Goal: Task Accomplishment & Management: Use online tool/utility

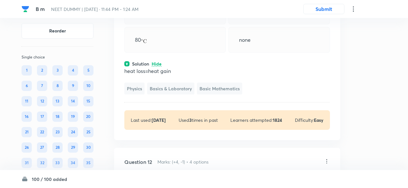
scroll to position [2386, 0]
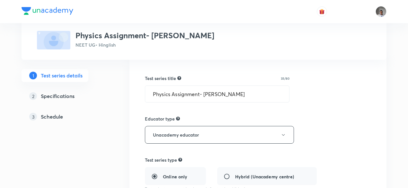
scroll to position [58, 0]
click at [63, 117] on div "3 Schedule" at bounding box center [66, 117] width 75 height 8
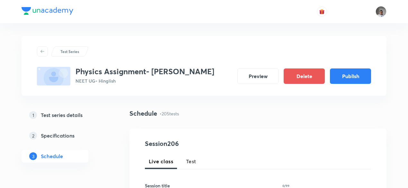
click at [235, 116] on div "Schedule • 205 tests" at bounding box center [258, 114] width 257 height 10
click at [193, 157] on button "Test" at bounding box center [191, 161] width 18 height 15
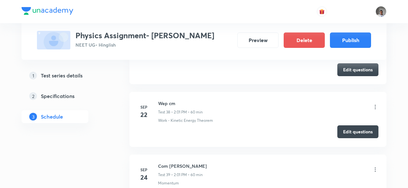
click at [344, 125] on button "Edit questions" at bounding box center [357, 131] width 41 height 13
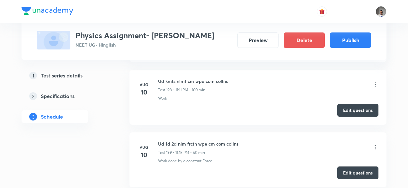
scroll to position [11893, 0]
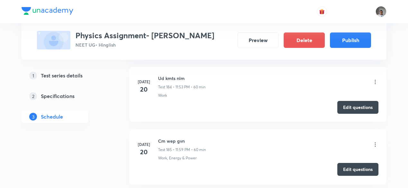
click at [343, 163] on button "Edit questions" at bounding box center [357, 169] width 41 height 13
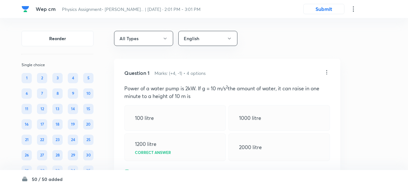
drag, startPoint x: 0, startPoint y: 0, endPoint x: 42, endPoint y: 13, distance: 43.7
click at [42, 13] on div "Wep cm Physics Assignment- NEET Wassi... | Sep 22, 2024 · 2:01 PM - 3:01 PM Sub…" at bounding box center [204, 9] width 365 height 18
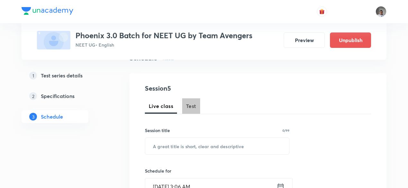
click at [194, 103] on span "Test" at bounding box center [191, 106] width 10 height 8
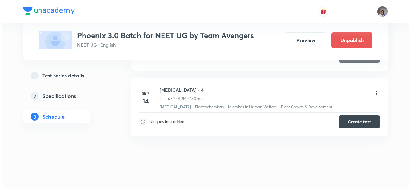
scroll to position [543, 0]
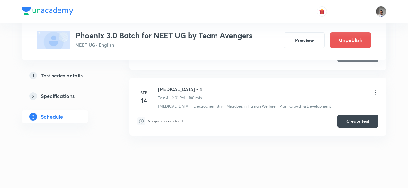
click at [377, 89] on icon at bounding box center [375, 92] width 6 height 6
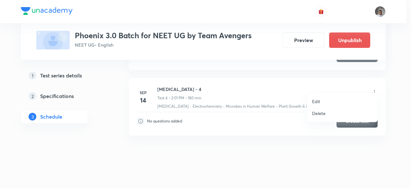
click at [320, 101] on p "Edit" at bounding box center [316, 101] width 8 height 7
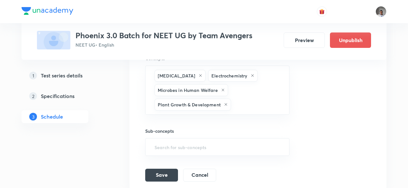
scroll to position [443, 0]
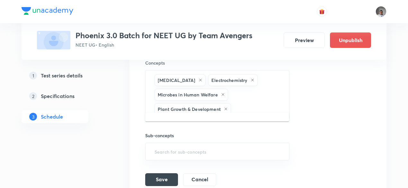
click at [249, 103] on input "text" at bounding box center [256, 109] width 49 height 12
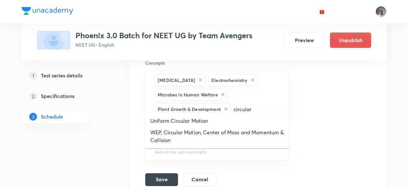
type input "circular"
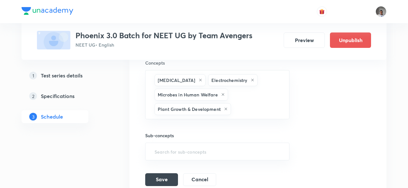
click at [73, 95] on h5 "Specifications" at bounding box center [58, 96] width 34 height 8
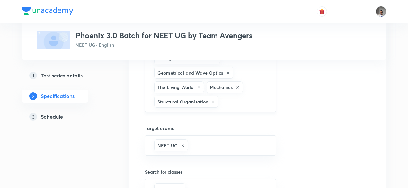
scroll to position [471, 0]
click at [248, 95] on input "text" at bounding box center [244, 101] width 48 height 12
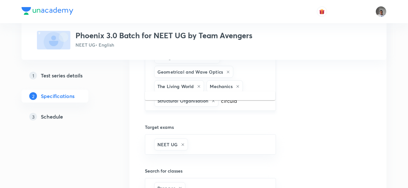
type input "circular"
click at [226, 101] on li "Biology -> Body Fluids and Circulation" at bounding box center [210, 100] width 130 height 12
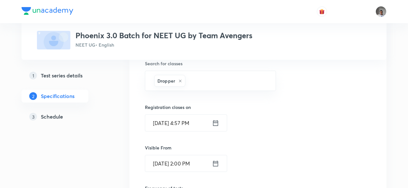
scroll to position [733, 0]
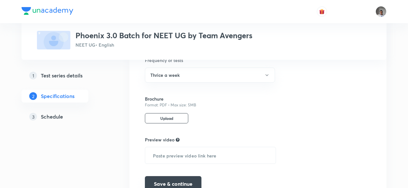
click at [184, 176] on button "Save & continue" at bounding box center [173, 183] width 57 height 15
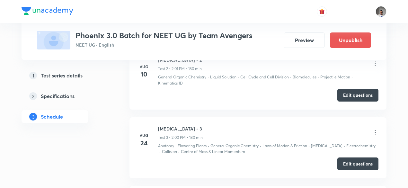
scroll to position [255, 0]
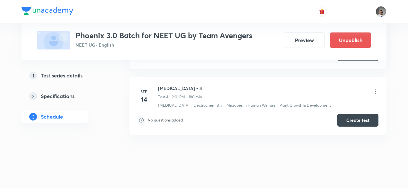
click at [379, 83] on li "Sep 14 Minor Test - 4 Test 4 • 2:01 PM • 180 min Hydrocarbons · Electrochemistr…" at bounding box center [258, 106] width 257 height 58
click at [376, 88] on icon at bounding box center [375, 91] width 6 height 6
click at [376, 89] on icon at bounding box center [375, 92] width 6 height 6
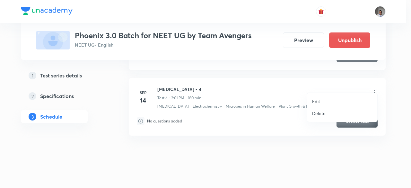
click at [321, 101] on li "Edit" at bounding box center [342, 101] width 70 height 12
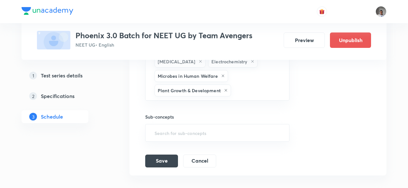
scroll to position [461, 0]
click at [281, 90] on div "Hydrocarbons Electrochemistry Microbes in Human Welfare Plant Growth & Developm…" at bounding box center [217, 76] width 144 height 49
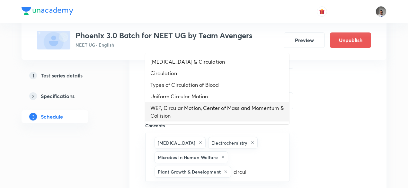
scroll to position [384, 0]
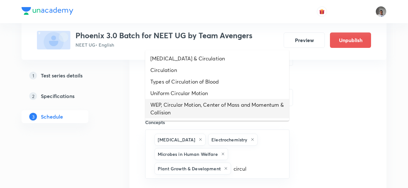
type input "circul"
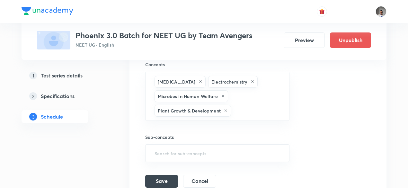
scroll to position [443, 0]
click at [53, 92] on link "2 Specifications" at bounding box center [65, 96] width 87 height 13
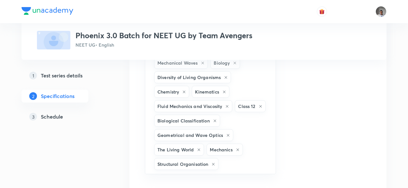
scroll to position [423, 0]
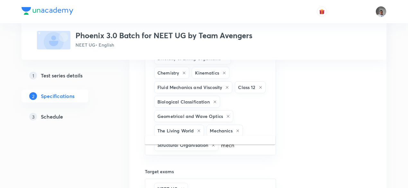
scroll to position [443, 0]
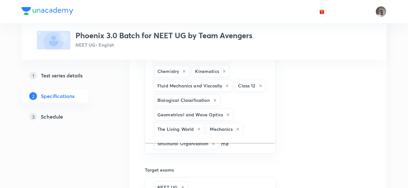
type input "m"
click at [237, 138] on input "text" at bounding box center [244, 144] width 48 height 12
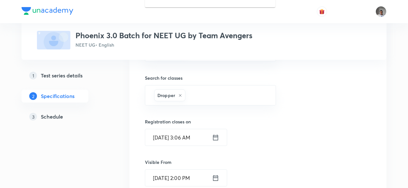
scroll to position [579, 0]
type input "mechanics"
click at [215, 89] on input "text" at bounding box center [227, 95] width 81 height 12
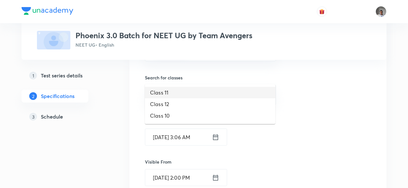
click at [197, 94] on li "Class 11" at bounding box center [210, 93] width 130 height 12
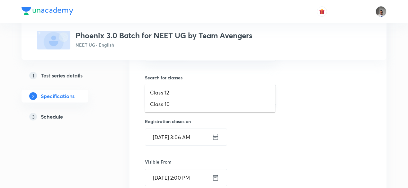
click at [233, 89] on input "text" at bounding box center [243, 95] width 48 height 12
click at [202, 95] on li "Class 12" at bounding box center [210, 93] width 130 height 12
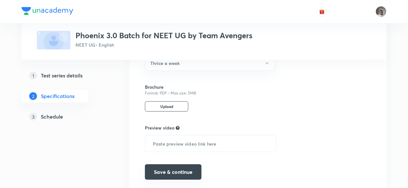
click at [193, 164] on button "Save & continue" at bounding box center [173, 171] width 57 height 15
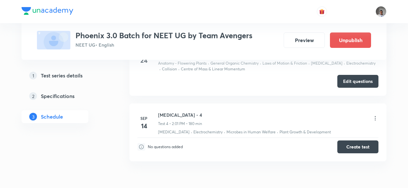
scroll to position [255, 0]
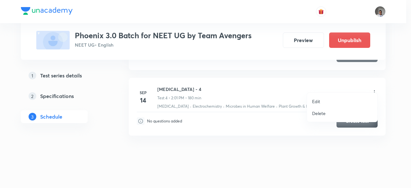
click at [314, 102] on p "Edit" at bounding box center [316, 101] width 8 height 7
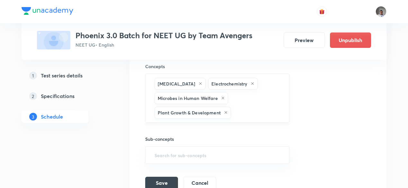
scroll to position [439, 0]
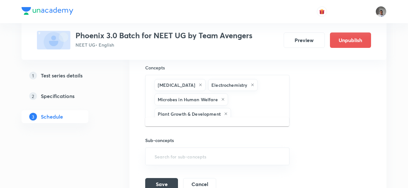
click at [258, 108] on input "text" at bounding box center [256, 114] width 49 height 12
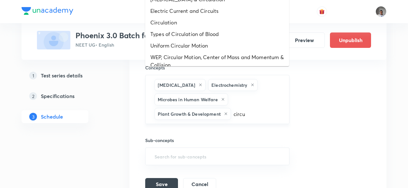
type input "circul"
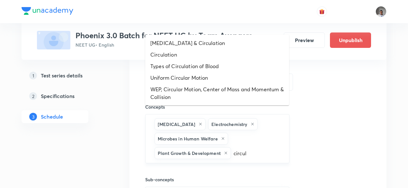
scroll to position [399, 0]
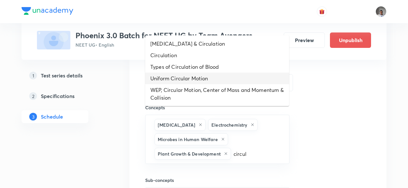
click at [214, 76] on li "Uniform Circular Motion" at bounding box center [217, 79] width 144 height 12
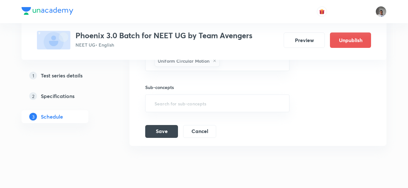
scroll to position [515, 0]
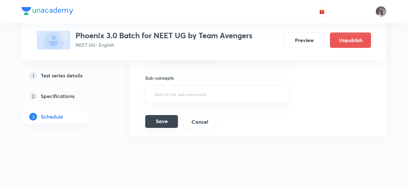
click at [168, 115] on button "Save" at bounding box center [161, 121] width 33 height 13
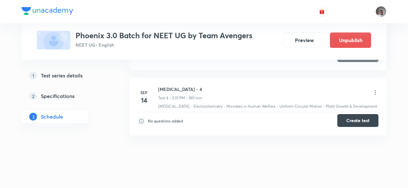
click at [341, 117] on button "Create test" at bounding box center [357, 120] width 41 height 13
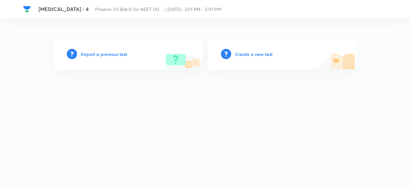
click at [245, 54] on h6 "Create a new test" at bounding box center [254, 54] width 38 height 7
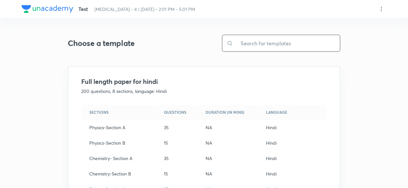
click at [245, 49] on input "text" at bounding box center [286, 43] width 107 height 16
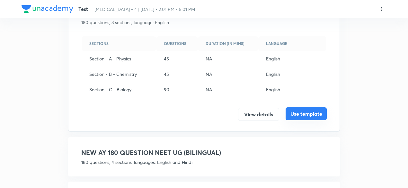
scroll to position [69, 0]
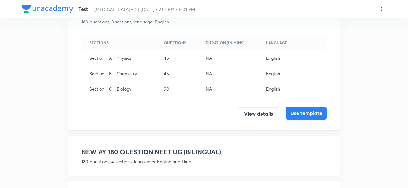
type input "180"
click at [308, 115] on button "Use template" at bounding box center [306, 113] width 41 height 13
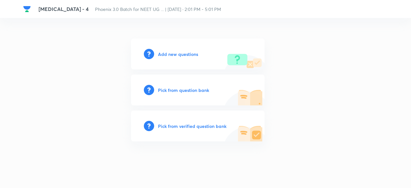
click at [219, 130] on div "Pick from verified question bank" at bounding box center [198, 126] width 134 height 31
click at [215, 127] on h6 "Pick from verified question bank" at bounding box center [192, 126] width 68 height 7
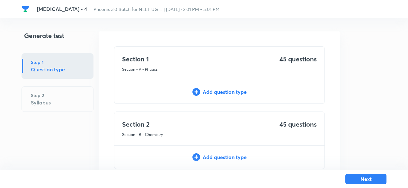
click at [238, 92] on div "Add question type" at bounding box center [219, 92] width 210 height 8
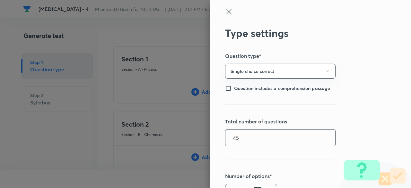
type input "45"
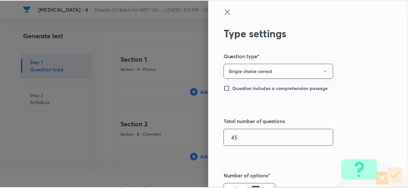
scroll to position [148, 0]
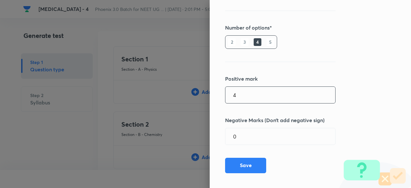
type input "4"
type input "1"
click at [242, 161] on button "Save" at bounding box center [245, 164] width 41 height 15
type input "1"
type input "0"
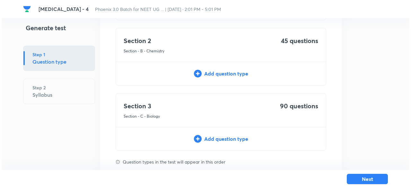
scroll to position [121, 0]
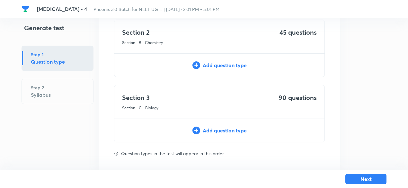
click at [241, 65] on div "Add question type" at bounding box center [219, 65] width 210 height 8
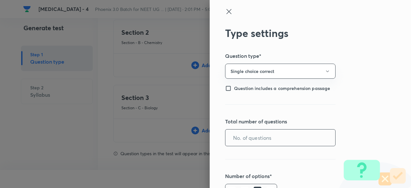
click at [276, 143] on input "text" at bounding box center [281, 138] width 110 height 16
type input "45"
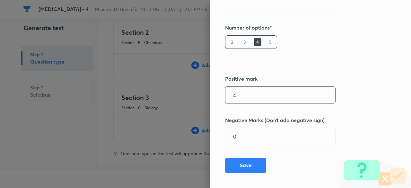
type input "4"
type input "1"
click at [255, 168] on button "Save" at bounding box center [245, 164] width 41 height 15
type input "1"
type input "0"
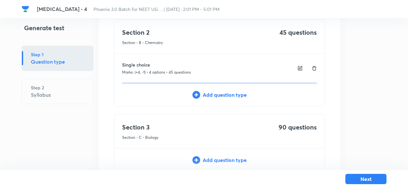
click at [237, 162] on div "Add question type" at bounding box center [219, 160] width 210 height 8
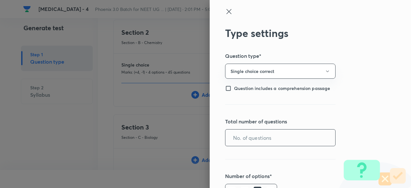
click at [244, 135] on input "text" at bounding box center [281, 138] width 110 height 16
type input "90"
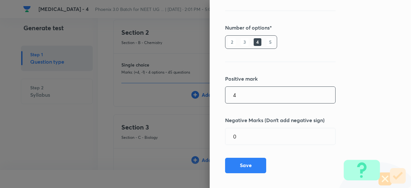
type input "4"
type input "1"
click at [245, 166] on button "Save" at bounding box center [245, 164] width 41 height 15
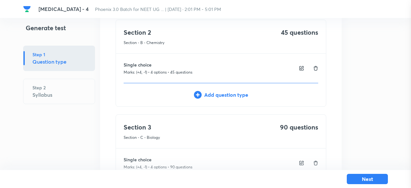
type input "1"
type input "0"
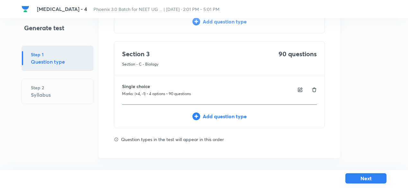
click at [370, 178] on button "Next" at bounding box center [365, 178] width 41 height 10
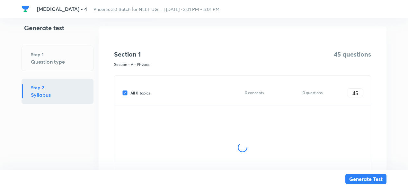
scroll to position [90, 0]
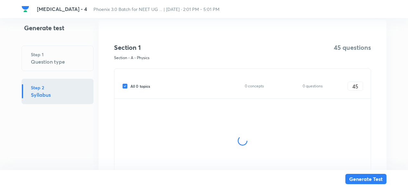
click at [146, 85] on span "All 0 topics" at bounding box center [140, 86] width 20 height 6
click at [130, 85] on input "All 0 topics" at bounding box center [126, 86] width 8 height 6
checkbox input "false"
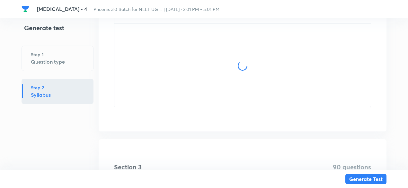
scroll to position [534, 0]
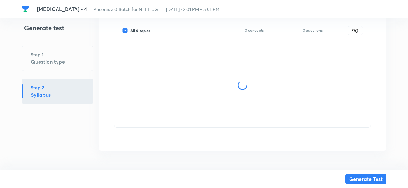
click at [139, 31] on span "All 0 topics" at bounding box center [140, 31] width 20 height 6
click at [130, 31] on input "All 0 topics" at bounding box center [126, 31] width 8 height 6
checkbox input "false"
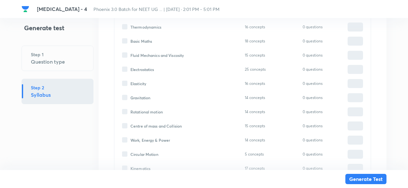
type input "0"
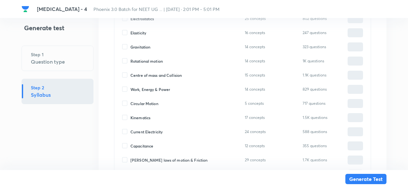
scroll to position [586, 0]
click at [148, 103] on span "Circular Motion" at bounding box center [144, 103] width 28 height 6
click at [130, 103] on input "Circular Motion" at bounding box center [126, 103] width 8 height 6
checkbox input "true"
type input "0"
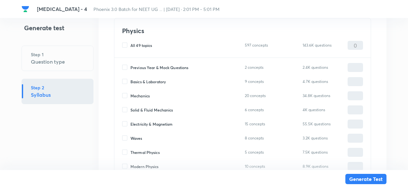
scroll to position [139, 0]
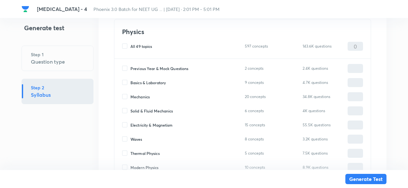
click at [144, 95] on span "Mechanics" at bounding box center [139, 97] width 19 height 6
click at [130, 95] on input "Mechanics" at bounding box center [126, 97] width 8 height 6
checkbox input "true"
type input "0"
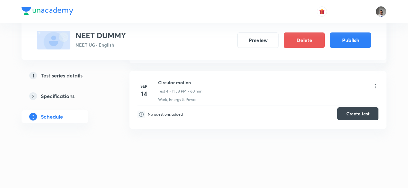
click at [344, 114] on button "Create test" at bounding box center [357, 113] width 41 height 13
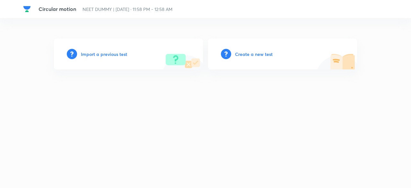
click at [262, 54] on h6 "Create a new test" at bounding box center [254, 54] width 38 height 7
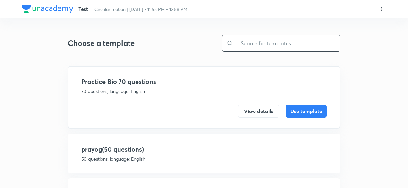
click at [263, 45] on input "text" at bounding box center [286, 43] width 107 height 16
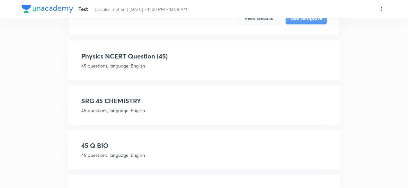
scroll to position [98, 0]
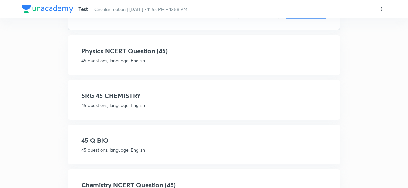
type input "45"
click at [239, 58] on p "45 questions, language: English" at bounding box center [204, 60] width 246 height 7
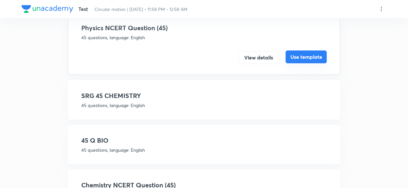
click at [297, 58] on button "Use template" at bounding box center [306, 56] width 41 height 13
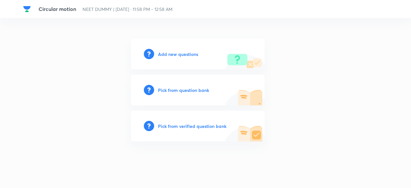
click at [215, 125] on h6 "Pick from verified question bank" at bounding box center [192, 126] width 68 height 7
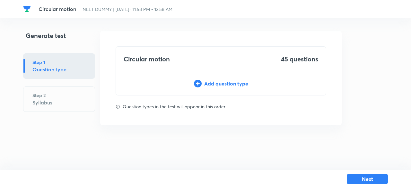
click at [221, 83] on div "Add question type" at bounding box center [221, 84] width 210 height 8
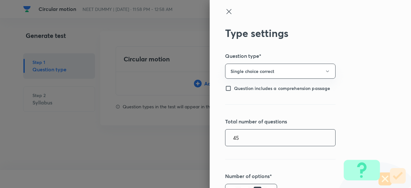
type input "45"
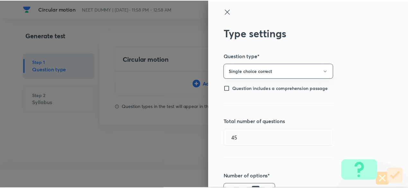
scroll to position [148, 0]
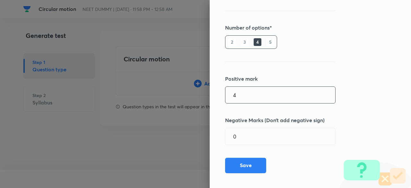
type input "4"
type input "1"
click at [244, 164] on button "Save" at bounding box center [245, 164] width 41 height 15
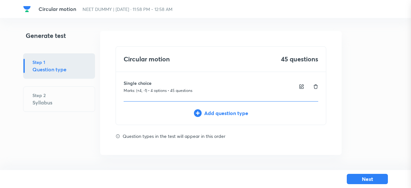
type input "1"
type input "0"
click at [354, 179] on button "Next" at bounding box center [367, 178] width 41 height 10
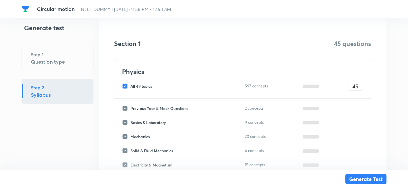
scroll to position [95, 0]
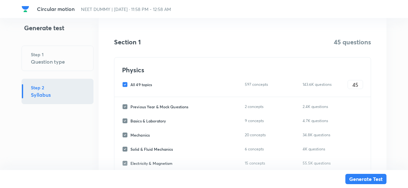
click at [150, 85] on span "All 49 topics" at bounding box center [141, 85] width 22 height 6
click at [130, 85] on input "All 49 topics" at bounding box center [126, 85] width 8 height 6
checkbox input "false"
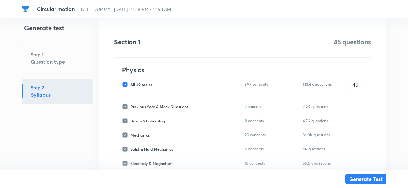
checkbox input "false"
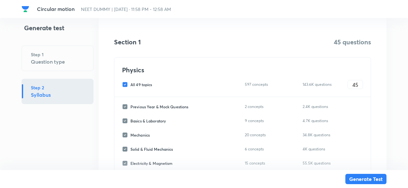
checkbox input "false"
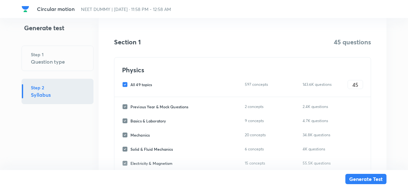
checkbox input "false"
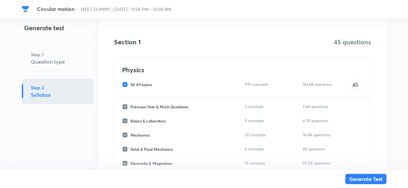
checkbox input "false"
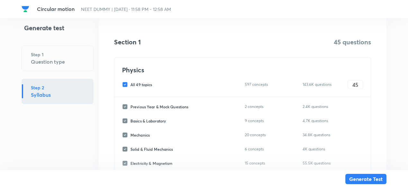
checkbox input "false"
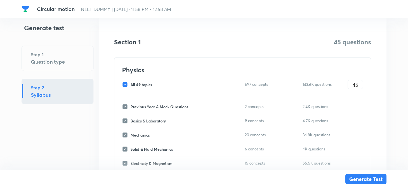
checkbox input "false"
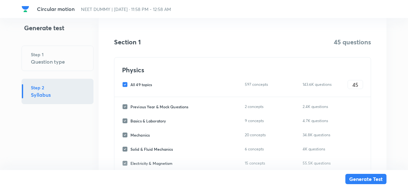
checkbox input "false"
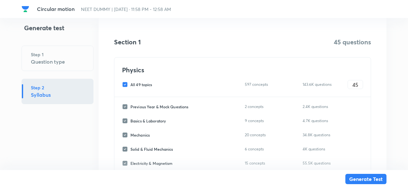
checkbox input "false"
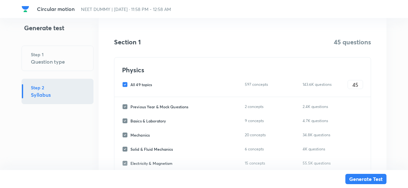
checkbox input "false"
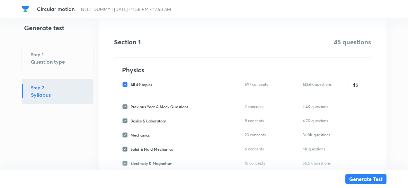
checkbox input "false"
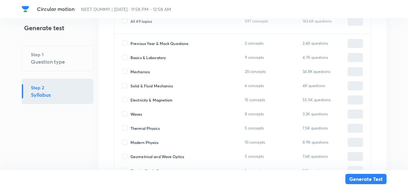
scroll to position [159, 0]
click at [146, 72] on span "Mechanics" at bounding box center [139, 71] width 19 height 6
click at [130, 72] on input "Mechanics" at bounding box center [126, 71] width 8 height 6
checkbox input "true"
type input "0"
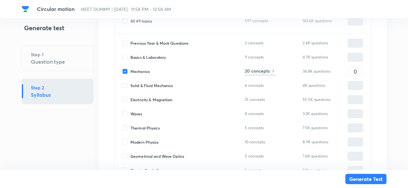
type input "0"
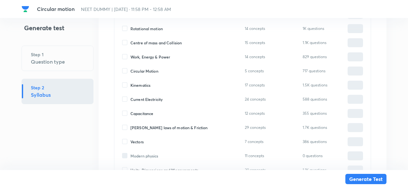
scroll to position [613, 0]
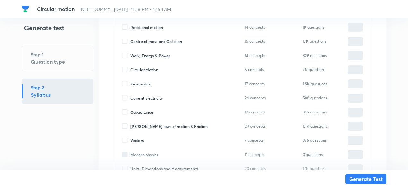
click at [145, 69] on span "Circular Motion" at bounding box center [144, 70] width 28 height 6
click at [130, 69] on input "Circular Motion" at bounding box center [126, 70] width 8 height 6
checkbox input "true"
click at [359, 70] on input "0" at bounding box center [355, 69] width 15 height 11
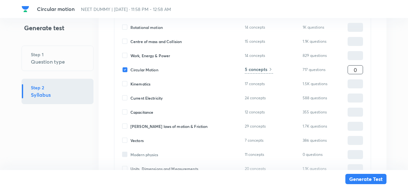
type input "2"
type input "20"
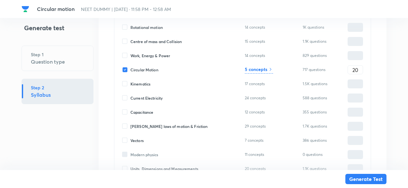
click at [259, 72] on h6 "5 concepts" at bounding box center [256, 69] width 22 height 7
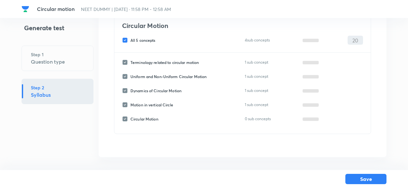
scroll to position [53, 0]
click at [151, 42] on span "All 5 concepts" at bounding box center [142, 41] width 25 height 6
click at [130, 42] on input "All 5 concepts" at bounding box center [126, 41] width 8 height 6
checkbox input "false"
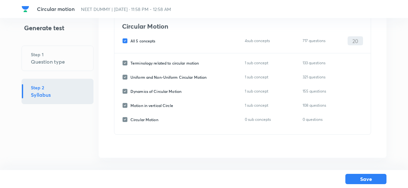
checkbox input "false"
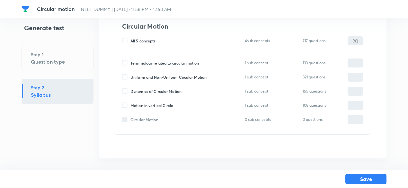
click at [150, 63] on span "Terminology related to circular motion" at bounding box center [164, 63] width 68 height 6
click at [130, 63] on input "Terminology related to circular motion" at bounding box center [126, 63] width 8 height 6
checkbox input "true"
type input "0"
click at [149, 74] on span "Uniform and Non-Uniform Circular Motion" at bounding box center [168, 77] width 76 height 6
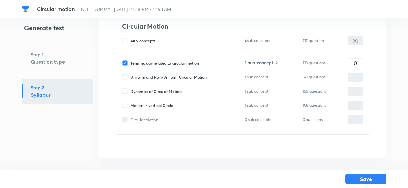
click at [130, 74] on input "Uniform and Non-Uniform Circular Motion" at bounding box center [126, 77] width 8 height 6
checkbox input "true"
type input "0"
click at [149, 90] on span "Dynamics of Circular Motion" at bounding box center [155, 91] width 51 height 6
click at [130, 90] on input "Dynamics of Circular Motion" at bounding box center [126, 91] width 8 height 6
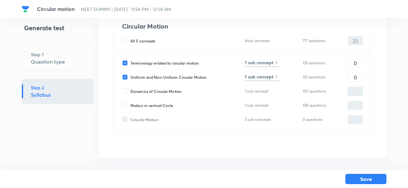
checkbox input "true"
type input "0"
click at [150, 105] on span "Motion in vertical Circle" at bounding box center [151, 106] width 43 height 6
click at [130, 105] on input "Motion in vertical Circle" at bounding box center [126, 106] width 8 height 6
checkbox input "true"
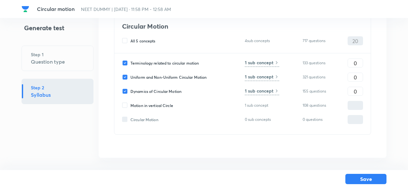
type input "0"
click at [358, 67] on input "0" at bounding box center [355, 63] width 15 height 11
type input "3"
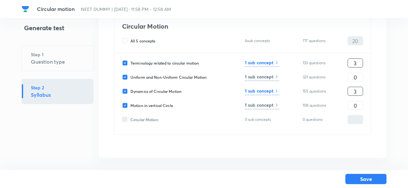
type input "3"
type input "5"
click at [360, 80] on input "0" at bounding box center [355, 77] width 15 height 11
type input "9"
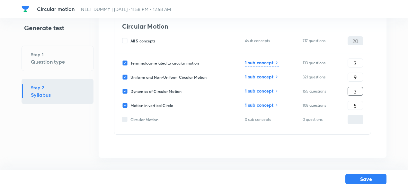
click at [360, 90] on input "3" at bounding box center [355, 91] width 15 height 11
type input "4"
click at [360, 73] on input "9" at bounding box center [355, 77] width 15 height 11
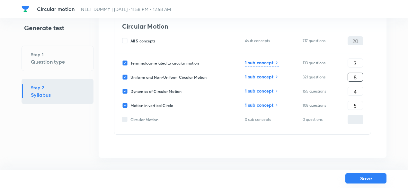
type input "8"
click at [364, 180] on button "Save" at bounding box center [365, 178] width 41 height 10
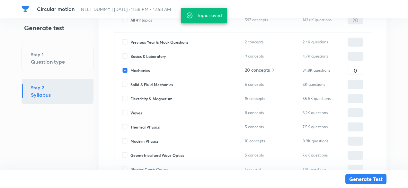
scroll to position [159, 0]
click at [353, 68] on input "0" at bounding box center [355, 71] width 15 height 11
type input "2"
type input "22"
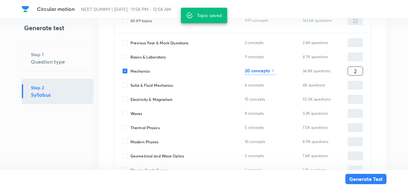
type input "25"
type input "45"
type input "25"
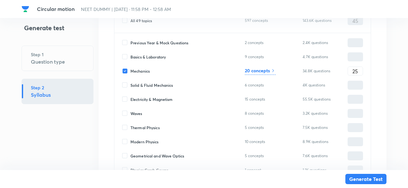
click at [270, 71] on h6 "20 concepts" at bounding box center [257, 70] width 25 height 7
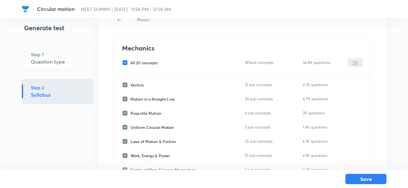
scroll to position [31, 0]
click at [149, 65] on span "All 20 concepts" at bounding box center [143, 63] width 27 height 6
click at [130, 65] on input "All 20 concepts" at bounding box center [126, 63] width 8 height 6
checkbox input "false"
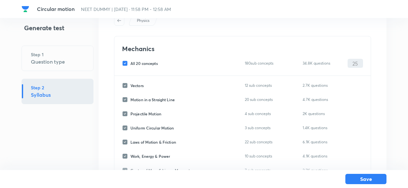
checkbox input "false"
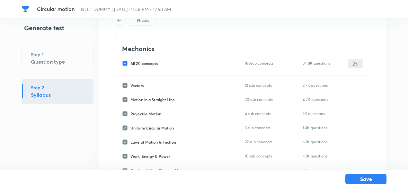
checkbox input "false"
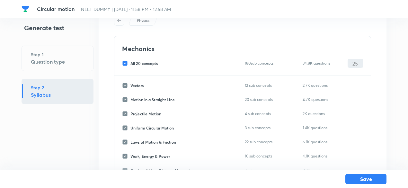
checkbox input "false"
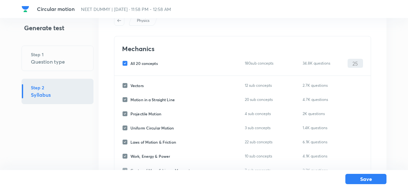
checkbox input "false"
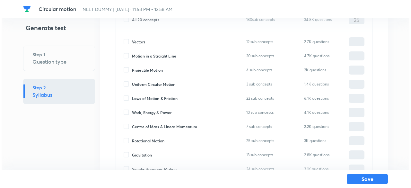
scroll to position [75, 0]
click at [147, 55] on span "Motion in a Straight Line" at bounding box center [152, 55] width 44 height 6
click at [130, 55] on input "Motion in a Straight Line" at bounding box center [126, 55] width 8 height 6
checkbox input "true"
click at [356, 55] on input "0" at bounding box center [355, 55] width 15 height 11
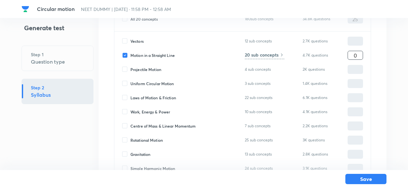
click at [356, 55] on input "0" at bounding box center [355, 55] width 15 height 11
type input "1"
click at [277, 54] on h6 "20 sub concepts" at bounding box center [262, 54] width 34 height 7
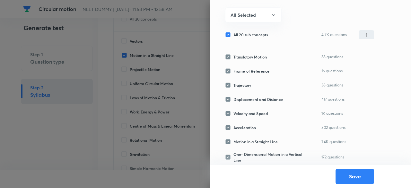
scroll to position [0, 0]
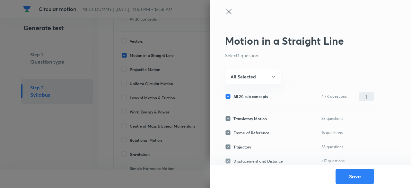
click at [231, 11] on icon at bounding box center [229, 12] width 8 height 8
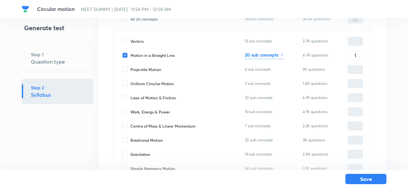
click at [166, 57] on span "Motion in a Straight Line" at bounding box center [152, 55] width 44 height 6
click at [130, 57] on input "Motion in a Straight Line" at bounding box center [126, 55] width 8 height 6
checkbox input "false"
click at [157, 70] on span "Projectile Motion" at bounding box center [145, 70] width 31 height 6
click at [130, 70] on input "Projectile Motion" at bounding box center [126, 70] width 8 height 6
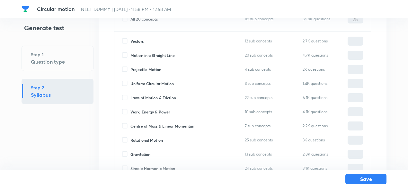
checkbox input "true"
click at [355, 67] on input "0" at bounding box center [355, 69] width 15 height 11
type input "1"
click at [262, 67] on h6 "4 sub concepts" at bounding box center [260, 69] width 31 height 7
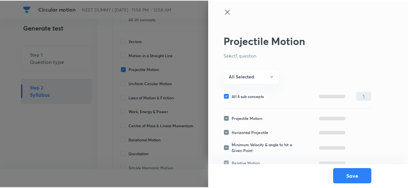
scroll to position [8, 0]
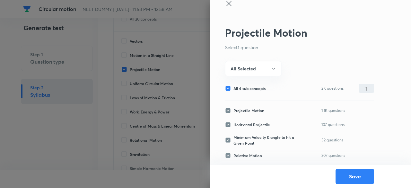
click at [228, 3] on icon at bounding box center [229, 4] width 8 height 8
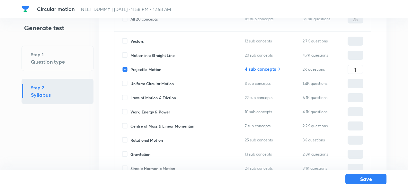
click at [150, 66] on div "Projectile Motion 4 sub concepts 2K questions 1 ​" at bounding box center [242, 69] width 241 height 9
click at [151, 70] on span "Projectile Motion" at bounding box center [145, 70] width 31 height 6
click at [130, 70] on input "Projectile Motion" at bounding box center [126, 70] width 8 height 6
checkbox input "false"
click at [153, 82] on span "Uniform Circular Motion" at bounding box center [152, 84] width 44 height 6
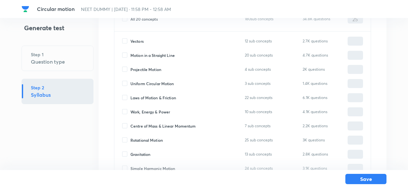
click at [130, 82] on input "Uniform Circular Motion" at bounding box center [126, 84] width 8 height 6
checkbox input "true"
type input "0"
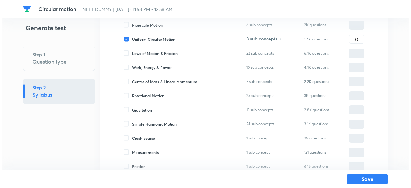
scroll to position [119, 0]
click at [154, 66] on span "Work, Energy & Power" at bounding box center [150, 68] width 40 height 6
click at [130, 66] on input "Work, Energy & Power" at bounding box center [126, 68] width 8 height 6
checkbox input "true"
click at [356, 67] on input "0" at bounding box center [355, 68] width 15 height 11
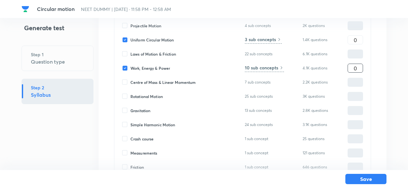
click at [356, 67] on input "0" at bounding box center [355, 68] width 15 height 11
click at [276, 70] on h6 "10 sub concepts" at bounding box center [261, 67] width 33 height 7
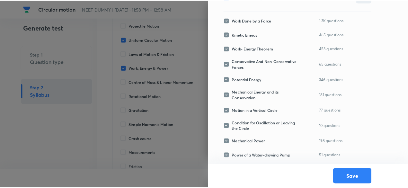
scroll to position [0, 0]
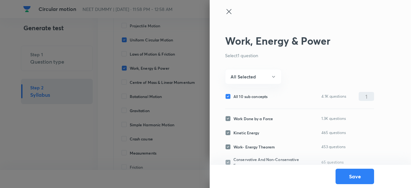
click at [229, 8] on icon at bounding box center [229, 12] width 8 height 8
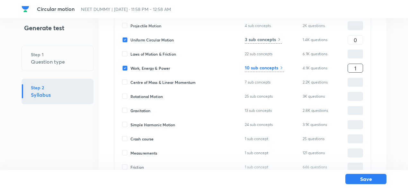
click at [354, 67] on input "1" at bounding box center [355, 68] width 15 height 11
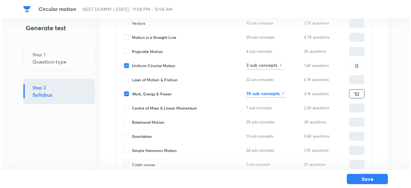
scroll to position [100, 0]
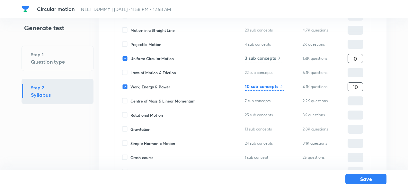
type input "10"
click at [352, 59] on input "0" at bounding box center [355, 58] width 15 height 11
type input "15"
click at [275, 62] on div "Uniform Circular Motion 3 sub concepts 1.4K questions 15 ​" at bounding box center [242, 58] width 241 height 9
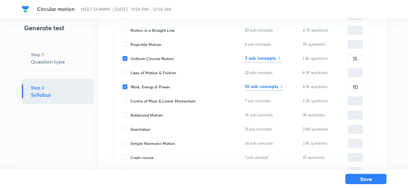
click at [273, 57] on h6 "3 sub concepts" at bounding box center [260, 58] width 31 height 7
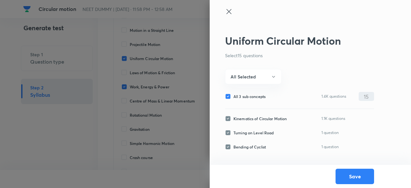
click at [260, 97] on span "All 3 sub concepts" at bounding box center [250, 97] width 32 height 6
click at [234, 97] on input "All 3 sub concepts" at bounding box center [229, 97] width 8 height 6
checkbox input "false"
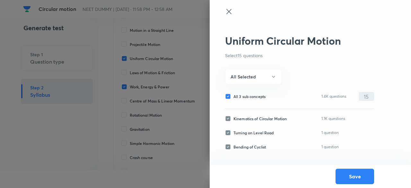
checkbox input "false"
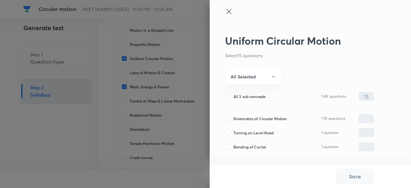
click at [256, 121] on span "Kinematics of Circular Motion" at bounding box center [260, 119] width 53 height 6
click at [234, 121] on input "Kinematics of Circular Motion" at bounding box center [229, 119] width 8 height 6
checkbox input "true"
click at [367, 118] on input "0" at bounding box center [366, 118] width 15 height 11
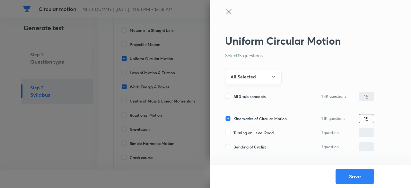
type input "15"
click at [265, 78] on button "All Selected" at bounding box center [253, 76] width 57 height 15
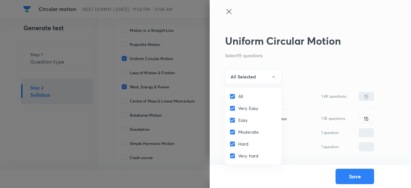
click at [240, 97] on span "All" at bounding box center [240, 96] width 5 height 7
click at [238, 97] on input "All" at bounding box center [233, 96] width 9 height 6
checkbox input "false"
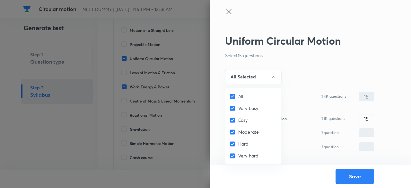
checkbox input "false"
click at [239, 110] on span "Very Easy" at bounding box center [248, 108] width 20 height 7
click at [238, 110] on input "Very Easy" at bounding box center [233, 108] width 9 height 6
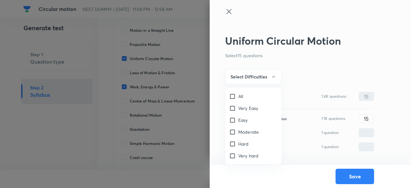
checkbox input "true"
click at [238, 120] on span "Easy" at bounding box center [243, 120] width 10 height 7
click at [238, 120] on input "Easy" at bounding box center [233, 120] width 9 height 6
checkbox input "true"
click at [238, 131] on span "Moderate" at bounding box center [248, 132] width 21 height 7
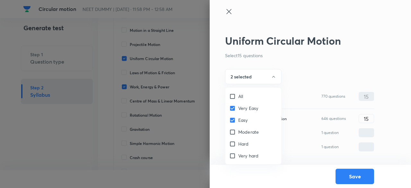
click at [238, 131] on input "Moderate" at bounding box center [233, 132] width 9 height 6
checkbox input "true"
click at [253, 76] on div at bounding box center [205, 94] width 411 height 188
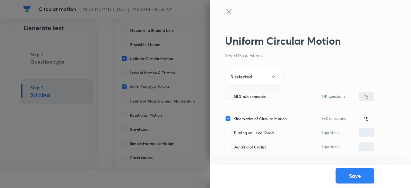
click at [353, 176] on button "Save" at bounding box center [355, 175] width 39 height 15
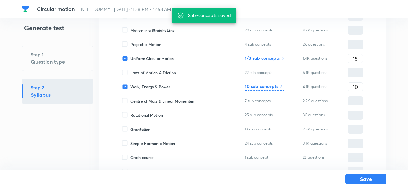
click at [272, 89] on h6 "10 sub concepts" at bounding box center [261, 86] width 33 height 7
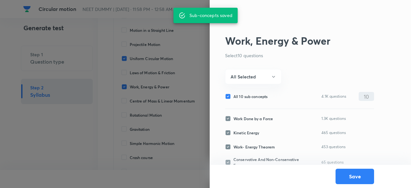
click at [256, 97] on span "All 10 sub concepts" at bounding box center [251, 97] width 34 height 6
click at [234, 97] on input "All 10 sub concepts" at bounding box center [229, 97] width 8 height 6
checkbox input "false"
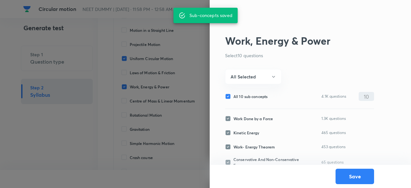
checkbox input "false"
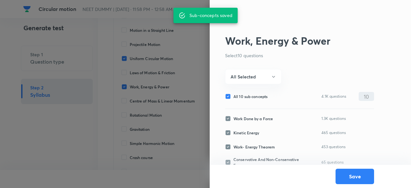
checkbox input "false"
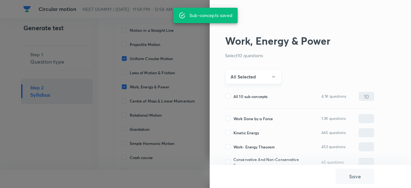
click at [252, 80] on button "All Selected" at bounding box center [253, 76] width 57 height 15
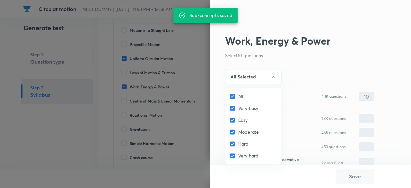
click at [235, 97] on input "All" at bounding box center [233, 96] width 9 height 6
checkbox input "false"
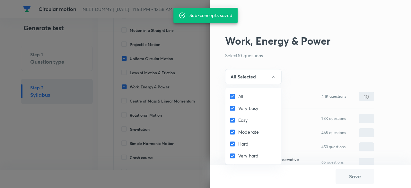
checkbox input "false"
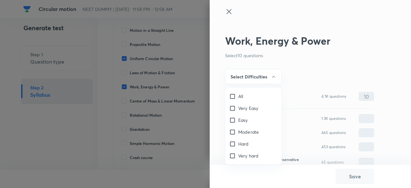
click at [234, 111] on label "Very Easy" at bounding box center [243, 108] width 29 height 7
click at [234, 111] on input "Very Easy" at bounding box center [233, 108] width 9 height 6
checkbox input "true"
click at [234, 121] on input "Easy" at bounding box center [233, 120] width 9 height 6
checkbox input "true"
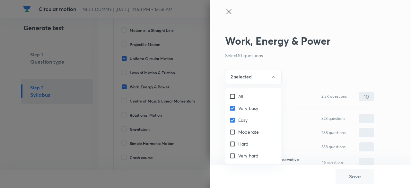
click at [234, 133] on input "Moderate" at bounding box center [233, 132] width 9 height 6
checkbox input "true"
click at [254, 71] on div at bounding box center [205, 94] width 411 height 188
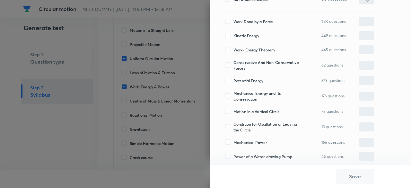
scroll to position [98, 0]
click at [241, 109] on span "Motion in a Vertical Circle" at bounding box center [257, 111] width 46 height 6
click at [234, 109] on input "Motion in a Vertical Circle" at bounding box center [229, 111] width 8 height 6
checkbox input "true"
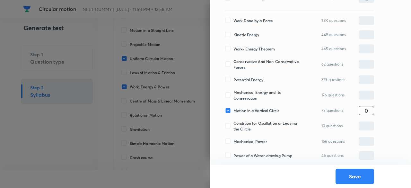
click at [364, 111] on input "0" at bounding box center [366, 110] width 15 height 11
type input "10"
click at [308, 134] on div "Work Done by a Force 1.3K questions ​ Kinetic Energy 449 questions ​ Work- Ener…" at bounding box center [299, 90] width 149 height 159
click at [345, 178] on button "Save" at bounding box center [355, 175] width 39 height 15
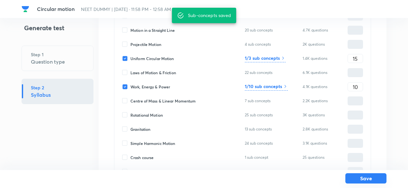
click at [357, 178] on button "Save" at bounding box center [365, 178] width 41 height 10
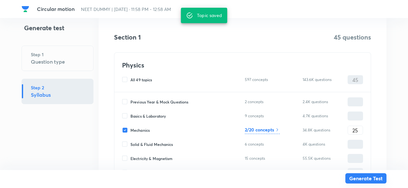
click at [357, 178] on button "Generate Test" at bounding box center [365, 178] width 41 height 10
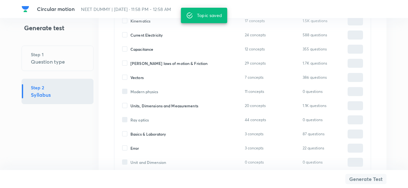
scroll to position [769, 0]
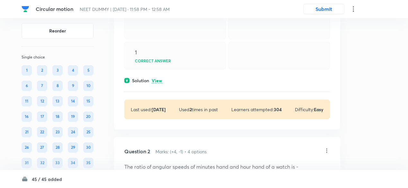
scroll to position [94, 0]
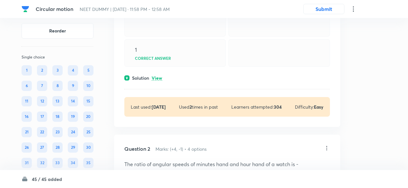
click at [158, 81] on p "View" at bounding box center [157, 78] width 11 height 5
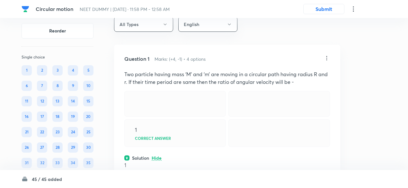
scroll to position [14, 0]
click at [327, 59] on icon at bounding box center [327, 58] width 6 height 6
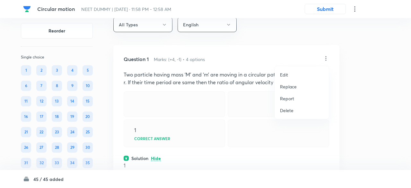
click at [288, 86] on p "Replace" at bounding box center [288, 86] width 17 height 7
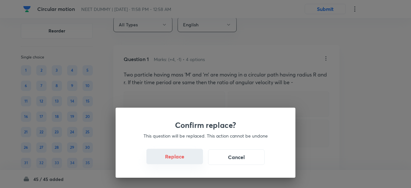
click at [186, 161] on button "Replace" at bounding box center [175, 156] width 57 height 15
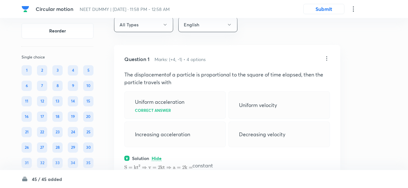
click at [186, 161] on div "Solution Hide" at bounding box center [227, 158] width 206 height 7
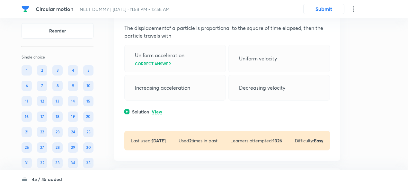
scroll to position [61, 0]
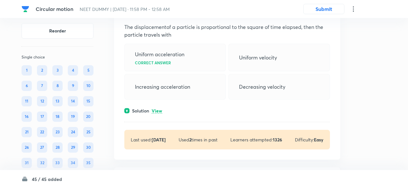
click at [157, 112] on p "View" at bounding box center [157, 111] width 11 height 5
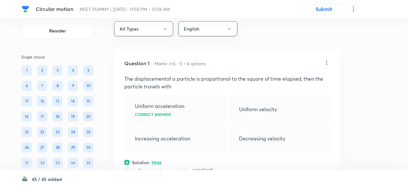
scroll to position [9, 0]
click at [327, 63] on icon at bounding box center [327, 63] width 1 height 4
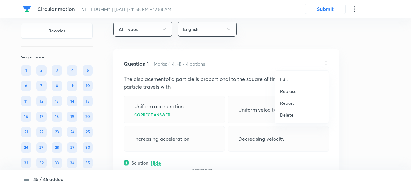
click at [289, 91] on p "Replace" at bounding box center [288, 91] width 17 height 7
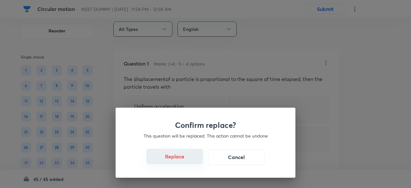
click at [190, 160] on button "Replace" at bounding box center [175, 156] width 57 height 15
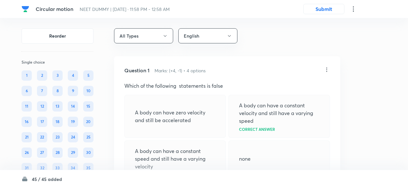
scroll to position [0, 0]
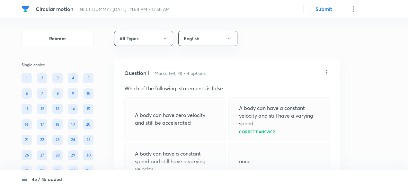
click at [327, 72] on icon at bounding box center [327, 72] width 6 height 6
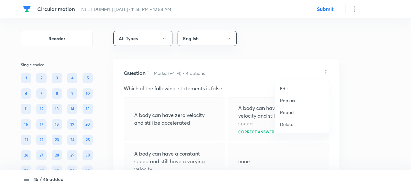
click at [292, 101] on p "Replace" at bounding box center [288, 100] width 17 height 7
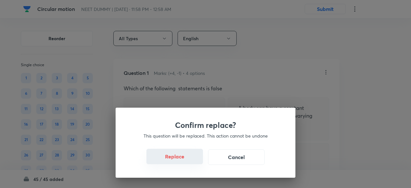
click at [182, 160] on button "Replace" at bounding box center [175, 156] width 57 height 15
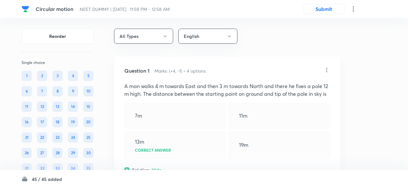
scroll to position [2, 0]
click at [327, 71] on icon at bounding box center [327, 70] width 6 height 6
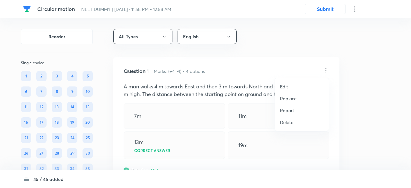
click at [291, 96] on p "Replace" at bounding box center [288, 98] width 17 height 7
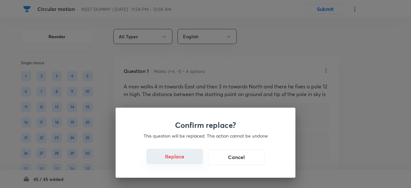
click at [182, 159] on button "Replace" at bounding box center [175, 156] width 57 height 15
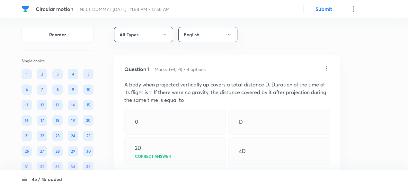
scroll to position [2, 0]
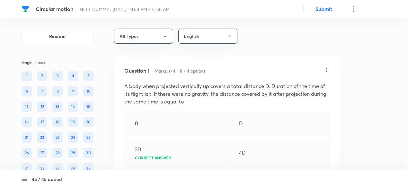
click at [326, 69] on icon at bounding box center [327, 70] width 6 height 6
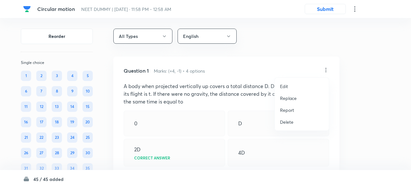
click at [291, 97] on p "Replace" at bounding box center [288, 98] width 17 height 7
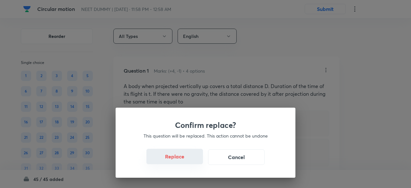
click at [185, 161] on button "Replace" at bounding box center [175, 156] width 57 height 15
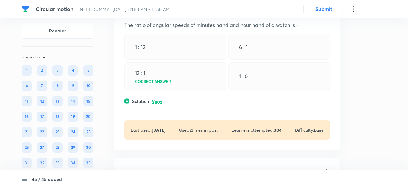
scroll to position [274, 0]
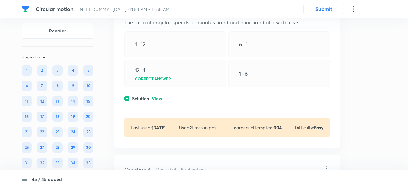
click at [157, 100] on p "View" at bounding box center [157, 98] width 11 height 5
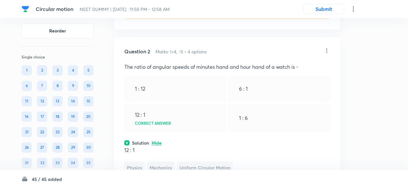
scroll to position [229, 0]
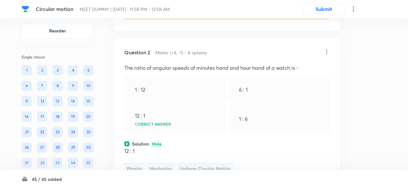
click at [327, 51] on icon at bounding box center [327, 52] width 6 height 6
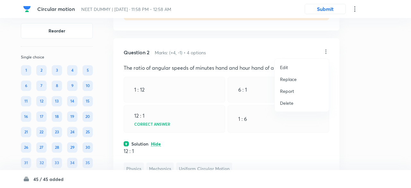
click at [290, 81] on p "Replace" at bounding box center [288, 79] width 17 height 7
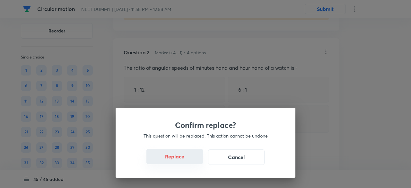
click at [177, 155] on button "Replace" at bounding box center [175, 156] width 57 height 15
click at [180, 160] on div "Confirm replace? This question will be replaced. This action cannot be undone R…" at bounding box center [206, 143] width 180 height 70
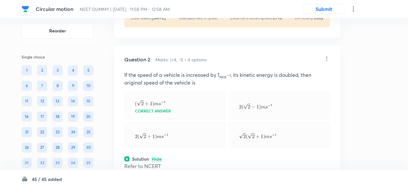
scroll to position [220, 0]
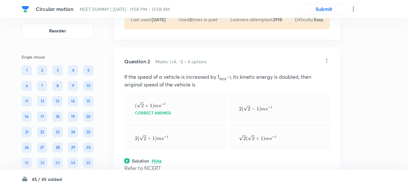
click at [327, 60] on icon at bounding box center [327, 61] width 6 height 6
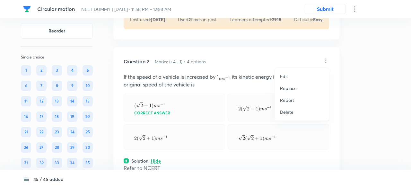
click at [293, 87] on p "Replace" at bounding box center [288, 88] width 17 height 7
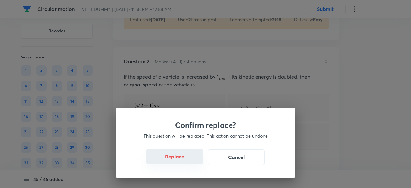
click at [186, 161] on button "Replace" at bounding box center [175, 156] width 57 height 15
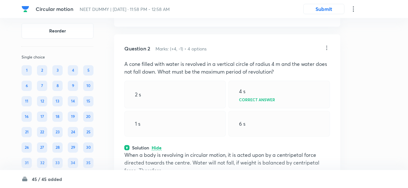
scroll to position [232, 0]
click at [328, 47] on icon at bounding box center [327, 48] width 6 height 6
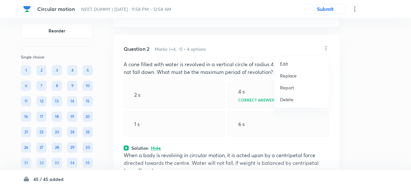
click at [293, 76] on p "Replace" at bounding box center [288, 75] width 17 height 7
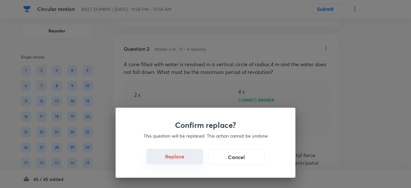
click at [184, 162] on button "Replace" at bounding box center [175, 156] width 57 height 15
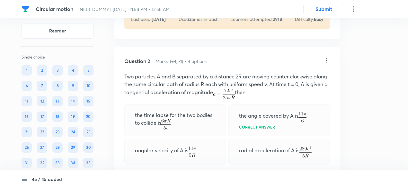
scroll to position [220, 0]
click at [326, 60] on icon at bounding box center [327, 61] width 6 height 6
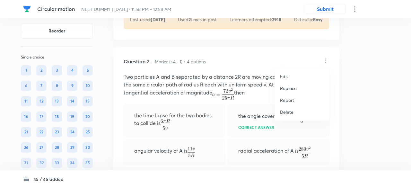
click at [289, 87] on p "Replace" at bounding box center [288, 88] width 17 height 7
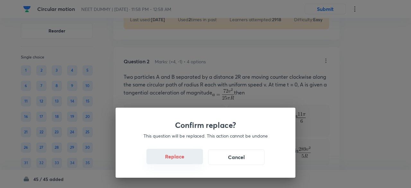
click at [185, 163] on button "Replace" at bounding box center [175, 156] width 57 height 15
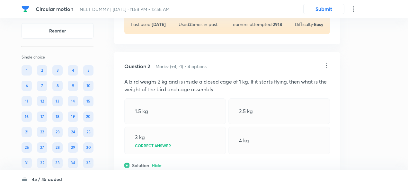
scroll to position [214, 0]
click at [327, 65] on icon at bounding box center [327, 66] width 1 height 4
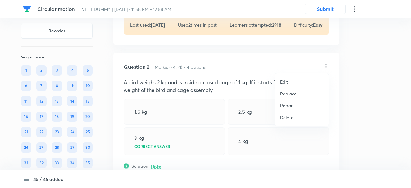
click at [296, 93] on p "Replace" at bounding box center [288, 93] width 17 height 7
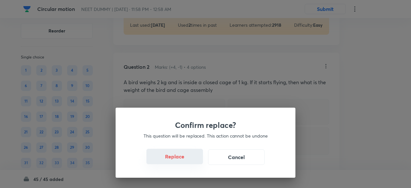
click at [185, 161] on button "Replace" at bounding box center [175, 156] width 57 height 15
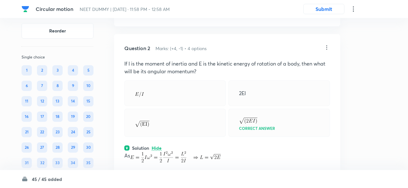
scroll to position [232, 0]
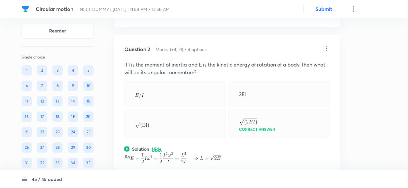
click at [327, 48] on icon at bounding box center [327, 48] width 6 height 6
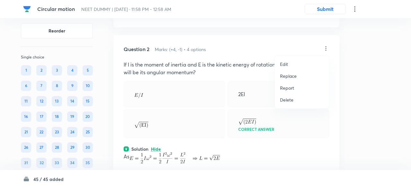
click at [292, 78] on p "Replace" at bounding box center [288, 76] width 17 height 7
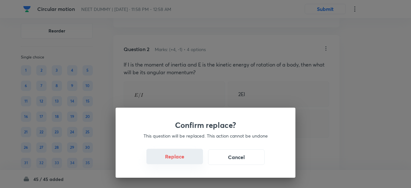
click at [184, 162] on button "Replace" at bounding box center [175, 156] width 57 height 15
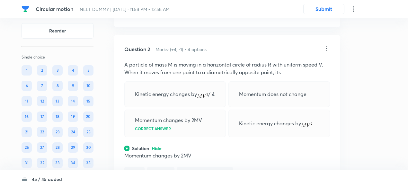
scroll to position [232, 0]
click at [327, 48] on icon at bounding box center [327, 49] width 6 height 6
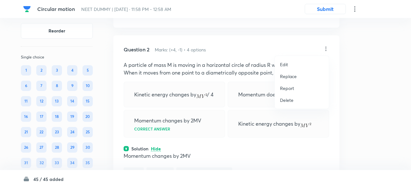
click at [289, 76] on p "Replace" at bounding box center [288, 76] width 17 height 7
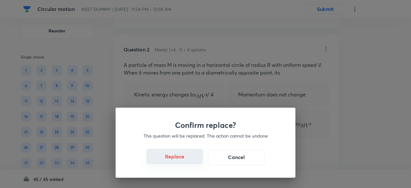
click at [184, 164] on button "Replace" at bounding box center [175, 156] width 57 height 15
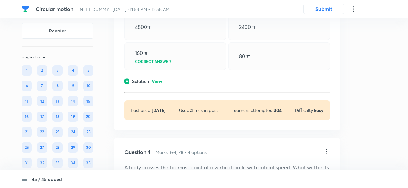
scroll to position [501, 0]
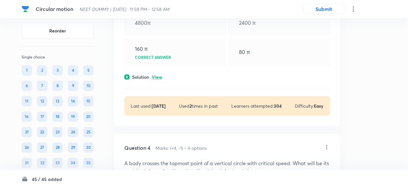
click at [161, 76] on p "View" at bounding box center [157, 77] width 11 height 5
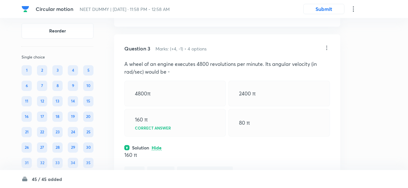
scroll to position [429, 0]
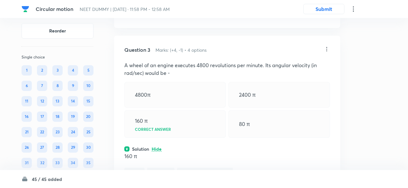
click at [327, 49] on icon at bounding box center [327, 49] width 6 height 6
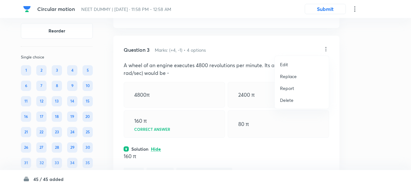
click at [292, 76] on p "Replace" at bounding box center [288, 76] width 17 height 7
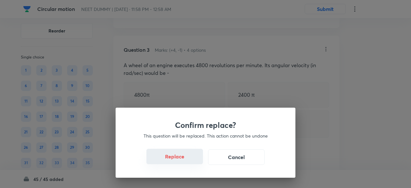
click at [183, 162] on button "Replace" at bounding box center [175, 156] width 57 height 15
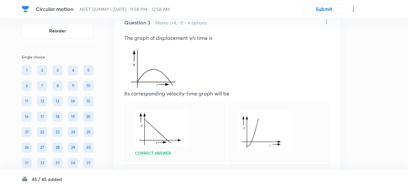
scroll to position [454, 0]
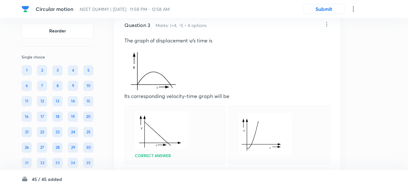
click at [328, 24] on icon at bounding box center [327, 24] width 6 height 6
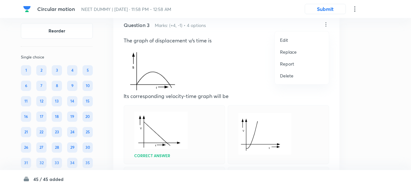
click at [290, 52] on p "Replace" at bounding box center [288, 52] width 17 height 7
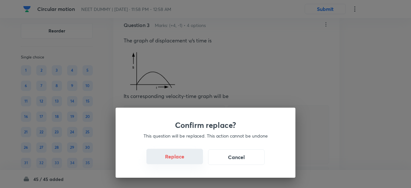
click at [183, 162] on button "Replace" at bounding box center [175, 156] width 57 height 15
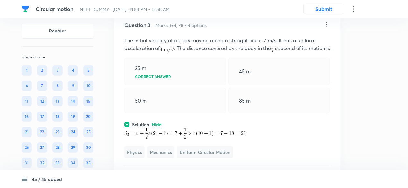
click at [327, 23] on icon at bounding box center [327, 24] width 6 height 6
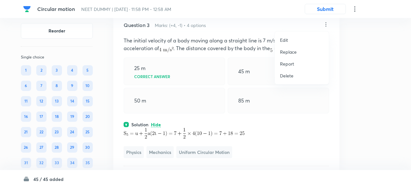
click at [290, 53] on p "Replace" at bounding box center [288, 52] width 17 height 7
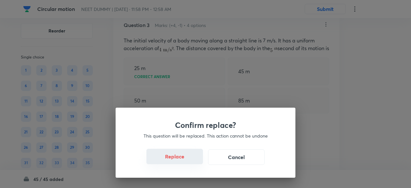
click at [186, 161] on button "Replace" at bounding box center [175, 156] width 57 height 15
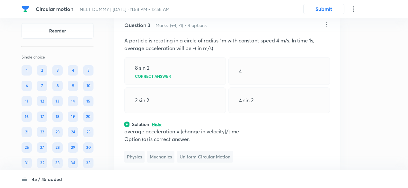
click at [327, 23] on icon at bounding box center [327, 24] width 1 height 4
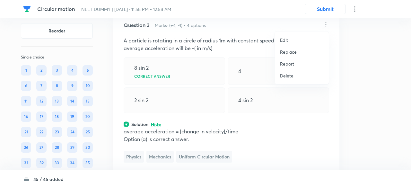
click at [293, 52] on p "Replace" at bounding box center [288, 52] width 17 height 7
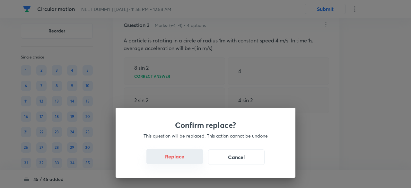
click at [178, 161] on button "Replace" at bounding box center [175, 156] width 57 height 15
click at [186, 159] on button "Replace" at bounding box center [175, 156] width 57 height 15
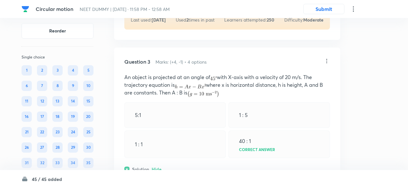
scroll to position [416, 0]
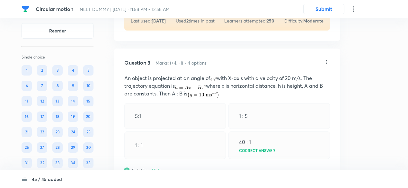
click at [327, 61] on icon at bounding box center [327, 62] width 1 height 4
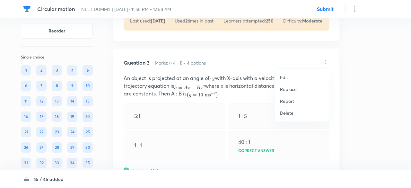
click at [286, 89] on p "Replace" at bounding box center [288, 89] width 17 height 7
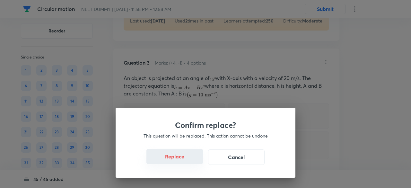
click at [185, 162] on button "Replace" at bounding box center [175, 156] width 57 height 15
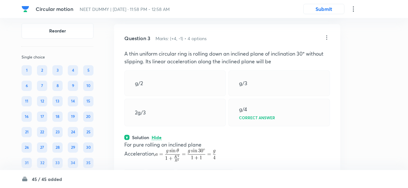
scroll to position [439, 0]
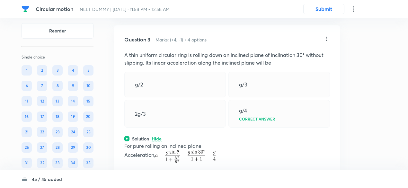
click at [327, 37] on icon at bounding box center [327, 39] width 6 height 6
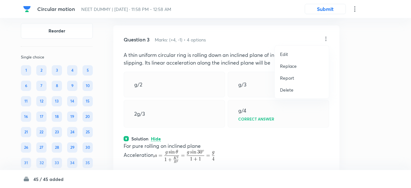
click at [289, 68] on p "Replace" at bounding box center [288, 66] width 17 height 7
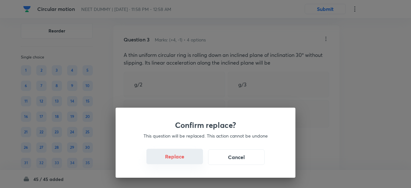
click at [189, 161] on button "Replace" at bounding box center [175, 156] width 57 height 15
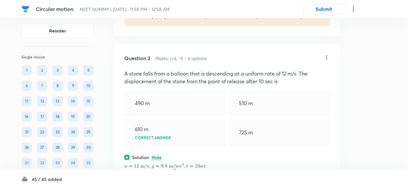
scroll to position [418, 0]
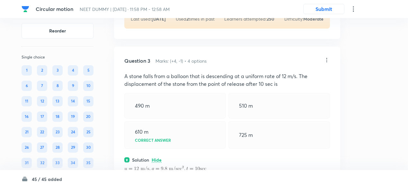
click at [325, 58] on icon at bounding box center [327, 60] width 6 height 6
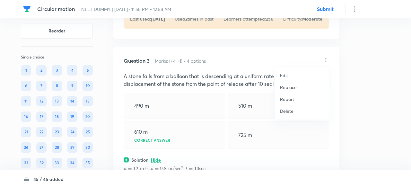
click at [282, 86] on p "Replace" at bounding box center [288, 87] width 17 height 7
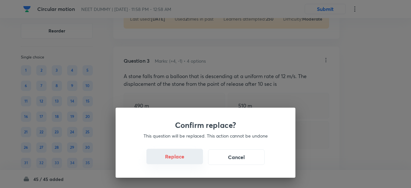
click at [185, 158] on button "Replace" at bounding box center [175, 156] width 57 height 15
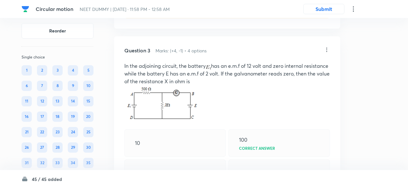
scroll to position [427, 0]
click at [327, 50] on icon at bounding box center [327, 51] width 6 height 6
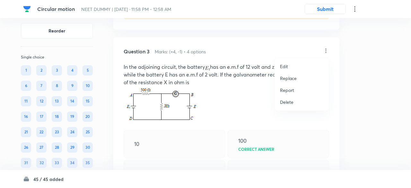
click at [293, 78] on p "Replace" at bounding box center [288, 78] width 17 height 7
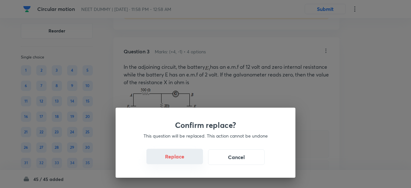
click at [178, 160] on button "Replace" at bounding box center [175, 156] width 57 height 15
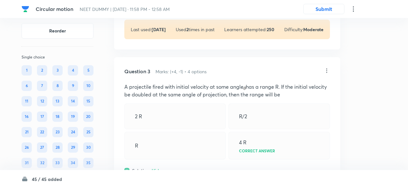
scroll to position [406, 0]
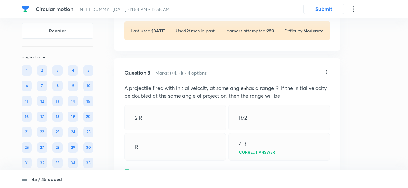
click at [327, 70] on icon at bounding box center [327, 72] width 6 height 6
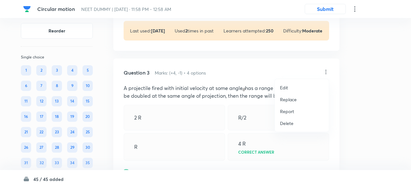
click at [293, 100] on p "Replace" at bounding box center [288, 99] width 17 height 7
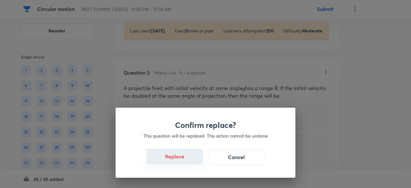
click at [186, 159] on button "Replace" at bounding box center [175, 156] width 57 height 15
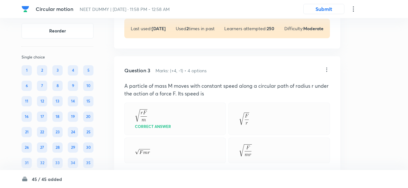
scroll to position [407, 0]
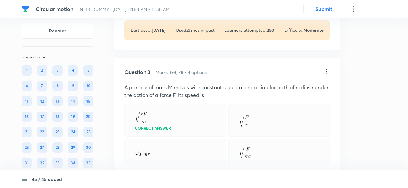
click at [327, 71] on icon at bounding box center [327, 71] width 6 height 6
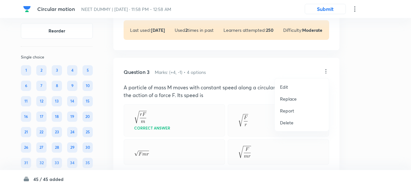
click at [294, 97] on p "Replace" at bounding box center [288, 98] width 17 height 7
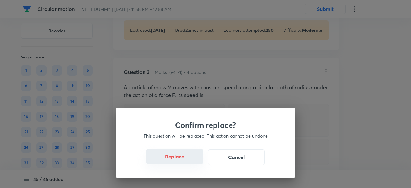
click at [191, 159] on button "Replace" at bounding box center [175, 156] width 57 height 15
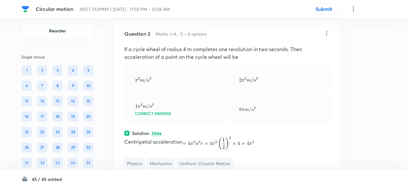
scroll to position [445, 0]
click at [194, 111] on div "Correct answer" at bounding box center [175, 108] width 102 height 28
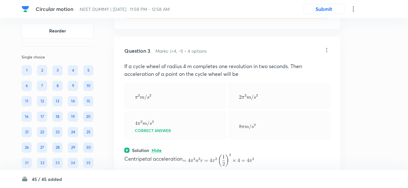
scroll to position [427, 0]
click at [327, 51] on icon at bounding box center [327, 51] width 6 height 6
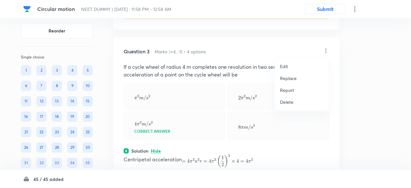
click at [291, 79] on p "Replace" at bounding box center [288, 78] width 17 height 7
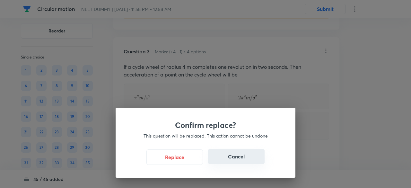
click at [246, 153] on button "Cancel" at bounding box center [236, 156] width 57 height 15
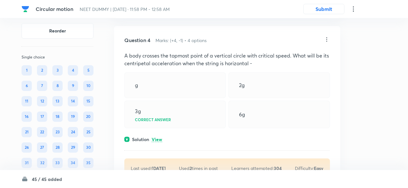
scroll to position [642, 0]
click at [155, 137] on p "View" at bounding box center [157, 139] width 11 height 5
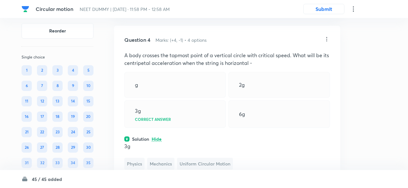
click at [327, 38] on icon at bounding box center [327, 39] width 1 height 4
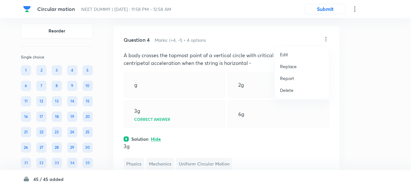
click at [291, 66] on p "Replace" at bounding box center [288, 66] width 17 height 7
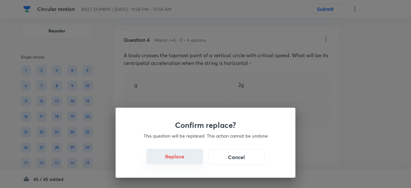
click at [183, 160] on button "Replace" at bounding box center [175, 156] width 57 height 15
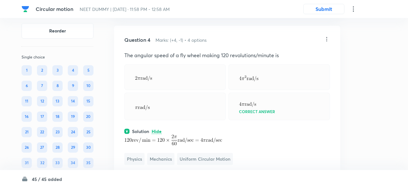
click at [326, 37] on icon at bounding box center [327, 39] width 6 height 6
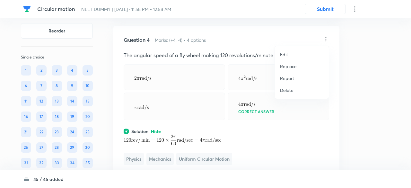
click at [289, 67] on p "Replace" at bounding box center [288, 66] width 17 height 7
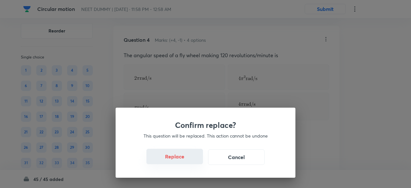
click at [184, 162] on button "Replace" at bounding box center [175, 156] width 57 height 15
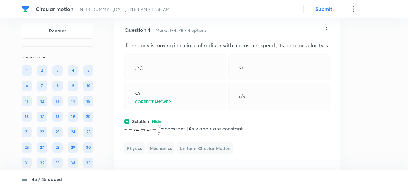
scroll to position [645, 0]
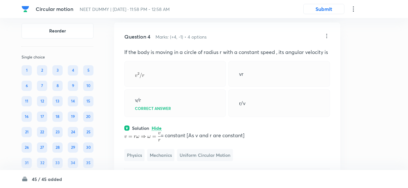
click at [327, 34] on icon at bounding box center [327, 36] width 6 height 6
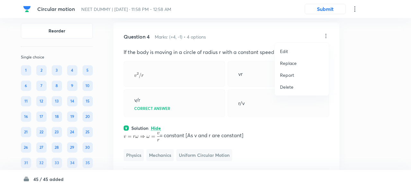
click at [291, 63] on p "Replace" at bounding box center [288, 63] width 17 height 7
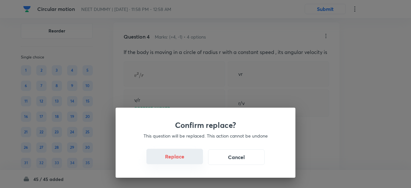
click at [184, 160] on button "Replace" at bounding box center [175, 156] width 57 height 15
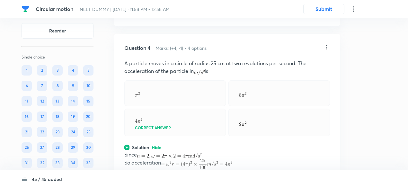
scroll to position [634, 0]
click at [327, 45] on icon at bounding box center [327, 47] width 6 height 6
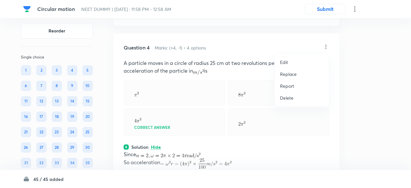
click at [289, 75] on p "Replace" at bounding box center [288, 74] width 17 height 7
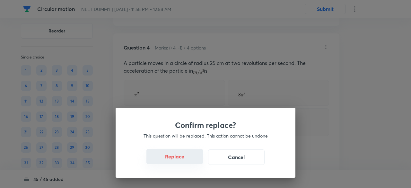
click at [181, 160] on button "Replace" at bounding box center [175, 156] width 57 height 15
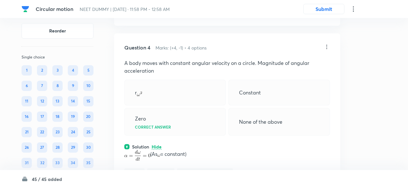
scroll to position [634, 0]
click at [326, 48] on icon at bounding box center [327, 47] width 6 height 6
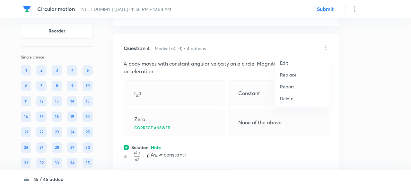
click at [296, 75] on p "Replace" at bounding box center [288, 74] width 17 height 7
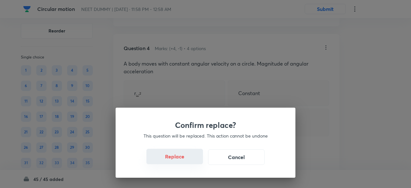
click at [188, 161] on button "Replace" at bounding box center [175, 156] width 57 height 15
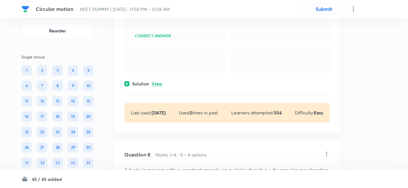
scroll to position [1305, 0]
click at [162, 86] on p "View" at bounding box center [157, 83] width 11 height 5
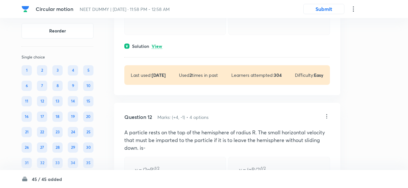
scroll to position [2162, 0]
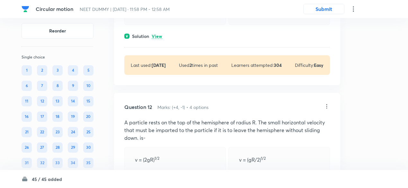
click at [159, 39] on p "View" at bounding box center [157, 36] width 11 height 5
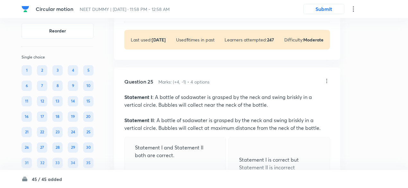
scroll to position [4766, 0]
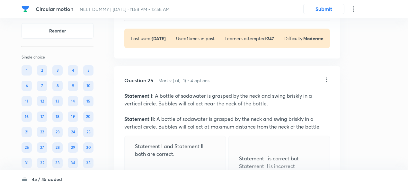
click at [159, 12] on p "View" at bounding box center [157, 9] width 11 height 5
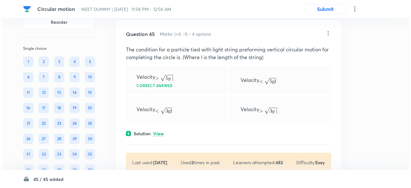
scroll to position [8805, 0]
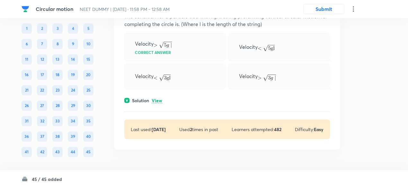
click at [157, 101] on p "View" at bounding box center [157, 100] width 11 height 5
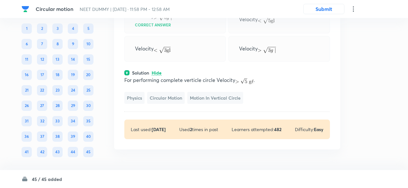
click at [354, 12] on icon at bounding box center [354, 9] width 8 height 8
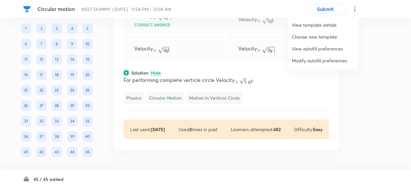
click at [317, 60] on span "Modify autofill preferences" at bounding box center [323, 60] width 63 height 7
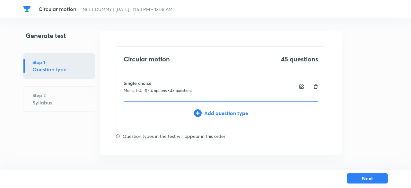
click at [358, 178] on button "Next" at bounding box center [367, 178] width 41 height 10
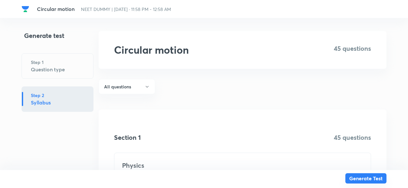
click at [358, 178] on button "Generate Test" at bounding box center [365, 178] width 41 height 10
click at [358, 178] on button "Generate Test" at bounding box center [365, 179] width 41 height 10
drag, startPoint x: 358, startPoint y: 178, endPoint x: 304, endPoint y: 153, distance: 59.3
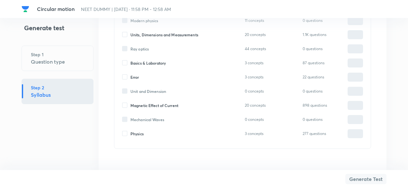
scroll to position [769, 0]
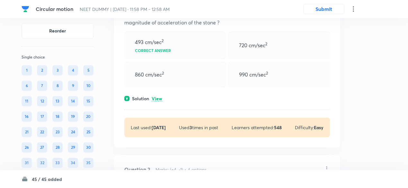
scroll to position [88, 0]
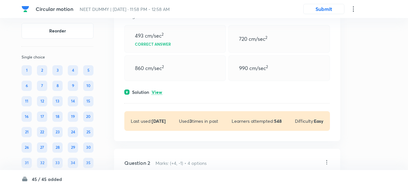
click at [160, 92] on p "View" at bounding box center [157, 92] width 11 height 5
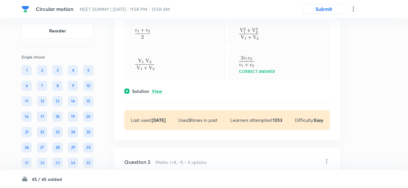
scroll to position [314, 0]
click at [158, 90] on p "View" at bounding box center [157, 91] width 11 height 5
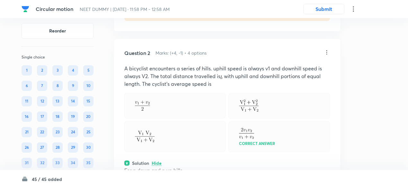
scroll to position [242, 0]
click at [330, 53] on icon at bounding box center [327, 52] width 6 height 6
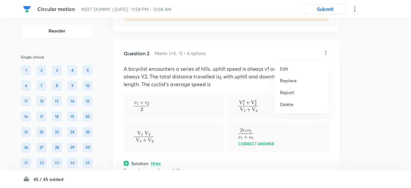
click at [291, 81] on p "Replace" at bounding box center [288, 80] width 17 height 7
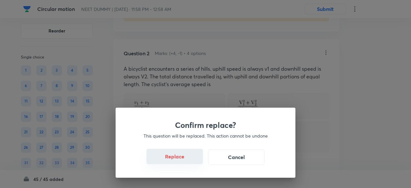
click at [186, 162] on button "Replace" at bounding box center [175, 156] width 57 height 15
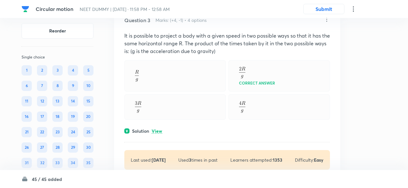
scroll to position [538, 0]
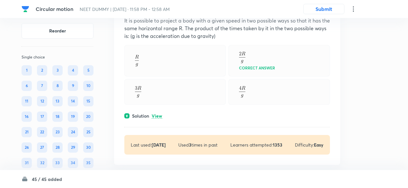
click at [158, 114] on p "View" at bounding box center [157, 116] width 11 height 5
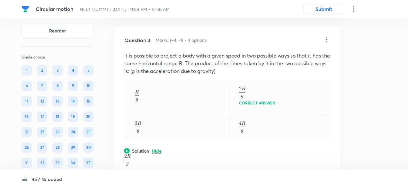
scroll to position [502, 0]
click at [327, 39] on icon at bounding box center [327, 40] width 6 height 6
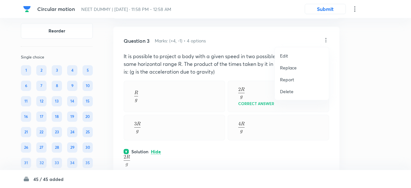
click at [290, 67] on p "Replace" at bounding box center [288, 67] width 17 height 7
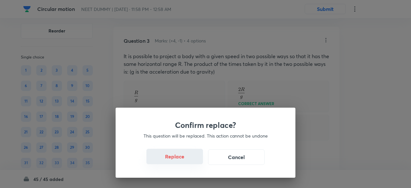
click at [188, 162] on button "Replace" at bounding box center [175, 156] width 57 height 15
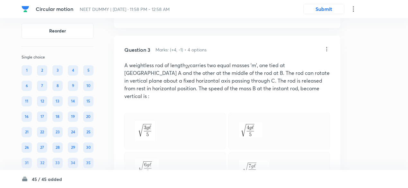
scroll to position [493, 0]
click at [326, 47] on icon at bounding box center [327, 49] width 6 height 6
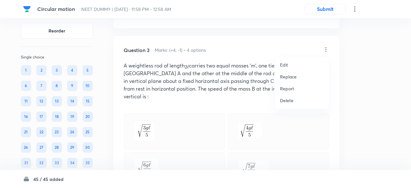
click at [286, 77] on p "Replace" at bounding box center [288, 76] width 17 height 7
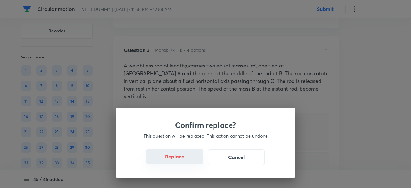
click at [186, 163] on button "Replace" at bounding box center [175, 156] width 57 height 15
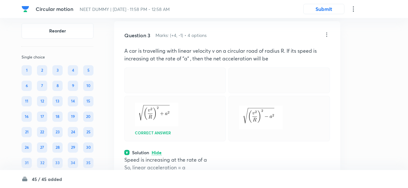
scroll to position [506, 0]
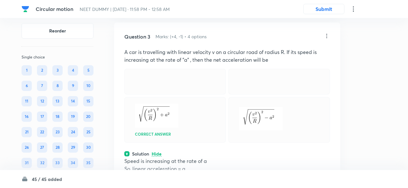
click at [327, 35] on icon at bounding box center [327, 36] width 1 height 4
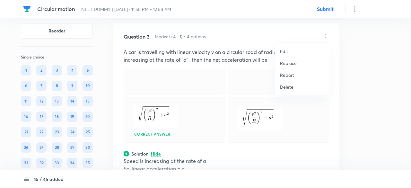
click at [290, 63] on p "Replace" at bounding box center [288, 63] width 17 height 7
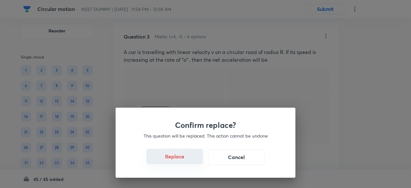
click at [179, 161] on button "Replace" at bounding box center [175, 156] width 57 height 15
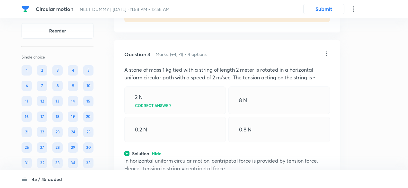
scroll to position [487, 0]
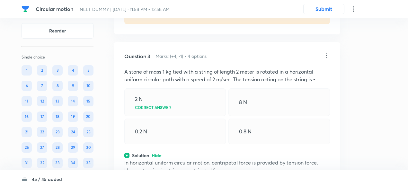
click at [328, 55] on icon at bounding box center [327, 55] width 6 height 6
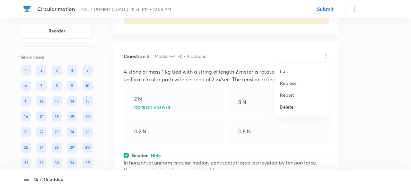
click at [285, 84] on p "Replace" at bounding box center [288, 83] width 17 height 7
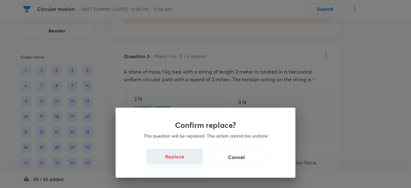
click at [180, 161] on button "Replace" at bounding box center [175, 156] width 57 height 15
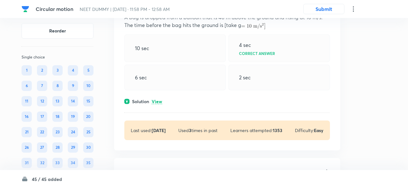
scroll to position [836, 0]
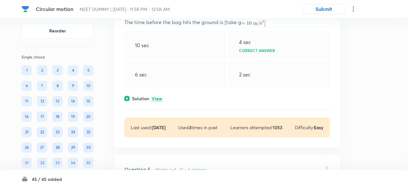
click at [161, 96] on p "View" at bounding box center [157, 98] width 11 height 5
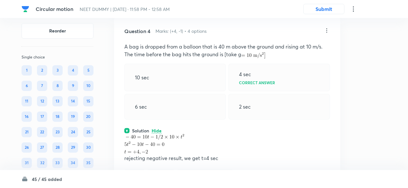
scroll to position [803, 0]
click at [326, 30] on icon at bounding box center [327, 31] width 6 height 6
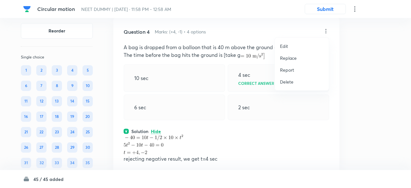
click at [292, 59] on p "Replace" at bounding box center [288, 58] width 17 height 7
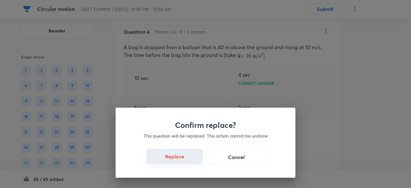
click at [186, 160] on button "Replace" at bounding box center [175, 156] width 57 height 15
click at [186, 160] on div "Confirm replace? This question will be replaced. This action cannot be undone R…" at bounding box center [205, 94] width 411 height 188
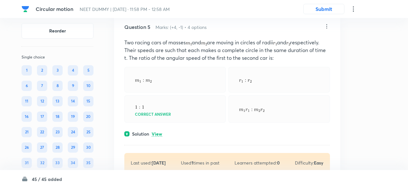
scroll to position [1036, 0]
click at [159, 131] on p "View" at bounding box center [157, 133] width 11 height 5
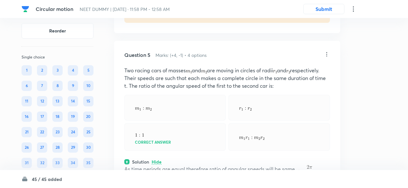
scroll to position [1007, 0]
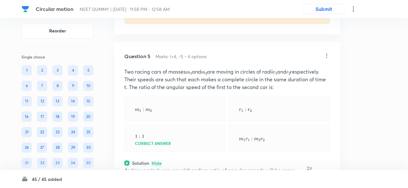
click at [327, 54] on icon at bounding box center [327, 55] width 6 height 6
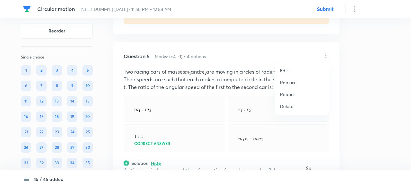
click at [292, 82] on p "Replace" at bounding box center [288, 82] width 17 height 7
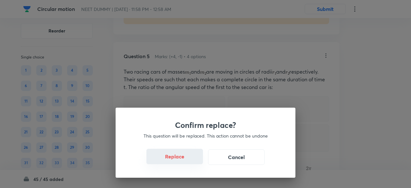
click at [190, 162] on button "Replace" at bounding box center [175, 156] width 57 height 15
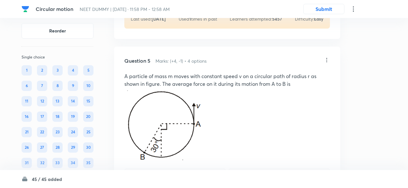
scroll to position [1000, 0]
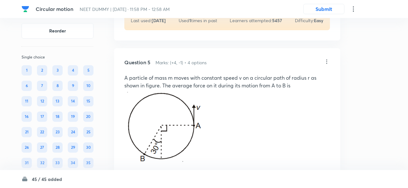
click at [327, 60] on icon at bounding box center [327, 61] width 1 height 4
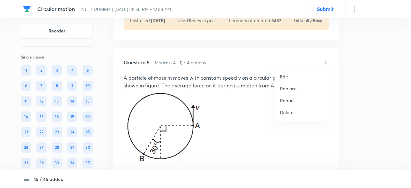
click at [285, 90] on p "Replace" at bounding box center [288, 88] width 17 height 7
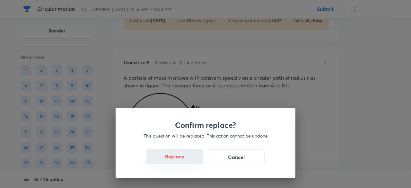
click at [189, 160] on button "Replace" at bounding box center [175, 156] width 57 height 15
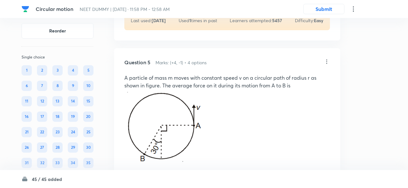
click at [327, 59] on icon at bounding box center [327, 61] width 6 height 6
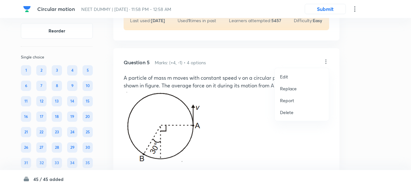
click at [288, 88] on p "Replace" at bounding box center [288, 88] width 17 height 7
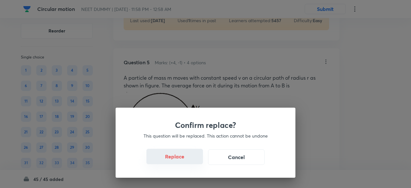
click at [180, 162] on button "Replace" at bounding box center [175, 156] width 57 height 15
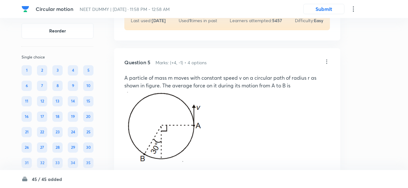
click at [327, 61] on icon at bounding box center [327, 61] width 6 height 6
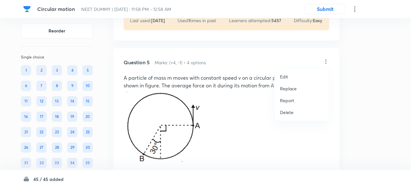
click at [289, 89] on p "Replace" at bounding box center [288, 88] width 17 height 7
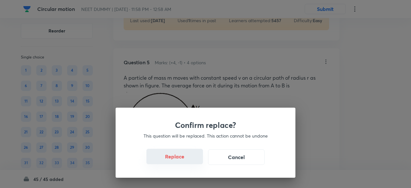
click at [179, 160] on button "Replace" at bounding box center [175, 156] width 57 height 15
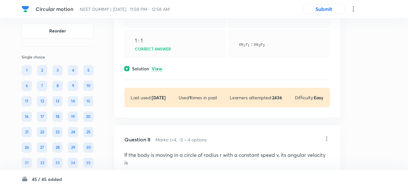
scroll to position [1583, 0]
click at [160, 67] on p "View" at bounding box center [157, 68] width 11 height 5
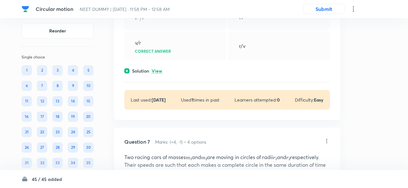
scroll to position [1402, 0]
click at [159, 69] on p "View" at bounding box center [157, 71] width 11 height 5
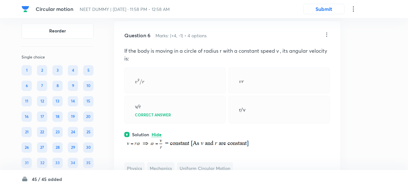
scroll to position [1339, 0]
click at [327, 31] on icon at bounding box center [327, 34] width 6 height 6
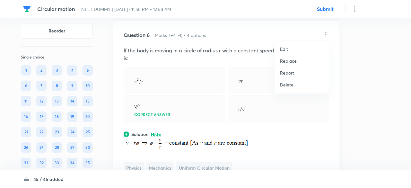
click at [285, 62] on p "Replace" at bounding box center [288, 61] width 17 height 7
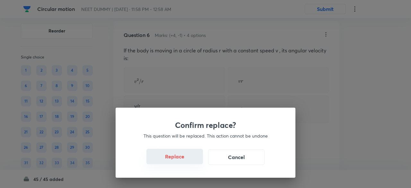
click at [181, 161] on button "Replace" at bounding box center [175, 156] width 57 height 15
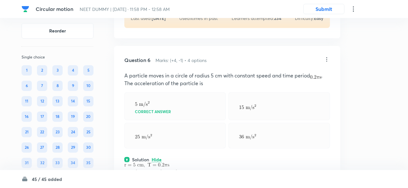
scroll to position [1314, 0]
click at [326, 58] on icon at bounding box center [327, 60] width 6 height 6
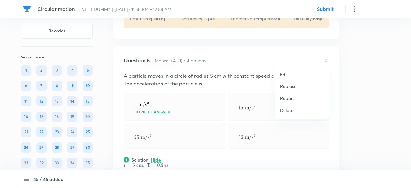
click at [285, 85] on p "Replace" at bounding box center [288, 86] width 17 height 7
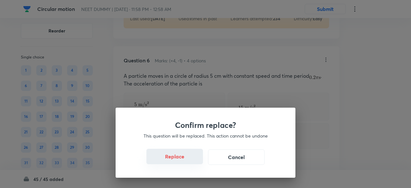
click at [182, 162] on button "Replace" at bounding box center [175, 156] width 57 height 15
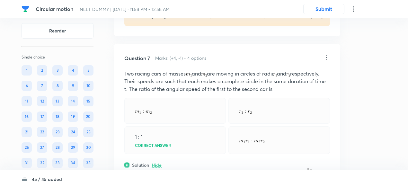
scroll to position [1544, 0]
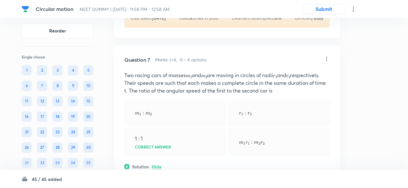
click at [327, 58] on icon at bounding box center [327, 59] width 6 height 6
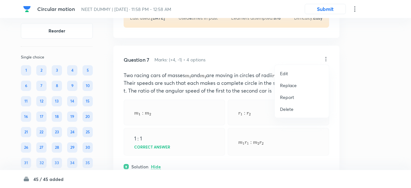
click at [288, 88] on p "Replace" at bounding box center [288, 85] width 17 height 7
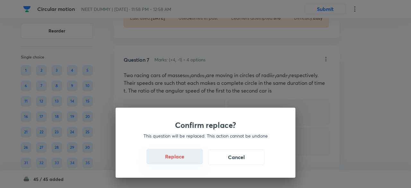
click at [178, 159] on button "Replace" at bounding box center [175, 156] width 57 height 15
click at [180, 162] on button "Replace" at bounding box center [175, 156] width 57 height 15
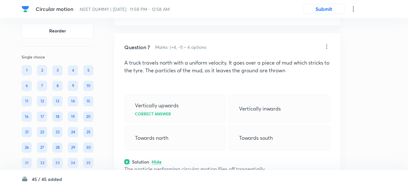
scroll to position [1552, 0]
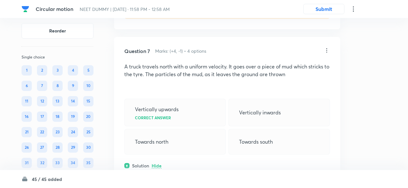
click at [327, 48] on icon at bounding box center [327, 50] width 6 height 6
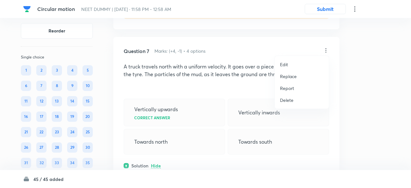
click at [285, 79] on li "Replace" at bounding box center [302, 76] width 54 height 12
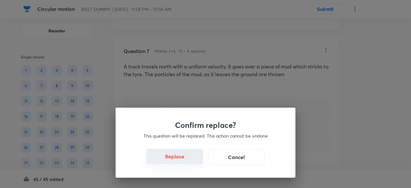
click at [179, 162] on button "Replace" at bounding box center [175, 156] width 57 height 15
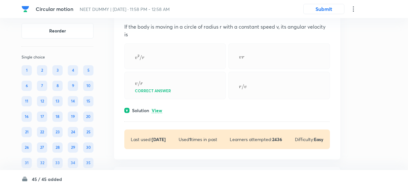
scroll to position [1810, 0]
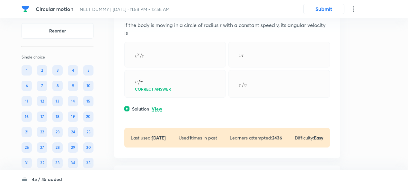
click at [162, 107] on p "View" at bounding box center [157, 109] width 11 height 5
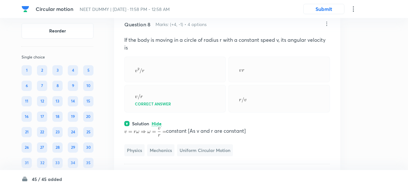
scroll to position [1790, 0]
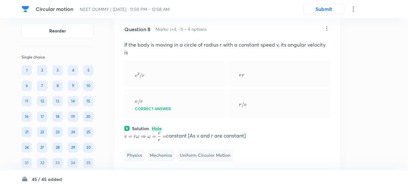
click at [327, 25] on icon at bounding box center [327, 28] width 6 height 6
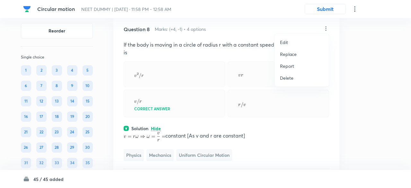
click at [295, 55] on p "Replace" at bounding box center [288, 54] width 17 height 7
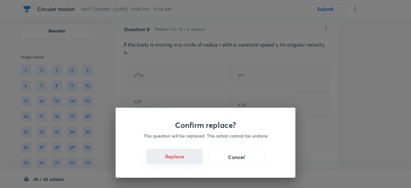
click at [183, 161] on button "Replace" at bounding box center [175, 156] width 57 height 15
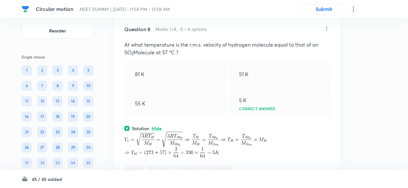
click at [328, 26] on icon at bounding box center [327, 28] width 6 height 6
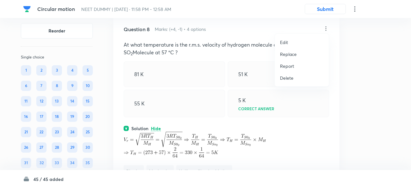
click at [291, 54] on p "Replace" at bounding box center [288, 54] width 17 height 7
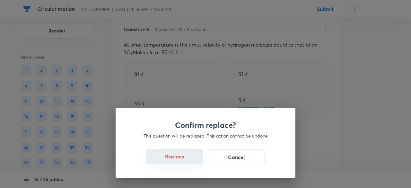
click at [179, 160] on button "Replace" at bounding box center [175, 156] width 57 height 15
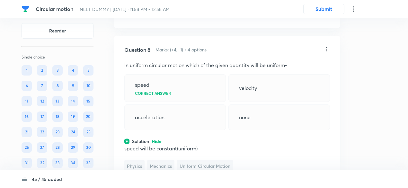
scroll to position [1769, 0]
click at [326, 47] on icon at bounding box center [327, 49] width 6 height 6
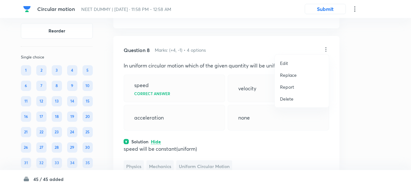
click at [289, 75] on p "Replace" at bounding box center [288, 75] width 17 height 7
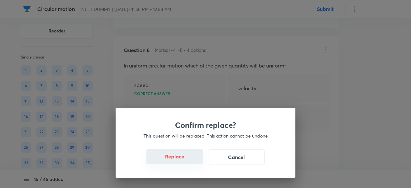
click at [179, 161] on button "Replace" at bounding box center [175, 156] width 57 height 15
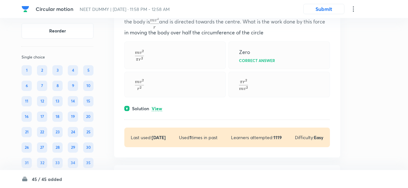
scroll to position [2042, 0]
click at [157, 106] on p "View" at bounding box center [157, 108] width 11 height 5
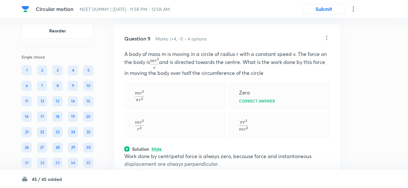
scroll to position [2001, 0]
click at [326, 36] on icon at bounding box center [327, 38] width 6 height 6
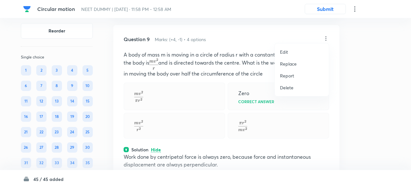
click at [293, 63] on p "Replace" at bounding box center [288, 63] width 17 height 7
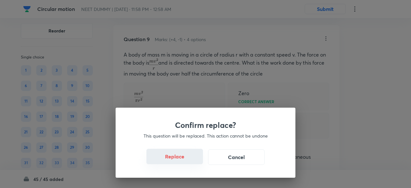
click at [186, 163] on button "Replace" at bounding box center [175, 156] width 57 height 15
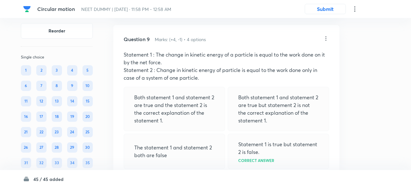
click at [186, 163] on div "Confirm replace? This question will be replaced. This action cannot be undone R…" at bounding box center [205, 94] width 411 height 188
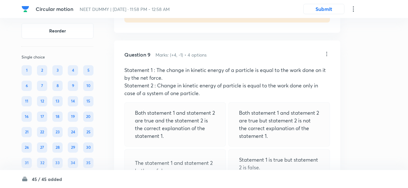
scroll to position [1984, 0]
click at [326, 52] on icon at bounding box center [327, 55] width 6 height 6
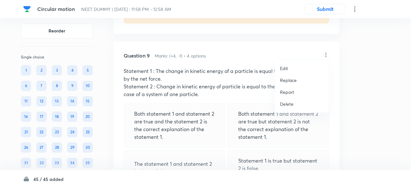
click at [293, 81] on p "Replace" at bounding box center [288, 80] width 17 height 7
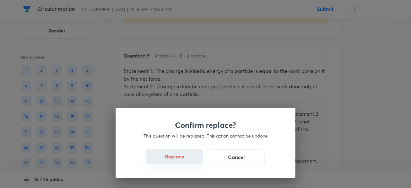
click at [184, 163] on button "Replace" at bounding box center [175, 156] width 57 height 15
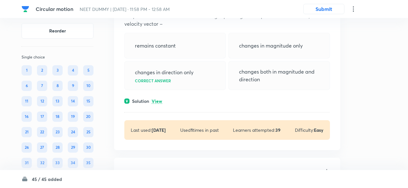
scroll to position [2280, 0]
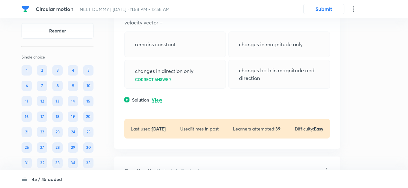
click at [161, 98] on p "View" at bounding box center [157, 100] width 11 height 5
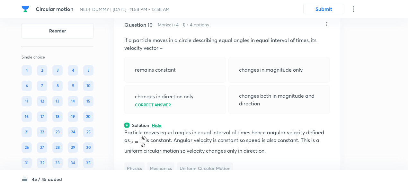
scroll to position [2237, 0]
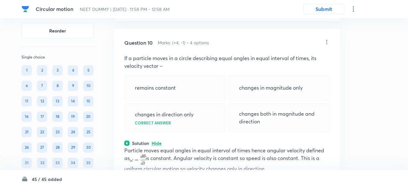
click at [327, 40] on icon at bounding box center [327, 42] width 1 height 4
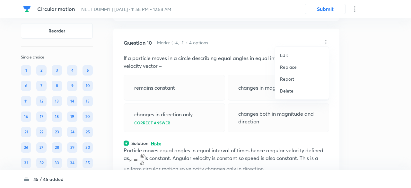
click at [291, 67] on p "Replace" at bounding box center [288, 67] width 17 height 7
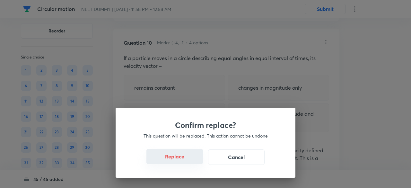
click at [187, 162] on button "Replace" at bounding box center [175, 156] width 57 height 15
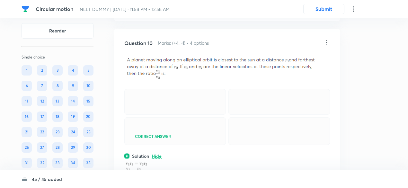
scroll to position [2234, 0]
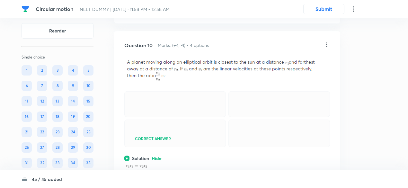
click at [327, 41] on icon at bounding box center [327, 44] width 6 height 6
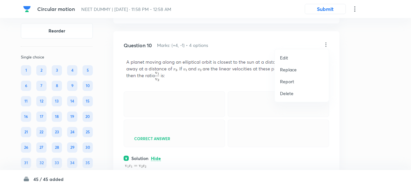
click at [292, 69] on p "Replace" at bounding box center [288, 69] width 17 height 7
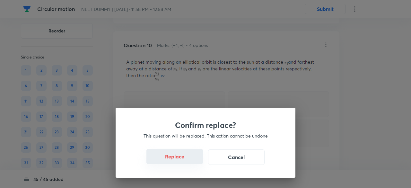
click at [182, 161] on button "Replace" at bounding box center [175, 156] width 57 height 15
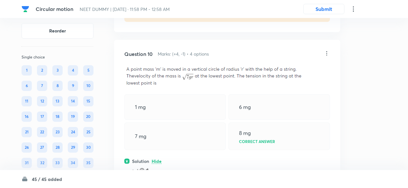
scroll to position [2225, 0]
click at [328, 51] on icon at bounding box center [327, 54] width 6 height 6
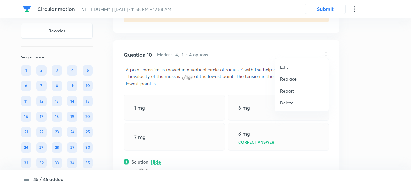
click at [289, 77] on p "Replace" at bounding box center [288, 79] width 17 height 7
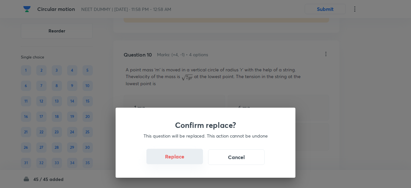
click at [180, 161] on button "Replace" at bounding box center [175, 156] width 57 height 15
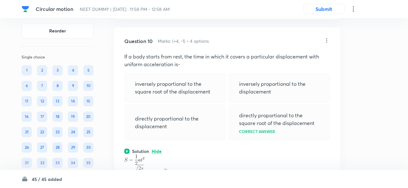
scroll to position [2227, 0]
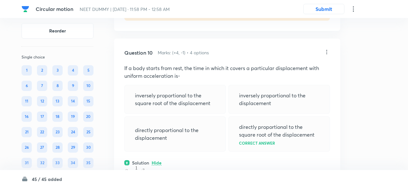
click at [327, 49] on icon at bounding box center [327, 52] width 6 height 6
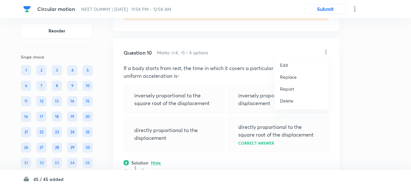
click at [290, 77] on p "Replace" at bounding box center [288, 77] width 17 height 7
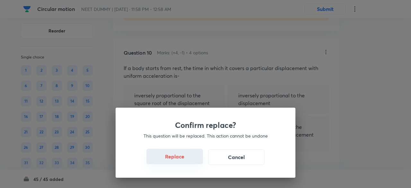
click at [185, 163] on button "Replace" at bounding box center [175, 156] width 57 height 15
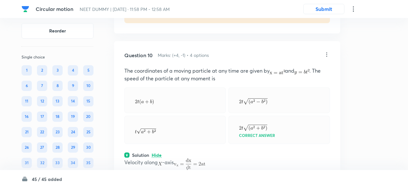
scroll to position [2224, 0]
click at [327, 53] on icon at bounding box center [327, 55] width 1 height 4
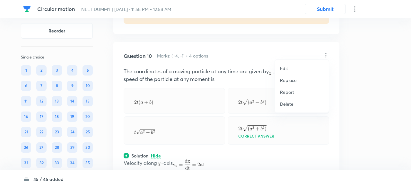
click at [287, 81] on p "Replace" at bounding box center [288, 80] width 17 height 7
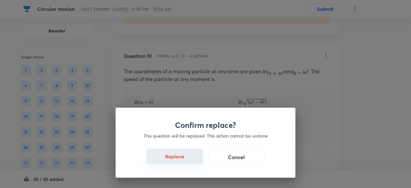
click at [185, 160] on button "Replace" at bounding box center [175, 156] width 57 height 15
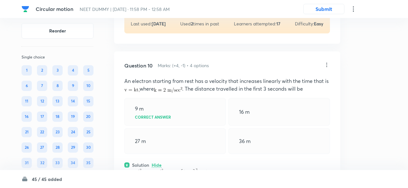
scroll to position [2213, 0]
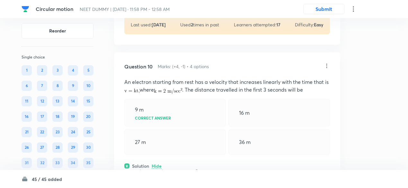
click at [328, 63] on icon at bounding box center [327, 66] width 6 height 6
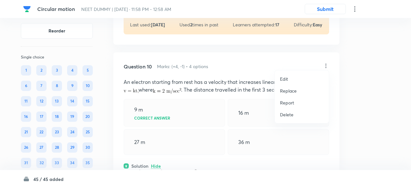
click at [287, 91] on p "Replace" at bounding box center [288, 90] width 17 height 7
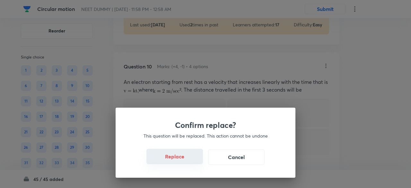
click at [183, 163] on button "Replace" at bounding box center [175, 156] width 57 height 15
click at [183, 161] on button "Replace" at bounding box center [175, 156] width 57 height 15
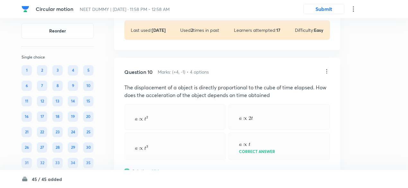
scroll to position [2206, 0]
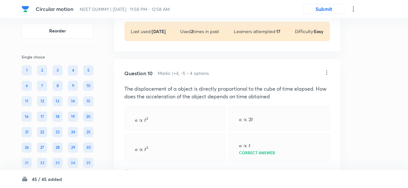
click at [327, 70] on icon at bounding box center [327, 72] width 1 height 4
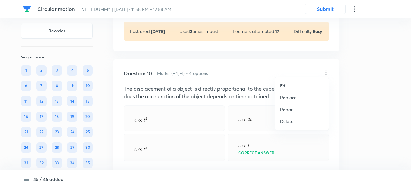
click at [289, 97] on p "Replace" at bounding box center [288, 97] width 17 height 7
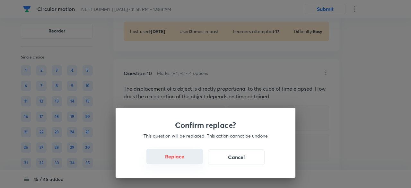
click at [191, 163] on button "Replace" at bounding box center [175, 156] width 57 height 15
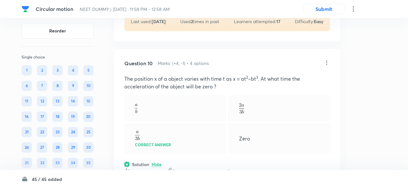
scroll to position [2216, 0]
click at [326, 60] on icon at bounding box center [327, 63] width 6 height 6
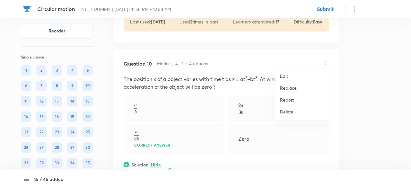
click at [292, 89] on p "Replace" at bounding box center [288, 88] width 17 height 7
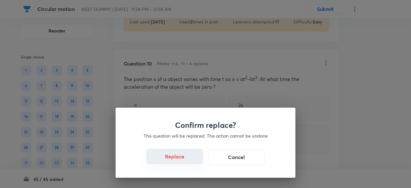
click at [183, 160] on button "Replace" at bounding box center [175, 156] width 57 height 15
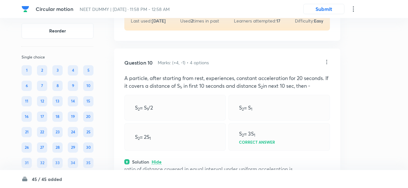
scroll to position [2216, 0]
click at [326, 59] on icon at bounding box center [327, 62] width 6 height 6
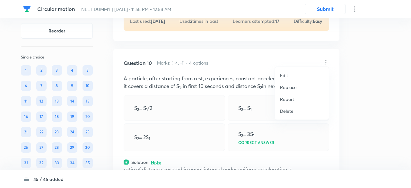
click at [289, 88] on p "Replace" at bounding box center [288, 87] width 17 height 7
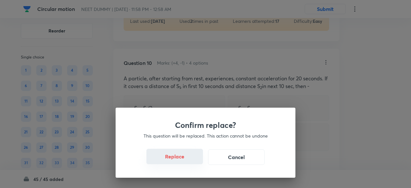
click at [177, 161] on button "Replace" at bounding box center [175, 156] width 57 height 15
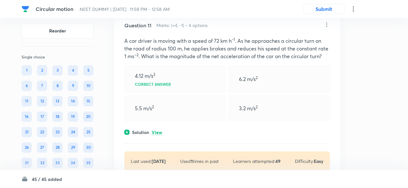
scroll to position [2479, 0]
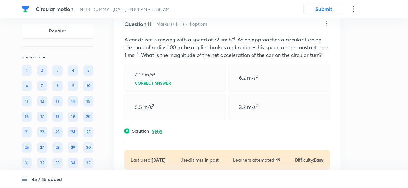
click at [158, 129] on p "View" at bounding box center [157, 131] width 11 height 5
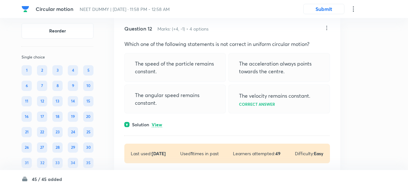
scroll to position [2816, 0]
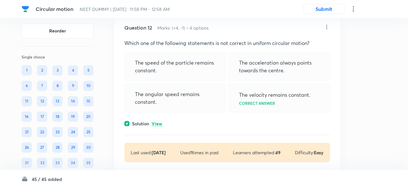
click at [158, 121] on p "View" at bounding box center [157, 123] width 11 height 5
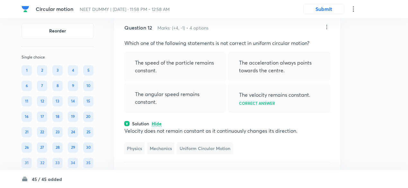
click at [253, 120] on div "Solution Hide" at bounding box center [227, 123] width 206 height 7
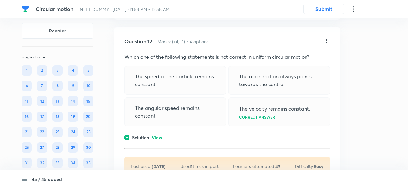
scroll to position [2801, 0]
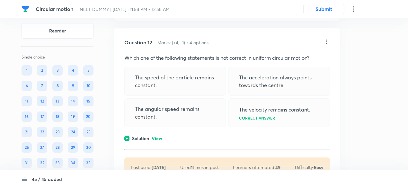
click at [157, 136] on p "View" at bounding box center [157, 138] width 11 height 5
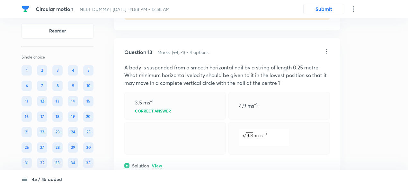
scroll to position [2987, 0]
click at [159, 162] on p "View" at bounding box center [157, 164] width 11 height 5
click at [328, 47] on icon at bounding box center [327, 50] width 6 height 6
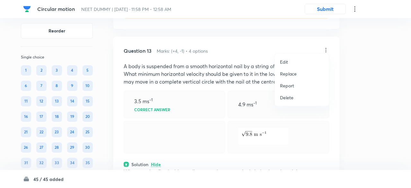
click at [286, 74] on p "Replace" at bounding box center [288, 73] width 17 height 7
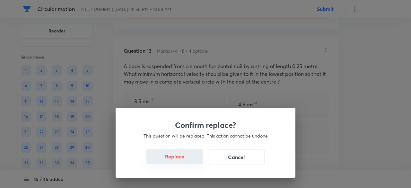
click at [183, 160] on button "Replace" at bounding box center [175, 156] width 57 height 15
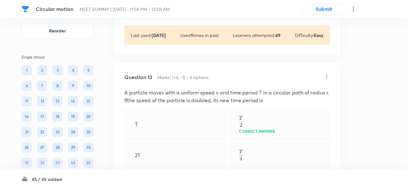
scroll to position [2960, 0]
click at [327, 75] on icon at bounding box center [327, 77] width 1 height 4
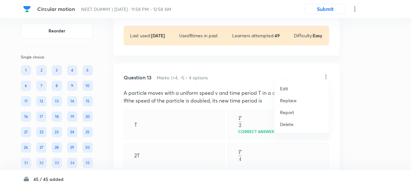
click at [292, 102] on p "Replace" at bounding box center [288, 100] width 17 height 7
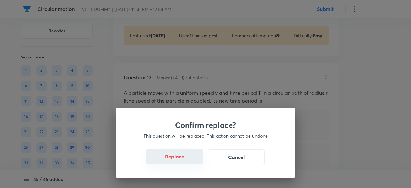
click at [184, 161] on button "Replace" at bounding box center [175, 156] width 57 height 15
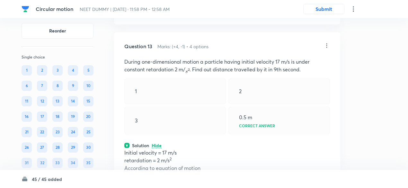
scroll to position [2991, 0]
click at [327, 43] on icon at bounding box center [327, 46] width 6 height 6
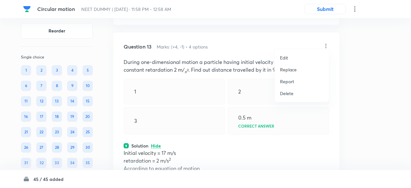
click at [291, 71] on p "Replace" at bounding box center [288, 69] width 17 height 7
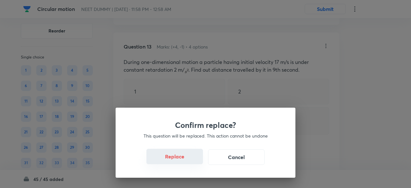
click at [182, 160] on button "Replace" at bounding box center [175, 156] width 57 height 15
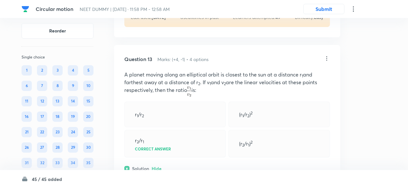
scroll to position [2978, 0]
click at [327, 57] on icon at bounding box center [327, 59] width 1 height 4
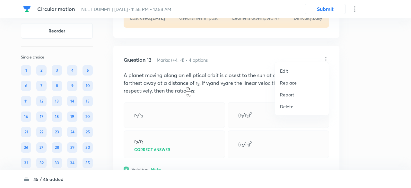
click at [294, 82] on p "Replace" at bounding box center [288, 82] width 17 height 7
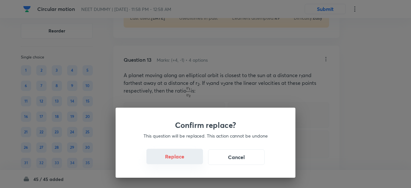
click at [185, 160] on button "Replace" at bounding box center [175, 156] width 57 height 15
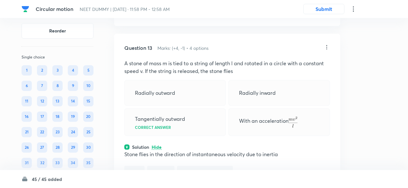
scroll to position [2987, 0]
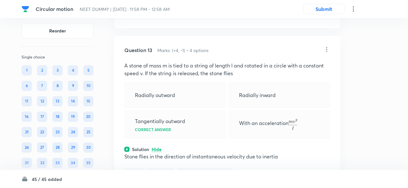
click at [327, 46] on icon at bounding box center [327, 49] width 6 height 6
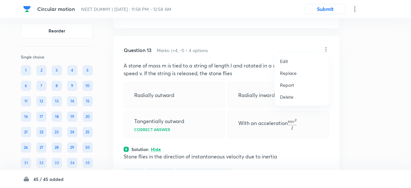
click at [292, 73] on p "Replace" at bounding box center [288, 73] width 17 height 7
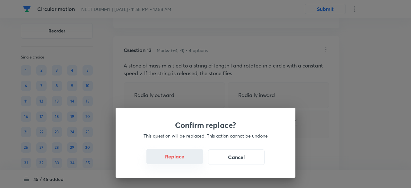
click at [183, 162] on button "Replace" at bounding box center [175, 156] width 57 height 15
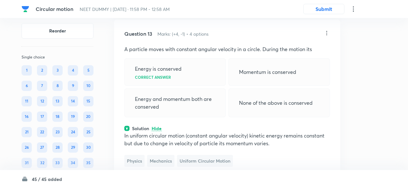
scroll to position [3006, 0]
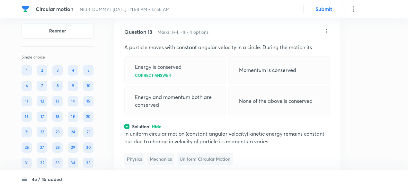
click at [327, 28] on icon at bounding box center [327, 31] width 6 height 6
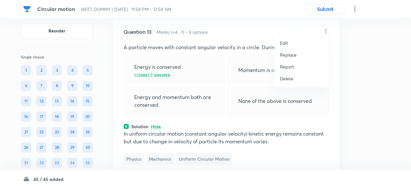
click at [291, 56] on p "Replace" at bounding box center [288, 54] width 17 height 7
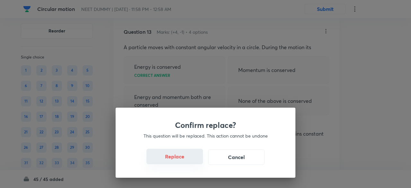
click at [187, 162] on button "Replace" at bounding box center [175, 156] width 57 height 15
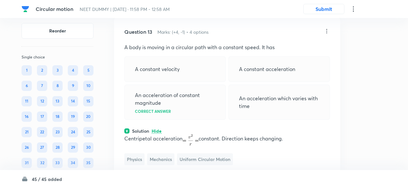
scroll to position [2992, 0]
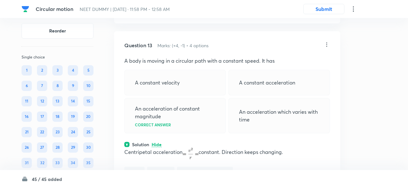
click at [327, 41] on icon at bounding box center [327, 44] width 6 height 6
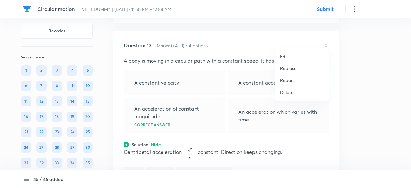
click at [286, 68] on p "Replace" at bounding box center [288, 68] width 17 height 7
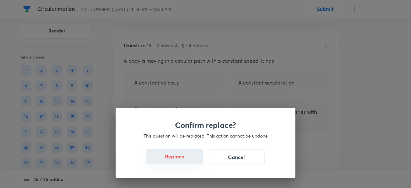
click at [180, 162] on button "Replace" at bounding box center [175, 156] width 57 height 15
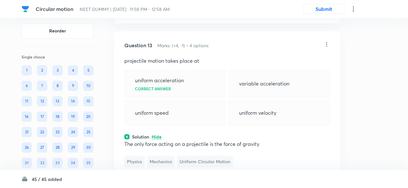
click at [180, 162] on div "Question 13 Marks: (+4, -1) • 4 options projectile motion takes place at unifor…" at bounding box center [227, 122] width 226 height 182
click at [328, 41] on icon at bounding box center [327, 44] width 6 height 6
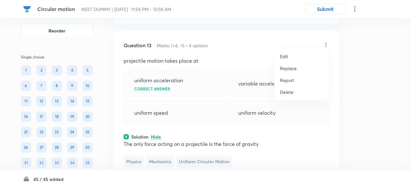
click at [294, 67] on p "Replace" at bounding box center [288, 68] width 17 height 7
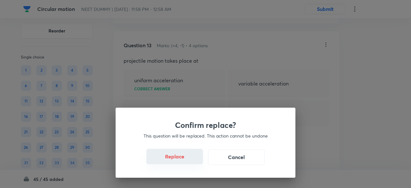
click at [186, 161] on button "Replace" at bounding box center [175, 156] width 57 height 15
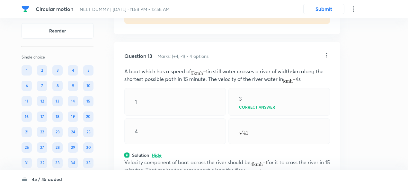
scroll to position [2981, 0]
click at [326, 52] on icon at bounding box center [327, 55] width 6 height 6
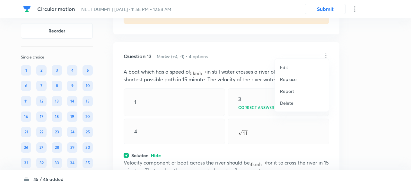
click at [289, 81] on p "Replace" at bounding box center [288, 79] width 17 height 7
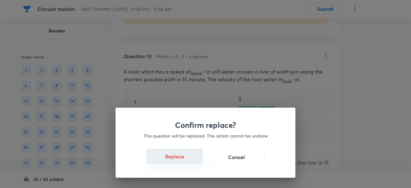
click at [182, 160] on button "Replace" at bounding box center [175, 156] width 57 height 15
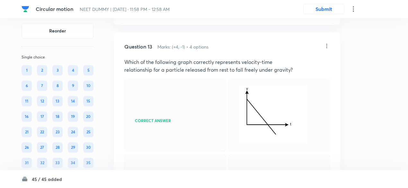
scroll to position [2991, 0]
click at [328, 43] on icon at bounding box center [327, 46] width 6 height 6
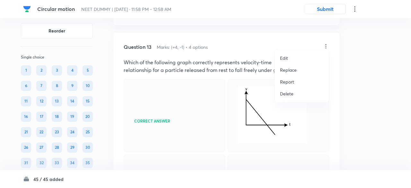
click at [292, 70] on p "Replace" at bounding box center [288, 70] width 17 height 7
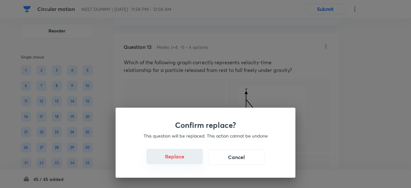
click at [190, 160] on button "Replace" at bounding box center [175, 156] width 57 height 15
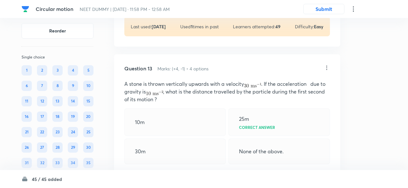
scroll to position [2967, 0]
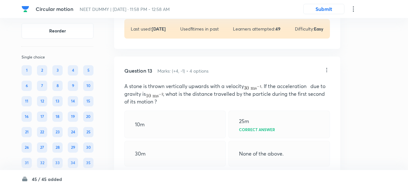
click at [327, 67] on icon at bounding box center [327, 70] width 6 height 6
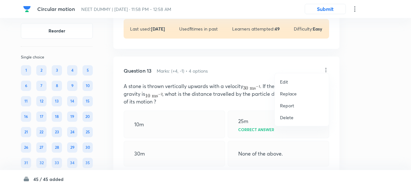
click at [288, 94] on p "Replace" at bounding box center [288, 93] width 17 height 7
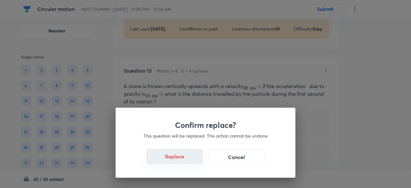
click at [184, 158] on button "Replace" at bounding box center [175, 156] width 57 height 15
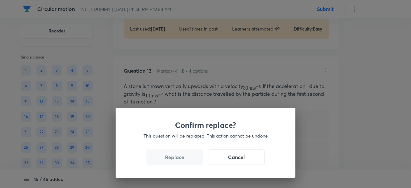
click at [184, 158] on button "Replace" at bounding box center [175, 156] width 57 height 15
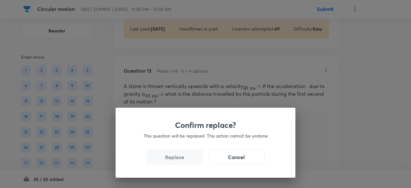
click at [184, 158] on button "Replace" at bounding box center [175, 156] width 57 height 15
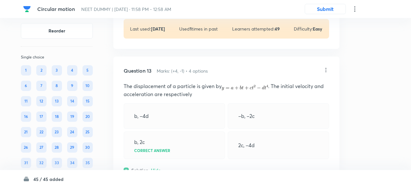
click at [184, 158] on div "Confirm replace? This question will be replaced. This action cannot be undone R…" at bounding box center [205, 94] width 411 height 188
click at [184, 158] on div "Question 13 Marks: (+4, -1) • 4 options The displacement of a particle is given…" at bounding box center [225, 162] width 226 height 210
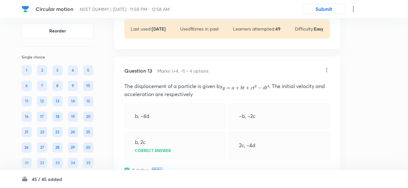
click at [184, 158] on div "Question 13 Marks: (+4, -1) • 4 options The displacement of a particle is given…" at bounding box center [227, 162] width 226 height 210
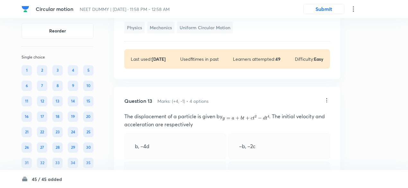
scroll to position [2932, 0]
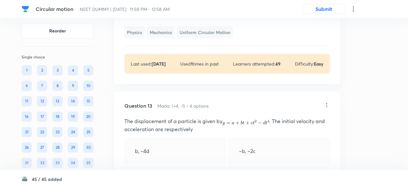
click at [328, 102] on icon at bounding box center [327, 105] width 6 height 6
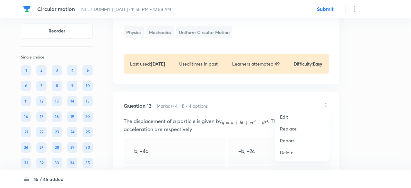
click at [289, 130] on p "Replace" at bounding box center [288, 128] width 17 height 7
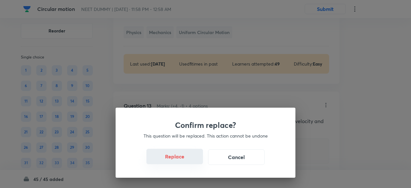
click at [181, 160] on button "Replace" at bounding box center [175, 156] width 57 height 15
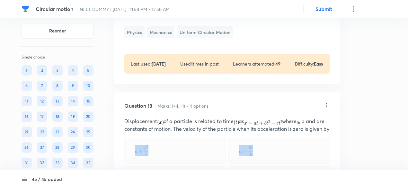
click at [181, 160] on div at bounding box center [175, 151] width 102 height 26
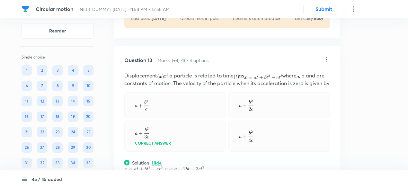
scroll to position [2977, 0]
click at [329, 57] on icon at bounding box center [327, 60] width 6 height 6
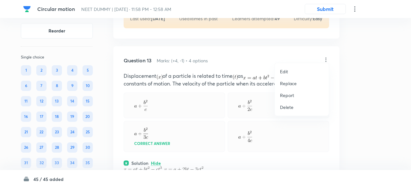
click at [291, 83] on p "Replace" at bounding box center [288, 83] width 17 height 7
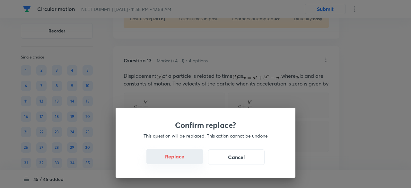
click at [183, 161] on button "Replace" at bounding box center [175, 156] width 57 height 15
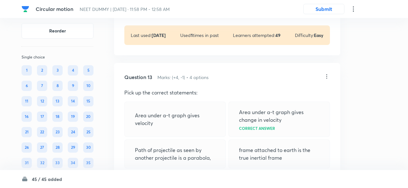
scroll to position [2960, 0]
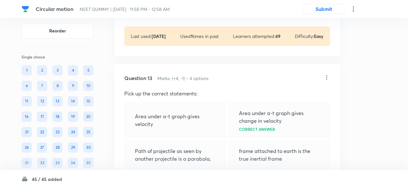
click at [328, 74] on icon at bounding box center [327, 77] width 6 height 6
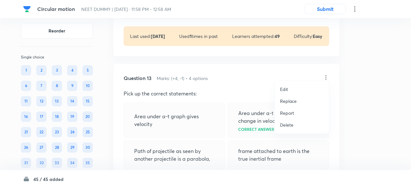
click at [294, 100] on p "Replace" at bounding box center [288, 101] width 17 height 7
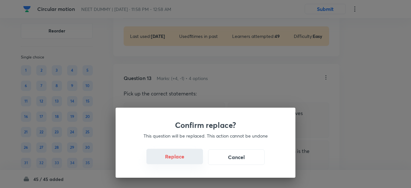
click at [184, 162] on button "Replace" at bounding box center [175, 156] width 57 height 15
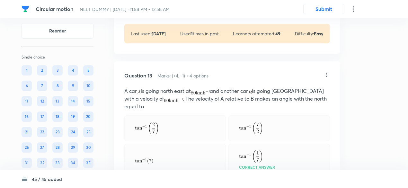
scroll to position [2962, 0]
click at [327, 73] on icon at bounding box center [327, 75] width 1 height 4
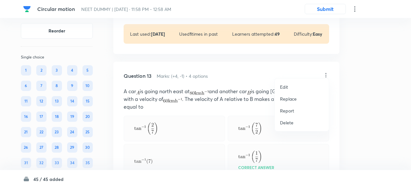
click at [293, 99] on p "Replace" at bounding box center [288, 98] width 17 height 7
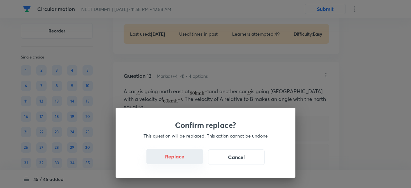
click at [184, 161] on button "Replace" at bounding box center [175, 156] width 57 height 15
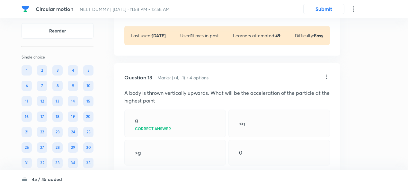
scroll to position [2960, 0]
click at [325, 74] on icon at bounding box center [327, 77] width 6 height 6
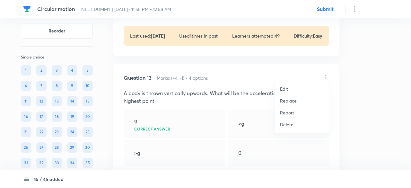
click at [289, 99] on p "Replace" at bounding box center [288, 100] width 17 height 7
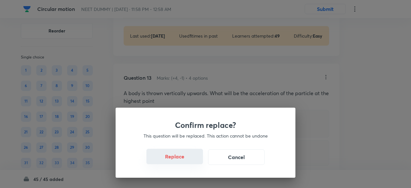
click at [184, 163] on button "Replace" at bounding box center [175, 156] width 57 height 15
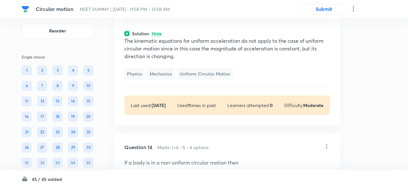
scroll to position [3130, 0]
click at [228, 67] on span "Uniform Circular Motion" at bounding box center [205, 73] width 56 height 12
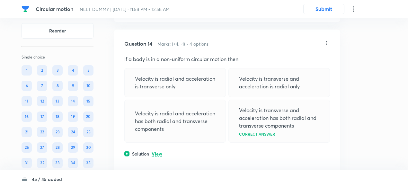
scroll to position [3233, 0]
click at [162, 151] on div "Question 14 Marks: (+4, -1) • 4 options If a body is in a non-uniform circular …" at bounding box center [227, 115] width 226 height 173
click at [158, 151] on p "View" at bounding box center [157, 153] width 11 height 5
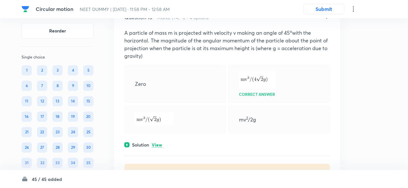
scroll to position [3551, 0]
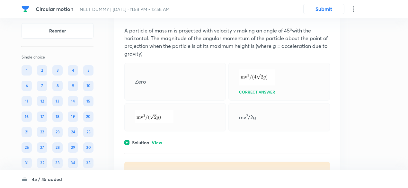
click at [158, 140] on p "View" at bounding box center [157, 142] width 11 height 5
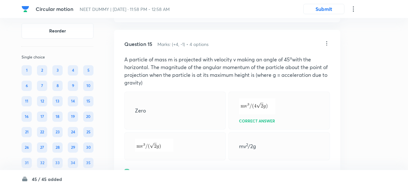
scroll to position [3522, 0]
click at [327, 40] on icon at bounding box center [327, 43] width 6 height 6
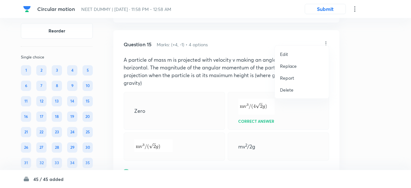
click at [293, 67] on p "Replace" at bounding box center [288, 66] width 17 height 7
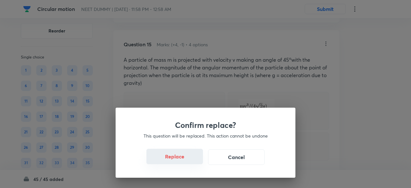
click at [183, 161] on button "Replace" at bounding box center [175, 156] width 57 height 15
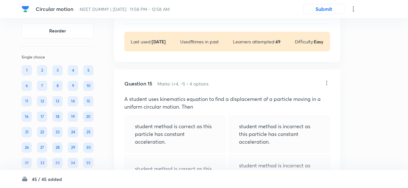
scroll to position [3479, 0]
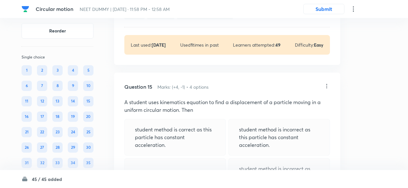
click at [326, 83] on icon at bounding box center [327, 86] width 6 height 6
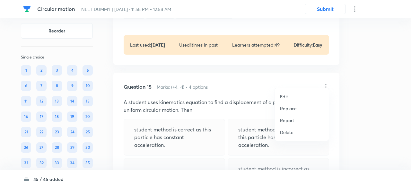
click at [287, 111] on p "Replace" at bounding box center [288, 108] width 17 height 7
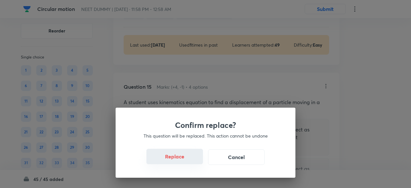
click at [183, 161] on button "Replace" at bounding box center [175, 156] width 57 height 15
click at [184, 164] on button "Replace" at bounding box center [175, 156] width 57 height 15
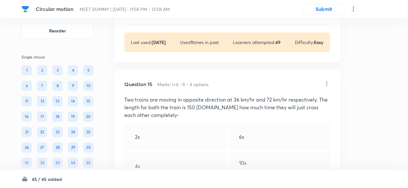
scroll to position [3480, 0]
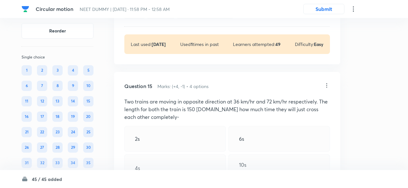
click at [327, 82] on icon at bounding box center [327, 85] width 6 height 6
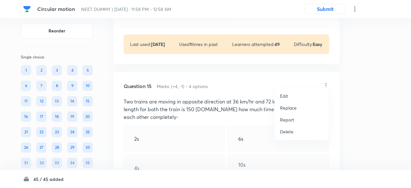
click at [292, 108] on p "Replace" at bounding box center [288, 107] width 17 height 7
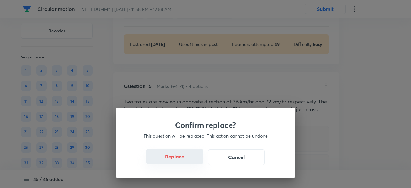
click at [188, 162] on button "Replace" at bounding box center [175, 156] width 57 height 15
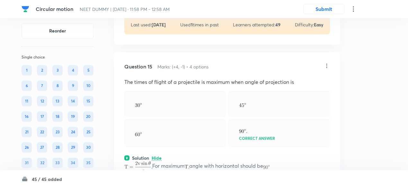
scroll to position [3499, 0]
click at [330, 63] on icon at bounding box center [327, 66] width 6 height 6
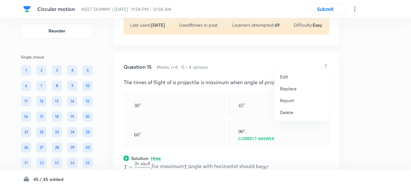
click at [292, 88] on p "Replace" at bounding box center [288, 88] width 17 height 7
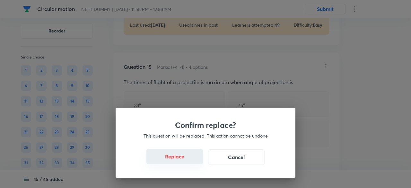
click at [186, 162] on button "Replace" at bounding box center [175, 156] width 57 height 15
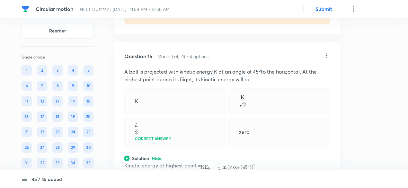
scroll to position [3508, 0]
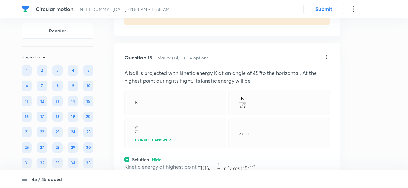
click at [327, 55] on icon at bounding box center [327, 57] width 1 height 4
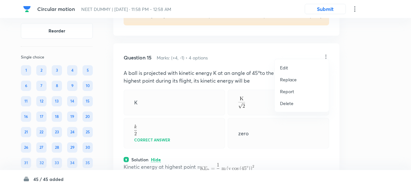
click at [294, 79] on p "Replace" at bounding box center [288, 79] width 17 height 7
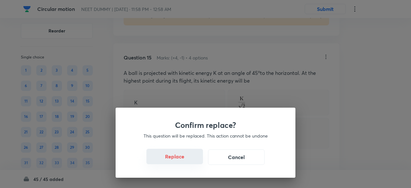
click at [182, 161] on button "Replace" at bounding box center [175, 156] width 57 height 15
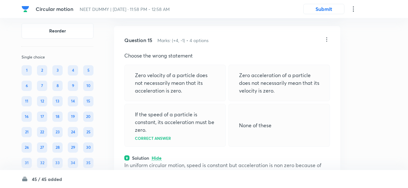
scroll to position [3525, 0]
click at [325, 37] on icon at bounding box center [327, 40] width 6 height 6
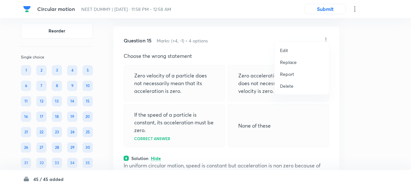
click at [285, 62] on p "Replace" at bounding box center [288, 62] width 17 height 7
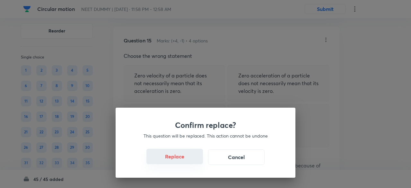
click at [186, 160] on button "Replace" at bounding box center [175, 156] width 57 height 15
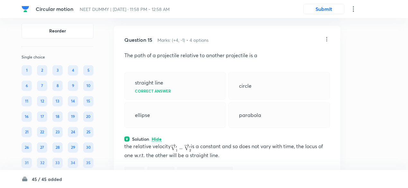
scroll to position [3526, 0]
click at [328, 36] on icon at bounding box center [327, 39] width 6 height 6
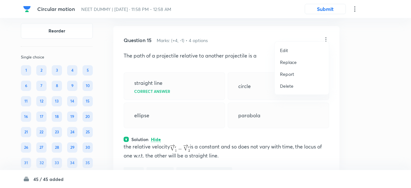
click at [291, 62] on p "Replace" at bounding box center [288, 62] width 17 height 7
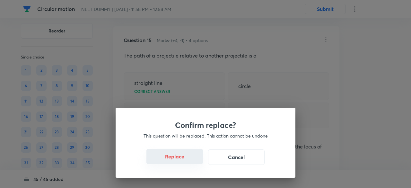
click at [187, 160] on button "Replace" at bounding box center [175, 156] width 57 height 15
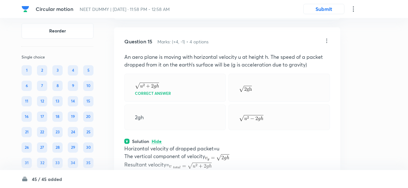
scroll to position [3521, 0]
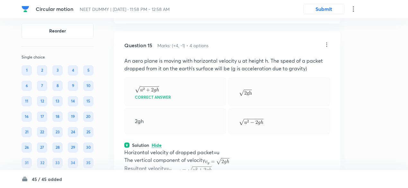
click at [326, 41] on icon at bounding box center [327, 44] width 6 height 6
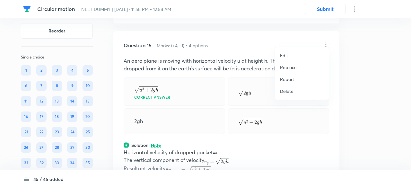
click at [286, 70] on li "Replace" at bounding box center [302, 67] width 54 height 12
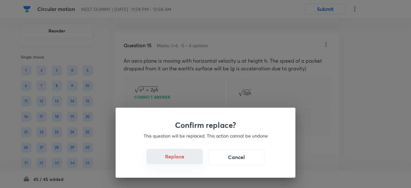
click at [183, 160] on button "Replace" at bounding box center [175, 156] width 57 height 15
click at [187, 162] on button "Replace" at bounding box center [175, 156] width 57 height 15
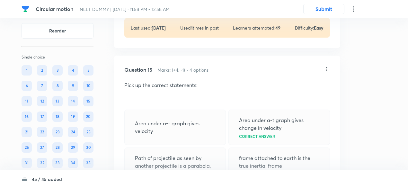
scroll to position [3495, 0]
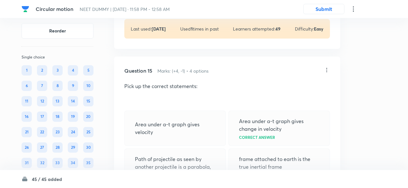
click at [329, 67] on icon at bounding box center [327, 70] width 6 height 6
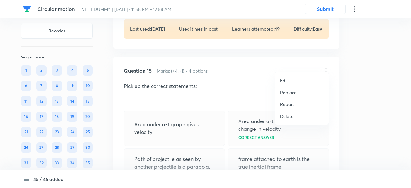
click at [294, 94] on p "Replace" at bounding box center [288, 92] width 17 height 7
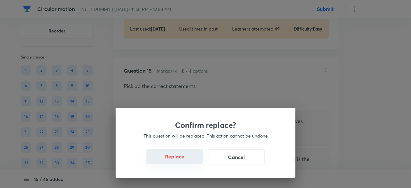
click at [187, 161] on button "Replace" at bounding box center [175, 156] width 57 height 15
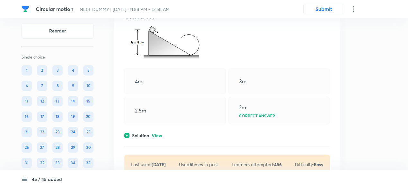
scroll to position [3796, 0]
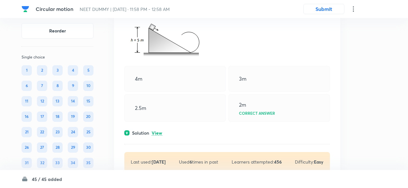
click at [157, 131] on p "View" at bounding box center [157, 133] width 11 height 5
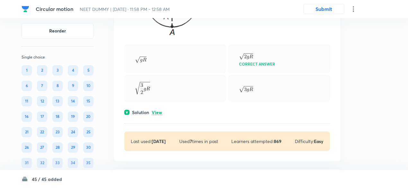
scroll to position [4118, 0]
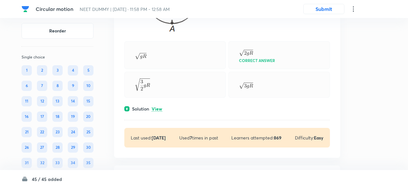
click at [159, 107] on p "View" at bounding box center [157, 109] width 11 height 5
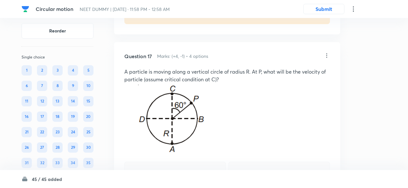
scroll to position [3997, 0]
click at [327, 53] on icon at bounding box center [327, 56] width 6 height 6
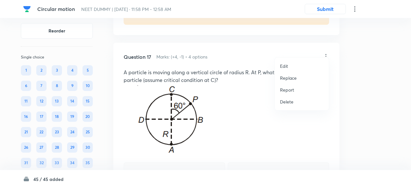
click at [294, 78] on p "Replace" at bounding box center [288, 78] width 17 height 7
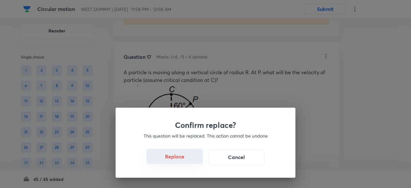
click at [187, 162] on button "Replace" at bounding box center [175, 156] width 57 height 15
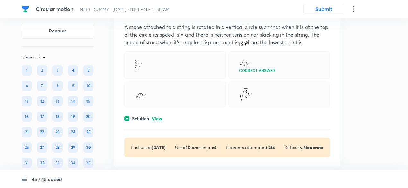
scroll to position [4376, 0]
click at [153, 115] on div "Solution View" at bounding box center [227, 118] width 206 height 7
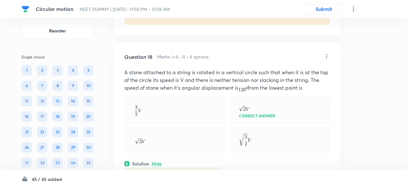
scroll to position [4328, 0]
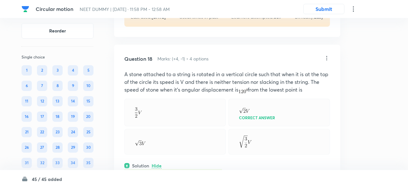
click at [162, 71] on p "A stone attached to a string is rotated in a vertical circle such that when it …" at bounding box center [227, 81] width 206 height 23
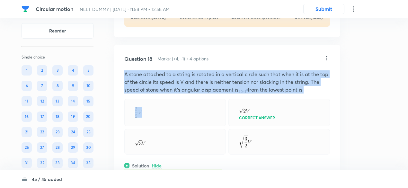
click at [162, 71] on p "A stone attached to a string is rotated in a vertical circle such that when it …" at bounding box center [227, 81] width 206 height 23
copy p "A stone attached to a string is rotated in a vertical circle such that when it …"
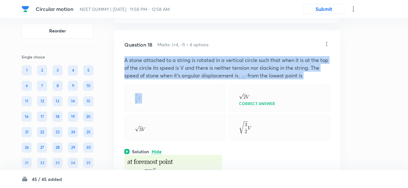
scroll to position [4342, 0]
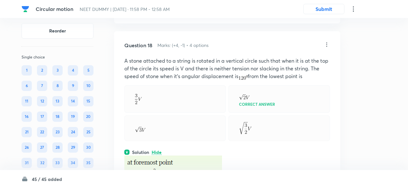
click at [327, 41] on icon at bounding box center [327, 44] width 6 height 6
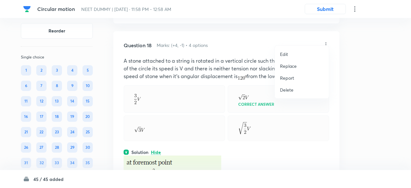
click at [289, 68] on p "Replace" at bounding box center [288, 66] width 17 height 7
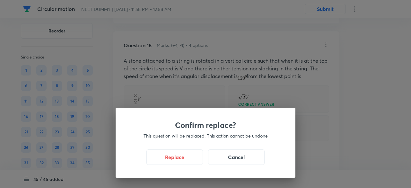
click at [183, 122] on h3 "Confirm replace?" at bounding box center [205, 125] width 149 height 9
click at [179, 160] on button "Replace" at bounding box center [175, 156] width 57 height 15
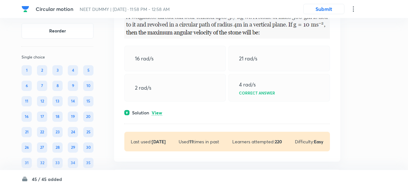
scroll to position [4466, 0]
click at [156, 110] on p "View" at bounding box center [157, 112] width 11 height 5
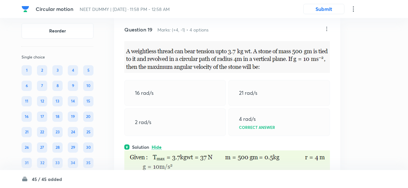
scroll to position [4431, 0]
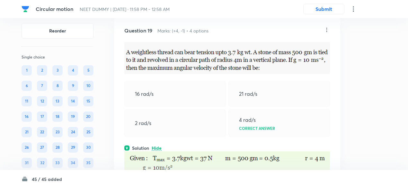
click at [326, 27] on icon at bounding box center [327, 30] width 6 height 6
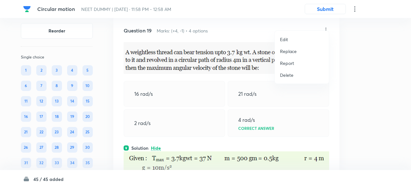
click at [287, 39] on p "Edit" at bounding box center [284, 39] width 8 height 7
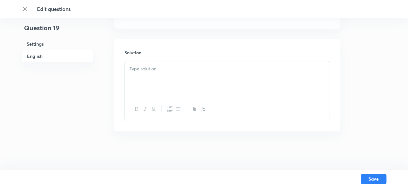
checkbox input "true"
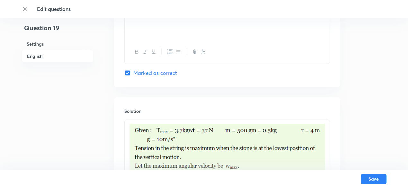
scroll to position [800, 0]
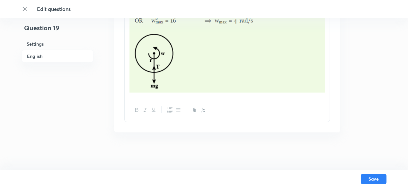
click at [329, 47] on div at bounding box center [227, 23] width 205 height 150
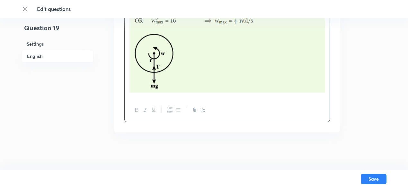
scroll to position [685, 0]
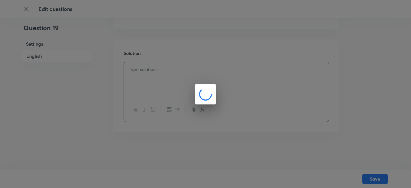
click at [329, 47] on div at bounding box center [205, 94] width 411 height 188
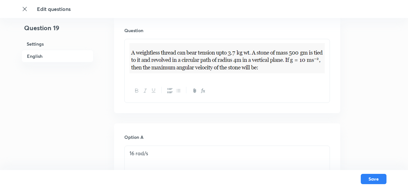
scroll to position [193, 0]
click at [328, 57] on div at bounding box center [227, 59] width 205 height 40
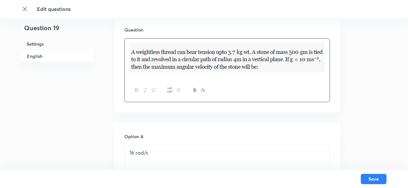
click at [328, 57] on div at bounding box center [227, 59] width 205 height 40
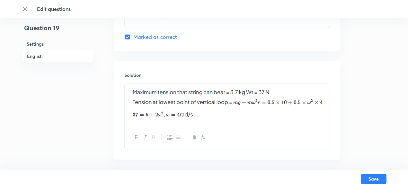
scroll to position [691, 0]
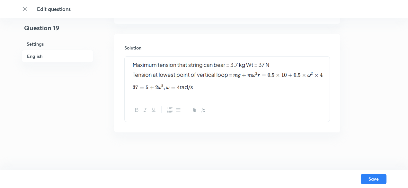
click at [128, 68] on div at bounding box center [227, 77] width 205 height 41
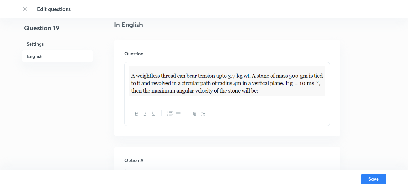
scroll to position [167, 0]
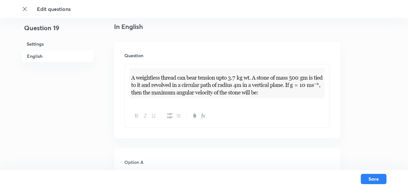
click at [328, 83] on div at bounding box center [227, 84] width 205 height 40
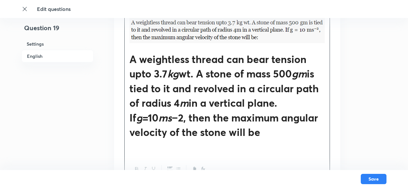
scroll to position [223, 0]
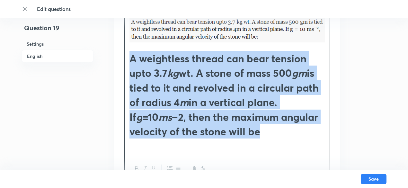
drag, startPoint x: 129, startPoint y: 56, endPoint x: 261, endPoint y: 137, distance: 154.5
click at [261, 137] on h1 "A weightless thread can bear tension upto 3.7 kg wt. A stone of mass 500 gm is …" at bounding box center [227, 95] width 195 height 88
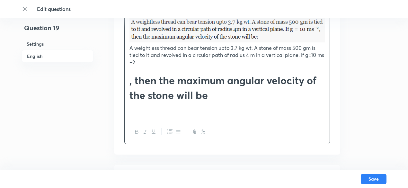
click at [133, 77] on h1 ", then the maximum angular velocity of the stone will be" at bounding box center [227, 87] width 195 height 29
drag, startPoint x: 129, startPoint y: 45, endPoint x: 223, endPoint y: 100, distance: 109.5
click at [223, 100] on div "A weightless thread can bear tension upto 3.7 kg wt. A stone of mass 500 gm is …" at bounding box center [227, 64] width 205 height 112
click at [147, 85] on h1 ", then the maximum angular velocity of the stone will be" at bounding box center [227, 87] width 195 height 29
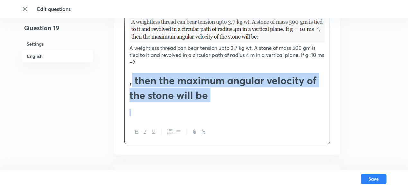
click at [147, 85] on h1 ", then the maximum angular velocity of the stone will be" at bounding box center [227, 87] width 195 height 29
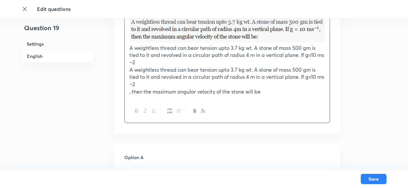
click at [132, 91] on p ", then the maximum angular velocity of the stone will be" at bounding box center [227, 91] width 195 height 7
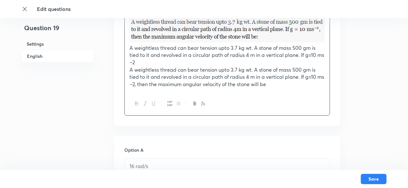
click at [307, 76] on p "A weightless thread can bear tension upto 3.7 kg wt. A stone of mass 500 gm is …" at bounding box center [227, 73] width 195 height 14
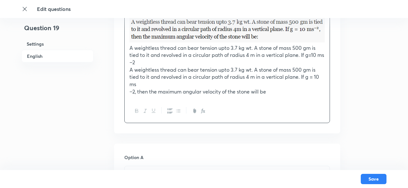
click at [129, 92] on div "A weightless thread can bear tension upto 3.7 kg wt. A stone of mass 500 gm is …" at bounding box center [227, 53] width 205 height 91
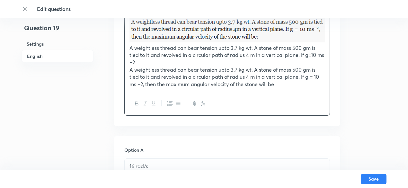
click at [300, 76] on p "A weightless thread can bear tension upto 3.7 kg wt. A stone of mass 500 gm is …" at bounding box center [227, 77] width 195 height 22
click at [298, 86] on p "If g = 10 ms −2, then the maximum angular velocity of the stone will be" at bounding box center [227, 84] width 195 height 7
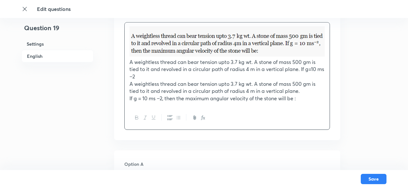
scroll to position [209, 0]
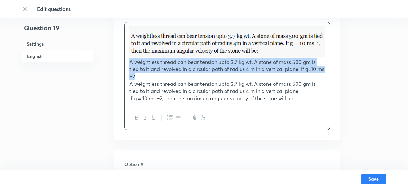
drag, startPoint x: 128, startPoint y: 64, endPoint x: 139, endPoint y: 76, distance: 17.0
click at [139, 76] on div "A weightless thread can bear tension upto 3.7 kg wt. A stone of mass 500 gm is …" at bounding box center [227, 64] width 205 height 84
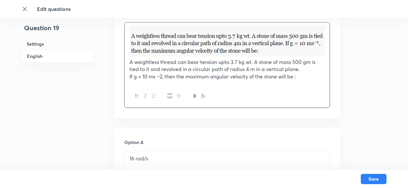
click at [224, 61] on p "A weightless thread can bear tension upto 3.7 kg wt. A stone of mass 500 gm is …" at bounding box center [227, 65] width 195 height 14
click at [331, 37] on div "Question A weightless thread can bear tension up to 3.7 kg wt. A stone of mass …" at bounding box center [227, 59] width 226 height 118
click at [326, 38] on div "A weightless thread can bear tension up to 3.7 kg wt. A stone of mass 500 gm is…" at bounding box center [227, 53] width 205 height 62
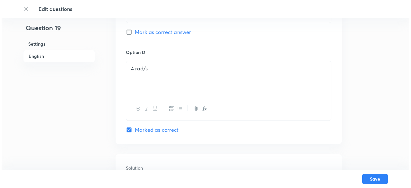
scroll to position [716, 0]
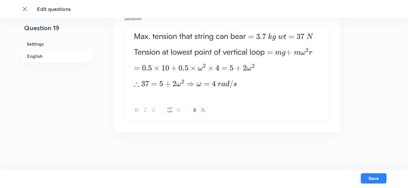
click at [378, 178] on button "Save" at bounding box center [374, 178] width 26 height 10
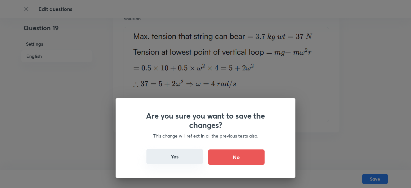
click at [175, 155] on button "Yes" at bounding box center [175, 156] width 57 height 15
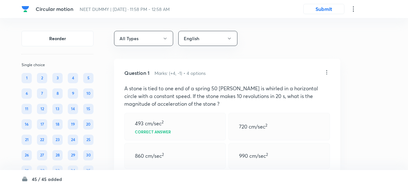
scroll to position [3330, 0]
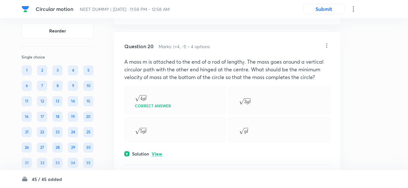
click at [158, 152] on p "View" at bounding box center [157, 154] width 11 height 5
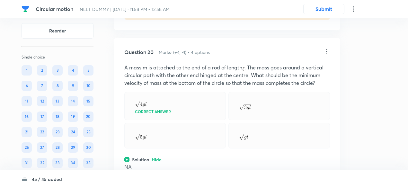
scroll to position [3556, 0]
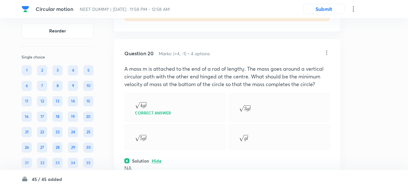
click at [326, 49] on icon at bounding box center [327, 52] width 6 height 6
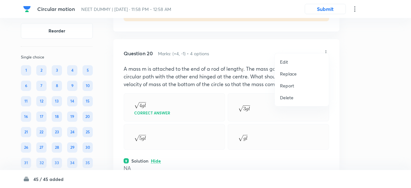
click at [292, 72] on p "Replace" at bounding box center [288, 73] width 17 height 7
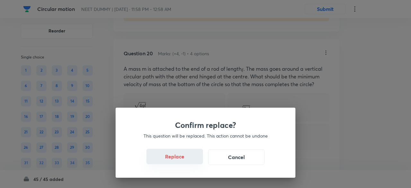
click at [184, 160] on button "Replace" at bounding box center [175, 156] width 57 height 15
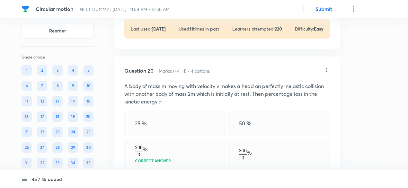
scroll to position [3537, 0]
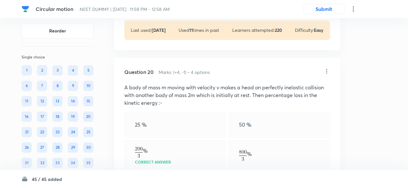
click at [327, 68] on icon at bounding box center [327, 71] width 6 height 6
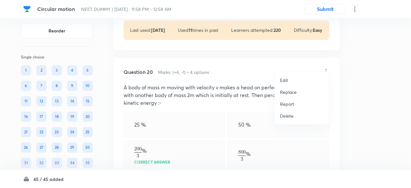
click at [287, 93] on p "Replace" at bounding box center [288, 92] width 17 height 7
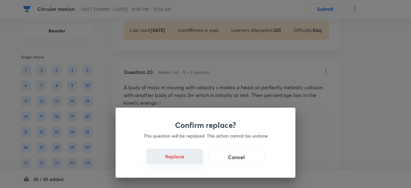
click at [180, 157] on button "Replace" at bounding box center [175, 156] width 57 height 15
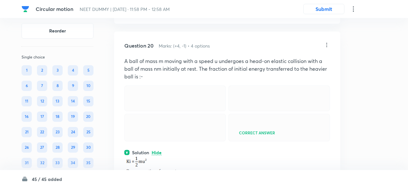
scroll to position [3563, 0]
click at [327, 42] on icon at bounding box center [327, 45] width 6 height 6
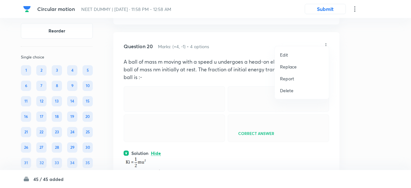
click at [293, 67] on p "Replace" at bounding box center [288, 66] width 17 height 7
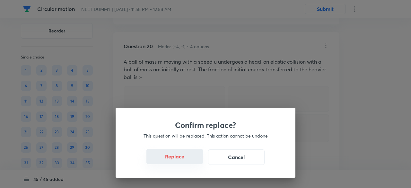
click at [184, 158] on button "Replace" at bounding box center [175, 156] width 57 height 15
click at [183, 160] on button "Replace" at bounding box center [175, 156] width 57 height 15
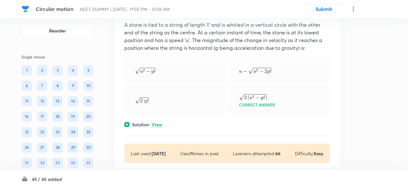
scroll to position [3824, 0]
click at [157, 122] on p "View" at bounding box center [157, 124] width 11 height 5
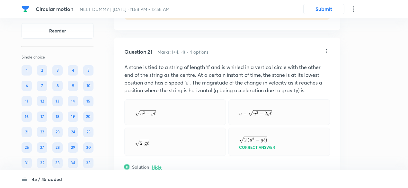
scroll to position [3781, 0]
click at [255, 65] on p "A stone is tied to a string of length ‘ℓ’ and is whirled in a vertical circle w…" at bounding box center [227, 79] width 206 height 31
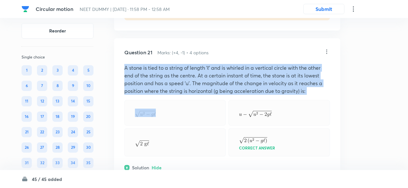
click at [255, 65] on p "A stone is tied to a string of length ‘ℓ’ and is whirled in a vertical circle w…" at bounding box center [227, 79] width 206 height 31
copy p "A stone is tied to a string of length ‘ℓ’ and is whirled in a vertical circle w…"
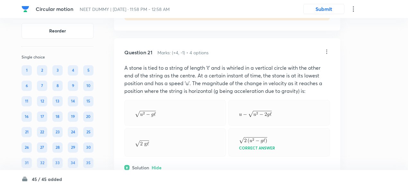
click at [328, 49] on icon at bounding box center [327, 52] width 6 height 6
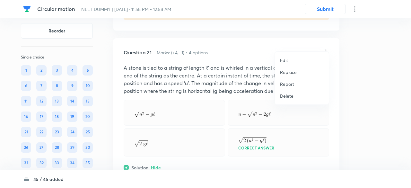
click at [290, 71] on p "Replace" at bounding box center [288, 72] width 17 height 7
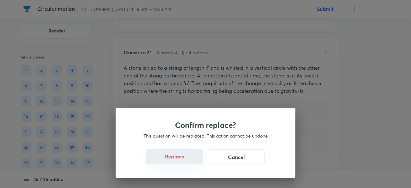
click at [181, 160] on button "Replace" at bounding box center [175, 156] width 57 height 15
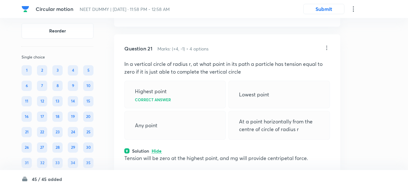
scroll to position [3784, 0]
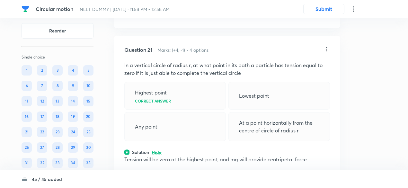
click at [327, 47] on icon at bounding box center [327, 49] width 1 height 4
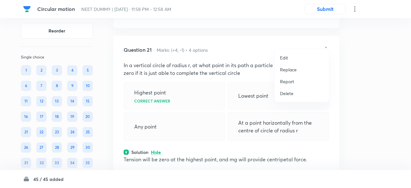
click at [290, 69] on p "Replace" at bounding box center [288, 69] width 17 height 7
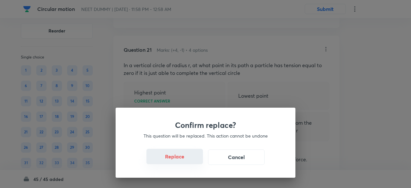
click at [184, 162] on button "Replace" at bounding box center [175, 156] width 57 height 15
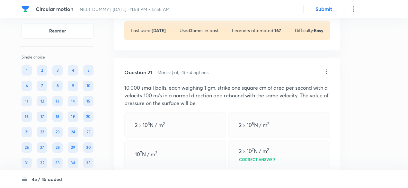
scroll to position [3754, 0]
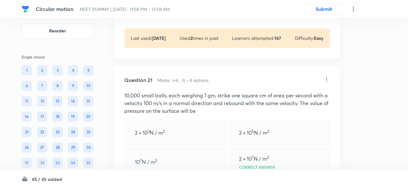
click at [328, 76] on icon at bounding box center [327, 79] width 6 height 6
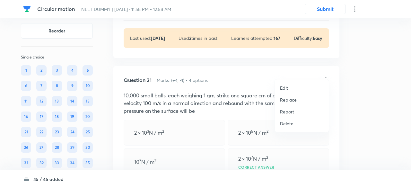
click at [290, 99] on p "Replace" at bounding box center [288, 99] width 17 height 7
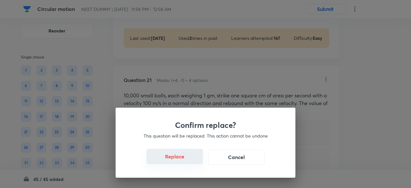
click at [180, 160] on button "Replace" at bounding box center [175, 156] width 57 height 15
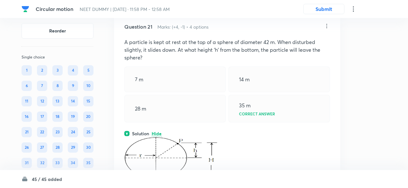
scroll to position [3804, 0]
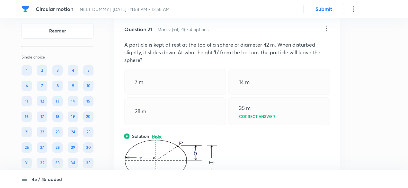
click at [327, 25] on icon at bounding box center [327, 28] width 6 height 6
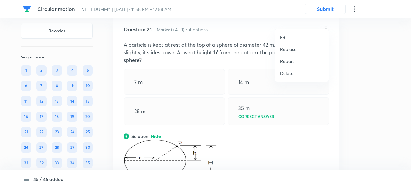
click at [290, 49] on p "Replace" at bounding box center [288, 49] width 17 height 7
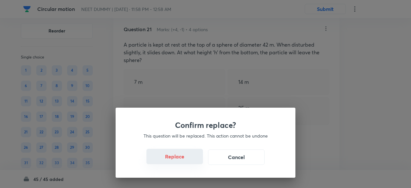
click at [183, 161] on button "Replace" at bounding box center [175, 156] width 57 height 15
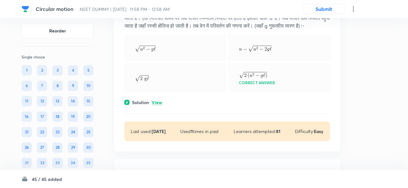
scroll to position [4110, 0]
click at [161, 101] on p "View" at bounding box center [157, 102] width 11 height 5
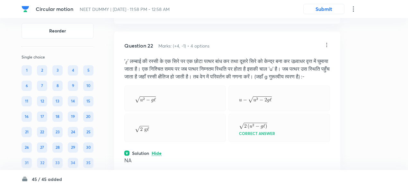
scroll to position [4054, 0]
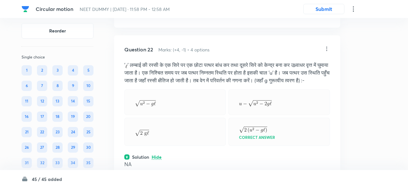
click at [328, 46] on icon at bounding box center [327, 49] width 6 height 6
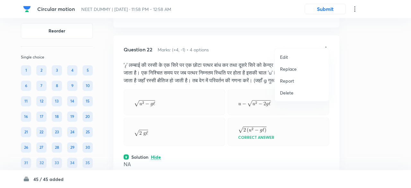
click at [291, 72] on p "Replace" at bounding box center [288, 69] width 17 height 7
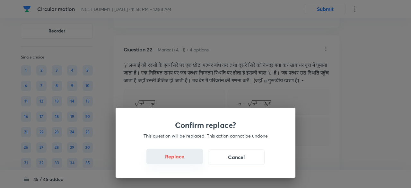
click at [187, 162] on button "Replace" at bounding box center [175, 156] width 57 height 15
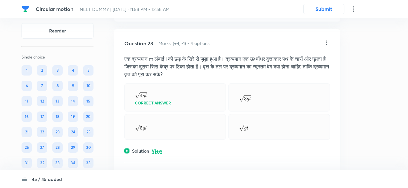
scroll to position [4331, 0]
click at [327, 39] on icon at bounding box center [327, 42] width 6 height 6
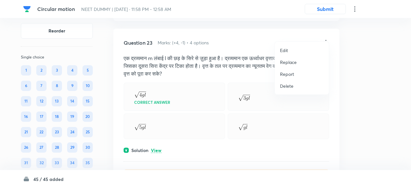
click at [294, 64] on p "Replace" at bounding box center [288, 62] width 17 height 7
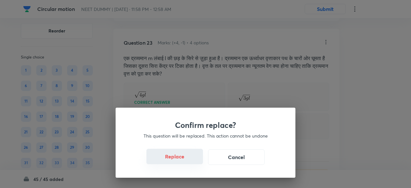
click at [183, 162] on button "Replace" at bounding box center [175, 156] width 57 height 15
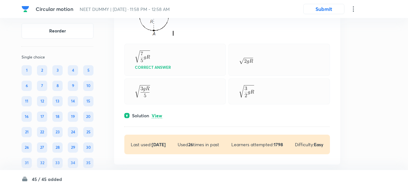
scroll to position [4407, 0]
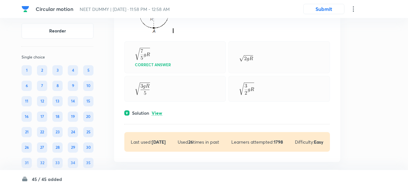
click at [156, 111] on p "View" at bounding box center [157, 113] width 11 height 5
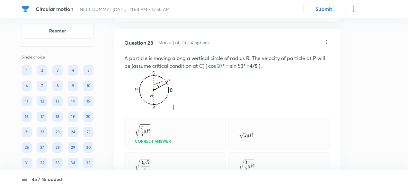
scroll to position [4329, 0]
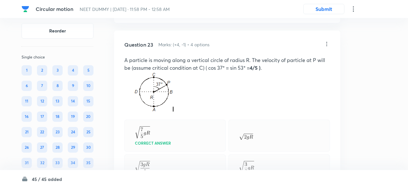
click at [328, 41] on icon at bounding box center [327, 44] width 6 height 6
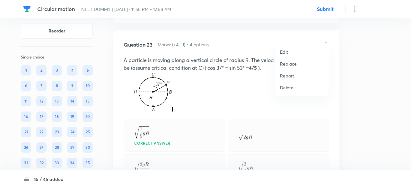
click at [293, 65] on p "Replace" at bounding box center [288, 63] width 17 height 7
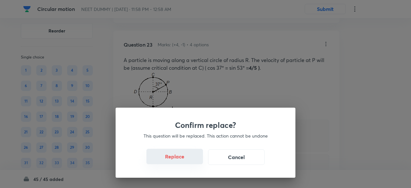
click at [178, 159] on button "Replace" at bounding box center [175, 156] width 57 height 15
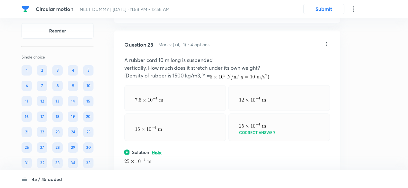
click at [327, 41] on icon at bounding box center [327, 44] width 6 height 6
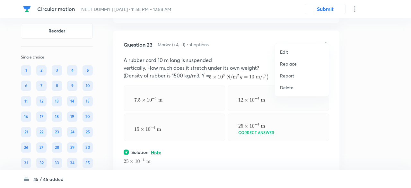
click at [292, 65] on p "Replace" at bounding box center [288, 63] width 17 height 7
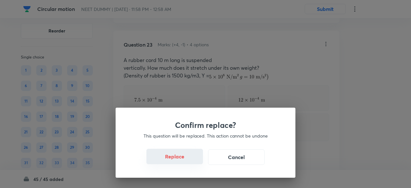
click at [184, 162] on button "Replace" at bounding box center [175, 156] width 57 height 15
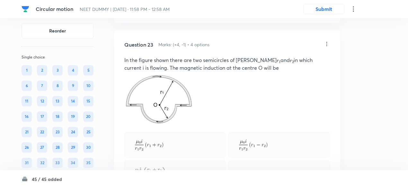
click at [327, 42] on icon at bounding box center [327, 44] width 1 height 4
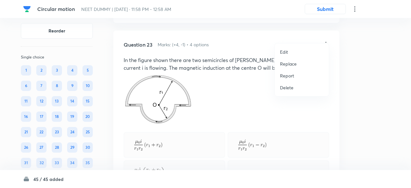
click at [292, 63] on p "Replace" at bounding box center [288, 63] width 17 height 7
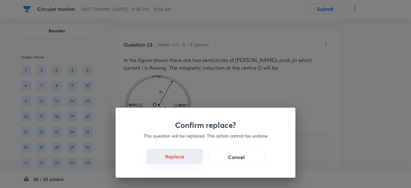
click at [182, 162] on button "Replace" at bounding box center [175, 156] width 57 height 15
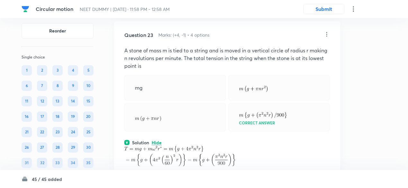
scroll to position [4335, 0]
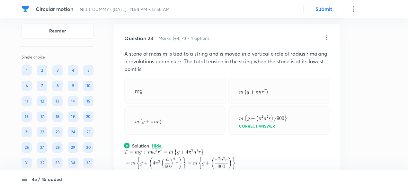
click at [327, 35] on icon at bounding box center [327, 37] width 1 height 4
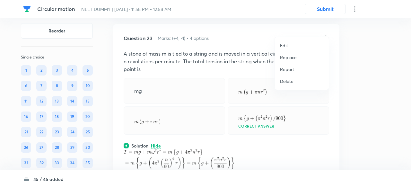
click at [291, 58] on p "Replace" at bounding box center [288, 57] width 17 height 7
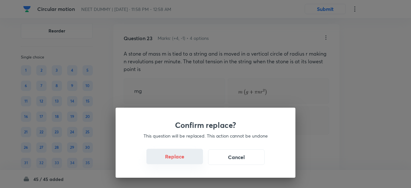
click at [183, 162] on button "Replace" at bounding box center [175, 156] width 57 height 15
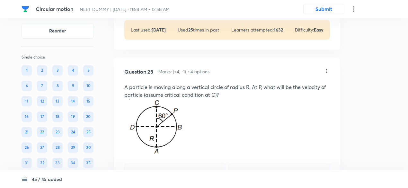
scroll to position [4301, 0]
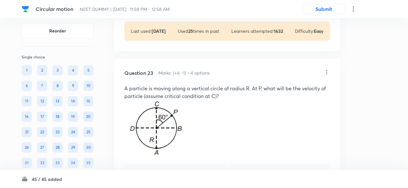
click at [326, 69] on icon at bounding box center [327, 72] width 6 height 6
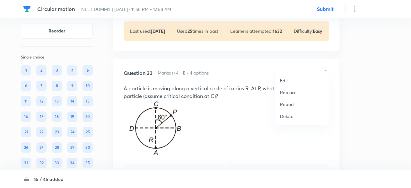
click at [290, 90] on p "Replace" at bounding box center [288, 92] width 17 height 7
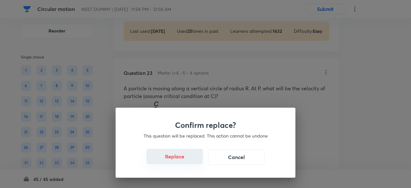
click at [186, 159] on button "Replace" at bounding box center [175, 156] width 57 height 15
click at [183, 162] on button "Replace" at bounding box center [175, 156] width 57 height 15
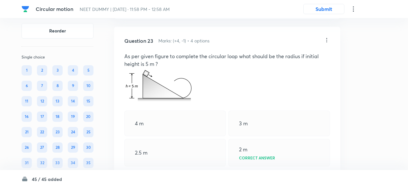
scroll to position [4330, 0]
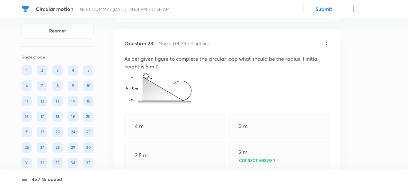
click at [325, 40] on icon at bounding box center [327, 43] width 6 height 6
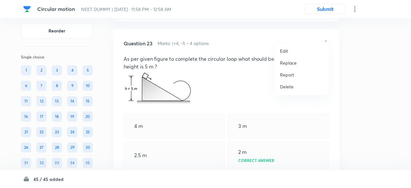
click at [291, 61] on p "Replace" at bounding box center [288, 62] width 17 height 7
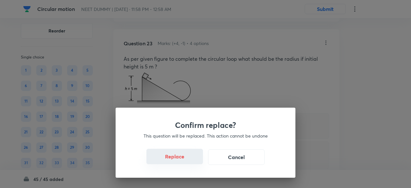
click at [186, 161] on button "Replace" at bounding box center [175, 156] width 57 height 15
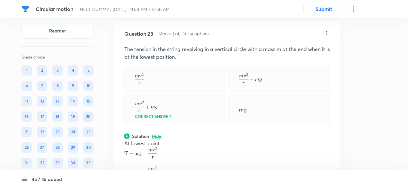
scroll to position [4336, 0]
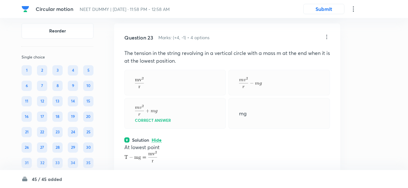
click at [327, 34] on icon at bounding box center [327, 37] width 6 height 6
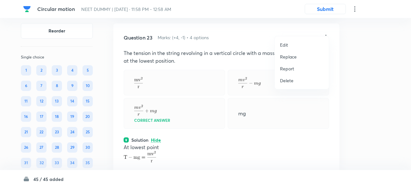
click at [293, 57] on p "Replace" at bounding box center [288, 56] width 17 height 7
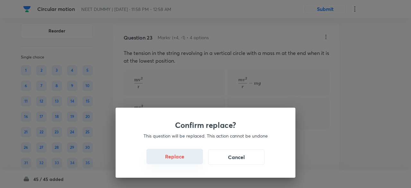
click at [184, 160] on button "Replace" at bounding box center [175, 156] width 57 height 15
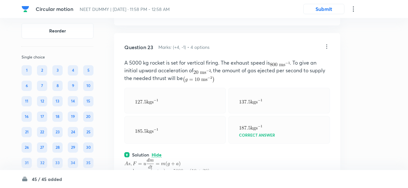
scroll to position [4325, 0]
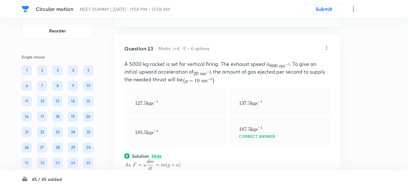
click at [327, 45] on icon at bounding box center [327, 48] width 6 height 6
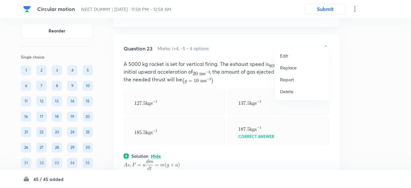
click at [288, 68] on p "Replace" at bounding box center [288, 67] width 17 height 7
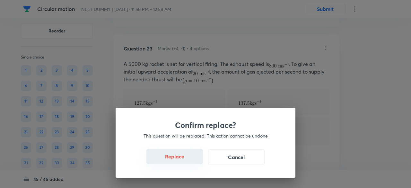
click at [188, 160] on button "Replace" at bounding box center [175, 156] width 57 height 15
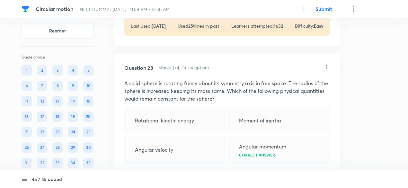
scroll to position [4304, 0]
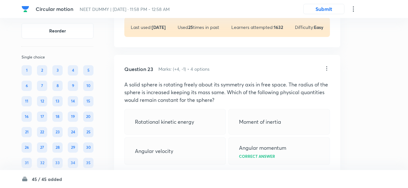
click at [326, 65] on icon at bounding box center [327, 68] width 6 height 6
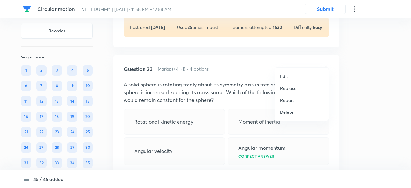
click at [289, 88] on p "Replace" at bounding box center [288, 88] width 17 height 7
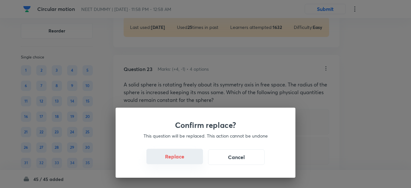
click at [175, 159] on button "Replace" at bounding box center [175, 156] width 57 height 15
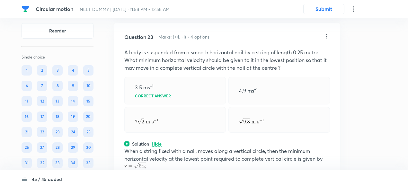
scroll to position [4336, 0]
click at [325, 34] on icon at bounding box center [327, 37] width 6 height 6
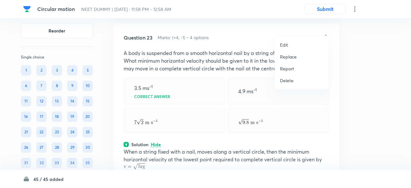
click at [290, 57] on p "Replace" at bounding box center [288, 56] width 17 height 7
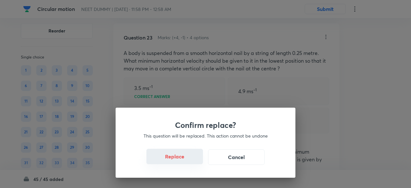
click at [186, 162] on button "Replace" at bounding box center [175, 156] width 57 height 15
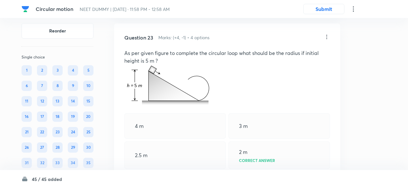
click at [327, 34] on icon at bounding box center [327, 37] width 6 height 6
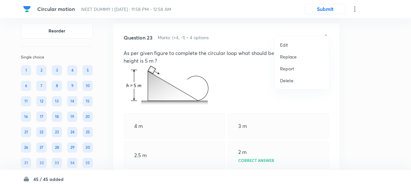
click at [289, 60] on p "Replace" at bounding box center [288, 56] width 17 height 7
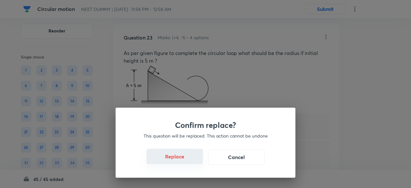
click at [185, 162] on button "Replace" at bounding box center [175, 156] width 57 height 15
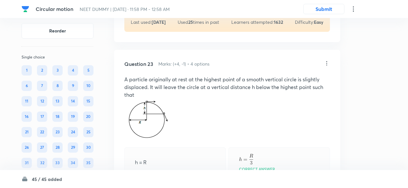
scroll to position [4310, 0]
click at [196, 76] on p "A particle originally at rest at the highest point of a smooth vertical circle …" at bounding box center [227, 87] width 206 height 23
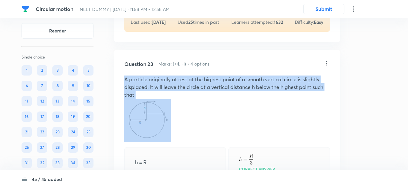
click at [196, 76] on p "A particle originally at rest at the highest point of a smooth vertical circle …" at bounding box center [227, 87] width 206 height 23
copy p "A particle originally at rest at the highest point of a smooth vertical circle …"
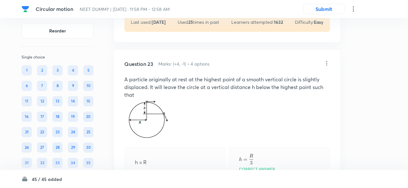
click at [326, 60] on icon at bounding box center [327, 63] width 6 height 6
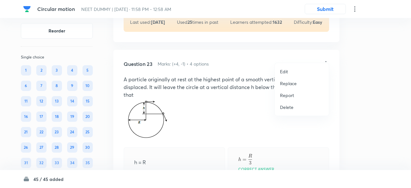
click at [288, 85] on p "Replace" at bounding box center [288, 83] width 17 height 7
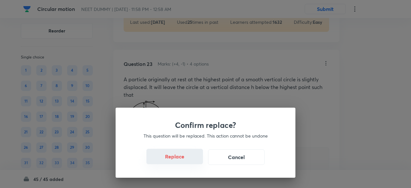
click at [182, 158] on button "Replace" at bounding box center [175, 156] width 57 height 15
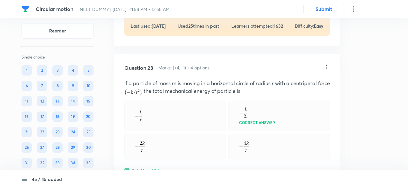
scroll to position [4301, 0]
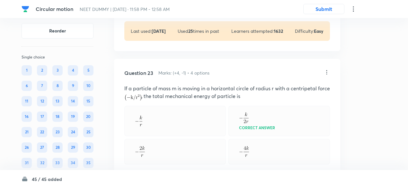
click at [325, 69] on icon at bounding box center [327, 72] width 6 height 6
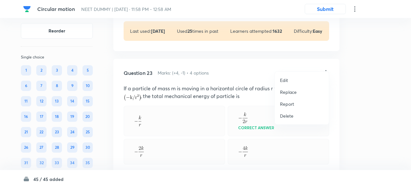
click at [290, 92] on p "Replace" at bounding box center [288, 92] width 17 height 7
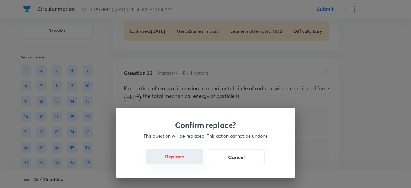
click at [181, 157] on button "Replace" at bounding box center [175, 156] width 57 height 15
click at [181, 158] on button "Replace" at bounding box center [175, 156] width 57 height 15
click at [183, 161] on button "Replace" at bounding box center [175, 156] width 57 height 15
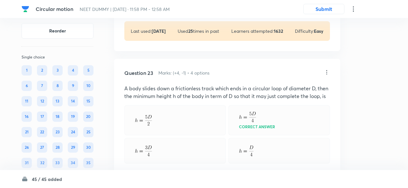
click at [183, 161] on div "Question 23 Marks: (+4, -1) • 4 options A body slides down a frictionless track…" at bounding box center [227, 190] width 226 height 262
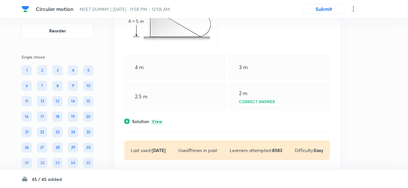
scroll to position [4677, 0]
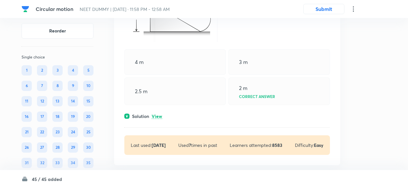
click at [157, 114] on p "View" at bounding box center [157, 116] width 11 height 5
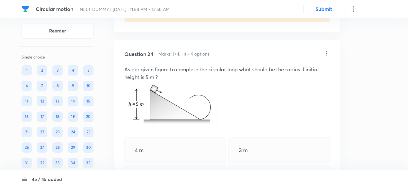
scroll to position [4587, 0]
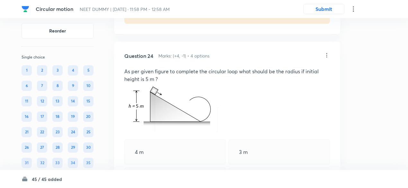
click at [327, 53] on icon at bounding box center [327, 55] width 1 height 4
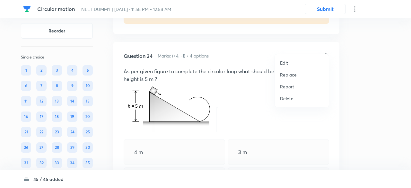
click at [291, 75] on p "Replace" at bounding box center [288, 74] width 17 height 7
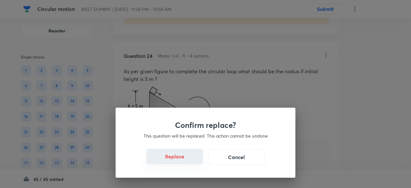
click at [182, 160] on button "Replace" at bounding box center [175, 156] width 57 height 15
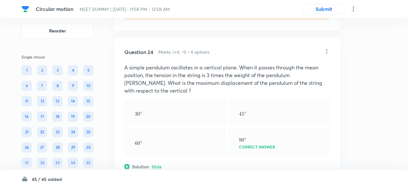
scroll to position [4590, 0]
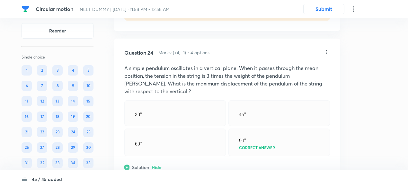
click at [327, 50] on icon at bounding box center [327, 52] width 1 height 4
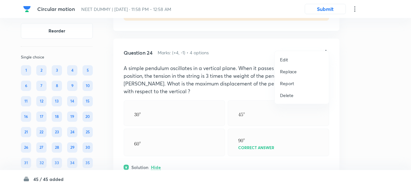
click at [294, 73] on p "Replace" at bounding box center [288, 71] width 17 height 7
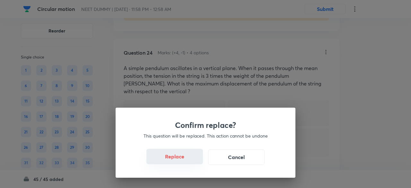
click at [184, 161] on button "Replace" at bounding box center [175, 156] width 57 height 15
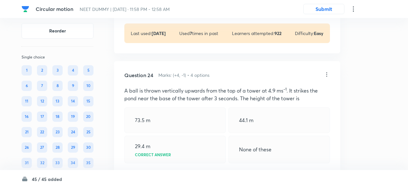
scroll to position [4567, 0]
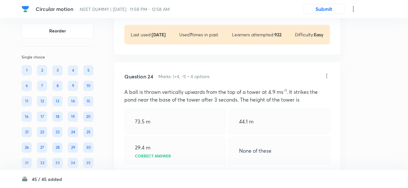
click at [327, 73] on icon at bounding box center [327, 76] width 6 height 6
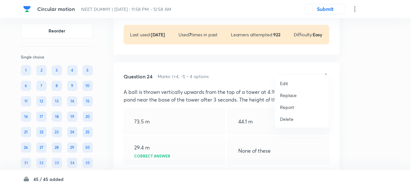
click at [294, 98] on p "Replace" at bounding box center [288, 95] width 17 height 7
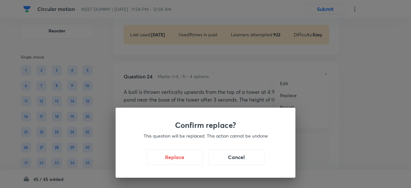
click at [294, 98] on div "Confirm replace? This question will be replaced. This action cannot be undone R…" at bounding box center [205, 94] width 411 height 188
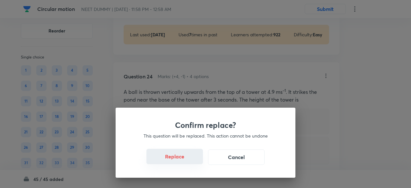
click at [190, 159] on button "Replace" at bounding box center [175, 156] width 57 height 15
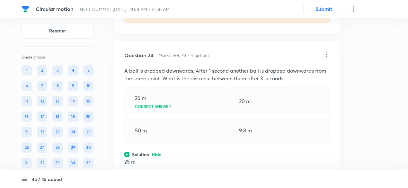
scroll to position [4587, 0]
click at [327, 52] on icon at bounding box center [327, 55] width 6 height 6
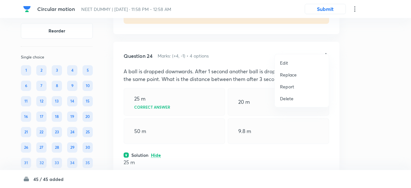
click at [290, 74] on p "Replace" at bounding box center [288, 74] width 17 height 7
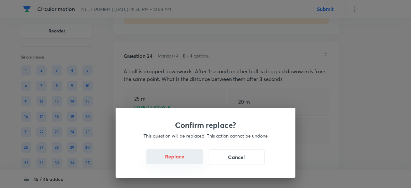
click at [184, 162] on button "Replace" at bounding box center [175, 156] width 57 height 15
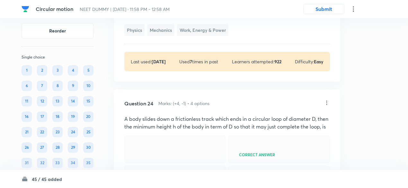
scroll to position [4538, 0]
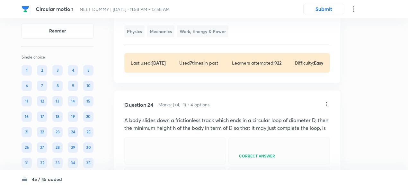
click at [327, 101] on icon at bounding box center [327, 104] width 6 height 6
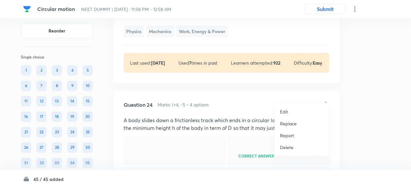
click at [292, 125] on p "Replace" at bounding box center [288, 123] width 17 height 7
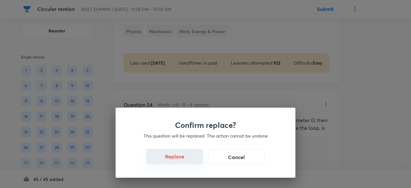
click at [181, 160] on button "Replace" at bounding box center [175, 156] width 57 height 15
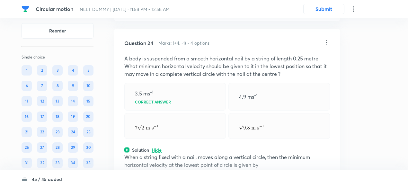
scroll to position [4599, 0]
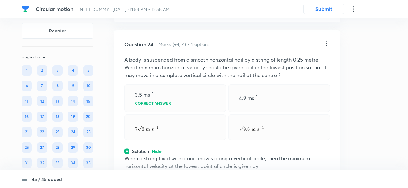
click at [326, 40] on icon at bounding box center [327, 43] width 6 height 6
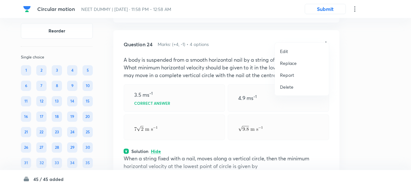
click at [293, 64] on p "Replace" at bounding box center [288, 63] width 17 height 7
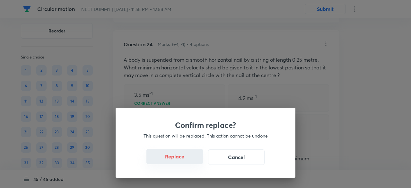
click at [187, 162] on button "Replace" at bounding box center [175, 156] width 57 height 15
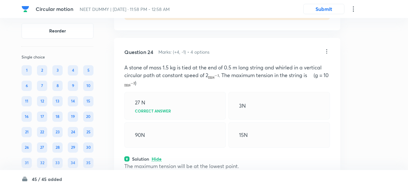
scroll to position [4589, 0]
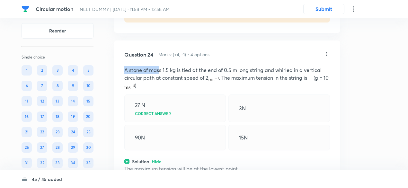
drag, startPoint x: 124, startPoint y: 61, endPoint x: 159, endPoint y: 58, distance: 34.8
click at [159, 66] on p "A stone of mass 1.5 kg is tied at the end of 0.5 m long string and whirled in a…" at bounding box center [227, 77] width 206 height 23
drag, startPoint x: 148, startPoint y: 61, endPoint x: 175, endPoint y: 62, distance: 27.0
click at [175, 66] on p "A stone of mass 1.5 kg is tied at the end of 0.5 m long string and whirled in a…" at bounding box center [227, 77] width 206 height 23
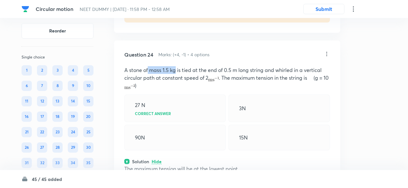
copy p "mass 1.5 kg"
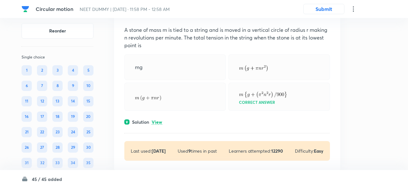
scroll to position [4858, 0]
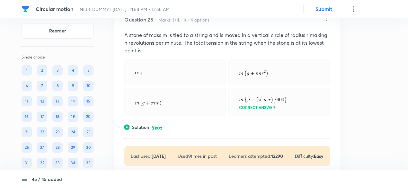
click at [326, 22] on icon at bounding box center [327, 19] width 6 height 6
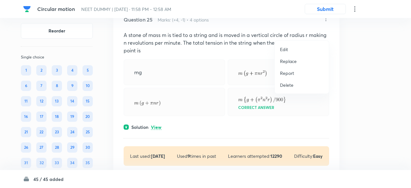
click at [292, 60] on p "Replace" at bounding box center [288, 61] width 17 height 7
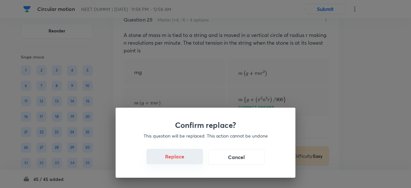
click at [183, 159] on button "Replace" at bounding box center [175, 156] width 57 height 15
click at [183, 159] on div "Confirm replace? This question will be replaced. This action cannot be undone R…" at bounding box center [205, 94] width 411 height 188
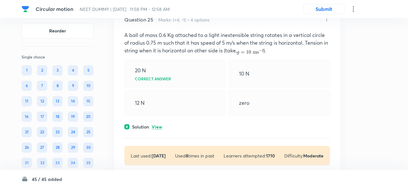
click at [160, 130] on p "View" at bounding box center [157, 127] width 11 height 5
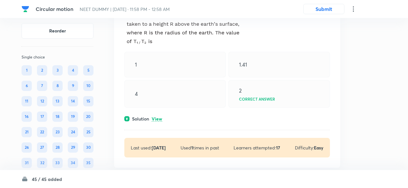
scroll to position [5139, 0]
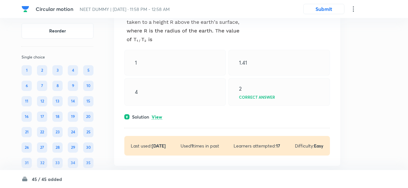
click at [159, 120] on p "View" at bounding box center [157, 117] width 11 height 5
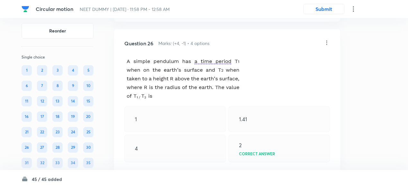
scroll to position [5082, 0]
click at [327, 45] on icon at bounding box center [327, 43] width 1 height 4
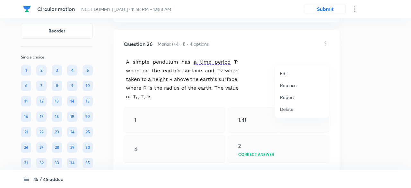
click at [294, 86] on p "Replace" at bounding box center [288, 85] width 17 height 7
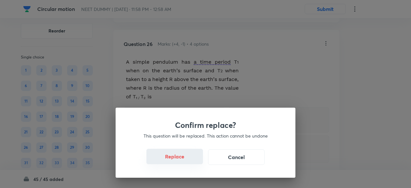
click at [190, 164] on button "Replace" at bounding box center [175, 156] width 57 height 15
click at [186, 158] on button "Replace" at bounding box center [175, 156] width 57 height 15
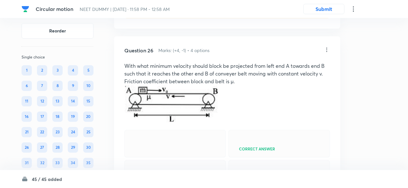
scroll to position [5074, 0]
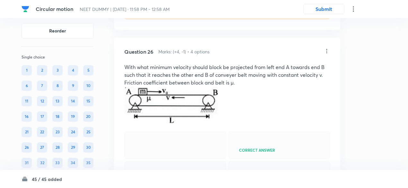
click at [223, 81] on p "With what minimum velocity should block be projected from left end A towards en…" at bounding box center [227, 74] width 206 height 23
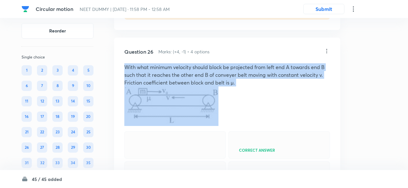
click at [223, 81] on p "With what minimum velocity should block be projected from left end A towards en…" at bounding box center [227, 74] width 206 height 23
copy p "With what minimum velocity should block be projected from left end A towards en…"
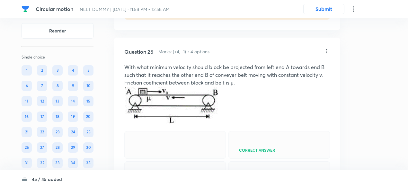
click at [327, 54] on icon at bounding box center [327, 51] width 6 height 6
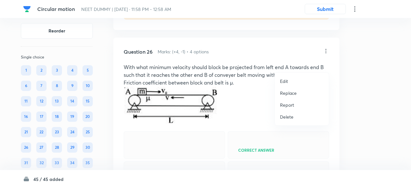
click at [293, 92] on p "Replace" at bounding box center [288, 93] width 17 height 7
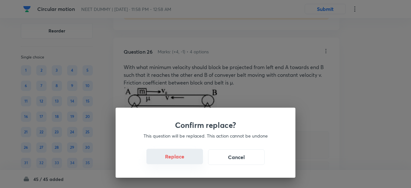
click at [189, 163] on button "Replace" at bounding box center [175, 156] width 57 height 15
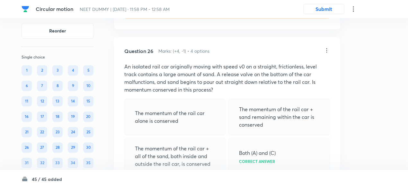
scroll to position [5073, 0]
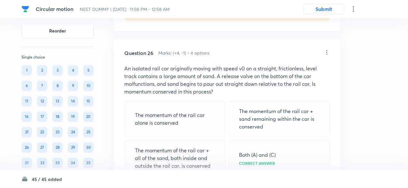
click at [326, 56] on icon at bounding box center [327, 52] width 6 height 6
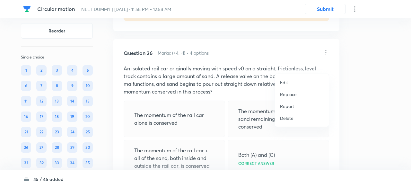
click at [287, 91] on p "Replace" at bounding box center [288, 94] width 17 height 7
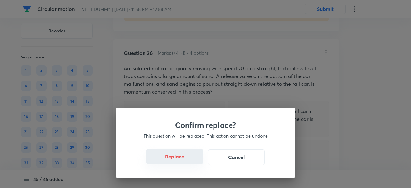
click at [184, 163] on button "Replace" at bounding box center [175, 156] width 57 height 15
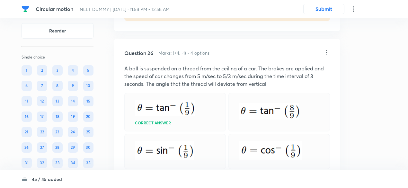
click at [184, 160] on img at bounding box center [164, 151] width 59 height 20
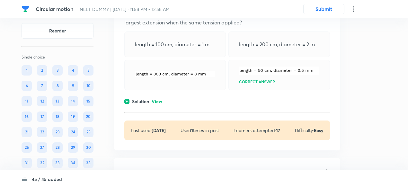
scroll to position [5398, 0]
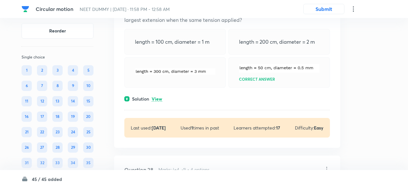
click at [162, 102] on p "View" at bounding box center [157, 99] width 11 height 5
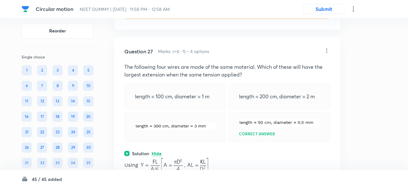
scroll to position [5344, 0]
click at [327, 54] on icon at bounding box center [327, 51] width 6 height 6
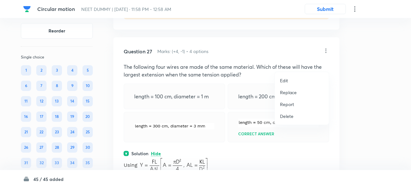
click at [293, 93] on p "Replace" at bounding box center [288, 92] width 17 height 7
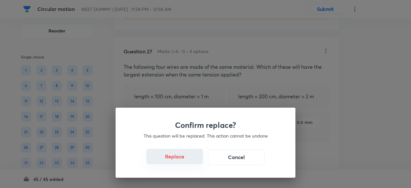
click at [183, 158] on button "Replace" at bounding box center [175, 156] width 57 height 15
click at [184, 161] on button "Replace" at bounding box center [175, 156] width 57 height 15
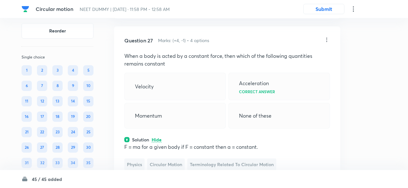
scroll to position [5337, 0]
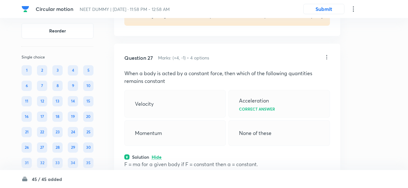
click at [326, 60] on icon at bounding box center [327, 57] width 6 height 6
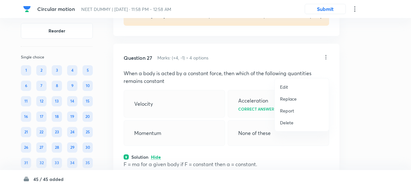
click at [289, 96] on p "Replace" at bounding box center [288, 98] width 17 height 7
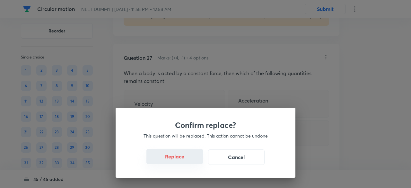
click at [179, 156] on button "Replace" at bounding box center [175, 156] width 57 height 15
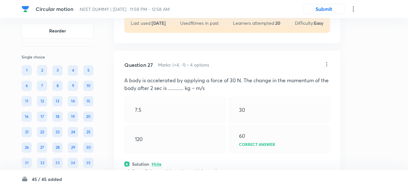
scroll to position [5330, 0]
click at [323, 69] on div "Question 27 Marks: (+4, -1) • 4 options" at bounding box center [223, 66] width 199 height 8
click at [327, 68] on icon at bounding box center [327, 65] width 6 height 6
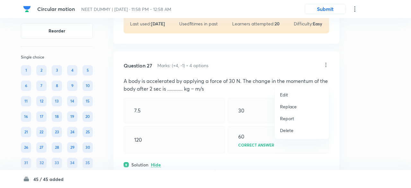
click at [289, 108] on p "Replace" at bounding box center [288, 106] width 17 height 7
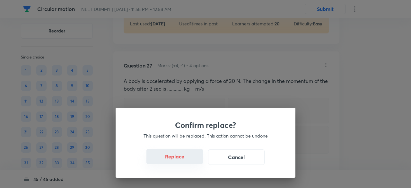
click at [189, 160] on button "Replace" at bounding box center [175, 156] width 57 height 15
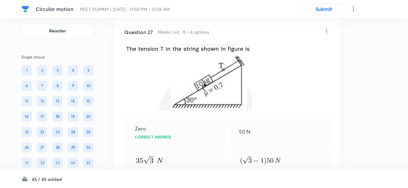
scroll to position [5355, 0]
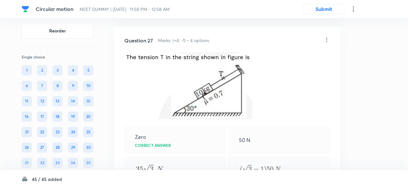
click at [326, 43] on icon at bounding box center [327, 40] width 6 height 6
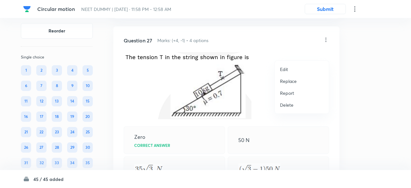
click at [294, 80] on p "Replace" at bounding box center [288, 81] width 17 height 7
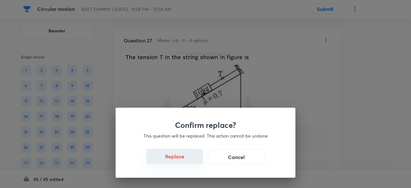
click at [187, 161] on button "Replace" at bounding box center [175, 156] width 57 height 15
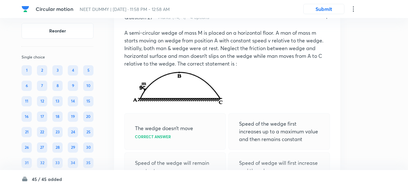
scroll to position [5377, 0]
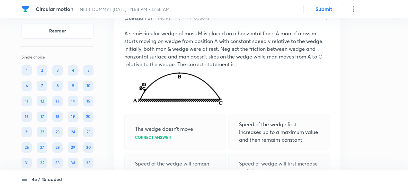
click at [327, 19] on icon at bounding box center [327, 17] width 1 height 4
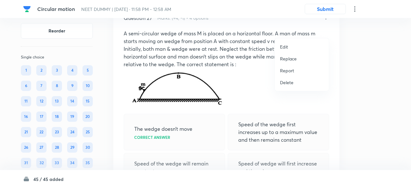
click at [293, 56] on p "Replace" at bounding box center [288, 58] width 17 height 7
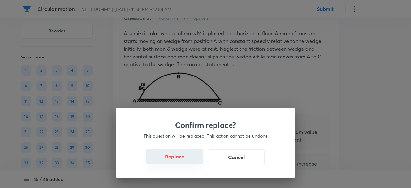
click at [183, 160] on button "Replace" at bounding box center [175, 156] width 57 height 15
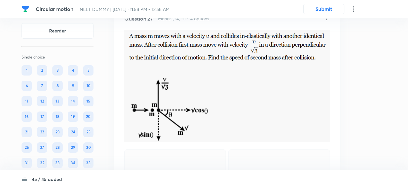
scroll to position [5376, 0]
click at [326, 22] on icon at bounding box center [327, 18] width 6 height 6
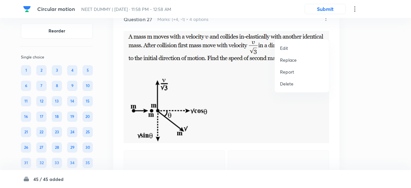
click at [290, 58] on p "Replace" at bounding box center [288, 60] width 17 height 7
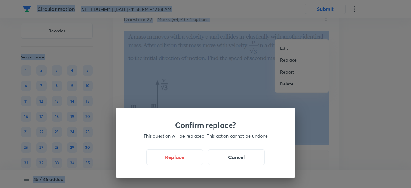
click at [290, 58] on div "Confirm replace? This question will be replaced. This action cannot be undone R…" at bounding box center [205, 94] width 411 height 188
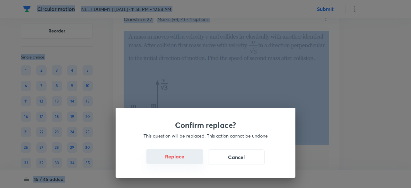
click at [186, 159] on button "Replace" at bounding box center [175, 156] width 57 height 15
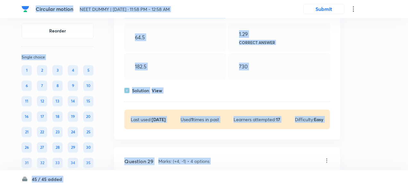
scroll to position [5786, 0]
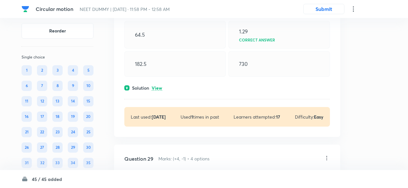
click at [162, 91] on div "Solution View" at bounding box center [227, 88] width 206 height 7
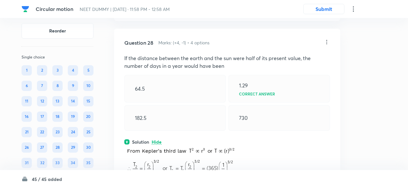
scroll to position [5730, 0]
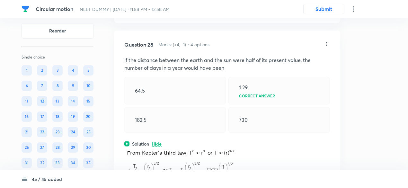
click at [326, 47] on icon at bounding box center [327, 44] width 6 height 6
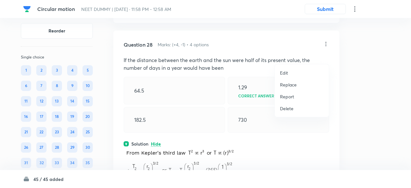
click at [291, 86] on p "Replace" at bounding box center [288, 84] width 17 height 7
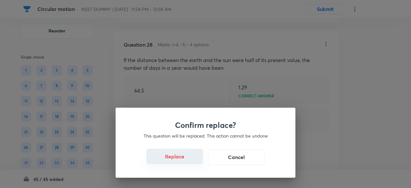
click at [186, 160] on button "Replace" at bounding box center [175, 156] width 57 height 15
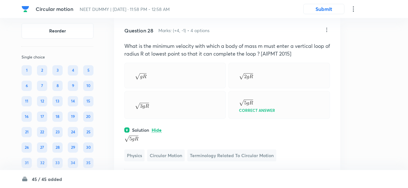
scroll to position [5743, 0]
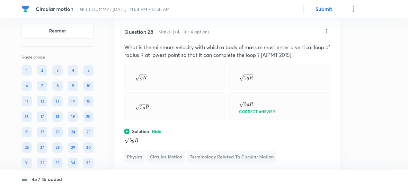
click at [327, 33] on icon at bounding box center [327, 31] width 1 height 4
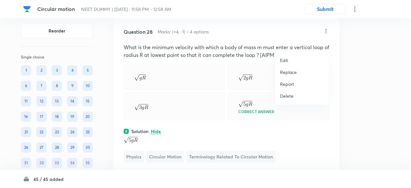
click at [290, 73] on p "Replace" at bounding box center [288, 72] width 17 height 7
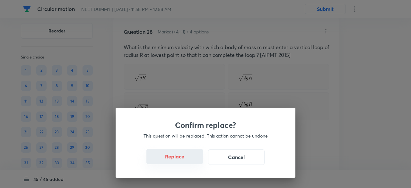
click at [181, 157] on button "Replace" at bounding box center [175, 156] width 57 height 15
click at [186, 161] on button "Replace" at bounding box center [175, 156] width 57 height 15
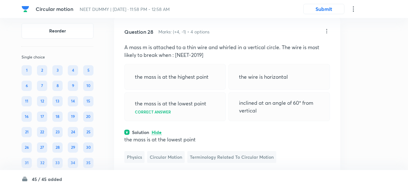
click at [327, 34] on icon at bounding box center [327, 31] width 6 height 6
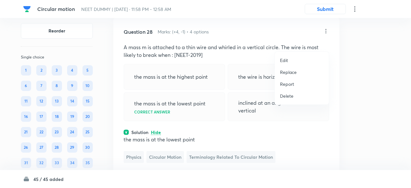
click at [289, 72] on p "Replace" at bounding box center [288, 72] width 17 height 7
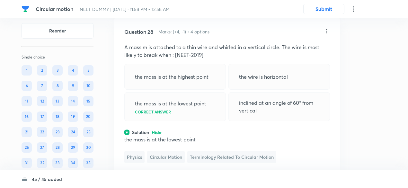
click at [324, 34] on icon at bounding box center [327, 31] width 6 height 6
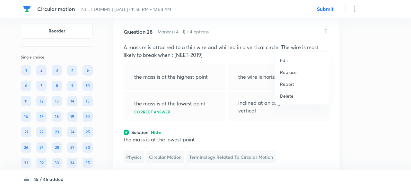
click at [291, 73] on p "Replace" at bounding box center [288, 72] width 17 height 7
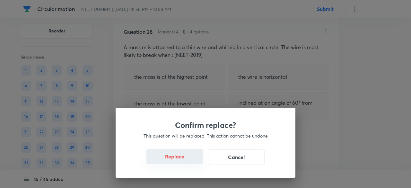
click at [185, 161] on button "Replace" at bounding box center [175, 156] width 57 height 15
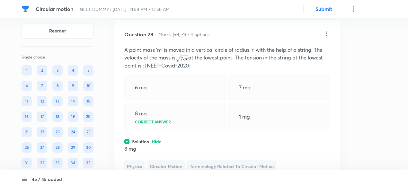
scroll to position [5736, 0]
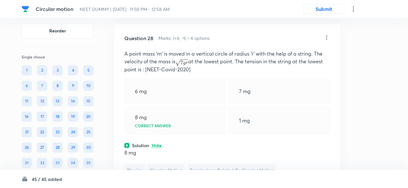
click at [327, 41] on icon at bounding box center [327, 37] width 6 height 6
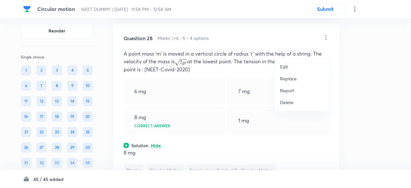
click at [283, 80] on p "Replace" at bounding box center [288, 78] width 17 height 7
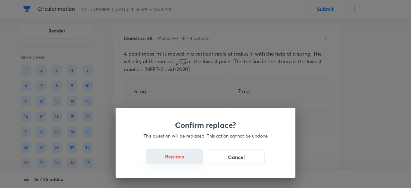
click at [183, 162] on button "Replace" at bounding box center [175, 156] width 57 height 15
click at [184, 160] on button "Replace" at bounding box center [175, 156] width 57 height 15
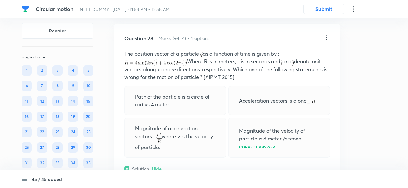
click at [328, 41] on icon at bounding box center [327, 37] width 6 height 6
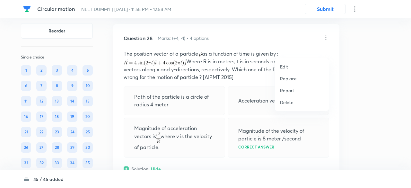
click at [286, 80] on p "Replace" at bounding box center [288, 78] width 17 height 7
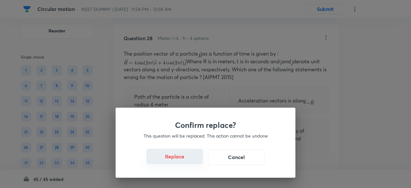
click at [186, 159] on button "Replace" at bounding box center [175, 156] width 57 height 15
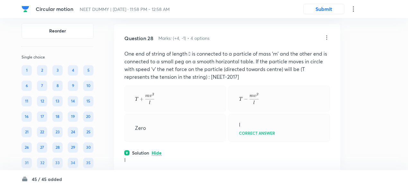
click at [327, 41] on icon at bounding box center [327, 37] width 6 height 6
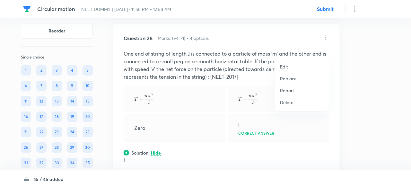
click at [287, 78] on p "Replace" at bounding box center [288, 78] width 17 height 7
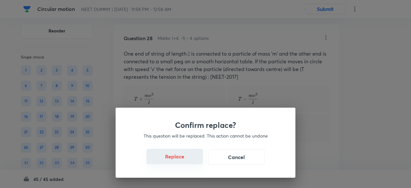
click at [179, 158] on button "Replace" at bounding box center [175, 156] width 57 height 15
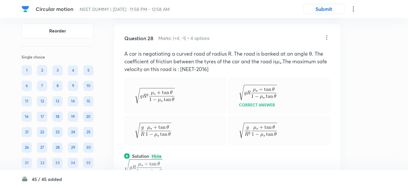
click at [179, 158] on div "Question 28 Marks: (+4, -1) • 4 options A car is negotiating a curved road of r…" at bounding box center [227, 132] width 226 height 216
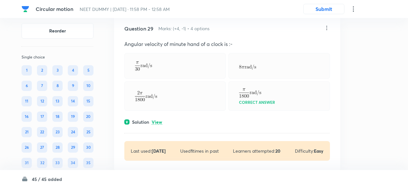
scroll to position [5970, 0]
click at [154, 124] on p "View" at bounding box center [157, 121] width 11 height 5
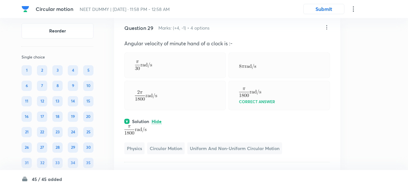
click at [327, 29] on icon at bounding box center [327, 27] width 1 height 4
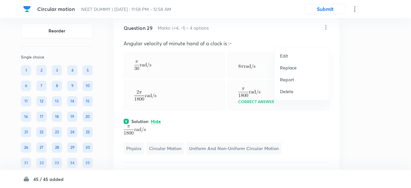
click at [285, 69] on p "Replace" at bounding box center [288, 67] width 17 height 7
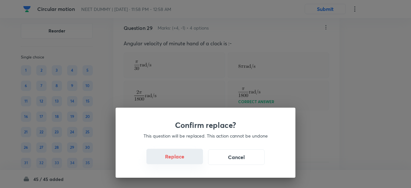
click at [177, 157] on button "Replace" at bounding box center [175, 156] width 57 height 15
click at [184, 160] on button "Replace" at bounding box center [175, 156] width 57 height 15
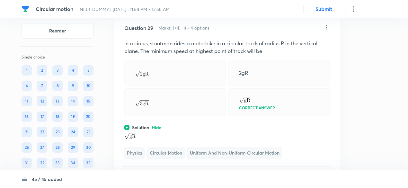
click at [326, 31] on icon at bounding box center [327, 27] width 6 height 6
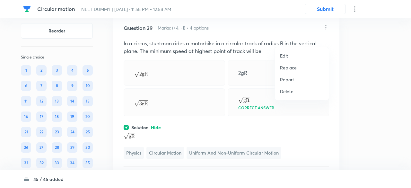
click at [290, 67] on p "Replace" at bounding box center [288, 67] width 17 height 7
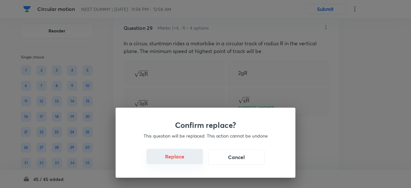
click at [184, 161] on button "Replace" at bounding box center [175, 156] width 57 height 15
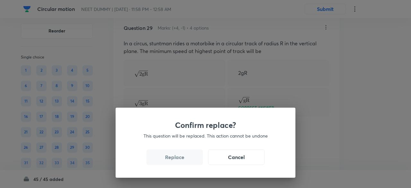
click at [184, 161] on button "Replace" at bounding box center [175, 156] width 57 height 15
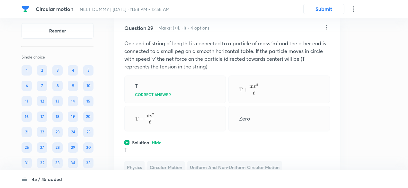
click at [327, 29] on icon at bounding box center [327, 27] width 1 height 4
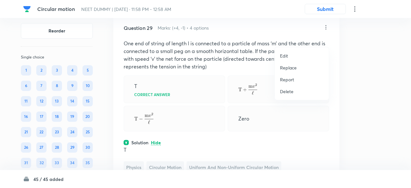
click at [292, 66] on p "Replace" at bounding box center [288, 67] width 17 height 7
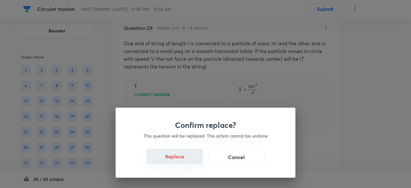
click at [188, 161] on button "Replace" at bounding box center [175, 156] width 57 height 15
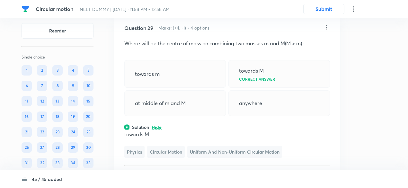
click at [327, 31] on icon at bounding box center [327, 27] width 6 height 6
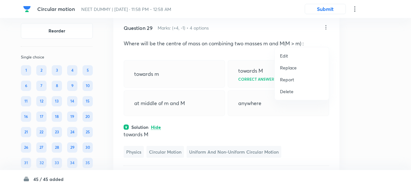
click at [290, 69] on p "Replace" at bounding box center [288, 67] width 17 height 7
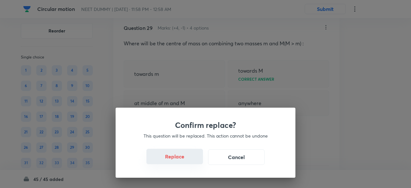
click at [183, 160] on button "Replace" at bounding box center [175, 156] width 57 height 15
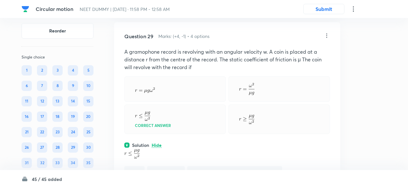
scroll to position [5962, 0]
click at [327, 39] on icon at bounding box center [327, 35] width 6 height 6
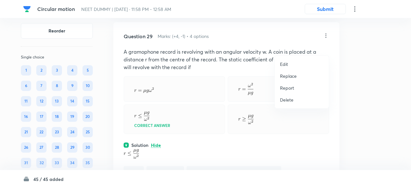
click at [291, 76] on p "Replace" at bounding box center [288, 76] width 17 height 7
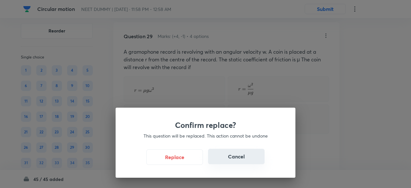
click at [237, 161] on button "Cancel" at bounding box center [236, 156] width 57 height 15
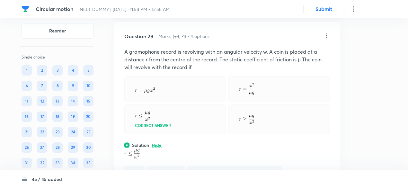
click at [248, 68] on p "A gramophone record is revolving with an angular velocity w. A coin is placed a…" at bounding box center [227, 59] width 206 height 23
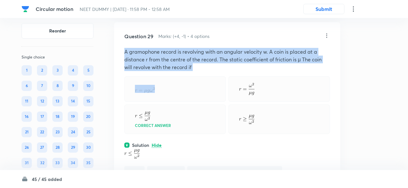
click at [248, 68] on p "A gramophone record is revolving with an angular velocity w. A coin is placed a…" at bounding box center [227, 59] width 206 height 23
copy p "A gramophone record is revolving with an angular velocity w. A coin is placed a…"
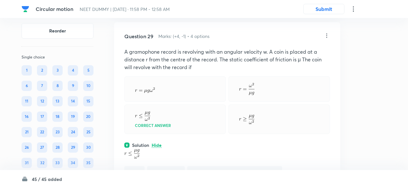
click at [327, 38] on icon at bounding box center [327, 35] width 1 height 4
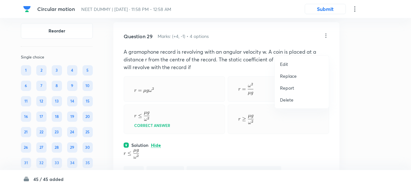
click at [283, 63] on p "Edit" at bounding box center [284, 64] width 8 height 7
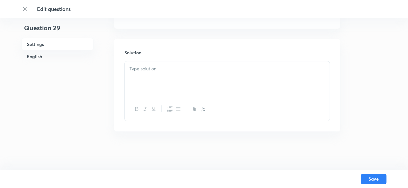
checkbox input "true"
click at [231, 55] on h6 "Solution" at bounding box center [227, 53] width 206 height 7
click at [225, 75] on div at bounding box center [227, 80] width 205 height 36
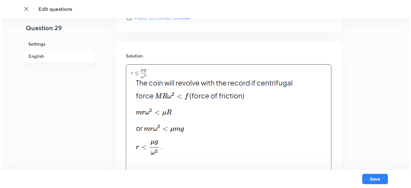
scroll to position [751, 0]
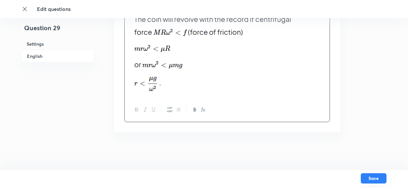
click at [380, 179] on button "Save" at bounding box center [374, 178] width 26 height 10
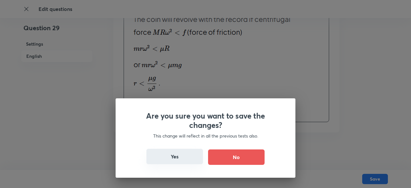
click at [177, 162] on button "Yes" at bounding box center [175, 156] width 57 height 15
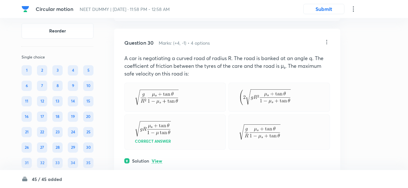
scroll to position [5488, 0]
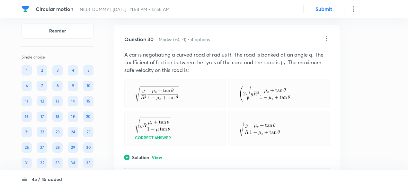
click at [158, 155] on p "View" at bounding box center [157, 157] width 11 height 5
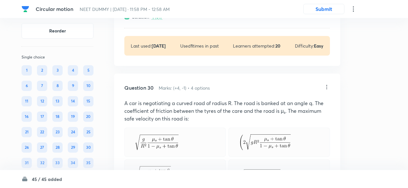
scroll to position [5438, 0]
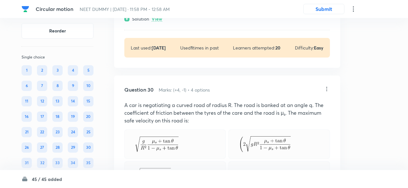
click at [327, 86] on icon at bounding box center [327, 89] width 6 height 6
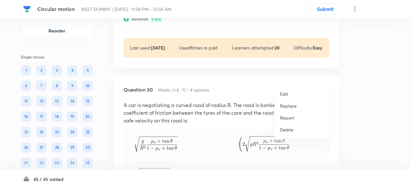
click at [294, 105] on p "Replace" at bounding box center [288, 106] width 17 height 7
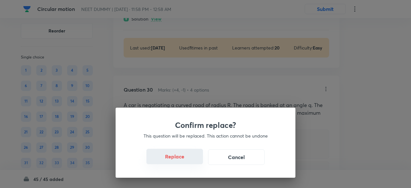
click at [187, 161] on button "Replace" at bounding box center [175, 156] width 57 height 15
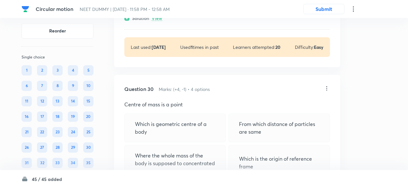
scroll to position [5437, 0]
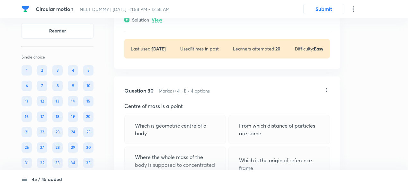
click at [327, 88] on icon at bounding box center [327, 90] width 1 height 4
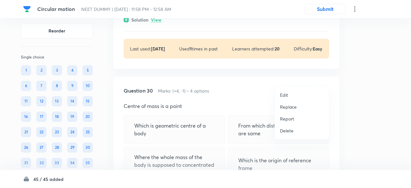
click at [294, 107] on p "Replace" at bounding box center [288, 106] width 17 height 7
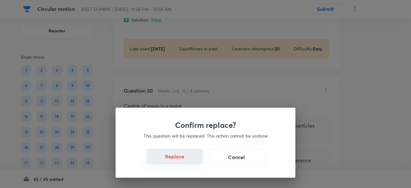
click at [192, 159] on button "Replace" at bounding box center [175, 156] width 57 height 15
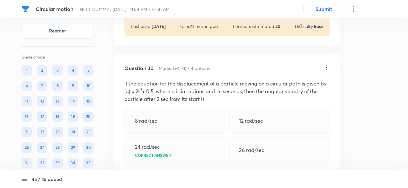
scroll to position [5459, 0]
click at [328, 65] on icon at bounding box center [327, 68] width 6 height 6
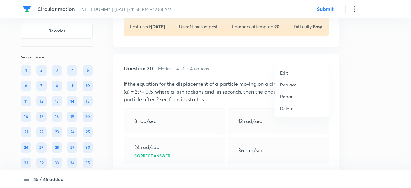
click at [290, 85] on p "Replace" at bounding box center [288, 84] width 17 height 7
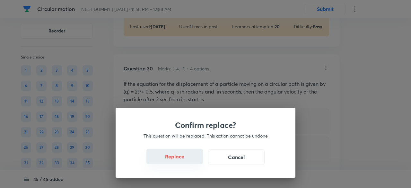
click at [188, 162] on button "Replace" at bounding box center [175, 156] width 57 height 15
click at [187, 161] on button "Replace" at bounding box center [175, 156] width 57 height 15
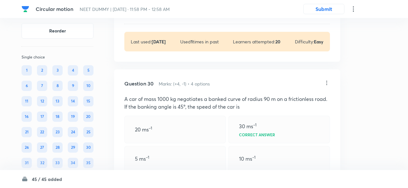
scroll to position [5443, 0]
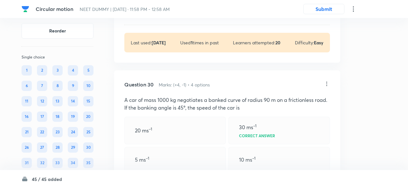
click at [326, 81] on icon at bounding box center [327, 84] width 6 height 6
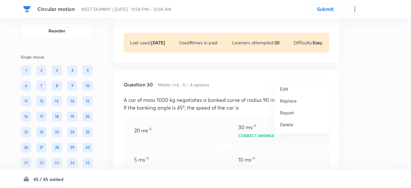
click at [290, 101] on p "Replace" at bounding box center [288, 100] width 17 height 7
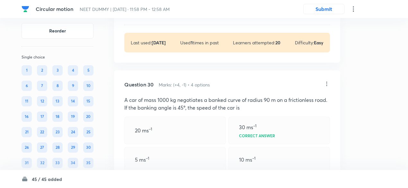
click at [190, 147] on div "5 ms –1" at bounding box center [175, 160] width 102 height 26
click at [328, 81] on icon at bounding box center [327, 84] width 6 height 6
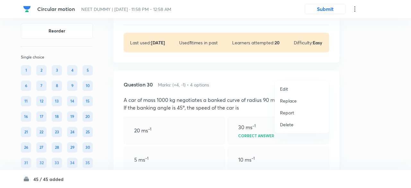
click at [294, 105] on li "Replace" at bounding box center [302, 101] width 54 height 12
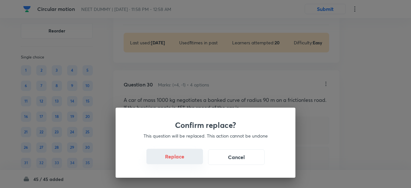
click at [186, 162] on button "Replace" at bounding box center [175, 156] width 57 height 15
click at [182, 159] on button "Replace" at bounding box center [175, 156] width 57 height 15
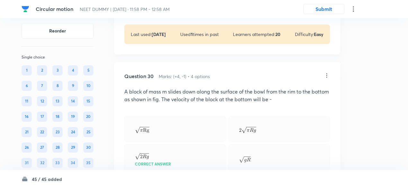
scroll to position [5437, 0]
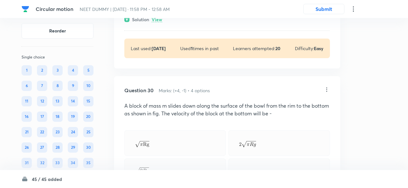
click at [197, 102] on p "A block of mass m slides down along the surface of the bowl from the rim to the…" at bounding box center [227, 109] width 206 height 15
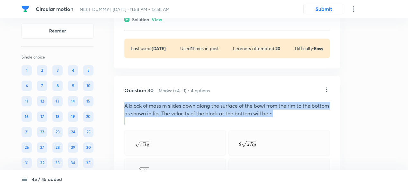
click at [197, 102] on p "A block of mass m slides down along the surface of the bowl from the rim to the…" at bounding box center [227, 109] width 206 height 15
copy p "A block of mass m slides down along the surface of the bowl from the rim to the…"
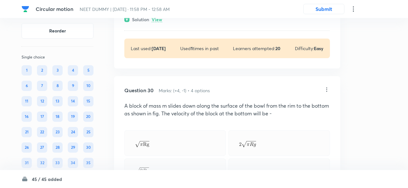
click at [327, 86] on icon at bounding box center [327, 89] width 6 height 6
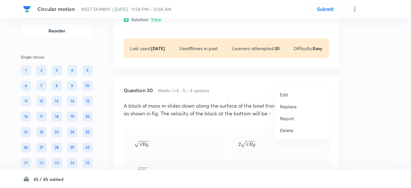
click at [290, 104] on p "Replace" at bounding box center [288, 106] width 17 height 7
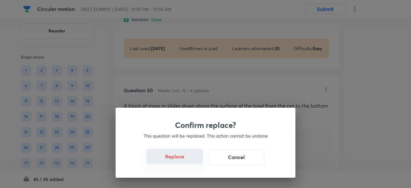
click at [174, 160] on button "Replace" at bounding box center [175, 156] width 57 height 15
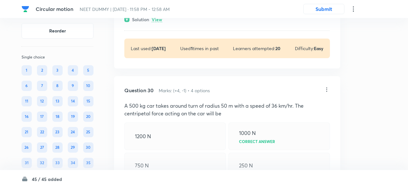
click at [174, 160] on div "750 N" at bounding box center [175, 166] width 102 height 26
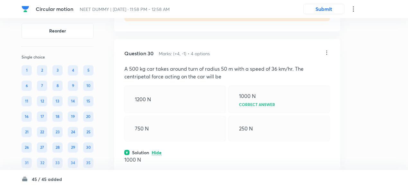
scroll to position [5474, 0]
click at [329, 49] on icon at bounding box center [327, 52] width 6 height 6
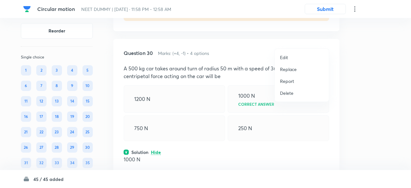
click at [294, 68] on p "Replace" at bounding box center [288, 69] width 17 height 7
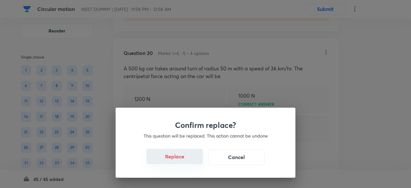
click at [179, 162] on button "Replace" at bounding box center [175, 156] width 57 height 15
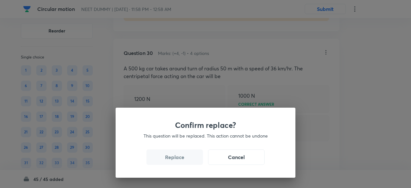
click at [179, 162] on button "Replace" at bounding box center [175, 156] width 57 height 15
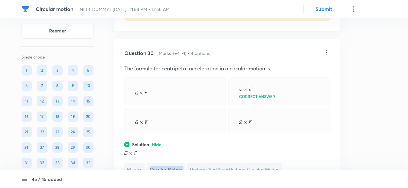
click at [179, 163] on span "Circular Motion" at bounding box center [166, 169] width 38 height 12
click at [327, 49] on icon at bounding box center [327, 52] width 6 height 6
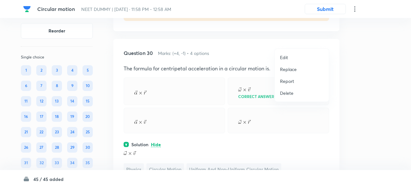
click at [291, 67] on p "Replace" at bounding box center [288, 69] width 17 height 7
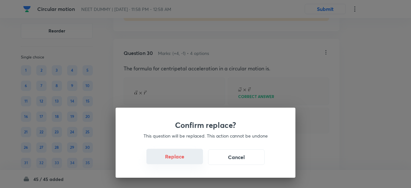
click at [179, 161] on button "Replace" at bounding box center [175, 156] width 57 height 15
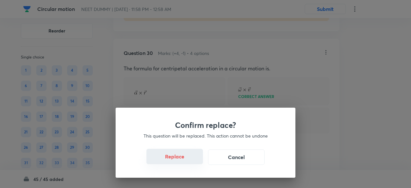
click at [179, 161] on button "Replace" at bounding box center [175, 156] width 57 height 15
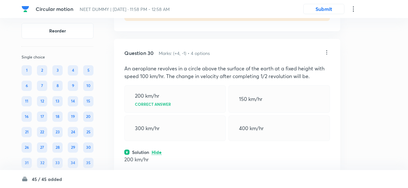
click at [179, 171] on span "Circular Motion" at bounding box center [166, 177] width 38 height 12
click at [327, 49] on icon at bounding box center [327, 52] width 6 height 6
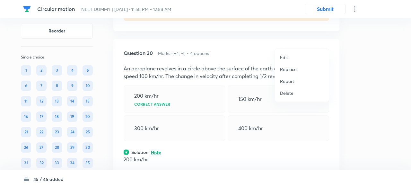
click at [287, 67] on p "Replace" at bounding box center [288, 69] width 17 height 7
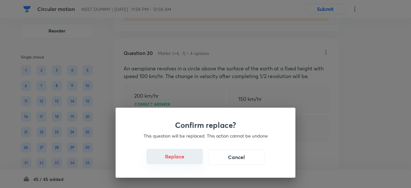
click at [185, 157] on button "Replace" at bounding box center [175, 156] width 57 height 15
click at [187, 162] on button "Replace" at bounding box center [175, 156] width 57 height 15
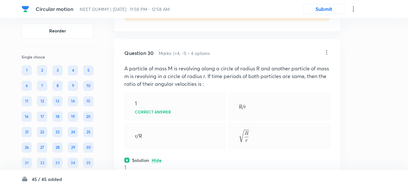
click at [199, 65] on p "A particle of mass M is revolving along a circle of radius R and another partic…" at bounding box center [227, 76] width 206 height 23
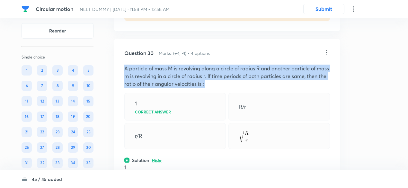
click at [199, 65] on p "A particle of mass M is revolving along a circle of radius R and another partic…" at bounding box center [227, 76] width 206 height 23
copy p "A particle of mass M is revolving along a circle of radius R and another partic…"
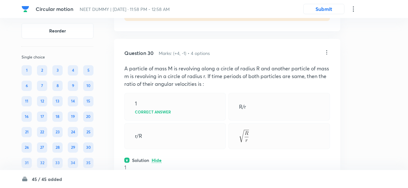
click at [327, 49] on icon at bounding box center [327, 52] width 6 height 6
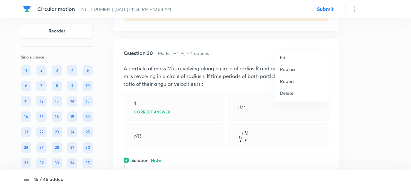
click at [289, 69] on p "Replace" at bounding box center [288, 69] width 17 height 7
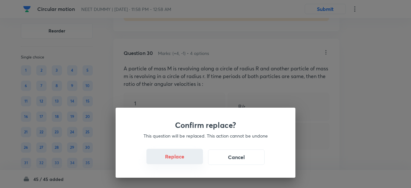
click at [181, 158] on button "Replace" at bounding box center [175, 156] width 57 height 15
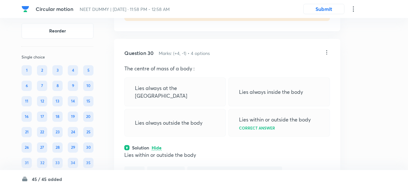
click at [328, 49] on icon at bounding box center [327, 52] width 6 height 6
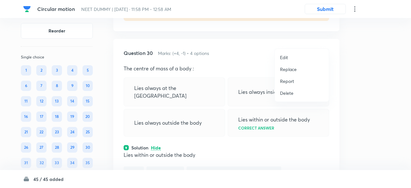
click at [291, 71] on p "Replace" at bounding box center [288, 69] width 17 height 7
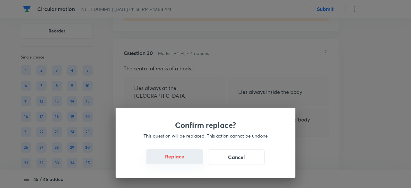
click at [180, 160] on button "Replace" at bounding box center [175, 156] width 57 height 15
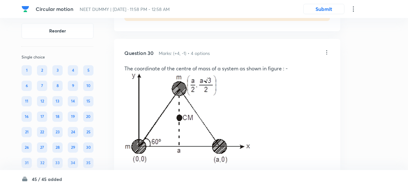
click at [327, 49] on icon at bounding box center [327, 52] width 6 height 6
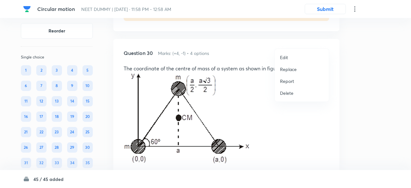
click at [291, 68] on p "Replace" at bounding box center [288, 69] width 17 height 7
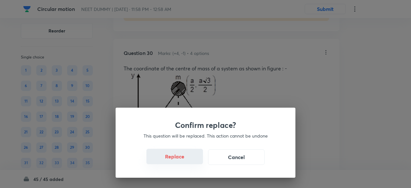
click at [181, 161] on button "Replace" at bounding box center [175, 156] width 57 height 15
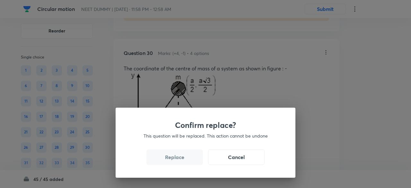
click at [181, 161] on button "Replace" at bounding box center [175, 156] width 57 height 15
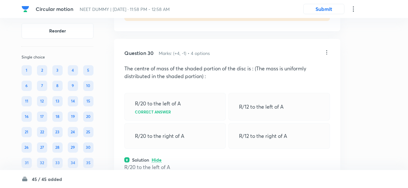
click at [181, 163] on div "R/20 to the left of A Physics Circular Motion Uniform and Non-Uniform Circular …" at bounding box center [227, 176] width 206 height 27
click at [181, 161] on div "Question 30 Marks: (+4, -1) • 4 options The centre of mass of the shaded portio…" at bounding box center [227, 137] width 226 height 197
click at [326, 49] on icon at bounding box center [327, 52] width 6 height 6
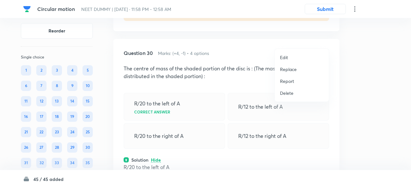
click at [286, 69] on p "Replace" at bounding box center [288, 69] width 17 height 7
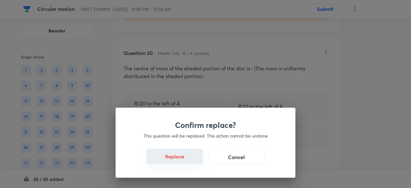
click at [187, 159] on button "Replace" at bounding box center [175, 156] width 57 height 15
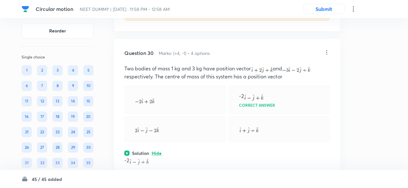
click at [327, 49] on icon at bounding box center [327, 52] width 6 height 6
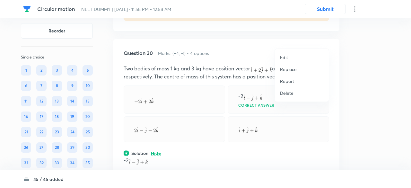
click at [293, 68] on p "Replace" at bounding box center [288, 69] width 17 height 7
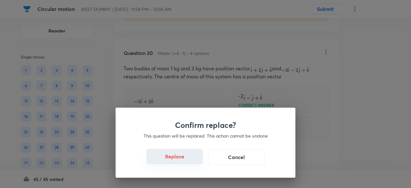
click at [181, 159] on button "Replace" at bounding box center [175, 156] width 57 height 15
click at [184, 163] on button "Replace" at bounding box center [175, 156] width 57 height 15
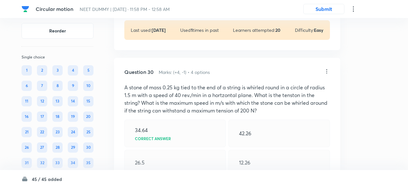
scroll to position [5451, 0]
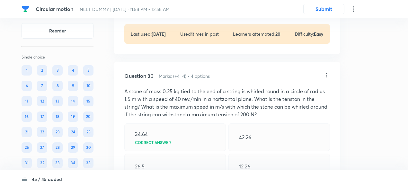
click at [326, 72] on icon at bounding box center [327, 75] width 6 height 6
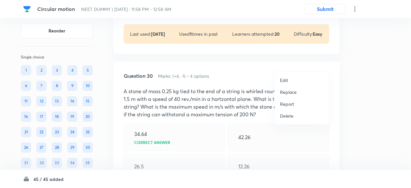
click at [287, 93] on p "Replace" at bounding box center [288, 92] width 17 height 7
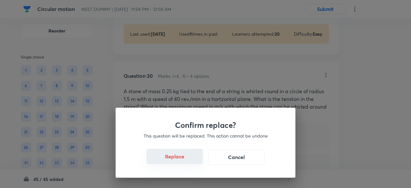
click at [177, 161] on button "Replace" at bounding box center [175, 156] width 57 height 15
click at [184, 161] on button "Replace" at bounding box center [175, 156] width 57 height 15
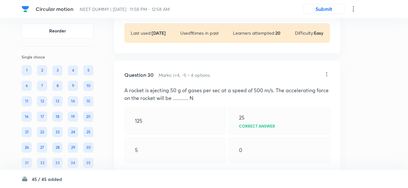
scroll to position [5447, 0]
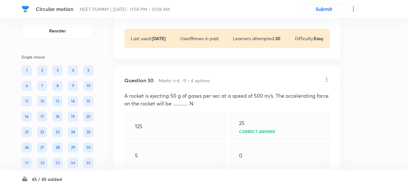
click at [326, 76] on icon at bounding box center [327, 79] width 6 height 6
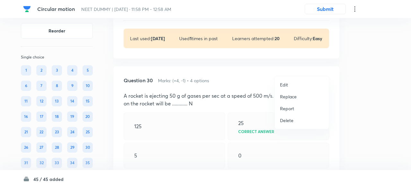
click at [296, 96] on p "Replace" at bounding box center [288, 96] width 17 height 7
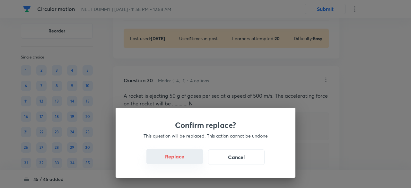
click at [185, 161] on button "Replace" at bounding box center [175, 156] width 57 height 15
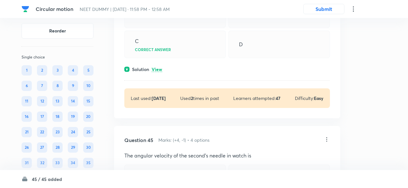
scroll to position [8596, 0]
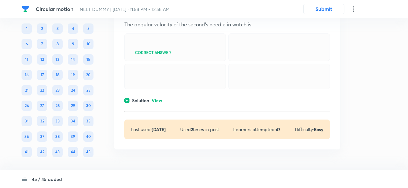
click at [159, 99] on p "View" at bounding box center [157, 100] width 11 height 5
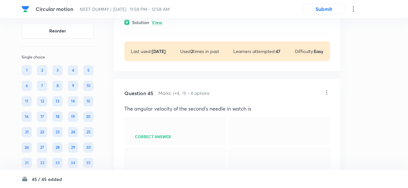
scroll to position [8487, 0]
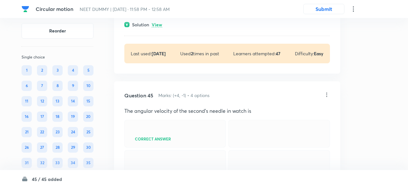
click at [327, 98] on icon at bounding box center [327, 95] width 6 height 6
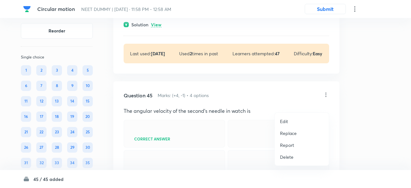
click at [289, 133] on p "Replace" at bounding box center [288, 133] width 17 height 7
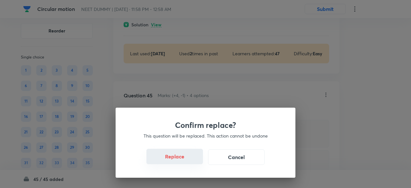
click at [180, 157] on button "Replace" at bounding box center [175, 156] width 57 height 15
click at [182, 161] on button "Replace" at bounding box center [175, 156] width 57 height 15
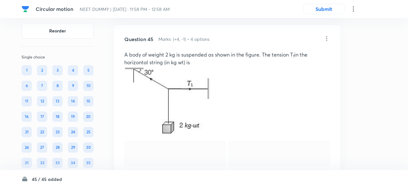
scroll to position [8540, 0]
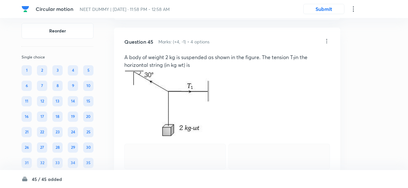
click at [326, 44] on icon at bounding box center [327, 41] width 6 height 6
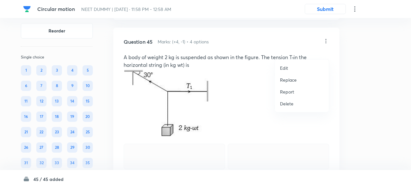
click at [287, 82] on p "Replace" at bounding box center [288, 79] width 17 height 7
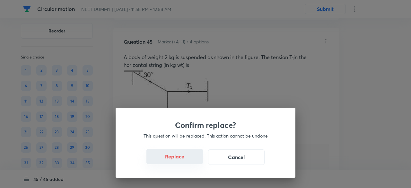
click at [176, 157] on button "Replace" at bounding box center [175, 156] width 57 height 15
click at [184, 160] on button "Replace" at bounding box center [175, 156] width 57 height 15
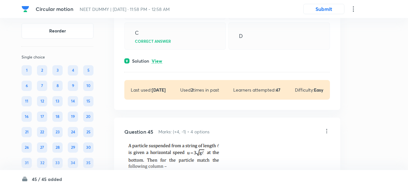
scroll to position [8448, 0]
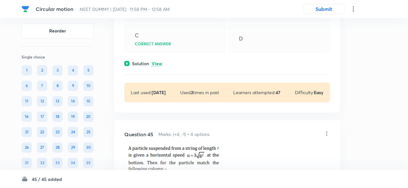
click at [161, 66] on p "View" at bounding box center [157, 63] width 11 height 5
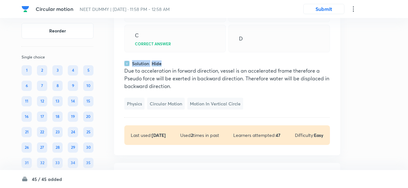
click at [161, 66] on p "Hide" at bounding box center [157, 63] width 10 height 5
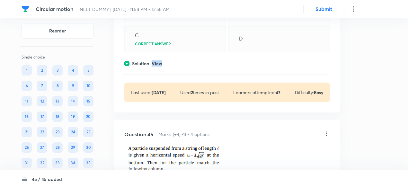
click at [161, 66] on p "View" at bounding box center [157, 63] width 11 height 5
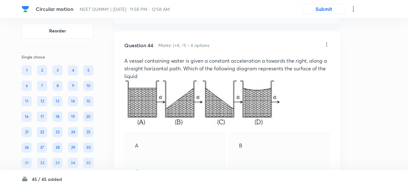
scroll to position [8311, 0]
click at [327, 47] on icon at bounding box center [327, 45] width 1 height 4
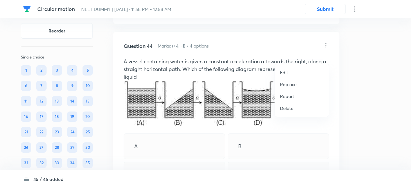
click at [286, 85] on p "Replace" at bounding box center [288, 84] width 17 height 7
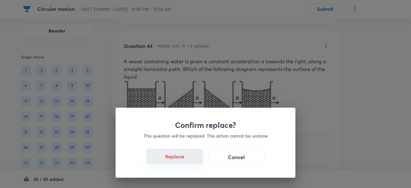
click at [179, 162] on button "Replace" at bounding box center [175, 156] width 57 height 15
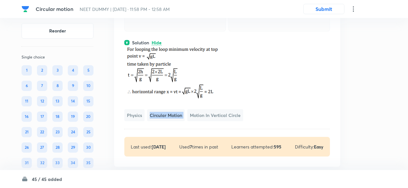
scroll to position [8481, 0]
click at [190, 114] on div "Physics Circular Motion Motion in vertical Circle" at bounding box center [227, 83] width 206 height 75
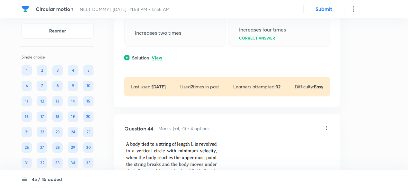
scroll to position [8227, 0]
click at [157, 61] on p "View" at bounding box center [157, 59] width 11 height 5
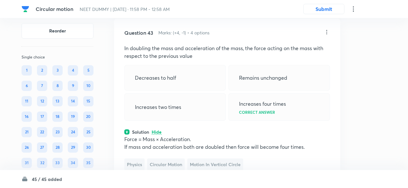
scroll to position [8154, 0]
click at [326, 36] on icon at bounding box center [327, 32] width 6 height 6
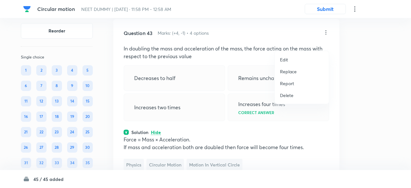
click at [292, 72] on p "Replace" at bounding box center [288, 71] width 17 height 7
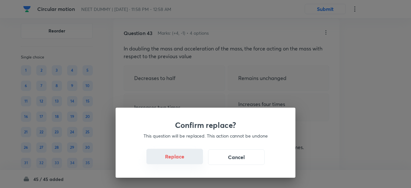
click at [179, 160] on button "Replace" at bounding box center [175, 156] width 57 height 15
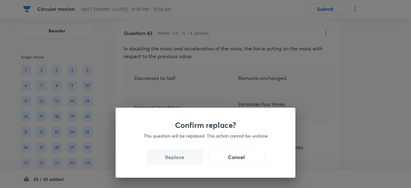
click at [179, 160] on button "Replace" at bounding box center [175, 156] width 57 height 15
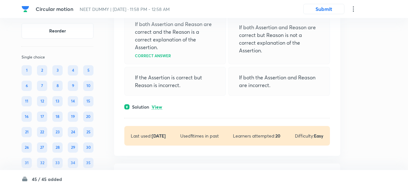
scroll to position [8004, 0]
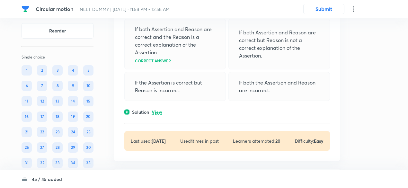
click at [157, 115] on p "View" at bounding box center [157, 112] width 11 height 5
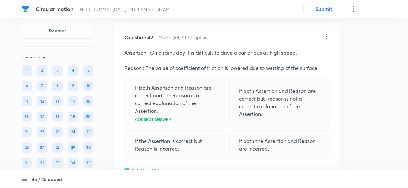
scroll to position [7945, 0]
click at [325, 40] on icon at bounding box center [327, 37] width 6 height 6
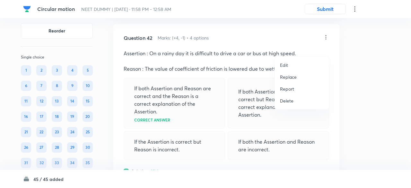
click at [285, 74] on p "Replace" at bounding box center [288, 77] width 17 height 7
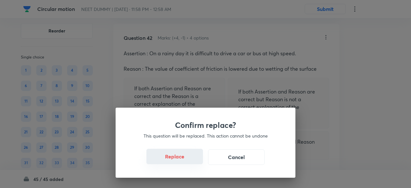
click at [183, 163] on button "Replace" at bounding box center [175, 156] width 57 height 15
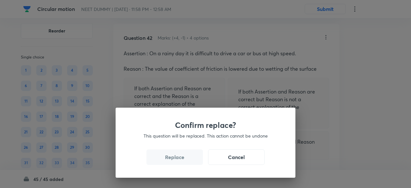
click at [183, 163] on button "Replace" at bounding box center [175, 156] width 57 height 15
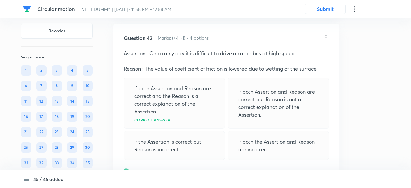
click at [183, 163] on div "Confirm replace? This question will be replaced. This action cannot be undone R…" at bounding box center [205, 94] width 411 height 188
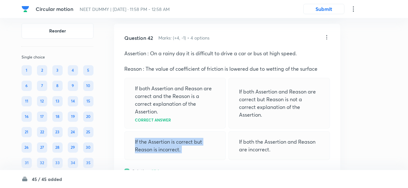
click at [183, 153] on p "If the Assertion is correct but Reason is incorrect." at bounding box center [175, 145] width 80 height 15
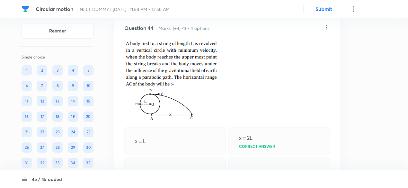
scroll to position [8498, 0]
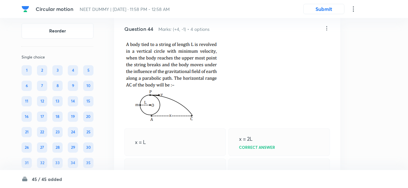
click at [327, 31] on icon at bounding box center [327, 28] width 6 height 6
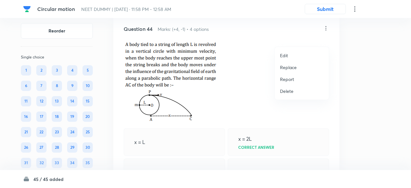
click at [291, 66] on p "Replace" at bounding box center [288, 67] width 17 height 7
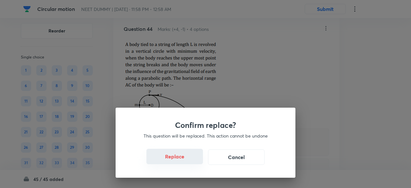
click at [180, 159] on button "Replace" at bounding box center [175, 156] width 57 height 15
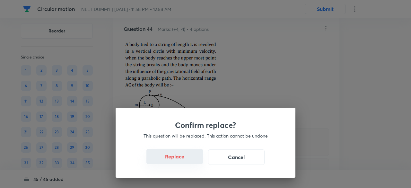
click at [180, 159] on button "Replace" at bounding box center [175, 156] width 57 height 15
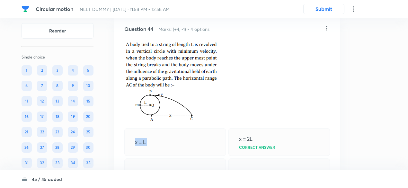
click at [180, 159] on div "Question 44 Marks: (+4, -1) • 4 options x = L x = 2L Correct answer Solution Hi…" at bounding box center [227, 167] width 226 height 305
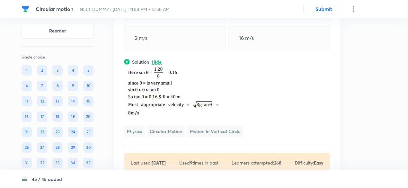
scroll to position [8572, 0]
click at [185, 105] on img at bounding box center [172, 90] width 96 height 50
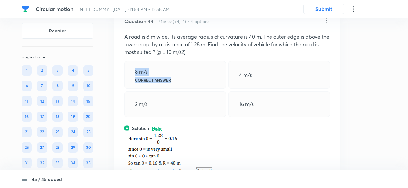
scroll to position [8504, 0]
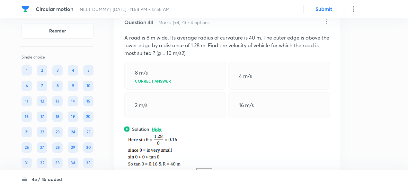
click at [187, 54] on p "A road is 8 m wide. Its average radius of curvature is 40 m. The outer edge is …" at bounding box center [227, 45] width 206 height 23
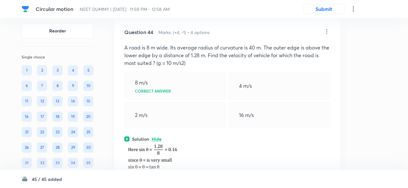
scroll to position [8494, 0]
click at [327, 35] on icon at bounding box center [327, 32] width 6 height 6
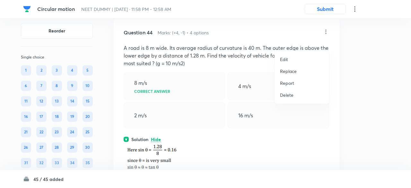
click at [288, 70] on p "Replace" at bounding box center [288, 71] width 17 height 7
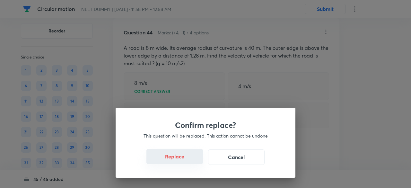
click at [184, 161] on button "Replace" at bounding box center [175, 156] width 57 height 15
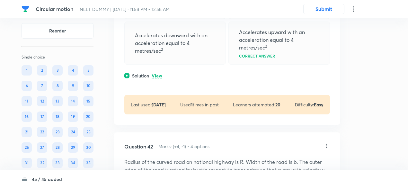
scroll to position [7836, 0]
click at [159, 79] on p "View" at bounding box center [157, 76] width 11 height 5
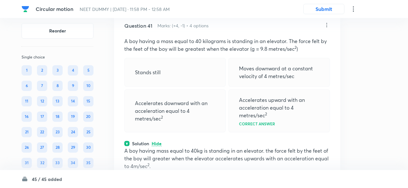
scroll to position [7768, 0]
click at [326, 29] on icon at bounding box center [327, 25] width 6 height 6
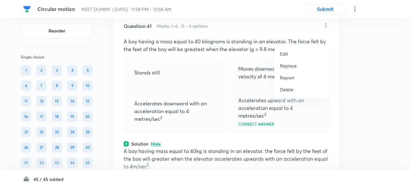
click at [293, 65] on p "Replace" at bounding box center [288, 65] width 17 height 7
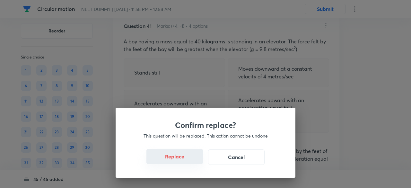
click at [184, 161] on button "Replace" at bounding box center [175, 156] width 57 height 15
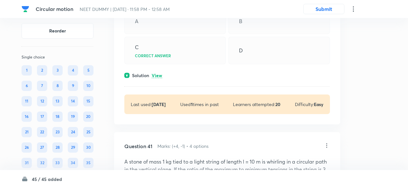
scroll to position [7648, 0]
click at [159, 78] on p "View" at bounding box center [157, 76] width 11 height 5
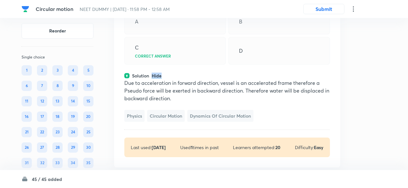
click at [159, 78] on p "Hide" at bounding box center [157, 76] width 10 height 5
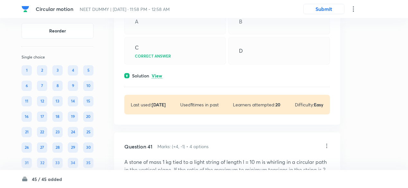
click at [159, 78] on p "View" at bounding box center [157, 76] width 11 height 5
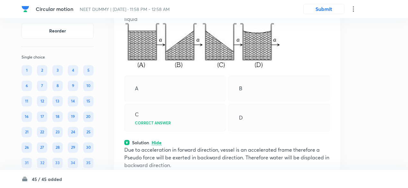
scroll to position [7579, 0]
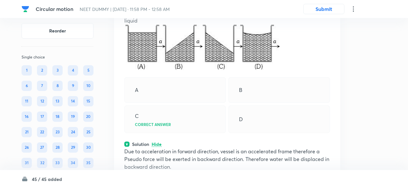
click at [159, 87] on div "Question 40 Marks: (+4, -1) • 4 options A vessel containing water is given a co…" at bounding box center [227, 106] width 226 height 260
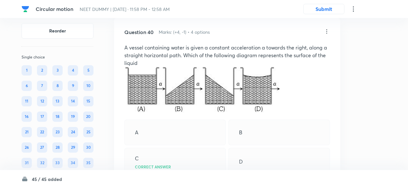
click at [327, 33] on icon at bounding box center [327, 31] width 1 height 4
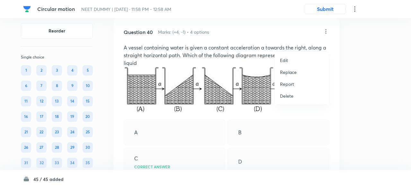
click at [292, 73] on p "Replace" at bounding box center [288, 72] width 17 height 7
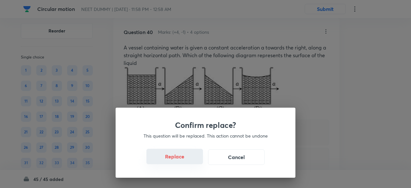
click at [188, 161] on button "Replace" at bounding box center [175, 156] width 57 height 15
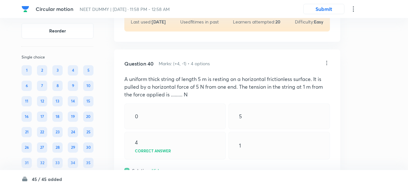
scroll to position [7505, 0]
click at [327, 65] on icon at bounding box center [327, 63] width 1 height 4
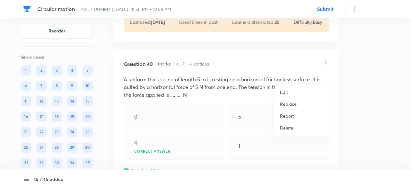
click at [292, 105] on p "Replace" at bounding box center [288, 104] width 17 height 7
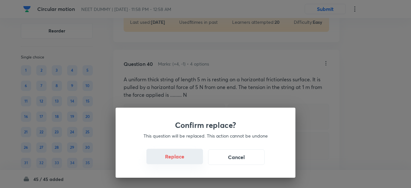
click at [182, 160] on button "Replace" at bounding box center [175, 156] width 57 height 15
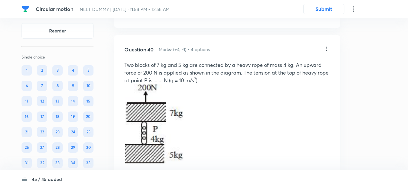
scroll to position [7519, 0]
click at [327, 52] on icon at bounding box center [327, 49] width 6 height 6
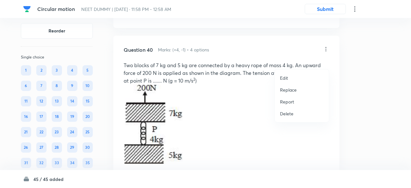
click at [294, 88] on p "Replace" at bounding box center [288, 89] width 17 height 7
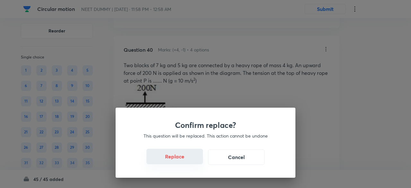
click at [192, 162] on button "Replace" at bounding box center [175, 156] width 57 height 15
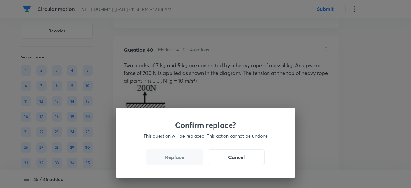
click at [192, 162] on button "Replace" at bounding box center [175, 156] width 57 height 15
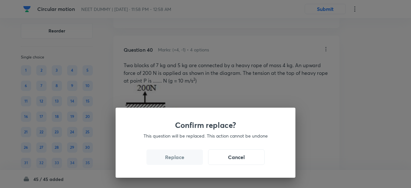
click at [192, 162] on div "Confirm replace? This question will be replaced. This action cannot be undone R…" at bounding box center [206, 143] width 180 height 70
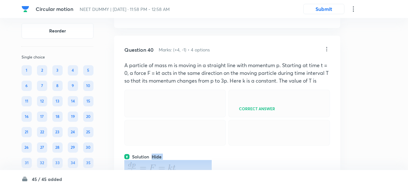
click at [192, 162] on div "Question 40 Marks: (+4, -1) • 4 options A particle of mass m is moving in a str…" at bounding box center [227, 153] width 226 height 235
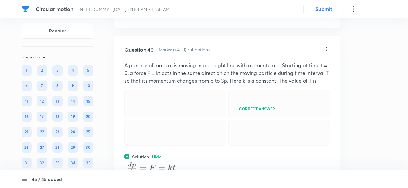
click at [192, 146] on div at bounding box center [175, 133] width 102 height 26
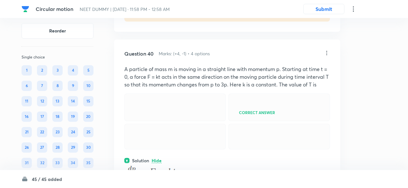
scroll to position [7515, 0]
click at [326, 57] on icon at bounding box center [327, 53] width 6 height 6
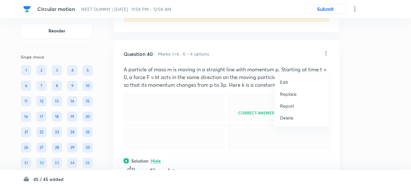
click at [292, 93] on p "Replace" at bounding box center [288, 94] width 17 height 7
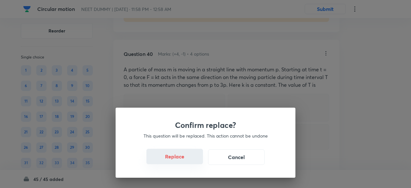
click at [183, 160] on button "Replace" at bounding box center [175, 156] width 57 height 15
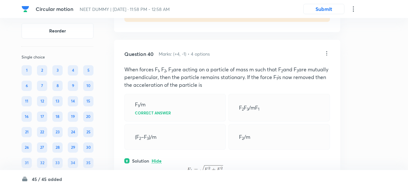
click at [183, 150] on div "(F 2 –F 3 )/m" at bounding box center [175, 137] width 102 height 26
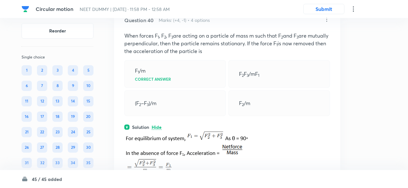
scroll to position [7547, 0]
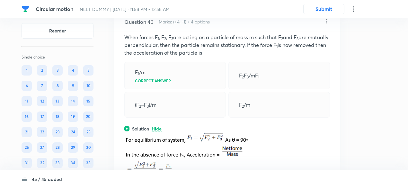
click at [326, 24] on icon at bounding box center [327, 21] width 6 height 6
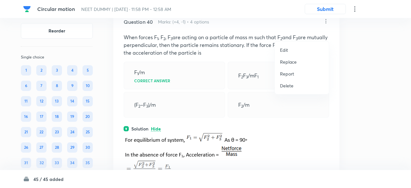
click at [291, 61] on p "Replace" at bounding box center [288, 61] width 17 height 7
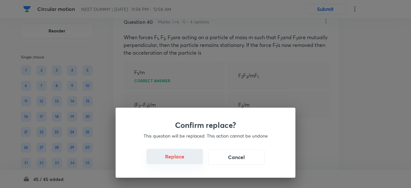
click at [187, 163] on button "Replace" at bounding box center [175, 156] width 57 height 15
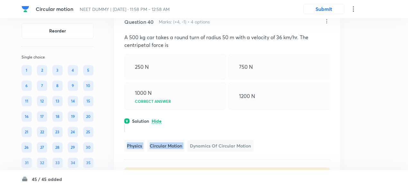
click at [187, 152] on div "Physics Circular Motion Dynamics of Circular Motion" at bounding box center [227, 146] width 206 height 12
click at [327, 24] on icon at bounding box center [327, 21] width 6 height 6
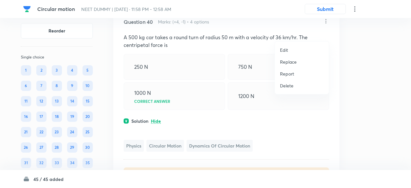
click at [284, 61] on p "Replace" at bounding box center [288, 61] width 17 height 7
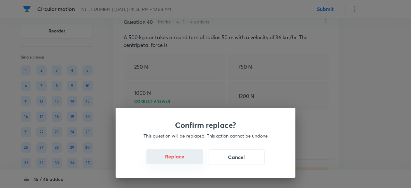
click at [182, 161] on button "Replace" at bounding box center [175, 156] width 57 height 15
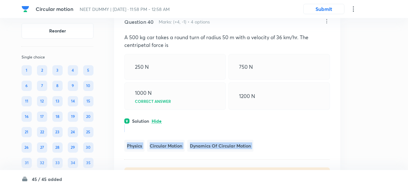
click at [182, 161] on div "Question 40 Marks: (+4, -1) • 4 options A 500 kg car takes a round turn of radi…" at bounding box center [227, 103] width 226 height 190
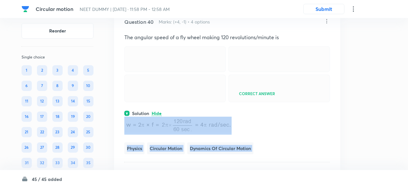
click at [182, 161] on div "Question 40 Marks: (+4, -1) • 4 options The angular speed of a fly wheel making…" at bounding box center [227, 104] width 226 height 192
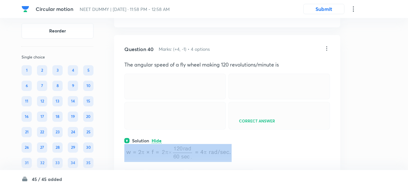
scroll to position [7519, 0]
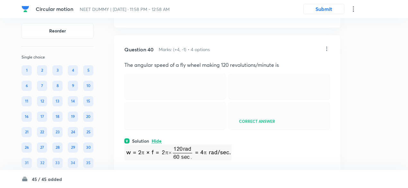
click at [327, 52] on icon at bounding box center [327, 49] width 6 height 6
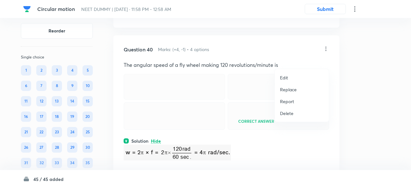
click at [290, 88] on p "Replace" at bounding box center [288, 89] width 17 height 7
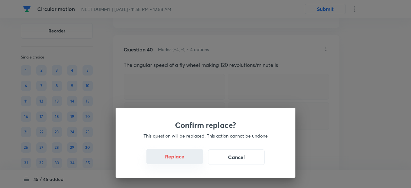
click at [183, 160] on button "Replace" at bounding box center [175, 156] width 57 height 15
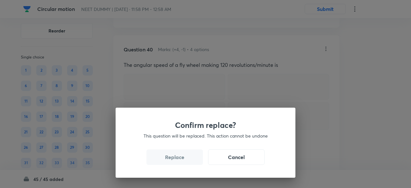
click at [183, 160] on button "Replace" at bounding box center [175, 156] width 57 height 15
click at [183, 160] on div "Confirm replace? This question will be replaced. This action cannot be undone R…" at bounding box center [205, 94] width 411 height 188
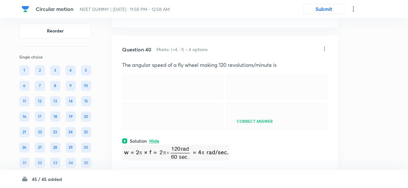
click at [183, 160] on img at bounding box center [175, 152] width 107 height 16
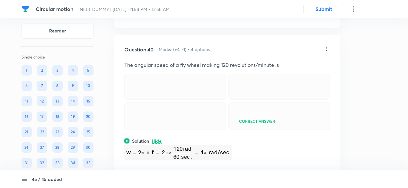
click at [183, 160] on img at bounding box center [177, 152] width 107 height 16
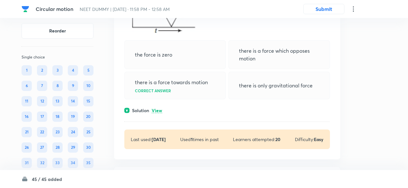
scroll to position [7386, 0]
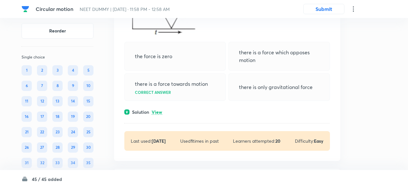
click at [160, 115] on p "View" at bounding box center [157, 112] width 11 height 5
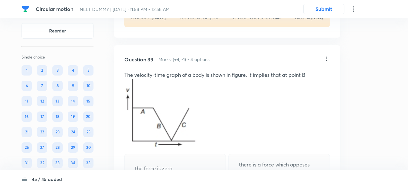
scroll to position [7258, 0]
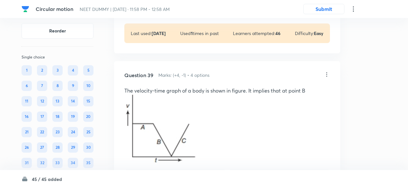
click at [327, 78] on icon at bounding box center [327, 74] width 6 height 6
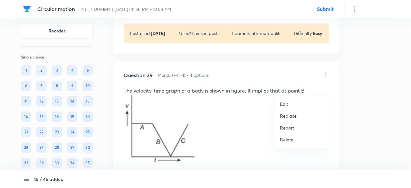
click at [286, 116] on p "Replace" at bounding box center [288, 115] width 17 height 7
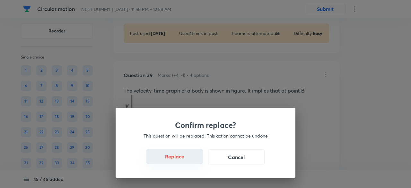
click at [180, 164] on button "Replace" at bounding box center [175, 156] width 57 height 15
click at [180, 161] on button "Replace" at bounding box center [175, 156] width 57 height 15
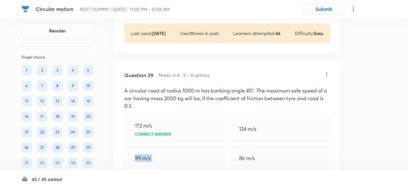
click at [180, 161] on div "99 m/s" at bounding box center [175, 158] width 102 height 26
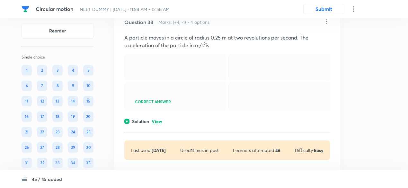
scroll to position [7141, 0]
click at [158, 124] on p "View" at bounding box center [157, 122] width 11 height 5
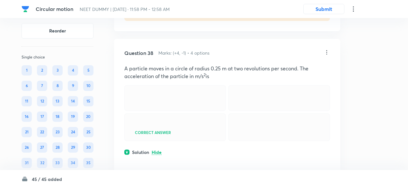
scroll to position [7109, 0]
click at [326, 57] on icon at bounding box center [327, 53] width 6 height 6
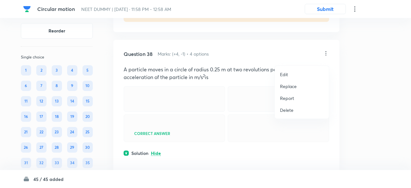
click at [293, 89] on p "Replace" at bounding box center [288, 86] width 17 height 7
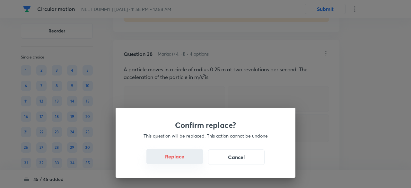
click at [180, 160] on button "Replace" at bounding box center [175, 156] width 57 height 15
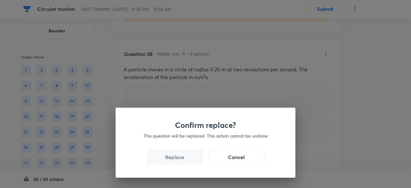
click at [180, 160] on button "Replace" at bounding box center [175, 156] width 57 height 15
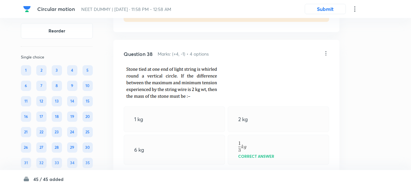
click at [180, 160] on div "Confirm replace? This question will be replaced. This action cannot be undone R…" at bounding box center [205, 94] width 411 height 188
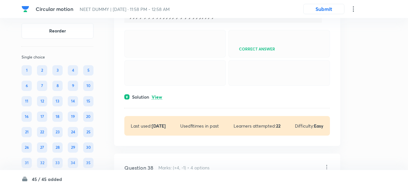
scroll to position [6991, 0]
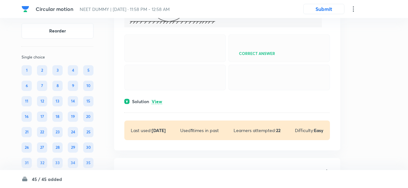
click at [163, 105] on div "Solution View" at bounding box center [227, 101] width 206 height 7
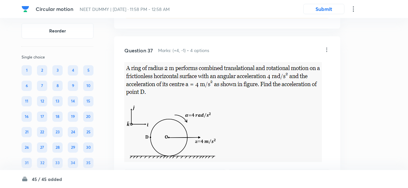
scroll to position [6856, 0]
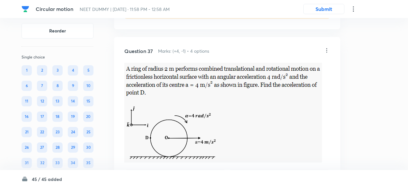
click at [327, 47] on icon at bounding box center [327, 50] width 6 height 6
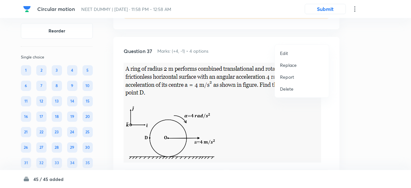
click at [285, 66] on p "Replace" at bounding box center [288, 65] width 17 height 7
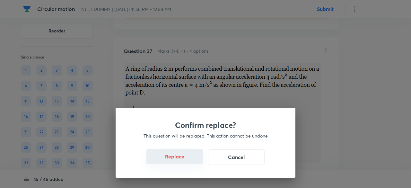
click at [181, 160] on button "Replace" at bounding box center [175, 156] width 57 height 15
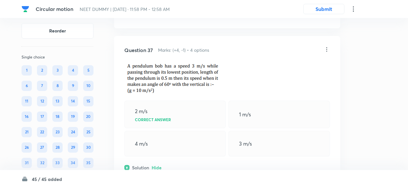
scroll to position [6856, 0]
click at [328, 47] on icon at bounding box center [327, 50] width 6 height 6
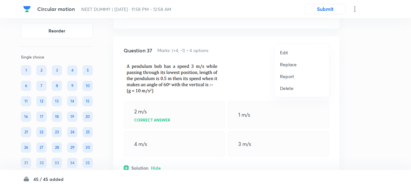
click at [293, 63] on p "Replace" at bounding box center [288, 64] width 17 height 7
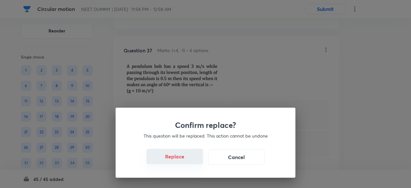
click at [180, 160] on button "Replace" at bounding box center [175, 156] width 57 height 15
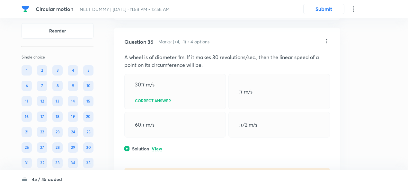
scroll to position [6687, 0]
click at [158, 147] on p "View" at bounding box center [157, 149] width 11 height 5
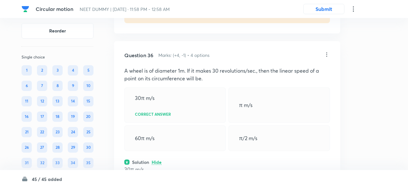
scroll to position [6674, 0]
click at [164, 67] on p "A wheel is of diameter 1m. If it makes 30 revolutions/sec., then the linear spe…" at bounding box center [227, 74] width 206 height 15
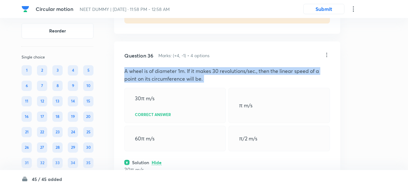
click at [164, 67] on p "A wheel is of diameter 1m. If it makes 30 revolutions/sec., then the linear spe…" at bounding box center [227, 74] width 206 height 15
copy p "A wheel is of diameter 1m. If it makes 30 revolutions/sec., then the linear spe…"
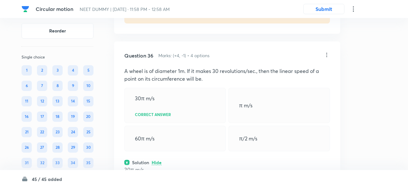
click at [328, 52] on icon at bounding box center [327, 55] width 6 height 6
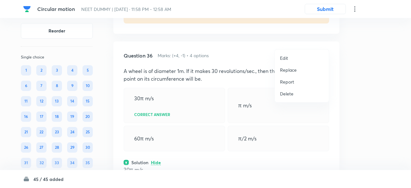
click at [286, 71] on p "Replace" at bounding box center [288, 70] width 17 height 7
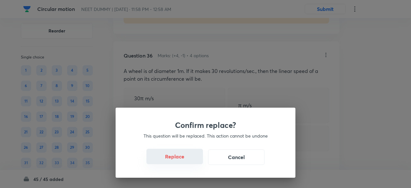
click at [178, 162] on button "Replace" at bounding box center [175, 156] width 57 height 15
click at [180, 161] on button "Replace" at bounding box center [175, 156] width 57 height 15
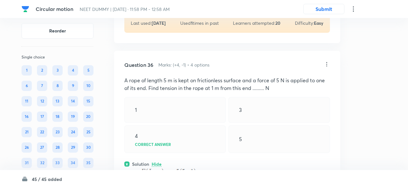
scroll to position [6657, 0]
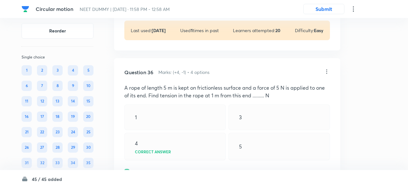
click at [327, 68] on icon at bounding box center [327, 71] width 6 height 6
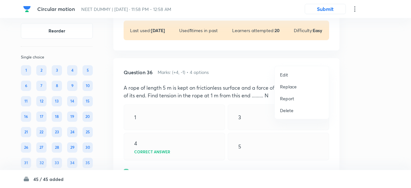
click at [291, 84] on p "Replace" at bounding box center [288, 86] width 17 height 7
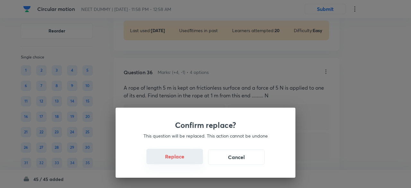
click at [185, 162] on button "Replace" at bounding box center [175, 156] width 57 height 15
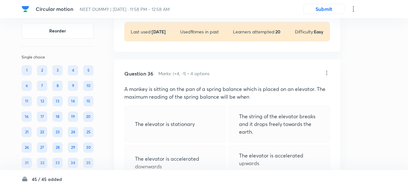
scroll to position [6655, 0]
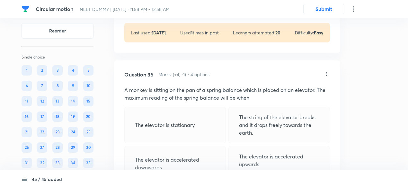
click at [329, 71] on icon at bounding box center [327, 74] width 6 height 6
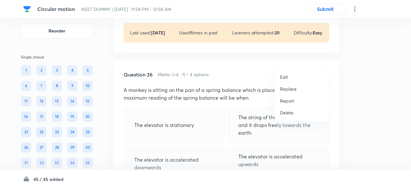
click at [290, 89] on p "Replace" at bounding box center [288, 88] width 17 height 7
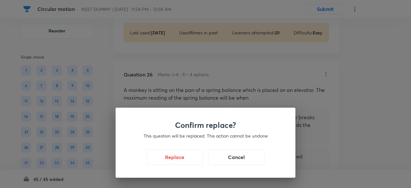
click at [171, 139] on p "This question will be replaced. This action cannot be undone" at bounding box center [205, 135] width 149 height 7
click at [181, 160] on button "Replace" at bounding box center [175, 156] width 57 height 15
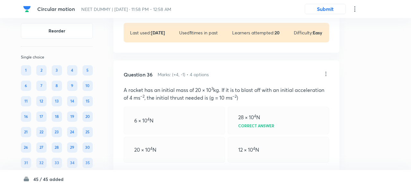
click at [181, 160] on div "Confirm replace? This question will be replaced. This action cannot be undone R…" at bounding box center [205, 94] width 411 height 188
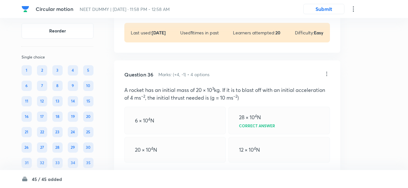
click at [181, 170] on div "Solution Hide" at bounding box center [227, 173] width 206 height 7
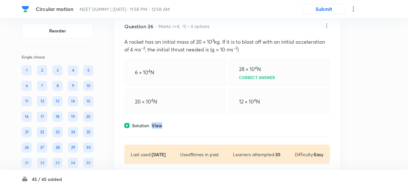
scroll to position [6703, 0]
click at [157, 123] on p "View" at bounding box center [157, 125] width 11 height 5
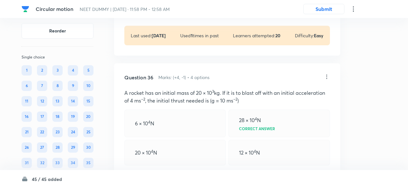
scroll to position [6647, 0]
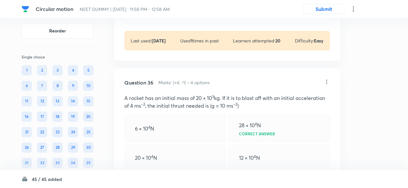
click at [327, 80] on icon at bounding box center [327, 82] width 1 height 4
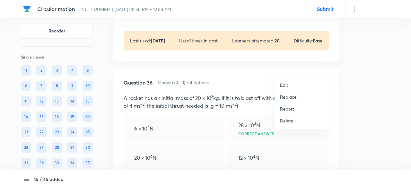
click at [291, 97] on p "Replace" at bounding box center [288, 97] width 17 height 7
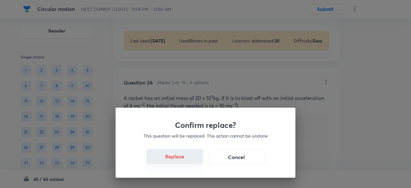
click at [177, 158] on button "Replace" at bounding box center [175, 156] width 57 height 15
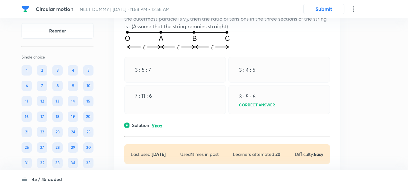
scroll to position [6535, 0]
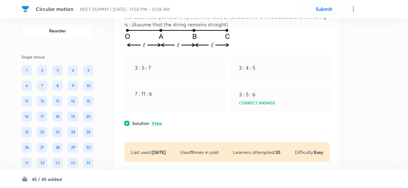
click at [160, 121] on p "View" at bounding box center [157, 123] width 11 height 5
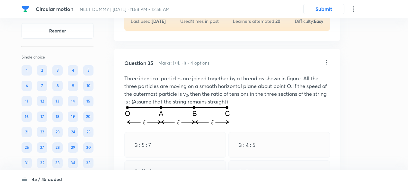
scroll to position [6458, 0]
click at [163, 81] on p "Three identical particles are joined together by a thread as shown in figure. A…" at bounding box center [227, 90] width 206 height 31
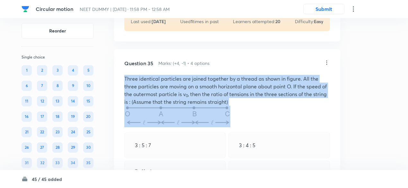
click at [163, 81] on p "Three identical particles are joined together by a thread as shown in figure. A…" at bounding box center [227, 90] width 206 height 31
copy p "Three identical particles are joined together by a thread as shown in figure. A…"
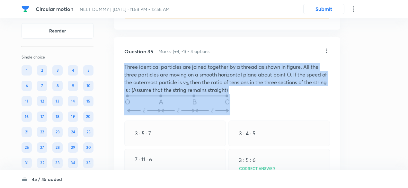
scroll to position [6469, 0]
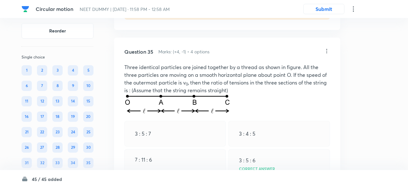
click at [325, 48] on icon at bounding box center [327, 51] width 6 height 6
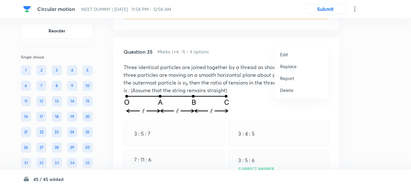
click at [283, 55] on p "Edit" at bounding box center [284, 54] width 8 height 7
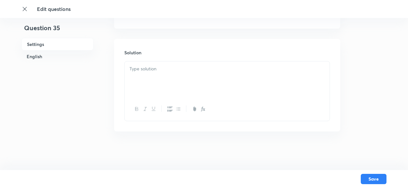
checkbox input "true"
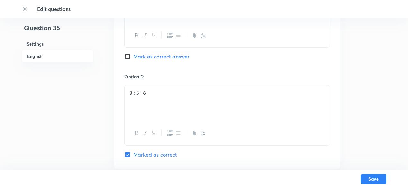
scroll to position [712, 0]
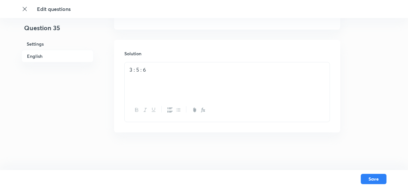
click at [204, 69] on p "3 : 5 : 6" at bounding box center [227, 69] width 195 height 7
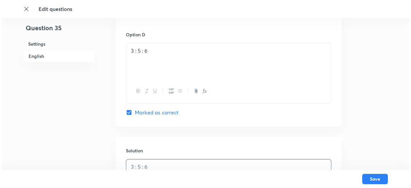
scroll to position [788, 0]
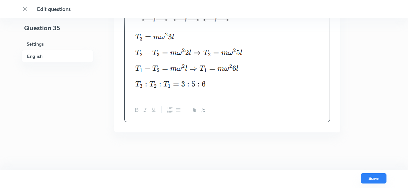
click at [370, 175] on button "Save" at bounding box center [374, 178] width 26 height 10
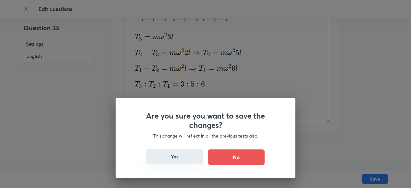
click at [182, 157] on button "Yes" at bounding box center [175, 156] width 57 height 15
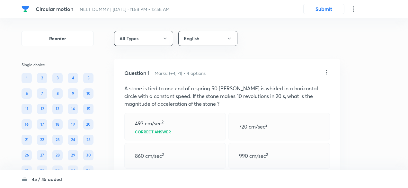
scroll to position [6363, 0]
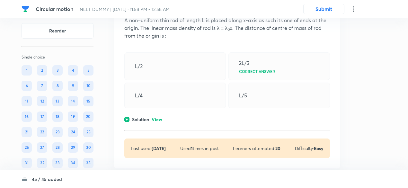
click at [157, 117] on p "View" at bounding box center [157, 119] width 11 height 5
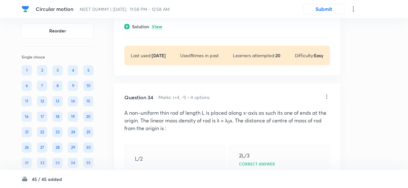
scroll to position [6185, 0]
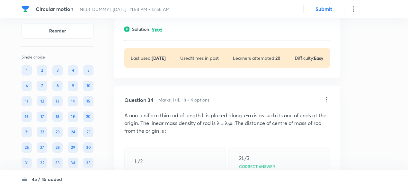
click at [327, 96] on icon at bounding box center [327, 99] width 6 height 6
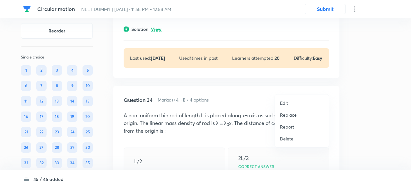
click at [285, 114] on p "Replace" at bounding box center [288, 115] width 17 height 7
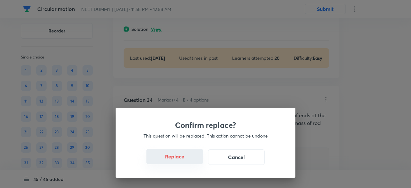
click at [183, 160] on button "Replace" at bounding box center [175, 156] width 57 height 15
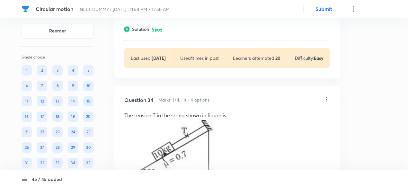
click at [326, 96] on icon at bounding box center [327, 99] width 6 height 6
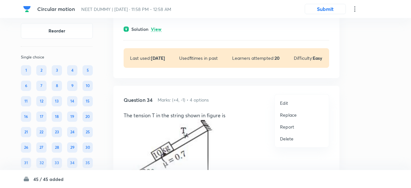
click at [286, 113] on p "Replace" at bounding box center [288, 115] width 17 height 7
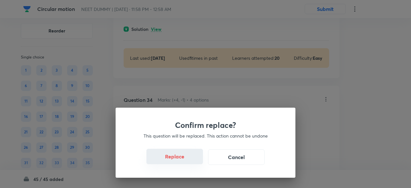
click at [185, 162] on button "Replace" at bounding box center [175, 156] width 57 height 15
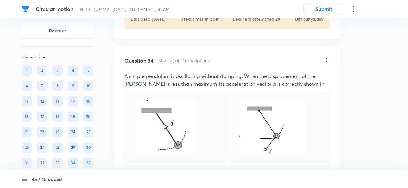
scroll to position [6222, 0]
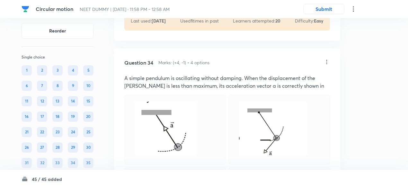
click at [213, 74] on p "A simple pendulum is oscillating without damping. When the displacement of the …" at bounding box center [227, 81] width 206 height 15
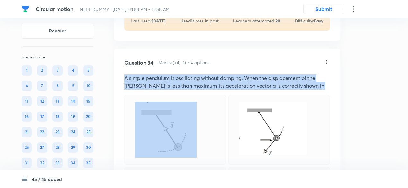
click at [213, 74] on p "A simple pendulum is oscillating without damping. When the displacement of the …" at bounding box center [227, 81] width 206 height 15
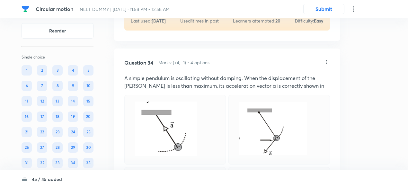
click at [328, 59] on icon at bounding box center [327, 62] width 6 height 6
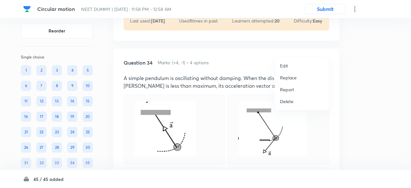
click at [292, 78] on p "Replace" at bounding box center [288, 77] width 17 height 7
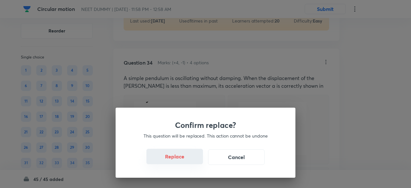
click at [183, 158] on button "Replace" at bounding box center [175, 156] width 57 height 15
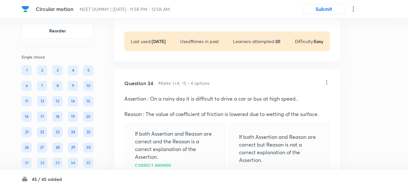
scroll to position [6199, 0]
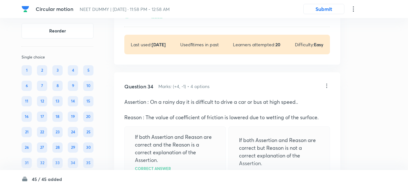
click at [328, 83] on icon at bounding box center [327, 86] width 6 height 6
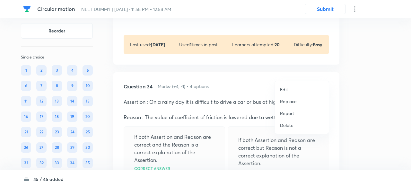
click at [295, 100] on p "Replace" at bounding box center [288, 101] width 17 height 7
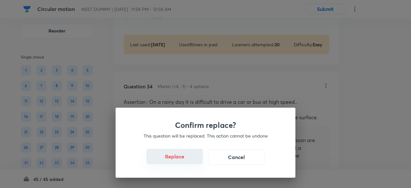
click at [187, 160] on button "Replace" at bounding box center [175, 156] width 57 height 15
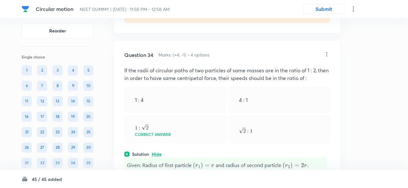
scroll to position [6229, 0]
click at [203, 67] on p "If the radii of circular paths of two particles of same masses are in the ratio…" at bounding box center [227, 74] width 206 height 15
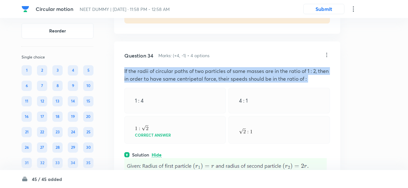
click at [203, 67] on p "If the radii of circular paths of two particles of same masses are in the ratio…" at bounding box center [227, 74] width 206 height 15
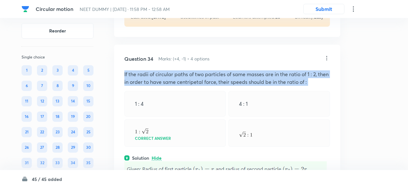
scroll to position [6224, 0]
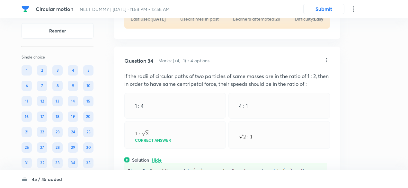
click at [327, 58] on icon at bounding box center [327, 60] width 1 height 4
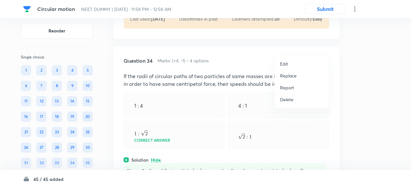
click at [283, 64] on p "Edit" at bounding box center [284, 63] width 8 height 7
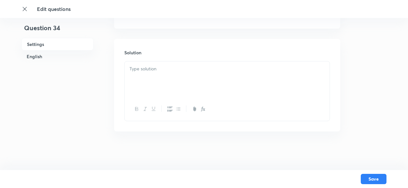
checkbox input "true"
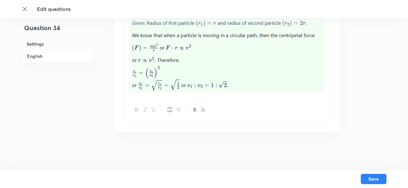
click at [327, 58] on div at bounding box center [227, 55] width 205 height 86
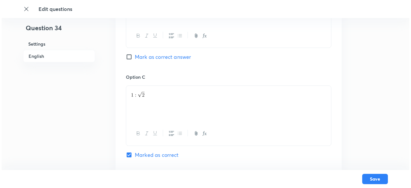
scroll to position [730, 0]
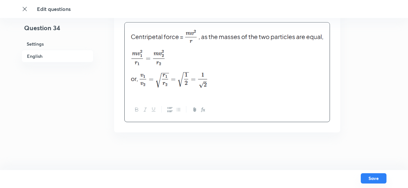
click at [369, 177] on button "Save" at bounding box center [374, 178] width 26 height 10
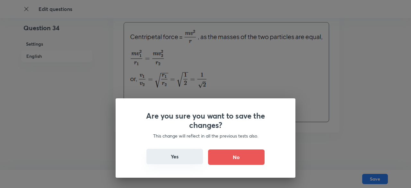
click at [180, 160] on button "Yes" at bounding box center [175, 156] width 57 height 15
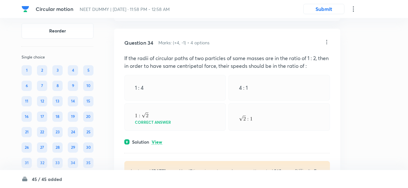
scroll to position [6239, 0]
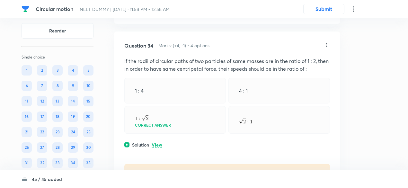
click at [160, 143] on p "View" at bounding box center [157, 145] width 11 height 5
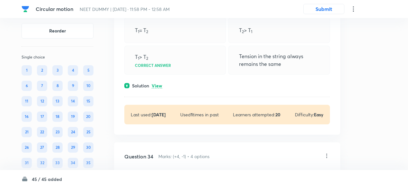
scroll to position [6124, 0]
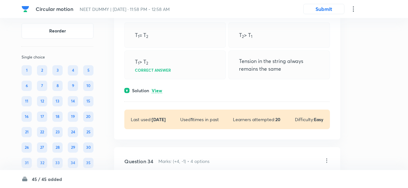
click at [159, 88] on p "View" at bounding box center [157, 90] width 11 height 5
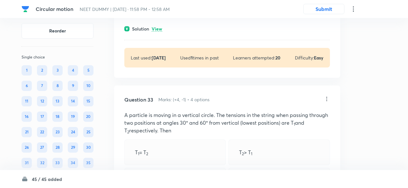
scroll to position [6006, 0]
click at [327, 96] on icon at bounding box center [327, 99] width 6 height 6
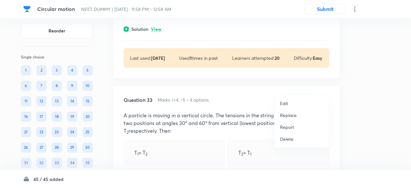
click at [290, 114] on p "Replace" at bounding box center [288, 115] width 17 height 7
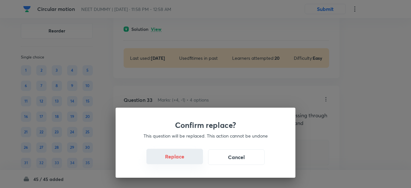
click at [180, 161] on button "Replace" at bounding box center [175, 156] width 57 height 15
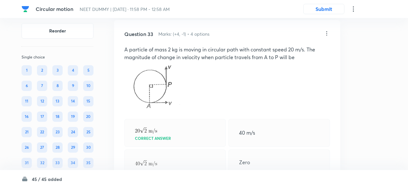
scroll to position [6071, 0]
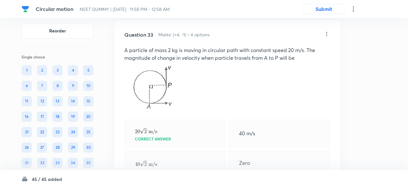
click at [328, 31] on icon at bounding box center [327, 34] width 6 height 6
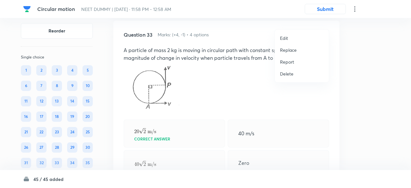
click at [290, 51] on p "Replace" at bounding box center [288, 50] width 17 height 7
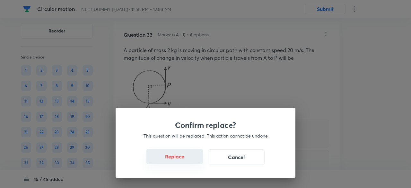
click at [181, 161] on button "Replace" at bounding box center [175, 156] width 57 height 15
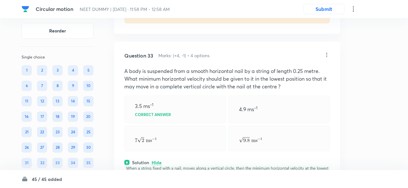
scroll to position [6046, 0]
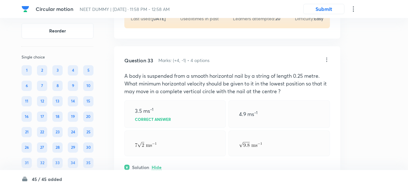
click at [201, 77] on p "A body is suspended from a smooth horizontal nail by a string of length 0.25 me…" at bounding box center [227, 83] width 206 height 23
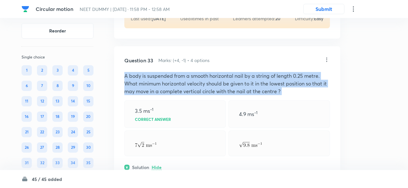
click at [201, 77] on p "A body is suspended from a smooth horizontal nail by a string of length 0.25 me…" at bounding box center [227, 83] width 206 height 23
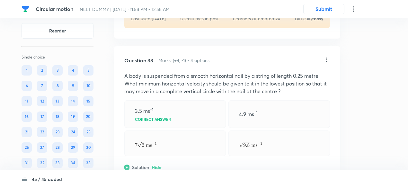
click at [327, 57] on icon at bounding box center [327, 60] width 6 height 6
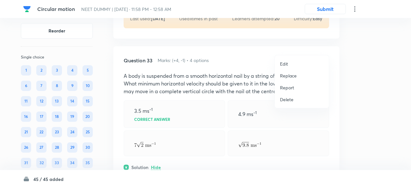
click at [287, 75] on p "Replace" at bounding box center [288, 75] width 17 height 7
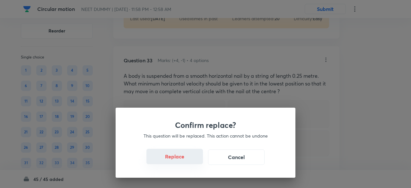
click at [180, 160] on button "Replace" at bounding box center [175, 156] width 57 height 15
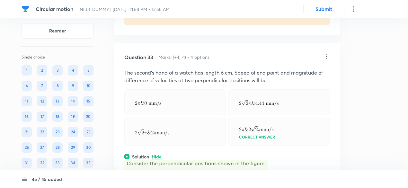
scroll to position [6049, 0]
click at [327, 54] on icon at bounding box center [327, 57] width 6 height 6
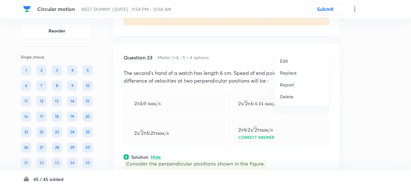
click at [291, 73] on p "Replace" at bounding box center [288, 72] width 17 height 7
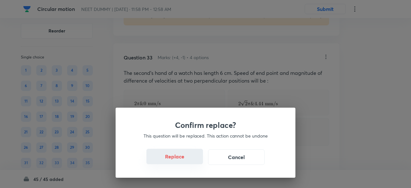
click at [186, 161] on button "Replace" at bounding box center [175, 156] width 57 height 15
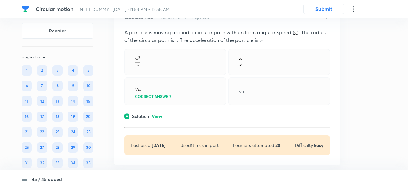
scroll to position [5919, 0]
click at [159, 114] on p "View" at bounding box center [157, 116] width 11 height 5
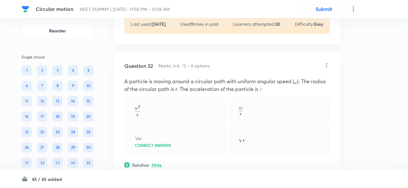
scroll to position [5869, 0]
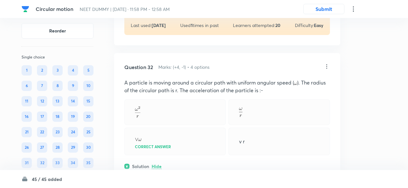
click at [327, 63] on icon at bounding box center [327, 66] width 6 height 6
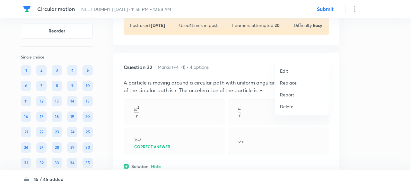
click at [292, 83] on p "Replace" at bounding box center [288, 82] width 17 height 7
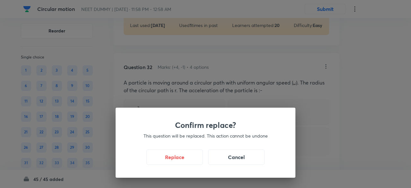
click at [200, 90] on div "Confirm replace? This question will be replaced. This action cannot be undone R…" at bounding box center [205, 94] width 411 height 188
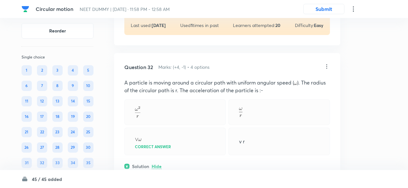
click at [200, 79] on p "A particle is moving around a circular path with uniform angular speed ( ). The…" at bounding box center [227, 86] width 206 height 15
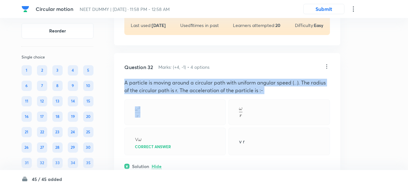
click at [200, 79] on p "A particle is moving around a circular path with uniform angular speed ( ). The…" at bounding box center [227, 86] width 206 height 15
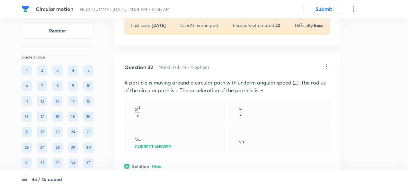
click at [327, 64] on icon at bounding box center [327, 66] width 1 height 4
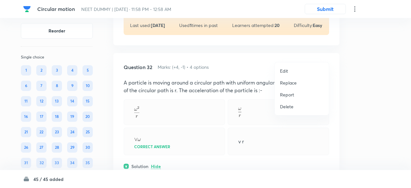
click at [291, 82] on p "Replace" at bounding box center [288, 82] width 17 height 7
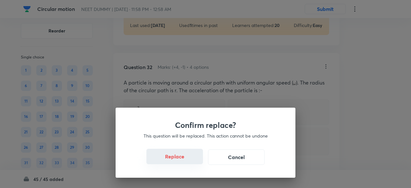
click at [179, 159] on button "Replace" at bounding box center [175, 156] width 57 height 15
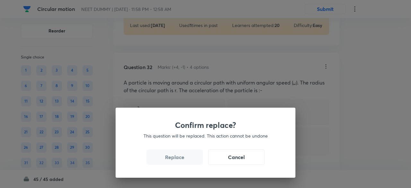
click at [179, 159] on button "Replace" at bounding box center [175, 156] width 57 height 15
click at [179, 159] on div "Confirm replace? This question will be replaced. This action cannot be undone R…" at bounding box center [206, 143] width 180 height 70
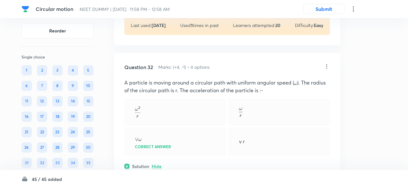
click at [179, 170] on p at bounding box center [227, 174] width 206 height 8
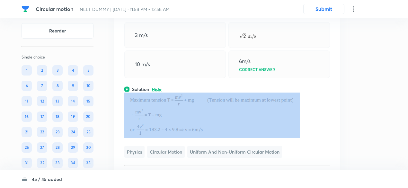
scroll to position [5947, 0]
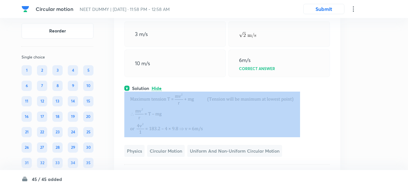
click at [307, 104] on p at bounding box center [227, 115] width 206 height 46
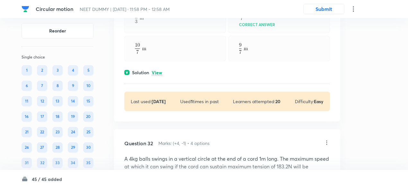
scroll to position [5790, 0]
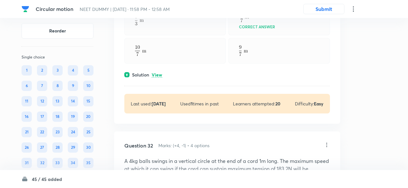
click at [157, 73] on p "View" at bounding box center [157, 75] width 11 height 5
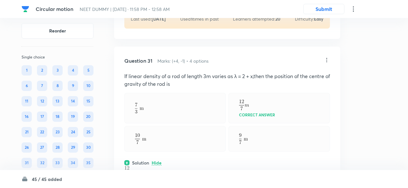
scroll to position [5702, 0]
click at [326, 57] on icon at bounding box center [327, 60] width 6 height 6
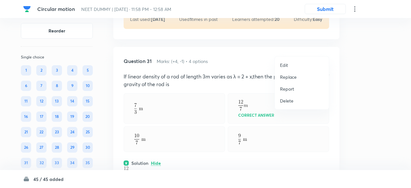
click at [290, 76] on p "Replace" at bounding box center [288, 77] width 17 height 7
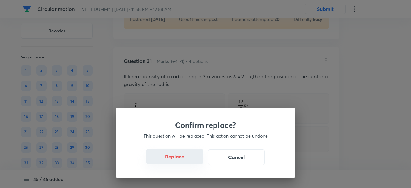
click at [187, 162] on button "Replace" at bounding box center [175, 156] width 57 height 15
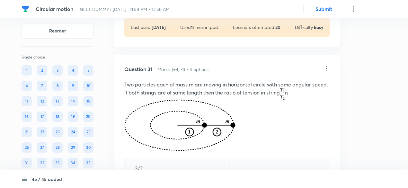
scroll to position [5693, 0]
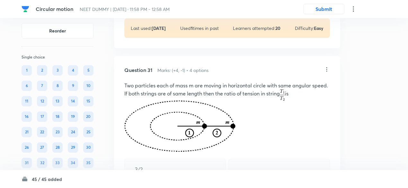
click at [202, 82] on p "Two particles each of mass m are moving in horizontal circle with same angular …" at bounding box center [227, 91] width 206 height 19
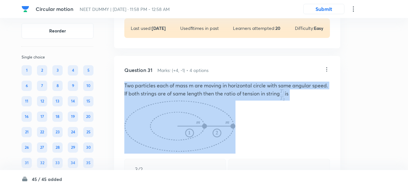
click at [202, 82] on p "Two particles each of mass m are moving in horizontal circle with same angular …" at bounding box center [227, 91] width 206 height 19
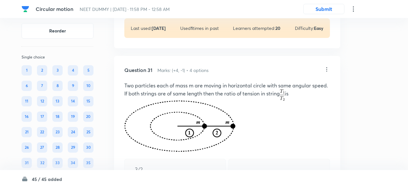
click at [328, 66] on icon at bounding box center [327, 69] width 6 height 6
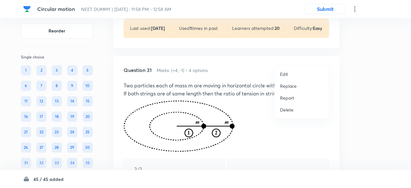
click at [291, 87] on p "Replace" at bounding box center [288, 86] width 17 height 7
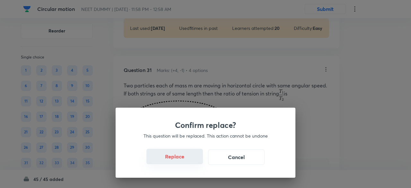
click at [179, 160] on button "Replace" at bounding box center [175, 156] width 57 height 15
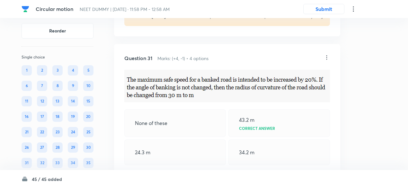
scroll to position [5705, 0]
click at [327, 55] on icon at bounding box center [327, 58] width 6 height 6
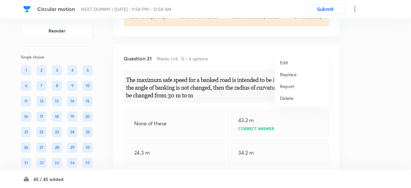
click at [291, 73] on p "Replace" at bounding box center [288, 74] width 17 height 7
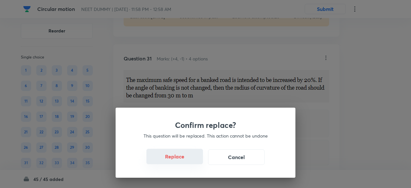
click at [182, 161] on button "Replace" at bounding box center [175, 156] width 57 height 15
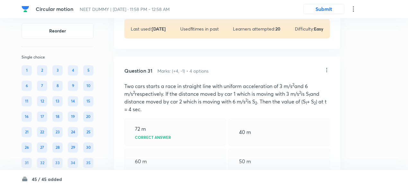
scroll to position [5691, 0]
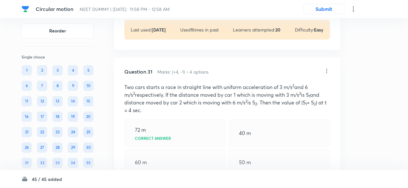
click at [327, 68] on icon at bounding box center [327, 71] width 6 height 6
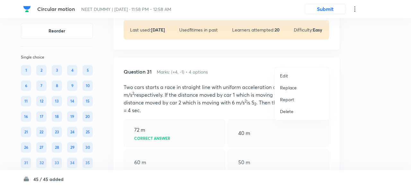
click at [290, 89] on p "Replace" at bounding box center [288, 87] width 17 height 7
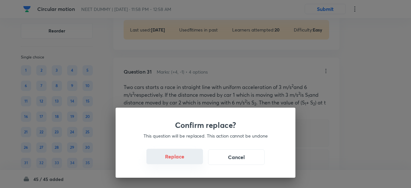
click at [183, 161] on button "Replace" at bounding box center [175, 156] width 57 height 15
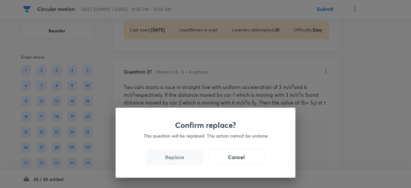
click at [183, 161] on button "Replace" at bounding box center [175, 156] width 57 height 15
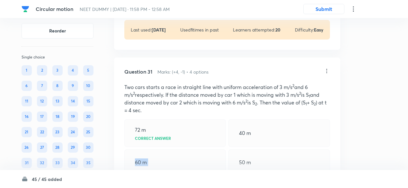
click at [183, 161] on div "60 m" at bounding box center [175, 162] width 102 height 26
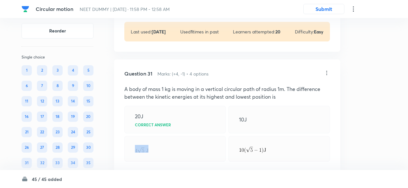
scroll to position [5686, 0]
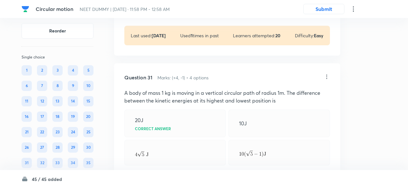
click at [327, 74] on icon at bounding box center [327, 77] width 6 height 6
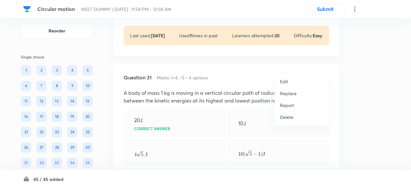
click at [293, 94] on p "Replace" at bounding box center [288, 93] width 17 height 7
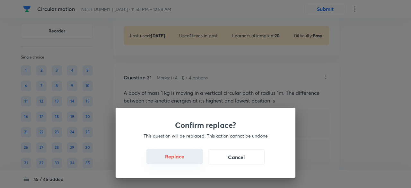
click at [181, 160] on button "Replace" at bounding box center [175, 156] width 57 height 15
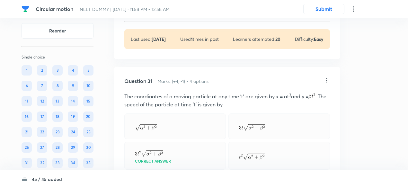
scroll to position [5682, 0]
click at [326, 78] on icon at bounding box center [327, 81] width 6 height 6
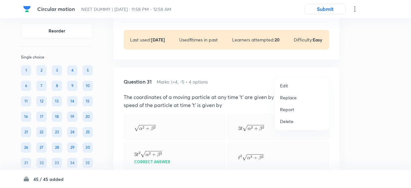
click at [290, 98] on p "Replace" at bounding box center [288, 97] width 17 height 7
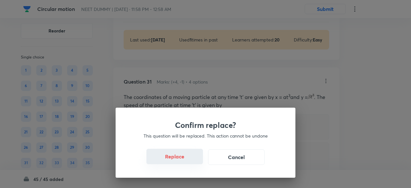
click at [186, 160] on button "Replace" at bounding box center [175, 156] width 57 height 15
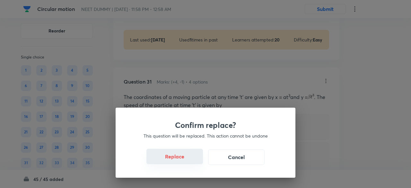
click at [186, 160] on button "Replace" at bounding box center [175, 156] width 57 height 15
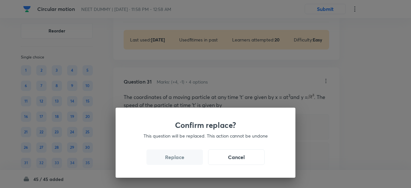
click at [186, 160] on button "Replace" at bounding box center [175, 156] width 57 height 15
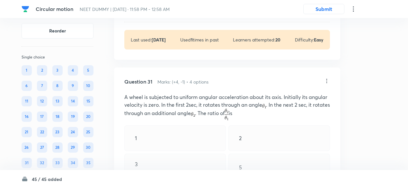
click at [186, 160] on div "3 Correct answer" at bounding box center [175, 168] width 102 height 28
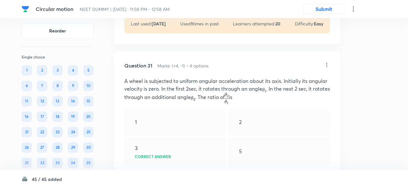
scroll to position [5688, 0]
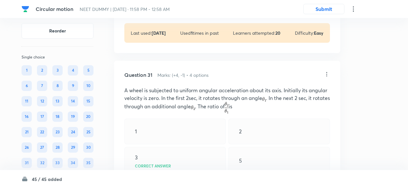
click at [327, 71] on icon at bounding box center [327, 74] width 6 height 6
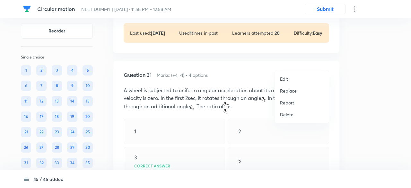
click at [291, 90] on p "Replace" at bounding box center [288, 90] width 17 height 7
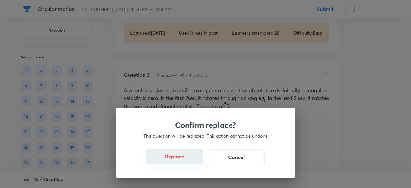
click at [182, 162] on button "Replace" at bounding box center [175, 156] width 57 height 15
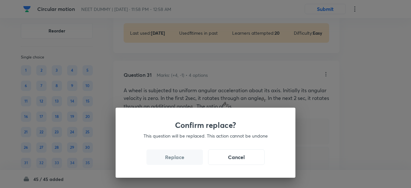
click at [182, 162] on button "Replace" at bounding box center [175, 156] width 57 height 15
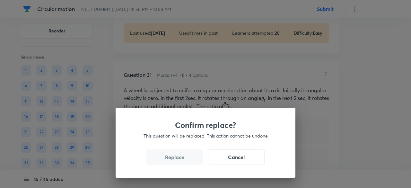
click at [182, 162] on button "Replace" at bounding box center [175, 156] width 57 height 15
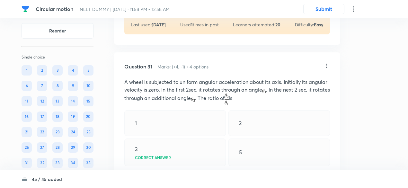
scroll to position [5696, 0]
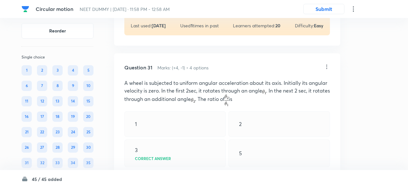
click at [327, 64] on icon at bounding box center [327, 67] width 6 height 6
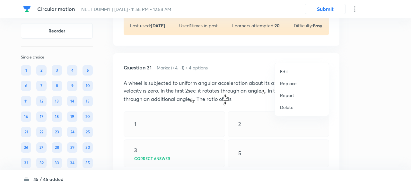
click at [293, 85] on p "Replace" at bounding box center [288, 83] width 17 height 7
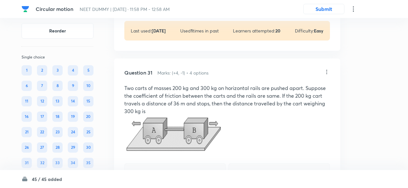
scroll to position [5690, 0]
click at [327, 70] on icon at bounding box center [327, 72] width 1 height 4
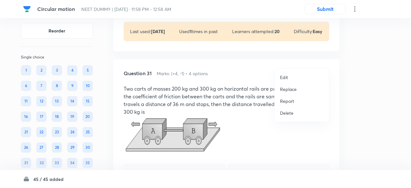
click at [291, 92] on li "Replace" at bounding box center [302, 89] width 54 height 12
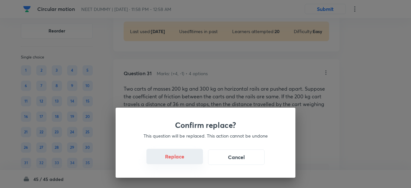
click at [183, 159] on button "Replace" at bounding box center [175, 156] width 57 height 15
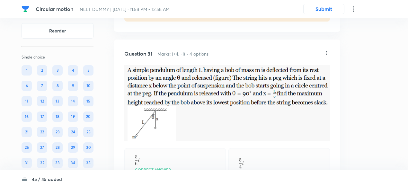
scroll to position [5709, 0]
click at [327, 50] on icon at bounding box center [327, 53] width 6 height 6
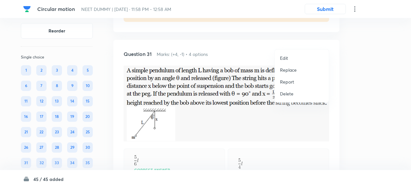
click at [294, 72] on p "Replace" at bounding box center [288, 70] width 17 height 7
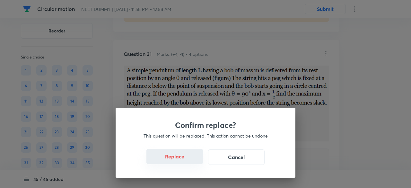
click at [177, 160] on button "Replace" at bounding box center [175, 156] width 57 height 15
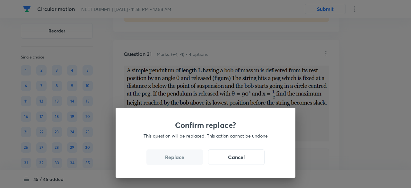
click at [177, 160] on button "Replace" at bounding box center [175, 156] width 57 height 15
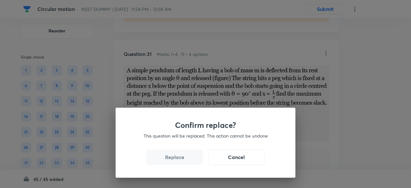
click at [177, 160] on button "Replace" at bounding box center [175, 156] width 57 height 15
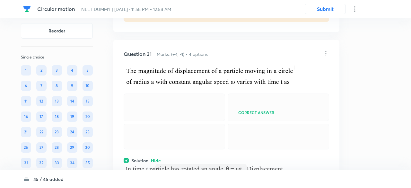
click at [177, 160] on div "Confirm replace? This question will be replaced. This action cannot be undone R…" at bounding box center [205, 94] width 411 height 188
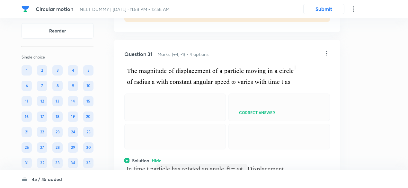
click at [203, 122] on div "Correct answer" at bounding box center [227, 122] width 206 height 56
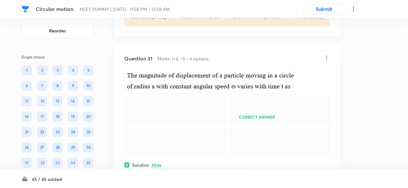
scroll to position [5704, 0]
click at [192, 79] on img at bounding box center [210, 80] width 172 height 21
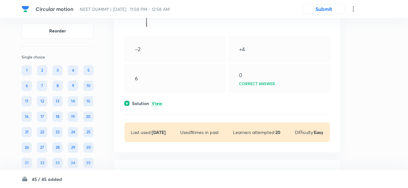
scroll to position [5589, 0]
click at [159, 102] on p "View" at bounding box center [157, 104] width 11 height 5
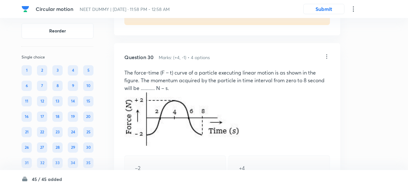
scroll to position [5470, 0]
click at [326, 54] on icon at bounding box center [327, 57] width 6 height 6
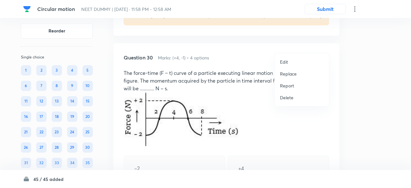
click at [293, 73] on p "Replace" at bounding box center [288, 73] width 17 height 7
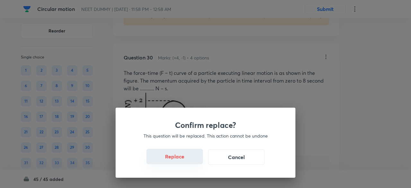
click at [181, 160] on button "Replace" at bounding box center [175, 156] width 57 height 15
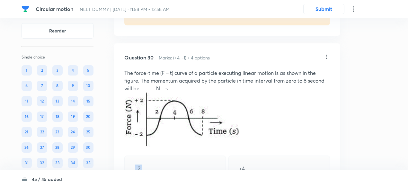
click at [181, 160] on div "–2" at bounding box center [175, 169] width 102 height 26
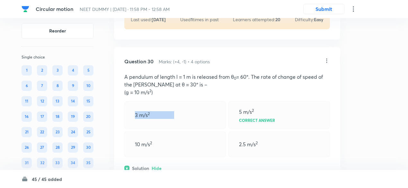
scroll to position [5458, 0]
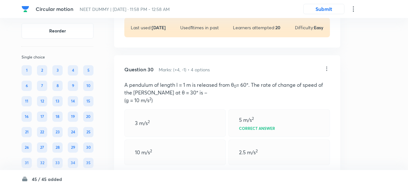
click at [326, 66] on icon at bounding box center [327, 69] width 6 height 6
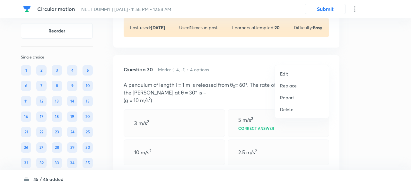
click at [290, 87] on p "Replace" at bounding box center [288, 85] width 17 height 7
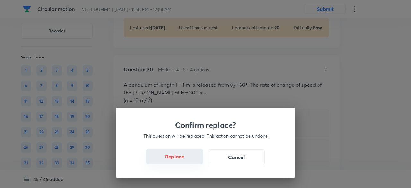
click at [179, 161] on button "Replace" at bounding box center [175, 156] width 57 height 15
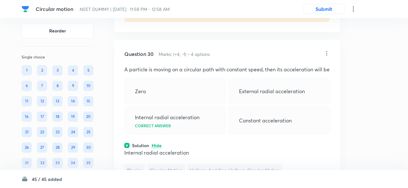
scroll to position [5465, 0]
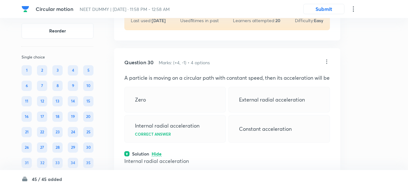
click at [327, 58] on icon at bounding box center [327, 61] width 6 height 6
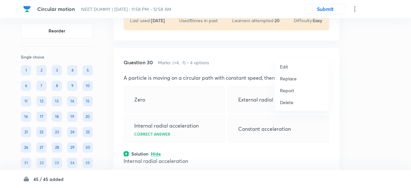
click at [287, 81] on p "Replace" at bounding box center [288, 78] width 17 height 7
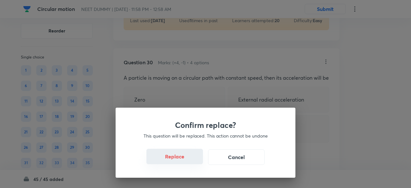
click at [181, 161] on button "Replace" at bounding box center [175, 156] width 57 height 15
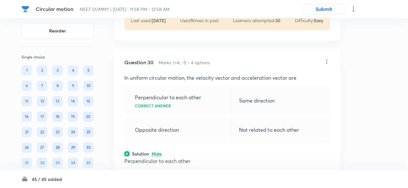
click at [327, 58] on icon at bounding box center [327, 61] width 6 height 6
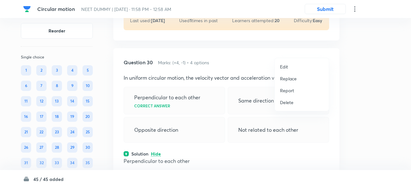
click at [291, 79] on p "Replace" at bounding box center [288, 78] width 17 height 7
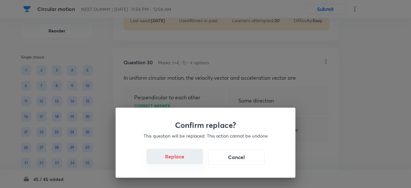
click at [186, 162] on button "Replace" at bounding box center [175, 156] width 57 height 15
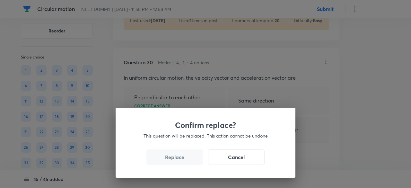
click at [186, 162] on button "Replace" at bounding box center [175, 156] width 57 height 15
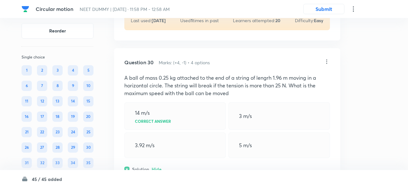
click at [187, 77] on p "A ball of mass 0.25 kg attached to the end of a string of lengrh 1.96 m moving …" at bounding box center [227, 85] width 206 height 23
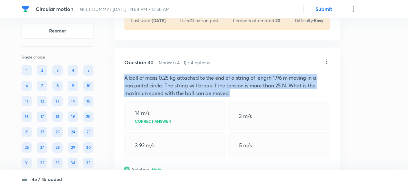
click at [187, 77] on p "A ball of mass 0.25 kg attached to the end of a string of lengrh 1.96 m moving …" at bounding box center [227, 85] width 206 height 23
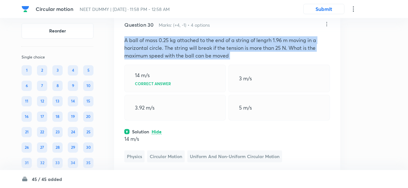
scroll to position [5478, 0]
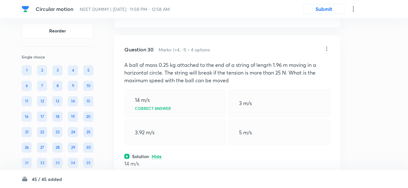
click at [327, 46] on icon at bounding box center [327, 49] width 6 height 6
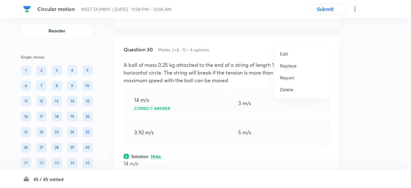
click at [294, 66] on p "Replace" at bounding box center [288, 65] width 17 height 7
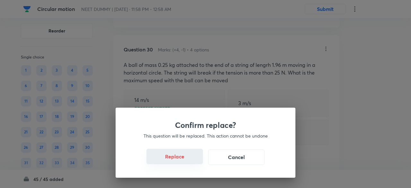
click at [181, 158] on button "Replace" at bounding box center [175, 156] width 57 height 15
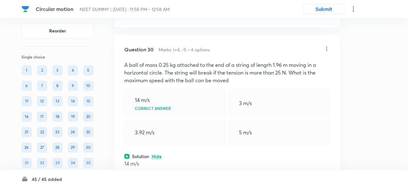
click at [181, 160] on div "14 m/s Physics Circular Motion Uniform and Non-Uniform Circular Motion" at bounding box center [227, 173] width 206 height 27
click at [325, 46] on icon at bounding box center [327, 49] width 6 height 6
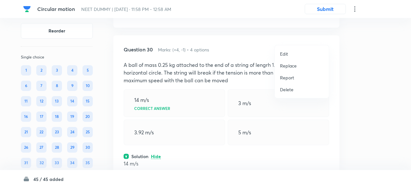
click at [292, 65] on p "Replace" at bounding box center [288, 65] width 17 height 7
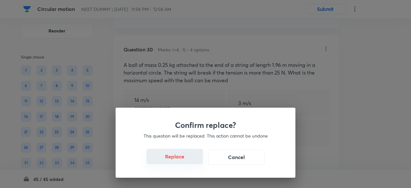
click at [183, 161] on button "Replace" at bounding box center [175, 156] width 57 height 15
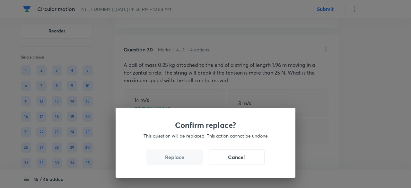
click at [183, 161] on button "Replace" at bounding box center [175, 156] width 57 height 15
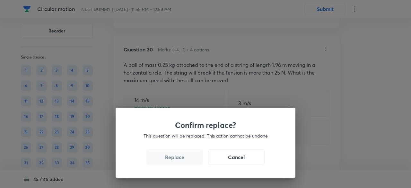
click at [183, 161] on button "Replace" at bounding box center [175, 156] width 57 height 15
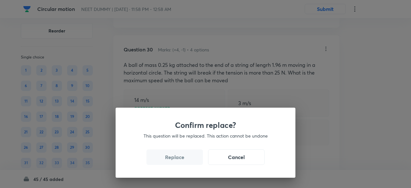
click at [183, 161] on button "Replace" at bounding box center [175, 156] width 57 height 15
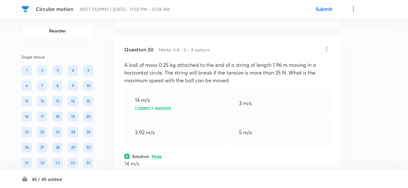
click at [327, 46] on icon at bounding box center [327, 49] width 6 height 6
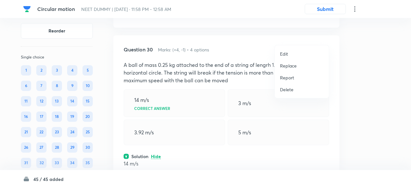
click at [287, 66] on p "Replace" at bounding box center [288, 65] width 17 height 7
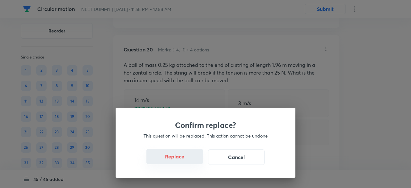
click at [181, 161] on button "Replace" at bounding box center [175, 156] width 57 height 15
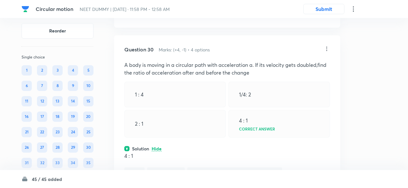
click at [181, 167] on span "Circular Motion" at bounding box center [166, 173] width 38 height 12
click at [325, 46] on icon at bounding box center [327, 49] width 6 height 6
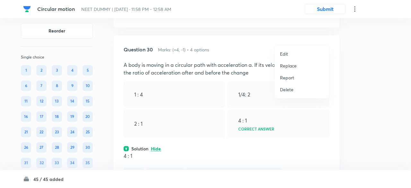
click at [290, 65] on p "Replace" at bounding box center [288, 65] width 17 height 7
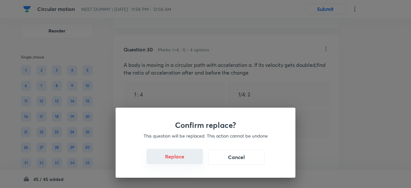
click at [177, 160] on button "Replace" at bounding box center [175, 156] width 57 height 15
click at [183, 160] on button "Replace" at bounding box center [175, 156] width 57 height 15
click at [183, 160] on div "Confirm replace? This question will be replaced. This action cannot be undone R…" at bounding box center [206, 143] width 180 height 70
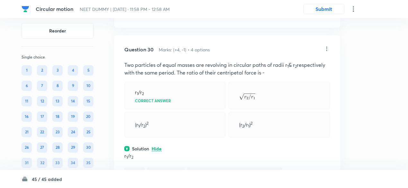
click at [328, 46] on icon at bounding box center [327, 49] width 6 height 6
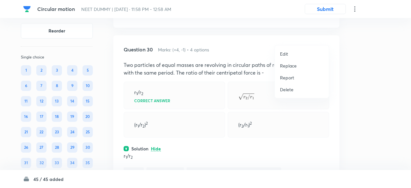
click at [296, 65] on p "Replace" at bounding box center [288, 65] width 17 height 7
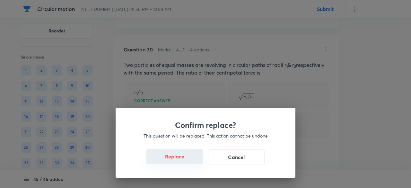
click at [186, 159] on button "Replace" at bounding box center [175, 156] width 57 height 15
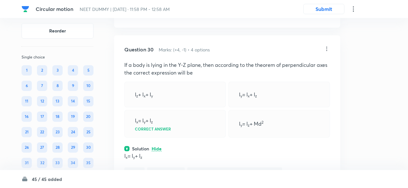
click at [327, 46] on icon at bounding box center [327, 49] width 6 height 6
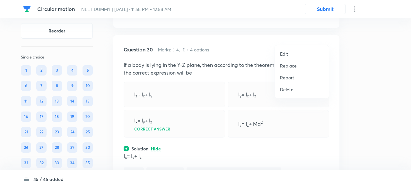
click at [287, 66] on p "Replace" at bounding box center [288, 65] width 17 height 7
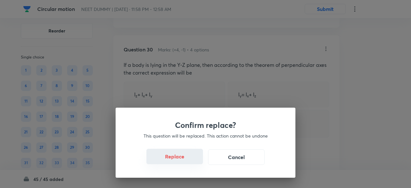
click at [183, 161] on button "Replace" at bounding box center [175, 156] width 57 height 15
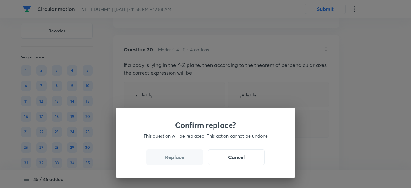
click at [183, 161] on button "Replace" at bounding box center [175, 156] width 57 height 15
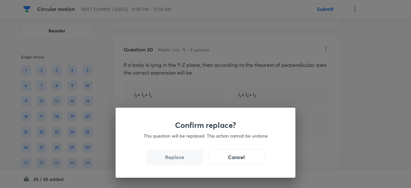
click at [183, 161] on button "Replace" at bounding box center [175, 156] width 57 height 15
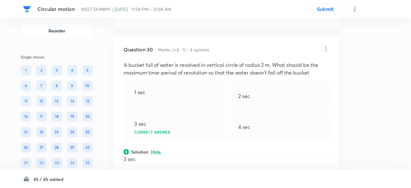
click at [183, 161] on div "Confirm replace? This question will be replaced. This action cannot be undone R…" at bounding box center [205, 94] width 411 height 188
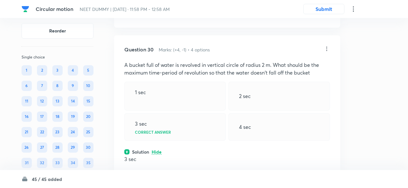
click at [183, 171] on span "Circular Motion" at bounding box center [166, 177] width 38 height 12
click at [327, 46] on icon at bounding box center [327, 49] width 6 height 6
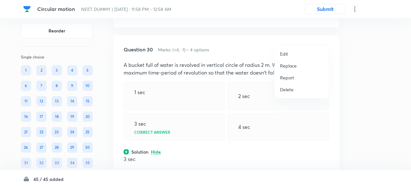
click at [292, 65] on p "Replace" at bounding box center [288, 65] width 17 height 7
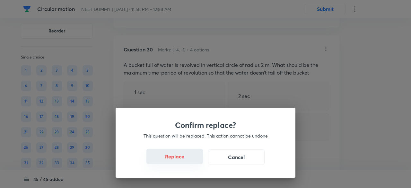
click at [183, 159] on button "Replace" at bounding box center [175, 156] width 57 height 15
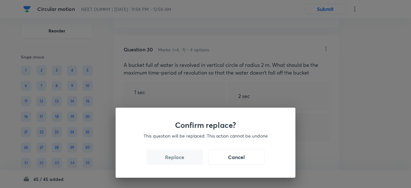
click at [183, 159] on button "Replace" at bounding box center [175, 156] width 57 height 15
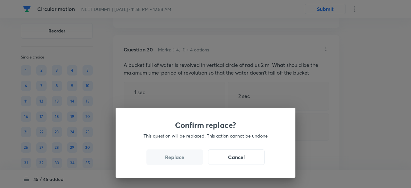
click at [183, 159] on button "Replace" at bounding box center [175, 156] width 57 height 15
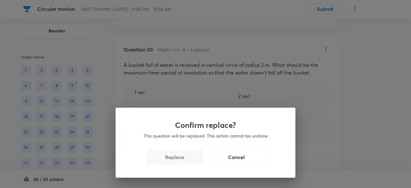
click at [183, 159] on button "Replace" at bounding box center [175, 156] width 57 height 15
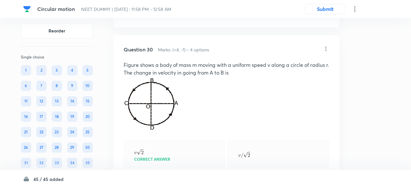
click at [183, 159] on div "Confirm replace? This question will be replaced. This action cannot be undone R…" at bounding box center [205, 94] width 411 height 188
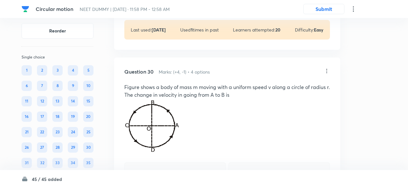
scroll to position [5455, 0]
click at [318, 84] on p "Figure shows a body of mass m moving with a uniform speed v along a circle of r…" at bounding box center [227, 91] width 206 height 15
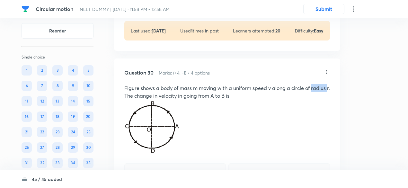
click at [318, 84] on p "Figure shows a body of mass m moving with a uniform speed v along a circle of r…" at bounding box center [227, 91] width 206 height 15
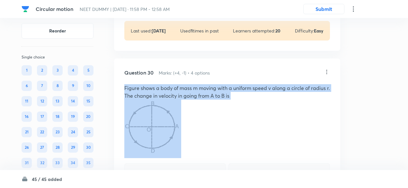
click at [318, 84] on p "Figure shows a body of mass m moving with a uniform speed v along a circle of r…" at bounding box center [227, 91] width 206 height 15
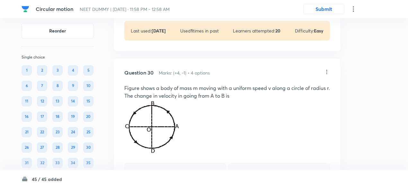
click at [327, 69] on icon at bounding box center [327, 72] width 6 height 6
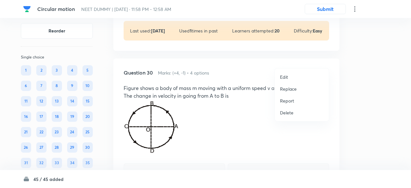
click at [285, 76] on p "Edit" at bounding box center [284, 77] width 8 height 7
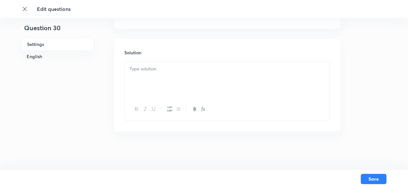
checkbox input "true"
click at [247, 86] on div at bounding box center [227, 80] width 205 height 36
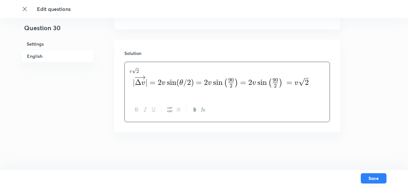
click at [373, 179] on button "Save" at bounding box center [374, 178] width 26 height 10
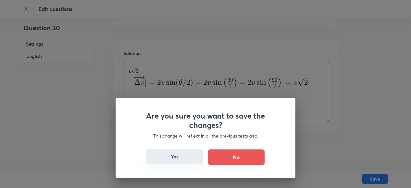
click at [178, 160] on button "Yes" at bounding box center [175, 156] width 57 height 15
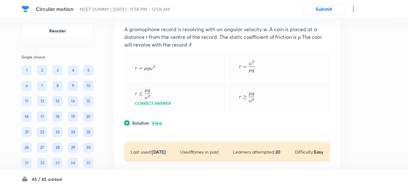
scroll to position [5331, 0]
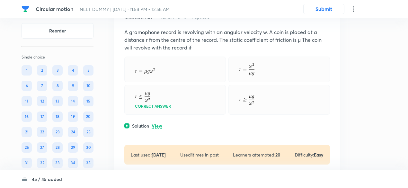
click at [157, 124] on p "View" at bounding box center [157, 126] width 11 height 5
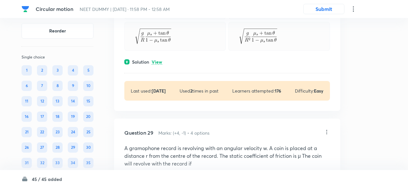
scroll to position [5206, 0]
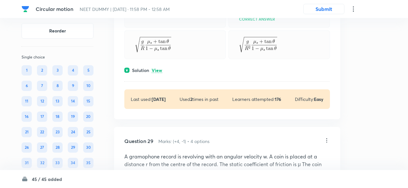
click at [158, 68] on p "View" at bounding box center [157, 70] width 11 height 5
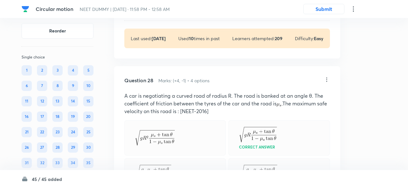
scroll to position [5078, 0]
click at [327, 76] on icon at bounding box center [327, 79] width 6 height 6
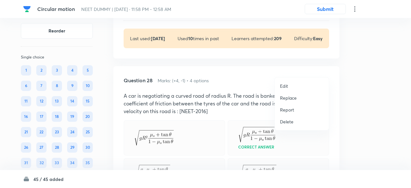
click at [294, 96] on p "Replace" at bounding box center [288, 97] width 17 height 7
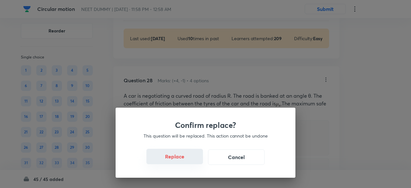
click at [178, 159] on button "Replace" at bounding box center [175, 156] width 57 height 15
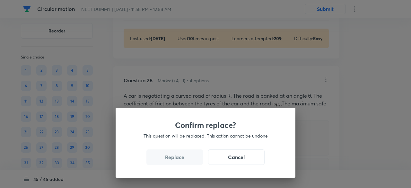
click at [178, 159] on button "Replace" at bounding box center [175, 156] width 57 height 15
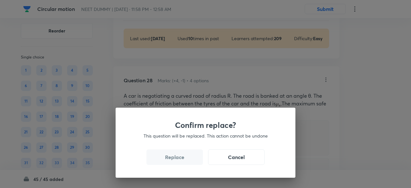
click at [178, 159] on button "Replace" at bounding box center [175, 156] width 57 height 15
click at [178, 159] on div "Confirm replace? This question will be replaced. This action cannot be undone R…" at bounding box center [205, 94] width 411 height 188
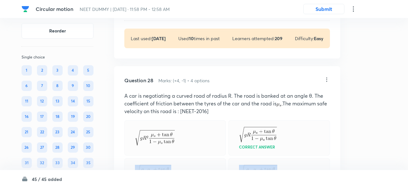
click at [178, 159] on div at bounding box center [175, 172] width 102 height 29
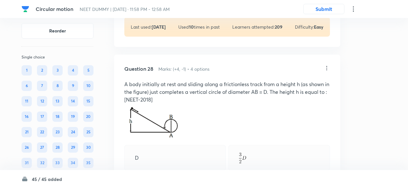
scroll to position [5089, 0]
click at [327, 66] on icon at bounding box center [327, 69] width 6 height 6
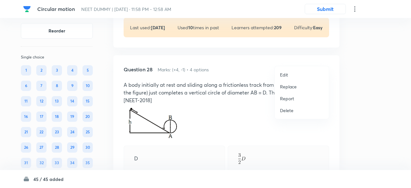
click at [292, 85] on p "Replace" at bounding box center [288, 86] width 17 height 7
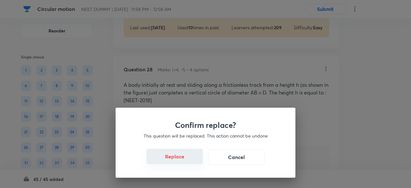
click at [179, 159] on button "Replace" at bounding box center [175, 156] width 57 height 15
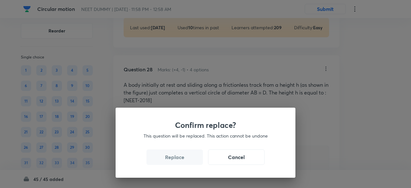
click at [179, 159] on button "Replace" at bounding box center [175, 156] width 57 height 15
click at [179, 159] on div "Confirm replace? This question will be replaced. This action cannot be undone R…" at bounding box center [205, 94] width 411 height 188
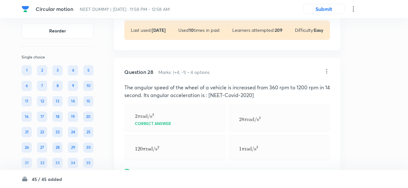
scroll to position [5087, 0]
click at [326, 68] on icon at bounding box center [327, 71] width 6 height 6
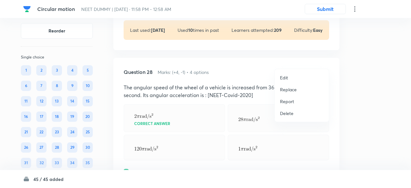
click at [289, 87] on p "Replace" at bounding box center [288, 89] width 17 height 7
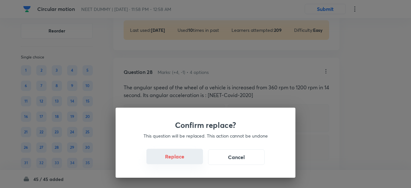
click at [184, 163] on button "Replace" at bounding box center [175, 156] width 57 height 15
click at [186, 162] on button "Replace" at bounding box center [175, 156] width 57 height 15
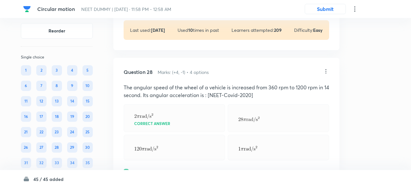
click at [186, 162] on div "Confirm replace? This question will be replaced. This action cannot be undone R…" at bounding box center [205, 94] width 411 height 188
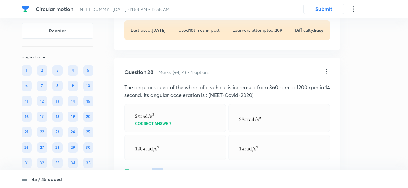
click at [186, 168] on div "Solution Hide" at bounding box center [227, 171] width 206 height 7
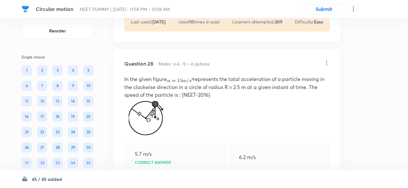
scroll to position [5095, 0]
click at [328, 60] on icon at bounding box center [327, 63] width 6 height 6
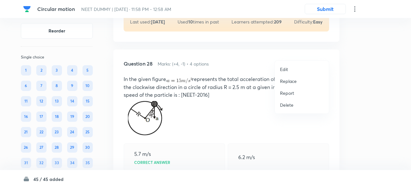
click at [292, 81] on p "Replace" at bounding box center [288, 81] width 17 height 7
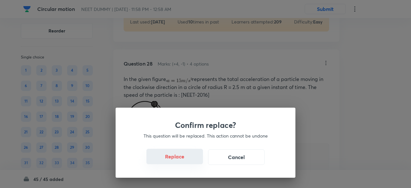
click at [191, 159] on button "Replace" at bounding box center [175, 156] width 57 height 15
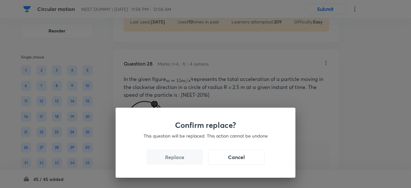
click at [191, 159] on button "Replace" at bounding box center [175, 156] width 57 height 15
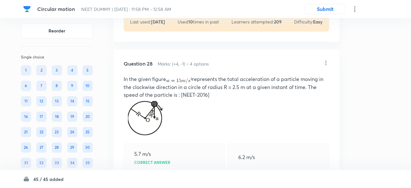
click at [191, 159] on div "Confirm replace? This question will be replaced. This action cannot be undone R…" at bounding box center [205, 94] width 411 height 188
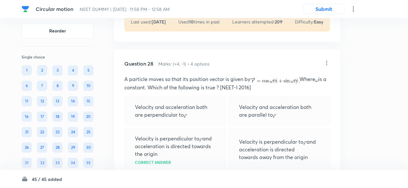
scroll to position [5092, 0]
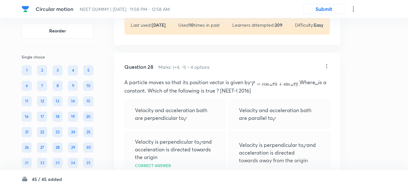
click at [326, 63] on icon at bounding box center [327, 66] width 6 height 6
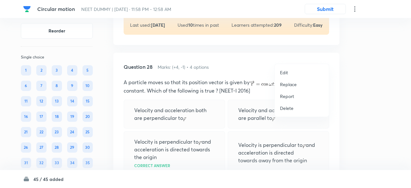
click at [293, 84] on p "Replace" at bounding box center [288, 84] width 17 height 7
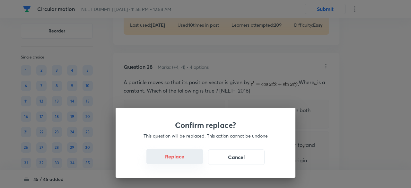
click at [187, 159] on button "Replace" at bounding box center [175, 156] width 57 height 15
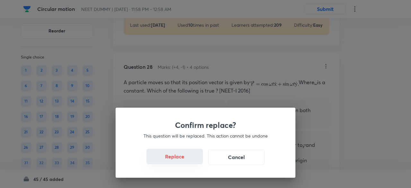
click at [187, 159] on button "Replace" at bounding box center [175, 156] width 57 height 15
click at [187, 159] on div "Confirm replace? This question will be replaced. This action cannot be undone R…" at bounding box center [205, 94] width 411 height 188
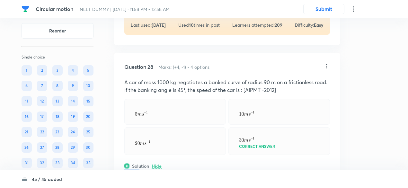
click at [187, 169] on p at bounding box center [227, 173] width 206 height 8
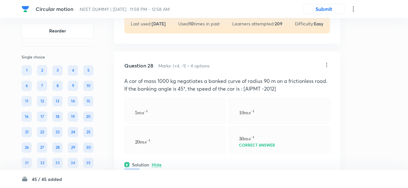
scroll to position [5090, 0]
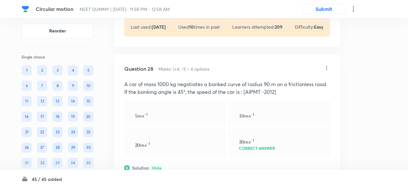
click at [327, 66] on icon at bounding box center [327, 68] width 1 height 4
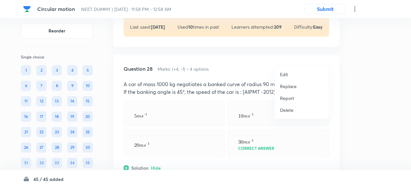
click at [295, 85] on p "Replace" at bounding box center [288, 86] width 17 height 7
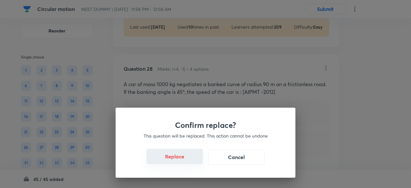
click at [184, 158] on button "Replace" at bounding box center [175, 156] width 57 height 15
click at [184, 158] on div "Confirm replace? This question will be replaced. This action cannot be undone R…" at bounding box center [206, 143] width 180 height 70
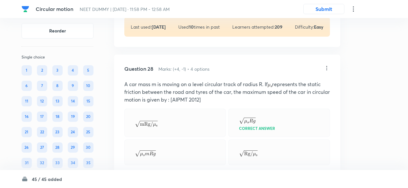
click at [184, 158] on div "Question 28 Marks: (+4, -1) • 4 options A car mass m is moving on a level circu…" at bounding box center [227, 154] width 226 height 198
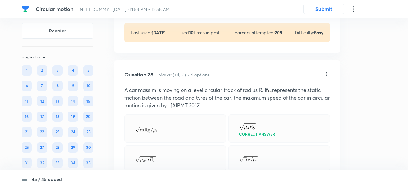
scroll to position [5083, 0]
click at [326, 71] on icon at bounding box center [327, 74] width 6 height 6
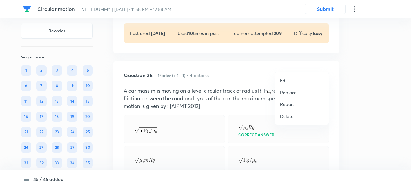
click at [295, 93] on p "Replace" at bounding box center [288, 92] width 17 height 7
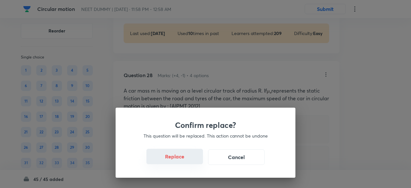
click at [188, 161] on button "Replace" at bounding box center [175, 156] width 57 height 15
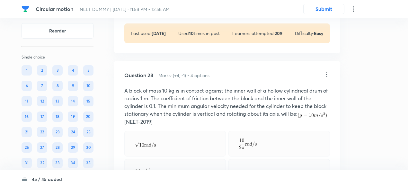
scroll to position [5081, 0]
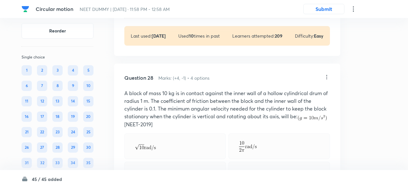
click at [327, 75] on icon at bounding box center [327, 77] width 1 height 4
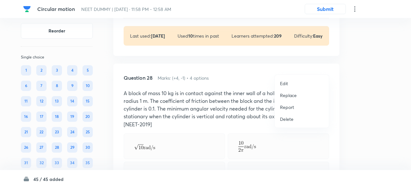
click at [287, 93] on p "Replace" at bounding box center [288, 95] width 17 height 7
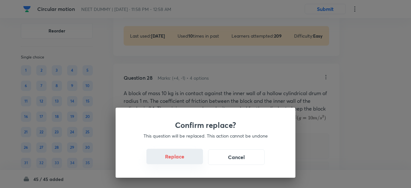
click at [183, 160] on button "Replace" at bounding box center [175, 156] width 57 height 15
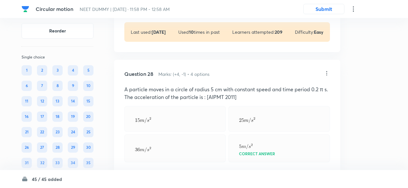
scroll to position [5085, 0]
click at [327, 70] on icon at bounding box center [327, 73] width 6 height 6
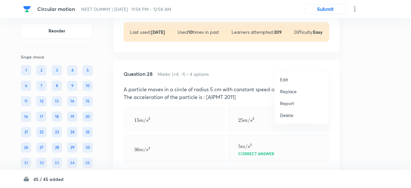
click at [291, 91] on p "Replace" at bounding box center [288, 91] width 17 height 7
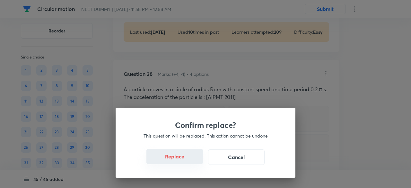
click at [183, 158] on button "Replace" at bounding box center [175, 156] width 57 height 15
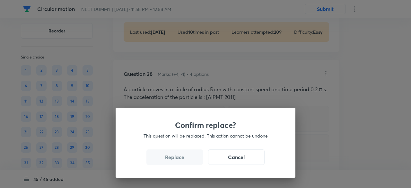
click at [183, 158] on button "Replace" at bounding box center [175, 156] width 57 height 15
click at [183, 158] on div "Confirm replace? This question will be replaced. This action cannot be undone R…" at bounding box center [205, 94] width 411 height 188
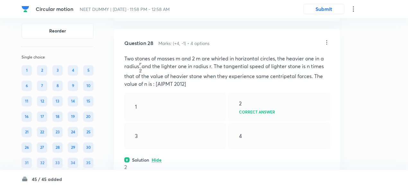
scroll to position [5098, 0]
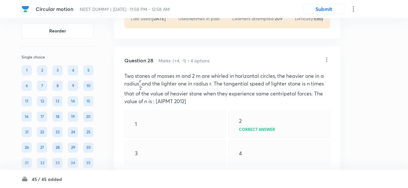
click at [327, 57] on icon at bounding box center [327, 60] width 6 height 6
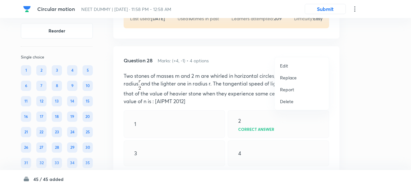
click at [285, 64] on p "Edit" at bounding box center [284, 65] width 8 height 7
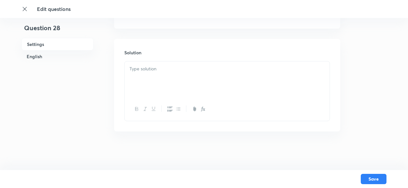
checkbox input "true"
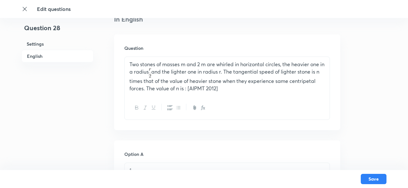
scroll to position [183, 0]
click at [262, 68] on p "Two stones of masses m and 2 m are whirled in horizontal circles, the heavier o…" at bounding box center [227, 75] width 195 height 31
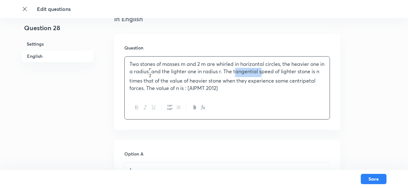
click at [262, 68] on p "Two stones of masses m and 2 m are whirled in horizontal circles, the heavier o…" at bounding box center [227, 75] width 195 height 31
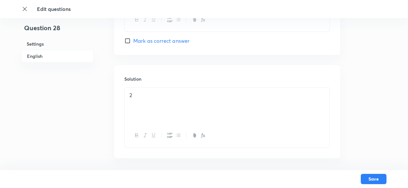
scroll to position [693, 0]
click at [204, 67] on p "2" at bounding box center [227, 69] width 195 height 7
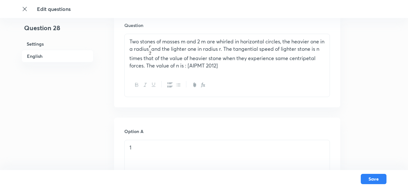
scroll to position [205, 0]
click at [220, 67] on p "Two stones of masses m and 2 m are whirled in horizontal circles, the heavier o…" at bounding box center [227, 54] width 195 height 31
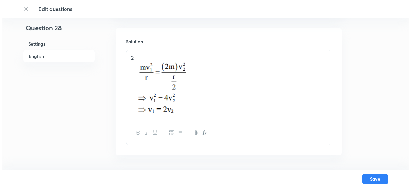
scroll to position [728, 0]
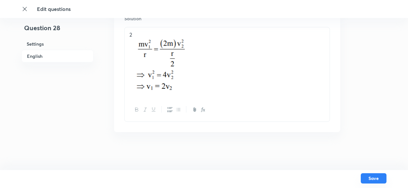
click at [370, 180] on button "Save" at bounding box center [374, 178] width 26 height 10
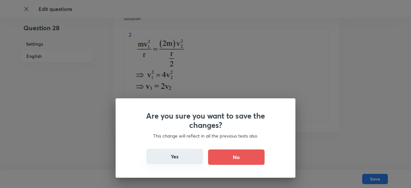
click at [181, 158] on button "Yes" at bounding box center [175, 156] width 57 height 15
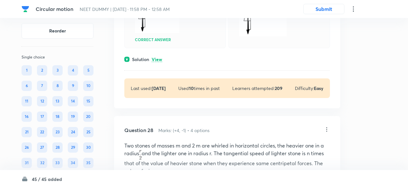
scroll to position [5020, 0]
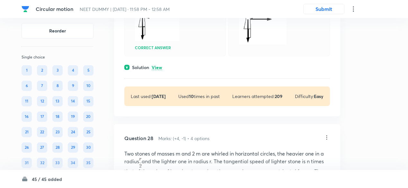
click at [161, 65] on p "View" at bounding box center [157, 67] width 11 height 5
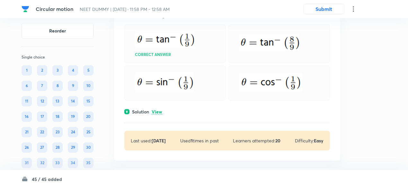
scroll to position [4664, 0]
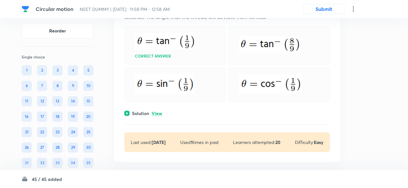
click at [161, 111] on p "View" at bounding box center [157, 113] width 11 height 5
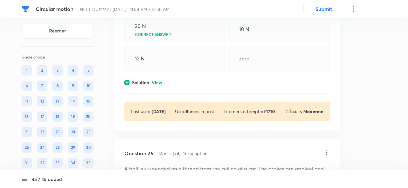
scroll to position [4488, 0]
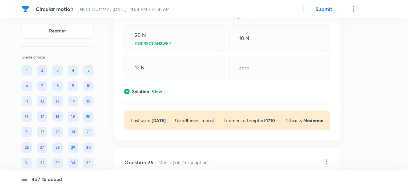
click at [160, 89] on p "View" at bounding box center [157, 91] width 11 height 5
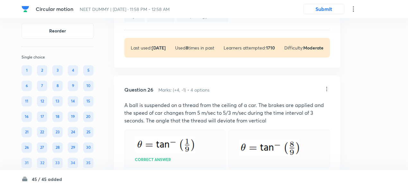
scroll to position [4630, 0]
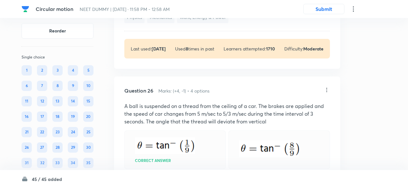
click at [326, 87] on icon at bounding box center [327, 90] width 6 height 6
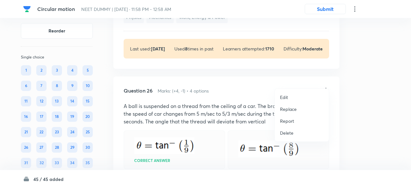
click at [285, 109] on p "Replace" at bounding box center [288, 109] width 17 height 7
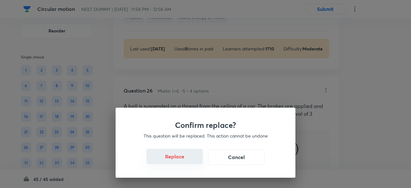
click at [183, 159] on button "Replace" at bounding box center [175, 156] width 57 height 15
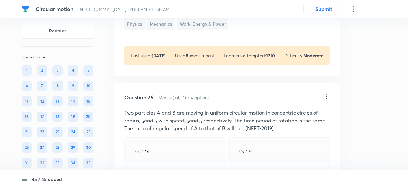
scroll to position [4622, 0]
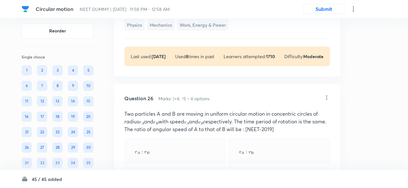
click at [327, 96] on icon at bounding box center [327, 98] width 1 height 4
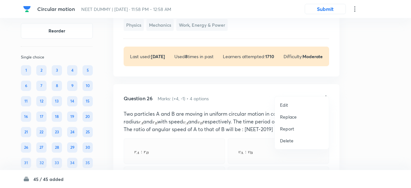
click at [290, 115] on p "Replace" at bounding box center [288, 116] width 17 height 7
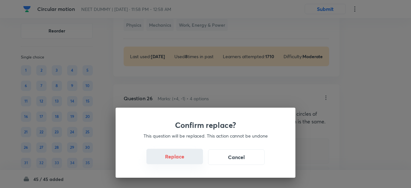
click at [181, 157] on button "Replace" at bounding box center [175, 156] width 57 height 15
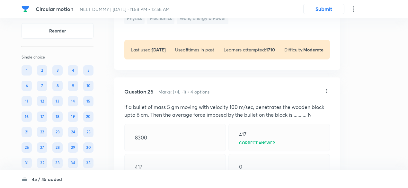
scroll to position [4628, 0]
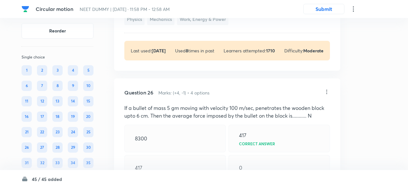
click at [328, 89] on icon at bounding box center [327, 92] width 6 height 6
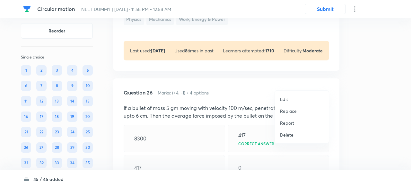
click at [290, 109] on p "Replace" at bounding box center [288, 111] width 17 height 7
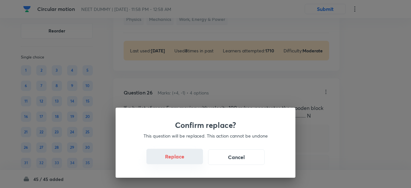
click at [183, 158] on button "Replace" at bounding box center [175, 156] width 57 height 15
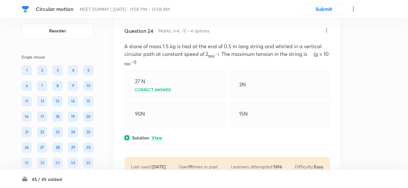
scroll to position [4264, 0]
click at [157, 136] on p "View" at bounding box center [157, 138] width 11 height 5
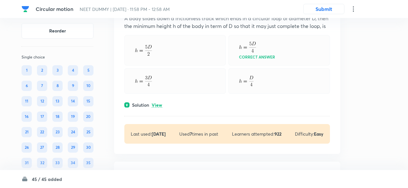
scroll to position [4117, 0]
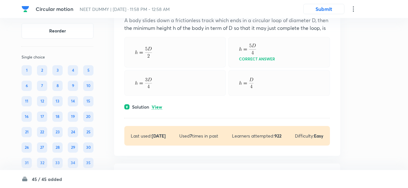
click at [161, 105] on p "View" at bounding box center [157, 107] width 11 height 5
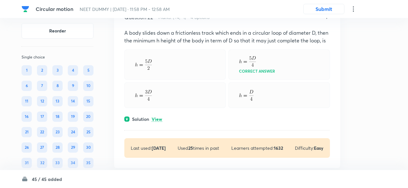
scroll to position [3933, 0]
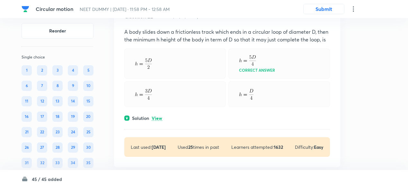
click at [160, 116] on p "View" at bounding box center [157, 118] width 11 height 5
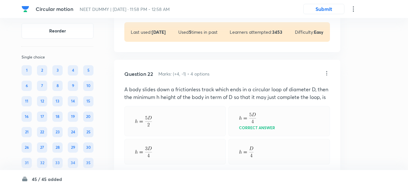
scroll to position [3875, 0]
click at [327, 71] on icon at bounding box center [327, 74] width 6 height 6
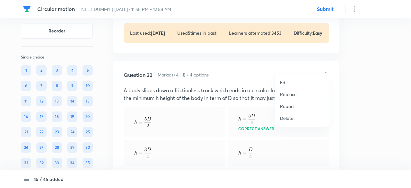
click at [293, 93] on p "Replace" at bounding box center [288, 94] width 17 height 7
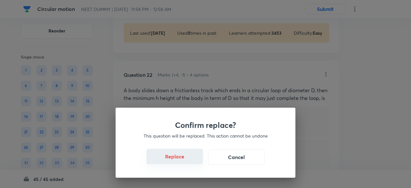
click at [181, 157] on button "Replace" at bounding box center [175, 156] width 57 height 15
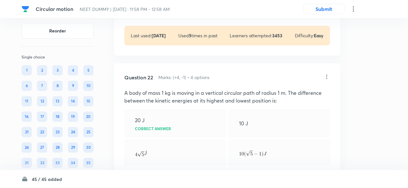
scroll to position [3872, 0]
click at [327, 74] on icon at bounding box center [327, 77] width 6 height 6
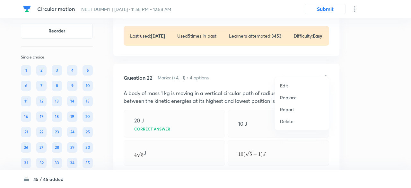
click at [293, 99] on p "Replace" at bounding box center [288, 97] width 17 height 7
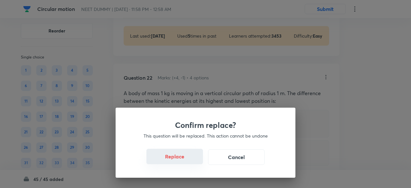
click at [186, 160] on button "Replace" at bounding box center [175, 156] width 57 height 15
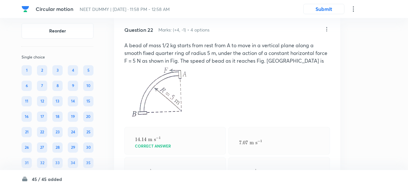
scroll to position [3919, 0]
click at [327, 28] on icon at bounding box center [327, 30] width 1 height 4
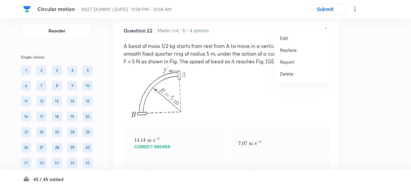
click at [288, 49] on p "Replace" at bounding box center [288, 50] width 17 height 7
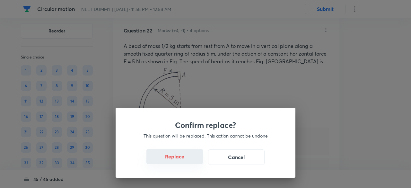
click at [180, 159] on button "Replace" at bounding box center [175, 156] width 57 height 15
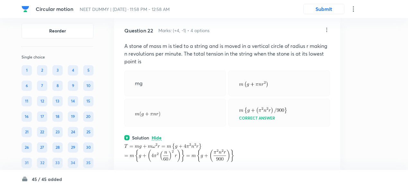
click at [327, 28] on icon at bounding box center [327, 30] width 1 height 4
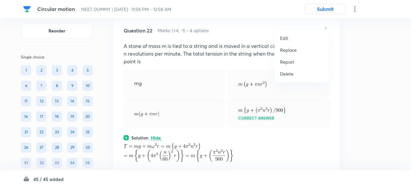
click at [290, 51] on p "Replace" at bounding box center [288, 50] width 17 height 7
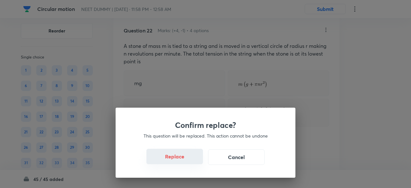
click at [179, 161] on button "Replace" at bounding box center [175, 156] width 57 height 15
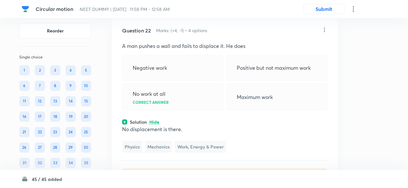
click at [179, 168] on div "Last used: 1 month ago Used 3 times in past Learners attempted: 850 Difficulty:…" at bounding box center [225, 178] width 206 height 20
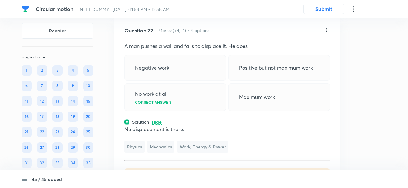
click at [179, 168] on div "Last used: 1 month ago Used 3 times in past Learners attempted: 850 Difficulty:…" at bounding box center [227, 178] width 206 height 20
click at [325, 27] on icon at bounding box center [327, 30] width 6 height 6
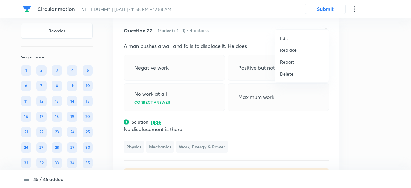
click at [294, 47] on p "Replace" at bounding box center [288, 50] width 17 height 7
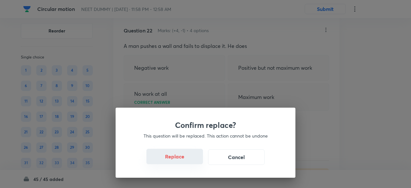
click at [183, 160] on button "Replace" at bounding box center [175, 156] width 57 height 15
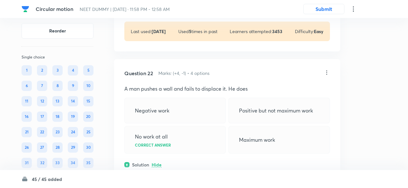
scroll to position [3875, 0]
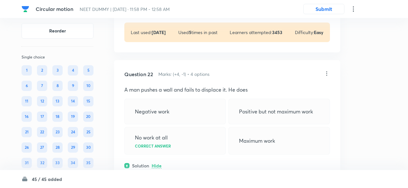
click at [327, 70] on icon at bounding box center [327, 73] width 6 height 6
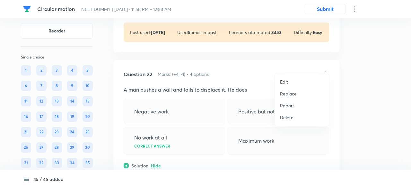
click at [287, 94] on p "Replace" at bounding box center [288, 93] width 17 height 7
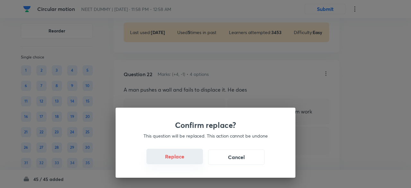
click at [188, 161] on button "Replace" at bounding box center [175, 156] width 57 height 15
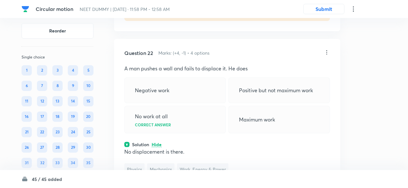
scroll to position [3878, 0]
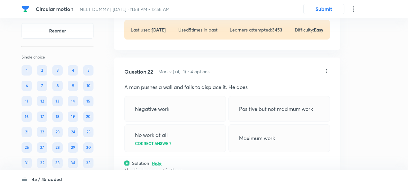
click at [326, 68] on icon at bounding box center [327, 71] width 6 height 6
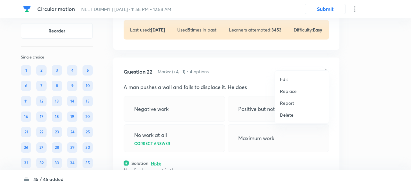
click at [291, 93] on p "Replace" at bounding box center [288, 91] width 17 height 7
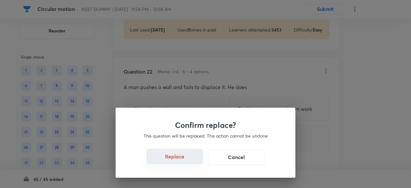
click at [183, 158] on button "Replace" at bounding box center [175, 156] width 57 height 15
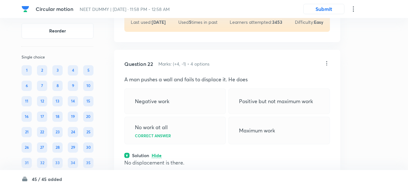
scroll to position [3884, 0]
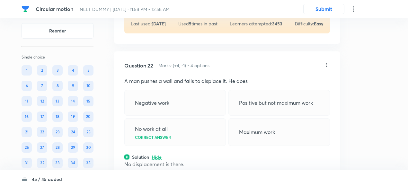
click at [326, 62] on icon at bounding box center [327, 65] width 6 height 6
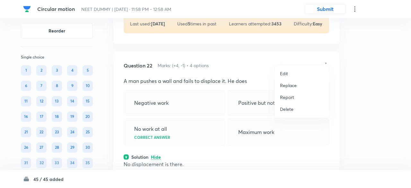
click at [292, 85] on p "Replace" at bounding box center [288, 85] width 17 height 7
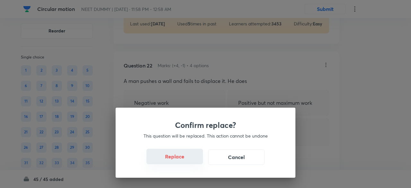
click at [181, 161] on button "Replace" at bounding box center [175, 156] width 57 height 15
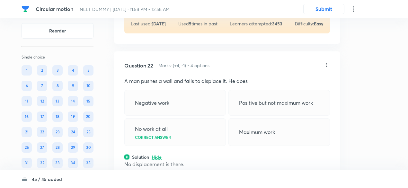
click at [326, 62] on icon at bounding box center [327, 65] width 6 height 6
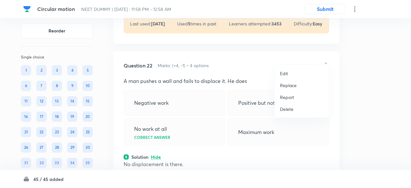
click at [289, 86] on p "Replace" at bounding box center [288, 85] width 17 height 7
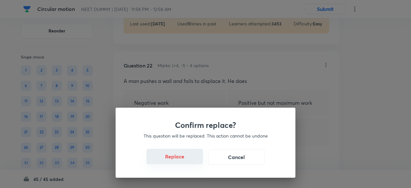
click at [177, 161] on button "Replace" at bounding box center [175, 156] width 57 height 15
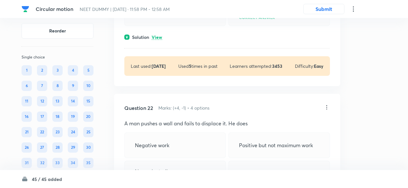
scroll to position [3841, 0]
click at [325, 104] on icon at bounding box center [327, 107] width 6 height 6
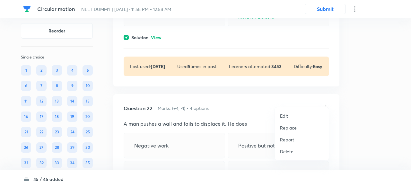
click at [289, 128] on p "Replace" at bounding box center [288, 127] width 17 height 7
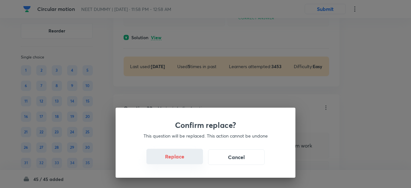
click at [185, 162] on button "Replace" at bounding box center [175, 156] width 57 height 15
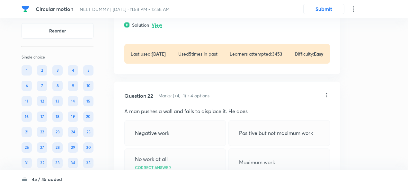
scroll to position [3852, 0]
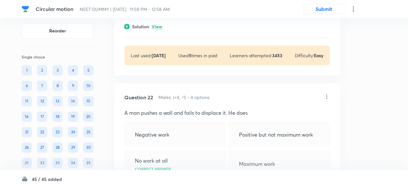
click at [327, 94] on icon at bounding box center [327, 96] width 1 height 4
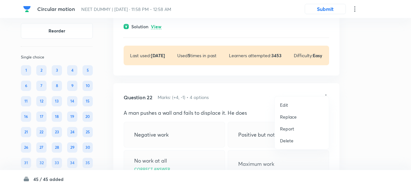
click at [289, 116] on p "Replace" at bounding box center [288, 116] width 17 height 7
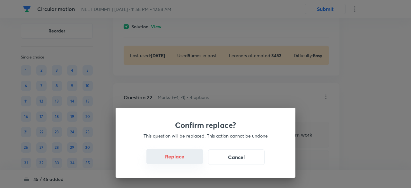
click at [184, 160] on button "Replace" at bounding box center [175, 156] width 57 height 15
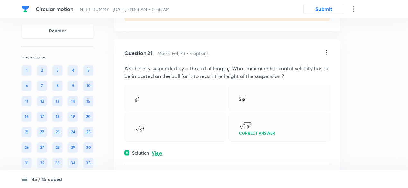
scroll to position [3726, 0]
click at [157, 151] on p "View" at bounding box center [157, 153] width 11 height 5
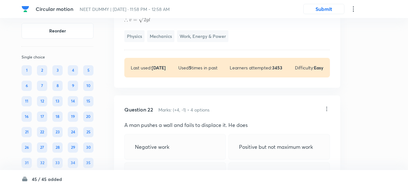
scroll to position [3941, 0]
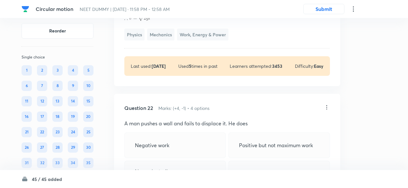
click at [329, 104] on icon at bounding box center [327, 107] width 6 height 6
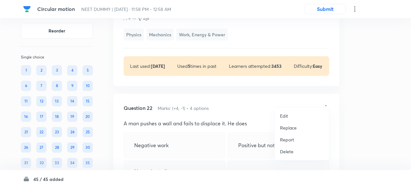
click at [297, 127] on li "Replace" at bounding box center [302, 128] width 54 height 12
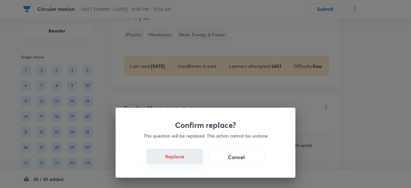
click at [187, 161] on button "Replace" at bounding box center [175, 156] width 57 height 15
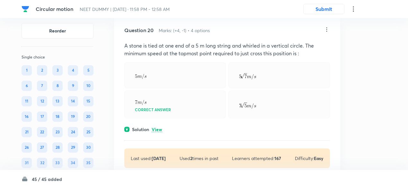
scroll to position [3578, 0]
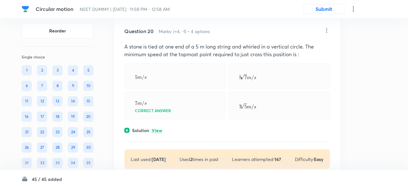
click at [158, 128] on p "View" at bounding box center [157, 130] width 11 height 5
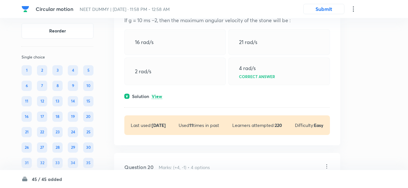
scroll to position [3438, 0]
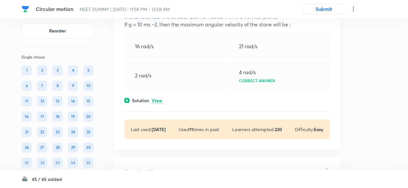
click at [157, 98] on p "View" at bounding box center [157, 100] width 11 height 5
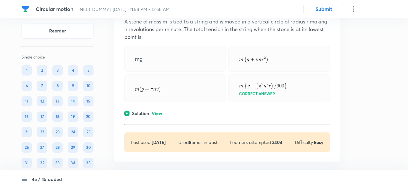
scroll to position [3247, 0]
click at [157, 112] on p "View" at bounding box center [157, 114] width 11 height 5
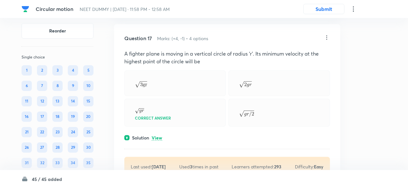
scroll to position [3042, 0]
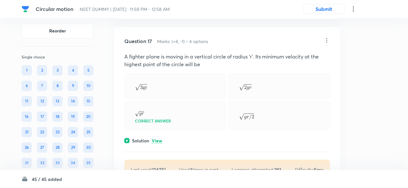
click at [159, 139] on p "View" at bounding box center [157, 141] width 11 height 5
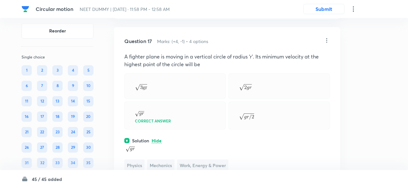
click at [328, 37] on icon at bounding box center [327, 40] width 6 height 6
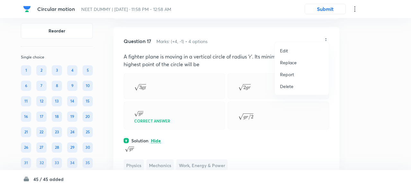
click at [296, 59] on p "Replace" at bounding box center [288, 62] width 17 height 7
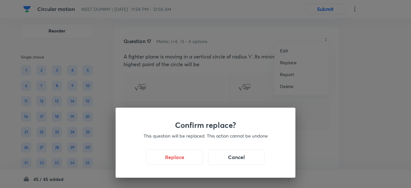
click at [296, 59] on div "Confirm replace? This question will be replaced. This action cannot be undone R…" at bounding box center [205, 94] width 411 height 188
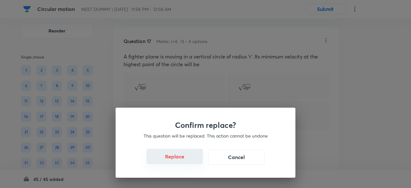
click at [182, 161] on button "Replace" at bounding box center [175, 156] width 57 height 15
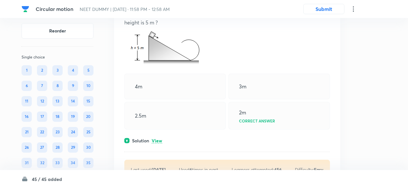
scroll to position [2870, 0]
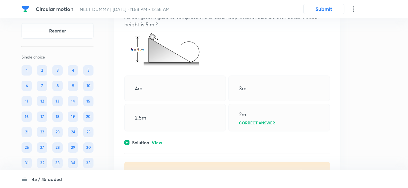
click at [159, 140] on p "View" at bounding box center [157, 142] width 11 height 5
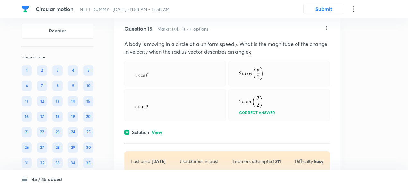
scroll to position [2665, 0]
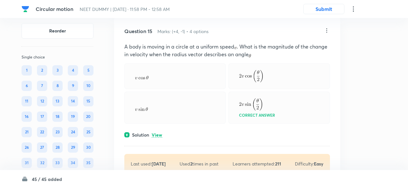
click at [159, 133] on div "Question 15 Marks: (+4, -1) • 4 options A body is moving in a circle at a unifo…" at bounding box center [227, 100] width 226 height 167
click at [159, 133] on p "View" at bounding box center [157, 135] width 11 height 5
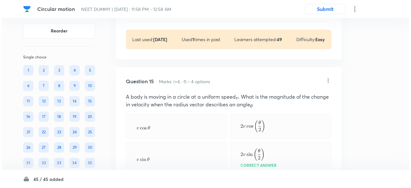
scroll to position [2615, 0]
click at [326, 78] on icon at bounding box center [327, 81] width 6 height 6
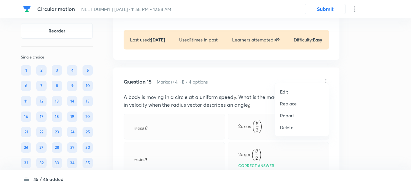
click at [283, 105] on p "Replace" at bounding box center [288, 103] width 17 height 7
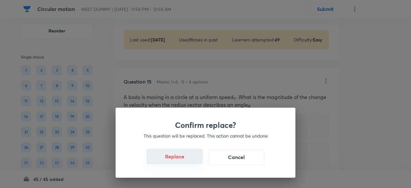
click at [181, 157] on button "Replace" at bounding box center [175, 156] width 57 height 15
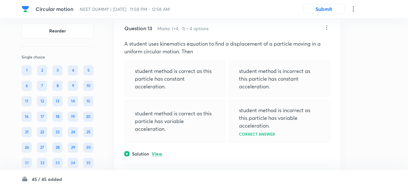
scroll to position [2290, 0]
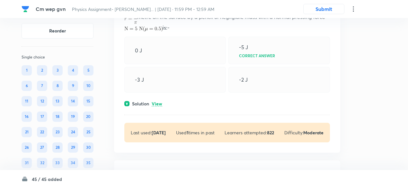
click at [158, 102] on p "View" at bounding box center [157, 104] width 11 height 5
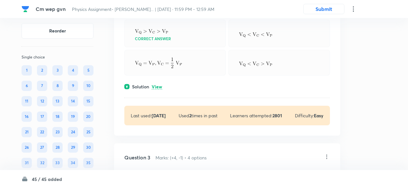
scroll to position [397, 0]
click at [157, 86] on p "View" at bounding box center [157, 87] width 11 height 5
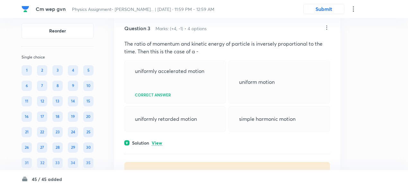
scroll to position [655, 0]
click at [159, 140] on p "View" at bounding box center [157, 142] width 11 height 5
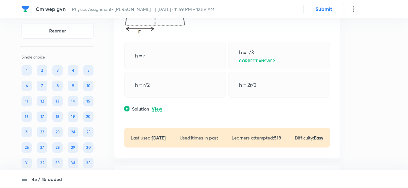
scroll to position [944, 0]
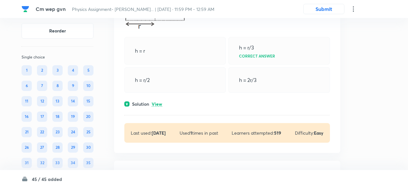
click at [158, 102] on p "View" at bounding box center [157, 104] width 11 height 5
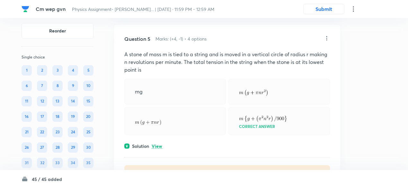
scroll to position [1208, 0]
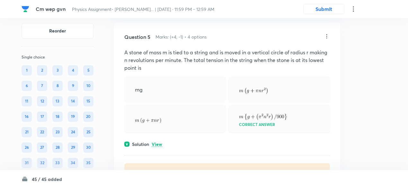
click at [159, 142] on p "View" at bounding box center [157, 144] width 11 height 5
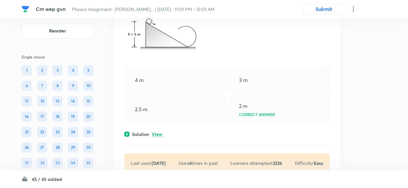
click at [158, 134] on p "View" at bounding box center [157, 134] width 11 height 5
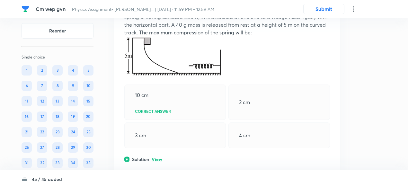
scroll to position [1772, 0]
click at [158, 155] on div "Solution View" at bounding box center [227, 158] width 206 height 7
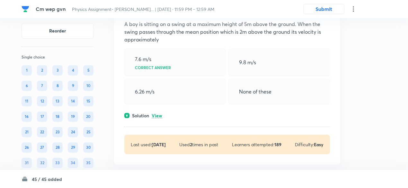
scroll to position [2130, 0]
click at [159, 114] on p "View" at bounding box center [157, 115] width 11 height 5
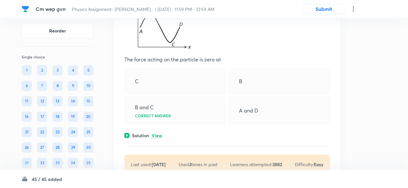
scroll to position [2487, 0]
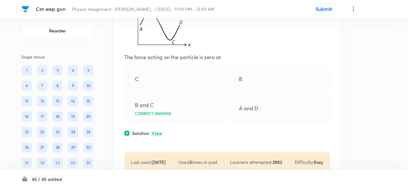
click at [158, 131] on p "View" at bounding box center [157, 133] width 11 height 5
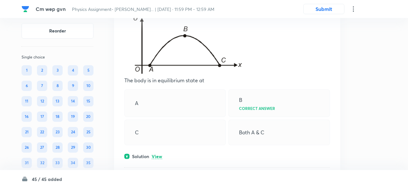
scroll to position [2754, 0]
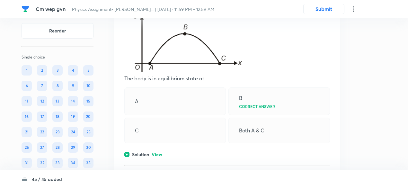
click at [160, 152] on p "View" at bounding box center [157, 154] width 11 height 5
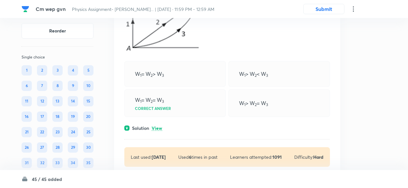
scroll to position [3058, 0]
click at [159, 126] on p "View" at bounding box center [157, 128] width 11 height 5
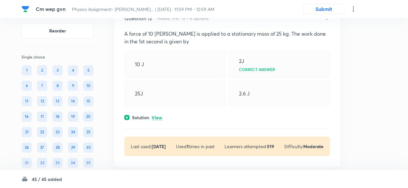
scroll to position [3283, 0]
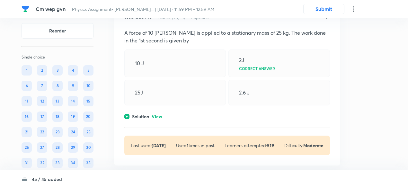
click at [159, 114] on p "View" at bounding box center [157, 116] width 11 height 5
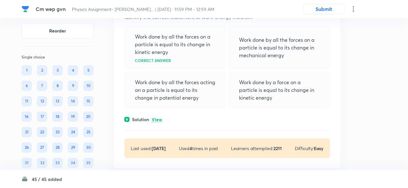
scroll to position [3570, 0]
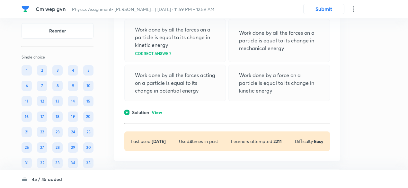
click at [158, 110] on p "View" at bounding box center [157, 112] width 11 height 5
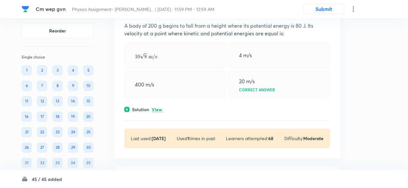
scroll to position [3773, 0]
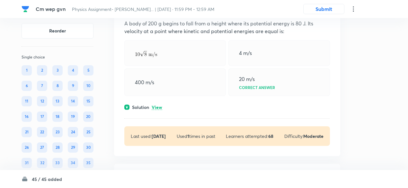
click at [157, 99] on div "Question 14 Marks: (+4, -1) • 4 options A body of 200 g begins to fall from a h…" at bounding box center [227, 75] width 226 height 162
click at [157, 105] on p "View" at bounding box center [157, 107] width 11 height 5
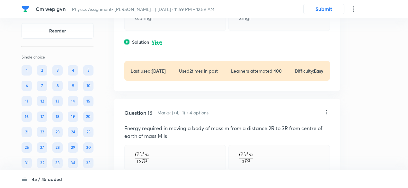
scroll to position [4175, 0]
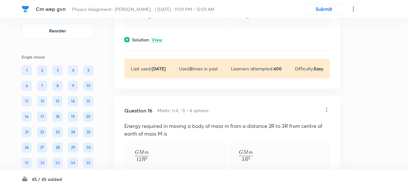
click at [160, 42] on p "View" at bounding box center [157, 40] width 11 height 5
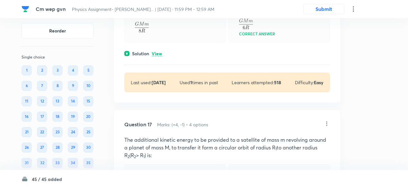
scroll to position [4404, 0]
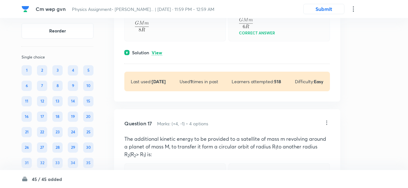
click at [159, 55] on p "View" at bounding box center [157, 52] width 11 height 5
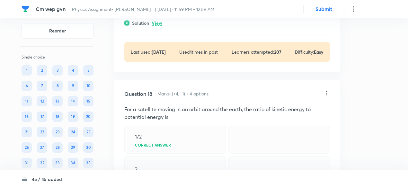
scroll to position [4683, 0]
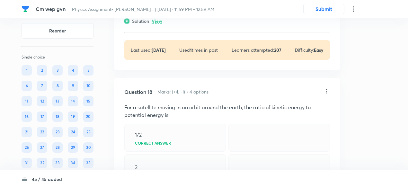
click at [160, 24] on p "View" at bounding box center [157, 21] width 11 height 5
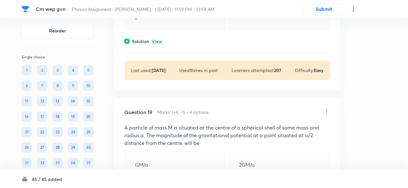
scroll to position [4934, 0]
click at [159, 44] on p "View" at bounding box center [157, 41] width 11 height 5
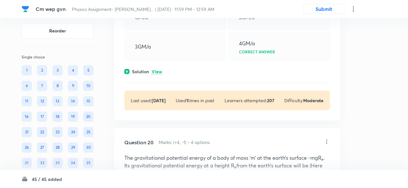
scroll to position [5163, 0]
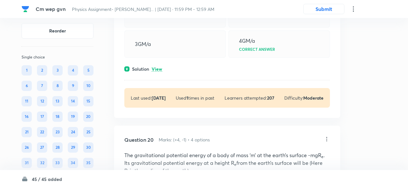
click at [158, 118] on div "Question 19 Marks: (+4, -1) • 4 options A particle of mass M is situated at the…" at bounding box center [227, 33] width 226 height 170
click at [158, 72] on p "View" at bounding box center [157, 69] width 11 height 5
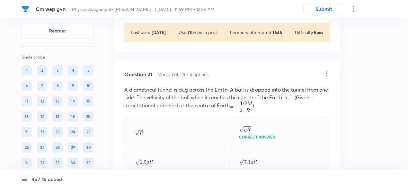
scroll to position [5512, 0]
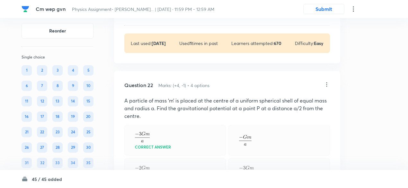
scroll to position [5726, 0]
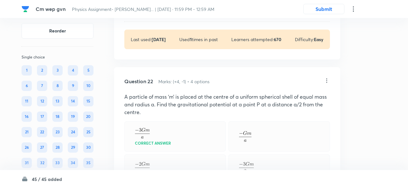
click at [157, 13] on p "View" at bounding box center [157, 10] width 11 height 5
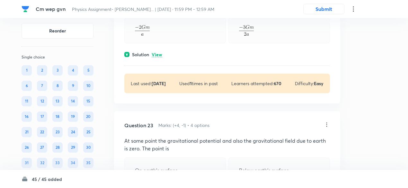
scroll to position [5918, 0]
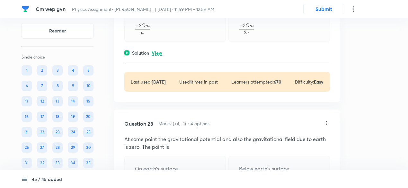
click at [159, 56] on p "View" at bounding box center [157, 53] width 11 height 5
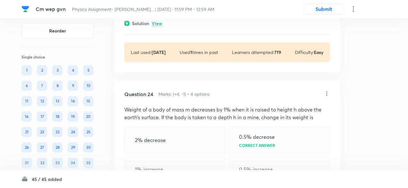
scroll to position [6180, 0]
click at [160, 25] on p "View" at bounding box center [157, 23] width 11 height 5
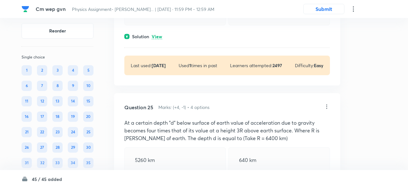
scroll to position [6377, 0]
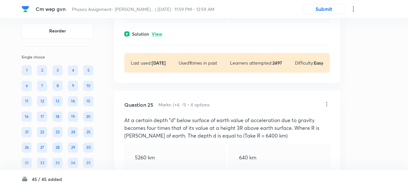
click at [159, 37] on p "View" at bounding box center [157, 34] width 11 height 5
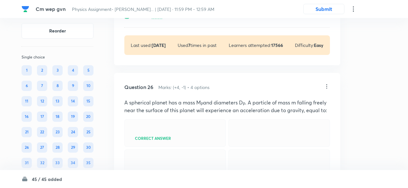
scroll to position [6641, 0]
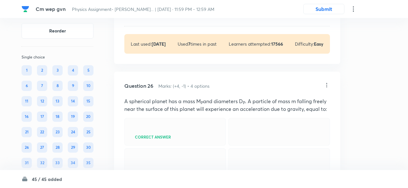
click at [160, 18] on p "View" at bounding box center [157, 15] width 11 height 5
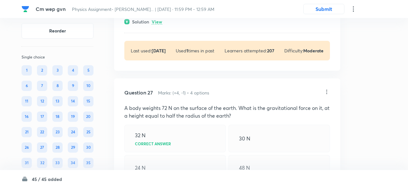
scroll to position [6930, 0]
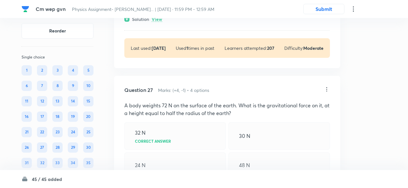
click at [159, 22] on p "View" at bounding box center [157, 19] width 11 height 5
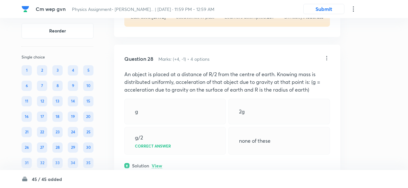
scroll to position [7176, 0]
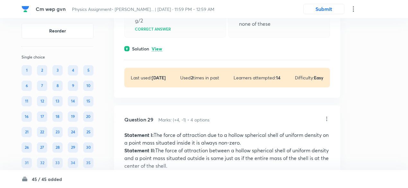
scroll to position [7342, 0]
click at [158, 51] on p "View" at bounding box center [157, 48] width 11 height 5
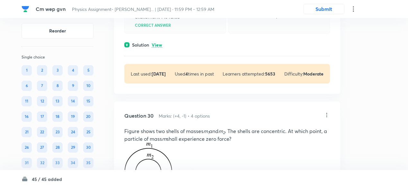
scroll to position [7625, 0]
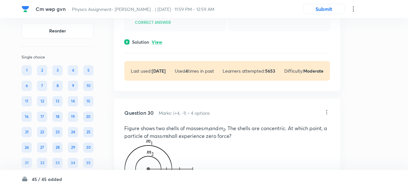
click at [163, 45] on div "Solution View" at bounding box center [227, 42] width 206 height 7
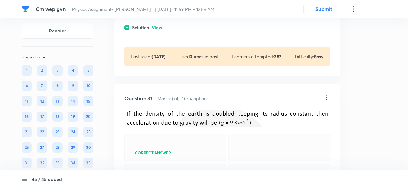
scroll to position [7920, 0]
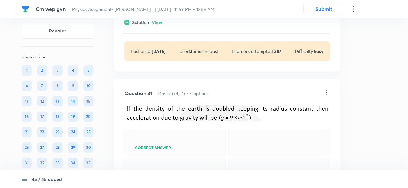
click at [161, 25] on p "View" at bounding box center [157, 22] width 11 height 5
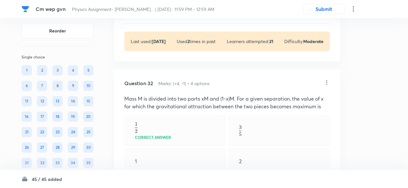
scroll to position [8138, 0]
click at [157, 15] on p "View" at bounding box center [157, 12] width 11 height 5
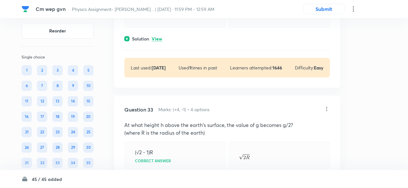
scroll to position [8313, 0]
click at [159, 41] on p "View" at bounding box center [157, 38] width 11 height 5
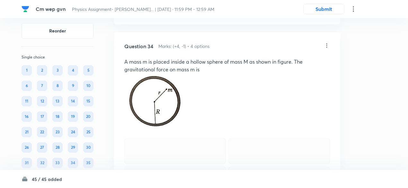
scroll to position [8597, 0]
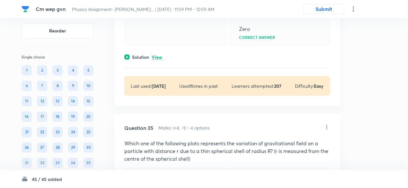
click at [166, 16] on div at bounding box center [175, 3] width 102 height 26
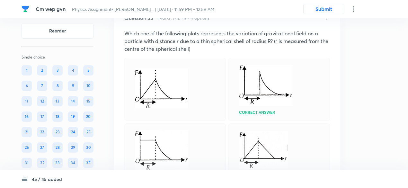
scroll to position [8886, 0]
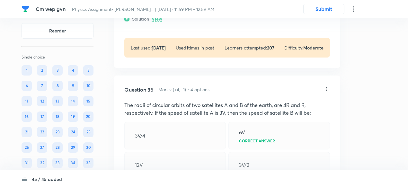
scroll to position [9081, 0]
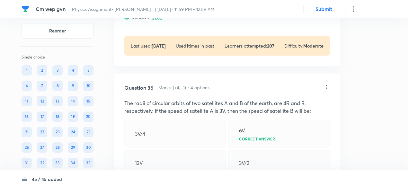
click at [160, 20] on p "View" at bounding box center [157, 17] width 11 height 5
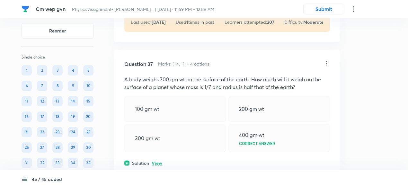
scroll to position [9415, 0]
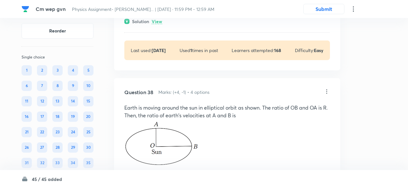
scroll to position [9703, 0]
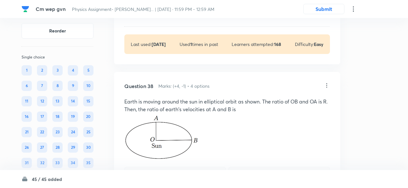
click at [159, 18] on p "View" at bounding box center [157, 15] width 11 height 5
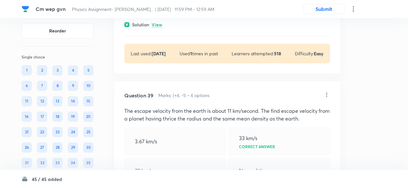
scroll to position [9981, 0]
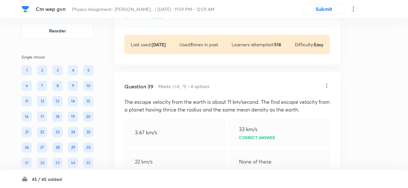
click at [158, 18] on p "View" at bounding box center [157, 15] width 11 height 5
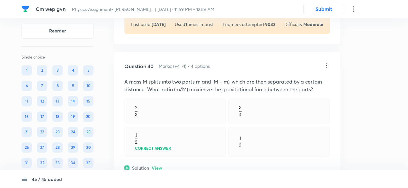
scroll to position [10276, 0]
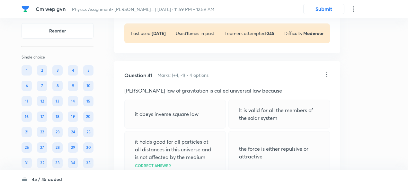
scroll to position [10495, 0]
click at [159, 6] on p "View" at bounding box center [157, 4] width 11 height 5
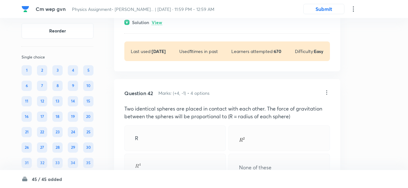
scroll to position [10715, 0]
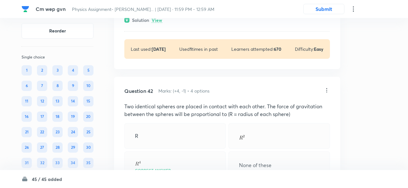
click at [160, 23] on p "View" at bounding box center [157, 20] width 11 height 5
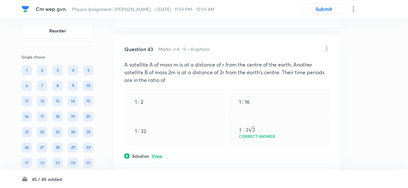
scroll to position [10968, 0]
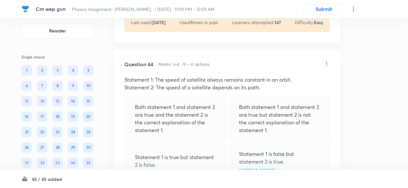
scroll to position [11159, 0]
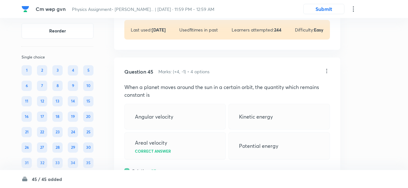
scroll to position [11387, 0]
click at [159, 3] on p "View" at bounding box center [157, 0] width 11 height 5
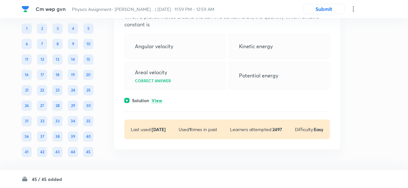
scroll to position [11594, 0]
click at [159, 103] on p "View" at bounding box center [157, 100] width 11 height 5
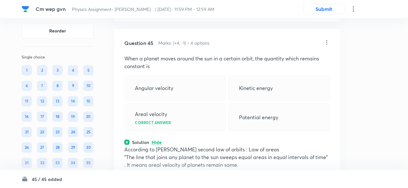
scroll to position [11452, 0]
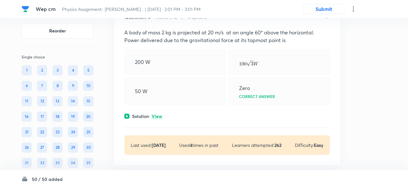
scroll to position [596, 0]
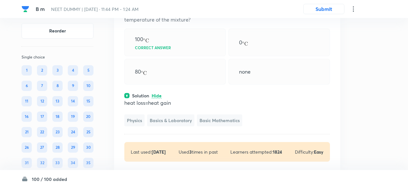
scroll to position [2350, 0]
